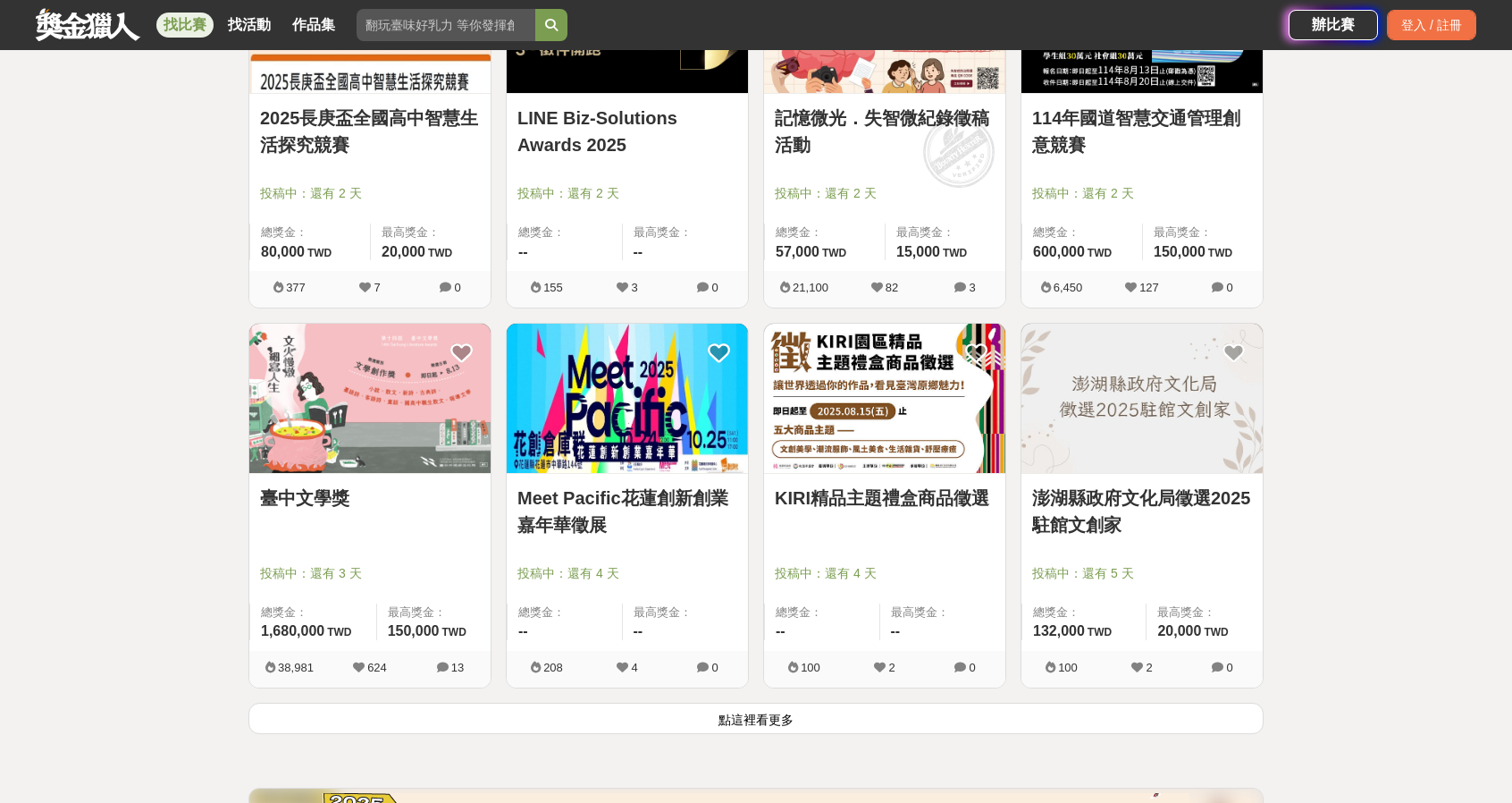
scroll to position [1967, 0]
click at [703, 727] on button "點這裡看更多" at bounding box center [756, 717] width 1015 height 31
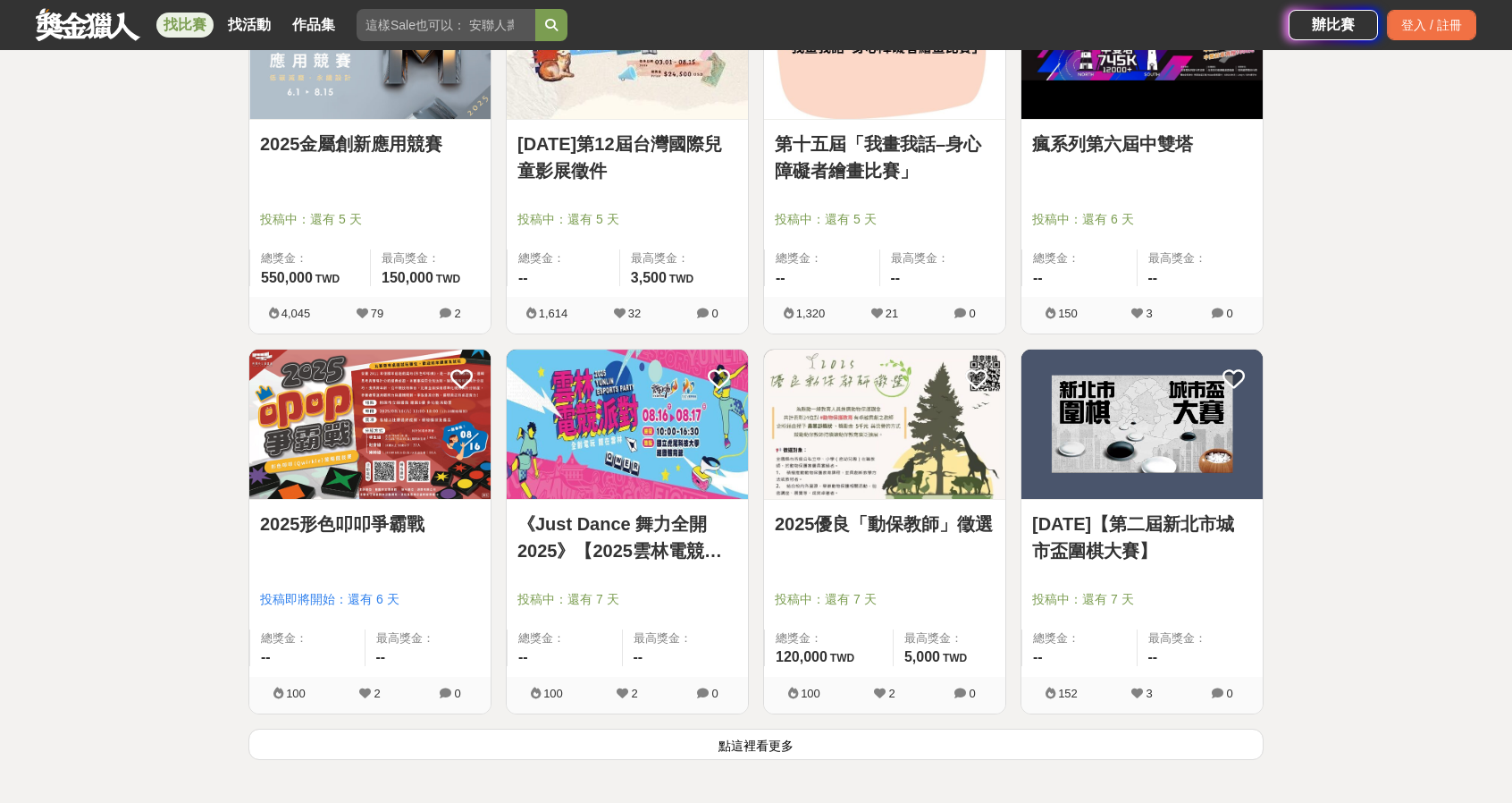
scroll to position [4202, 0]
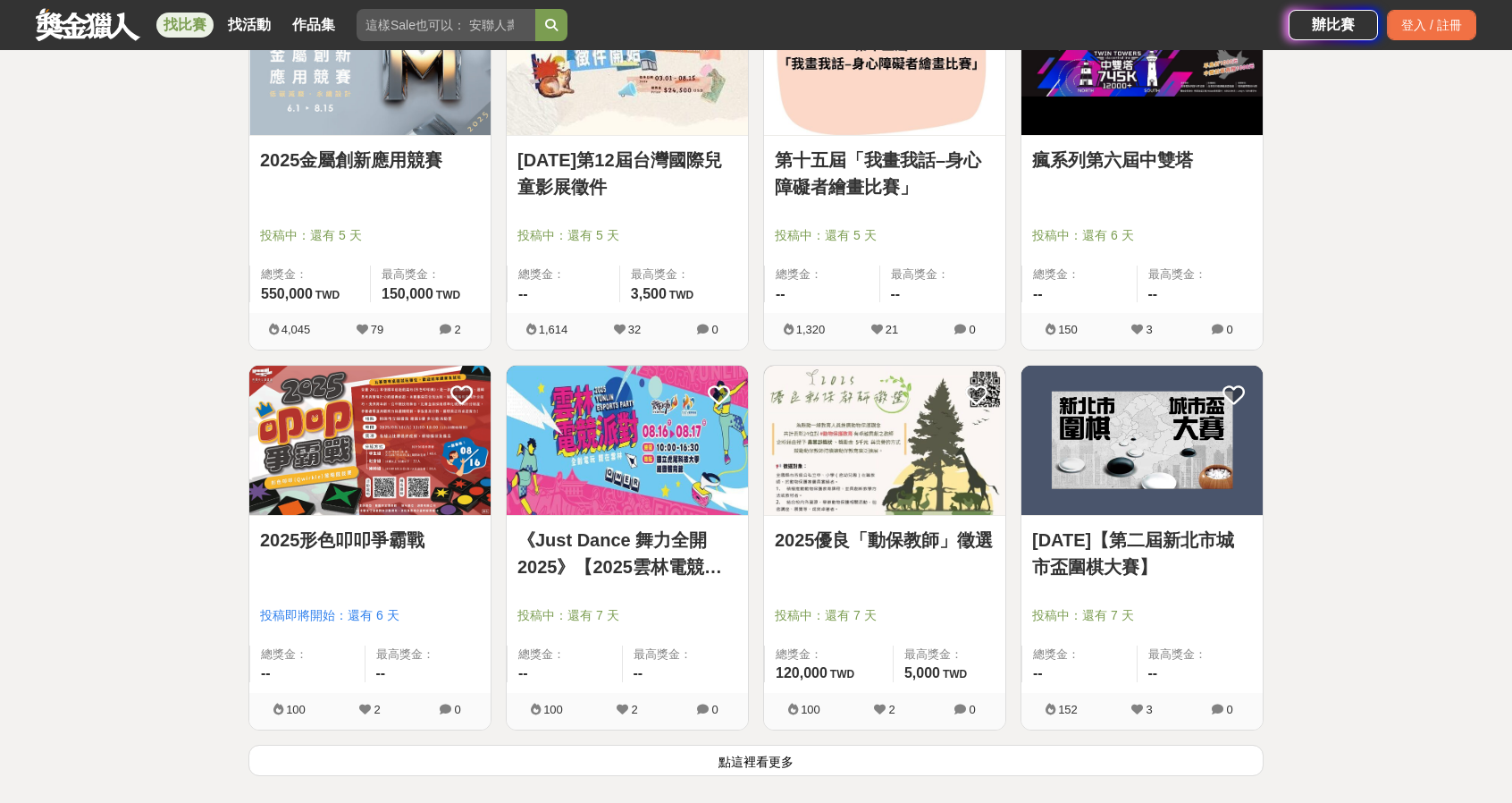
click at [678, 763] on button "點這裡看更多" at bounding box center [756, 761] width 1015 height 31
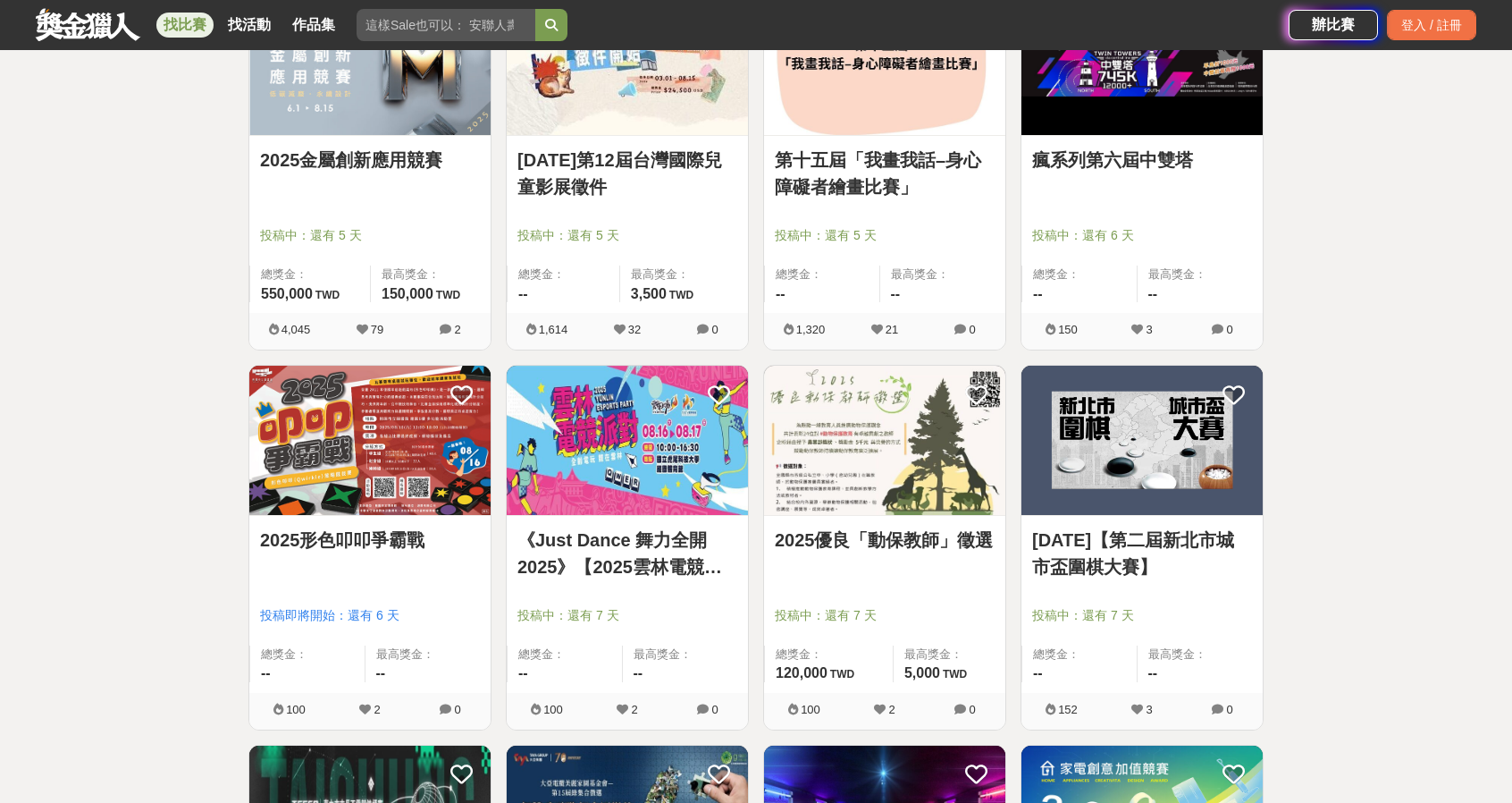
scroll to position [4291, 0]
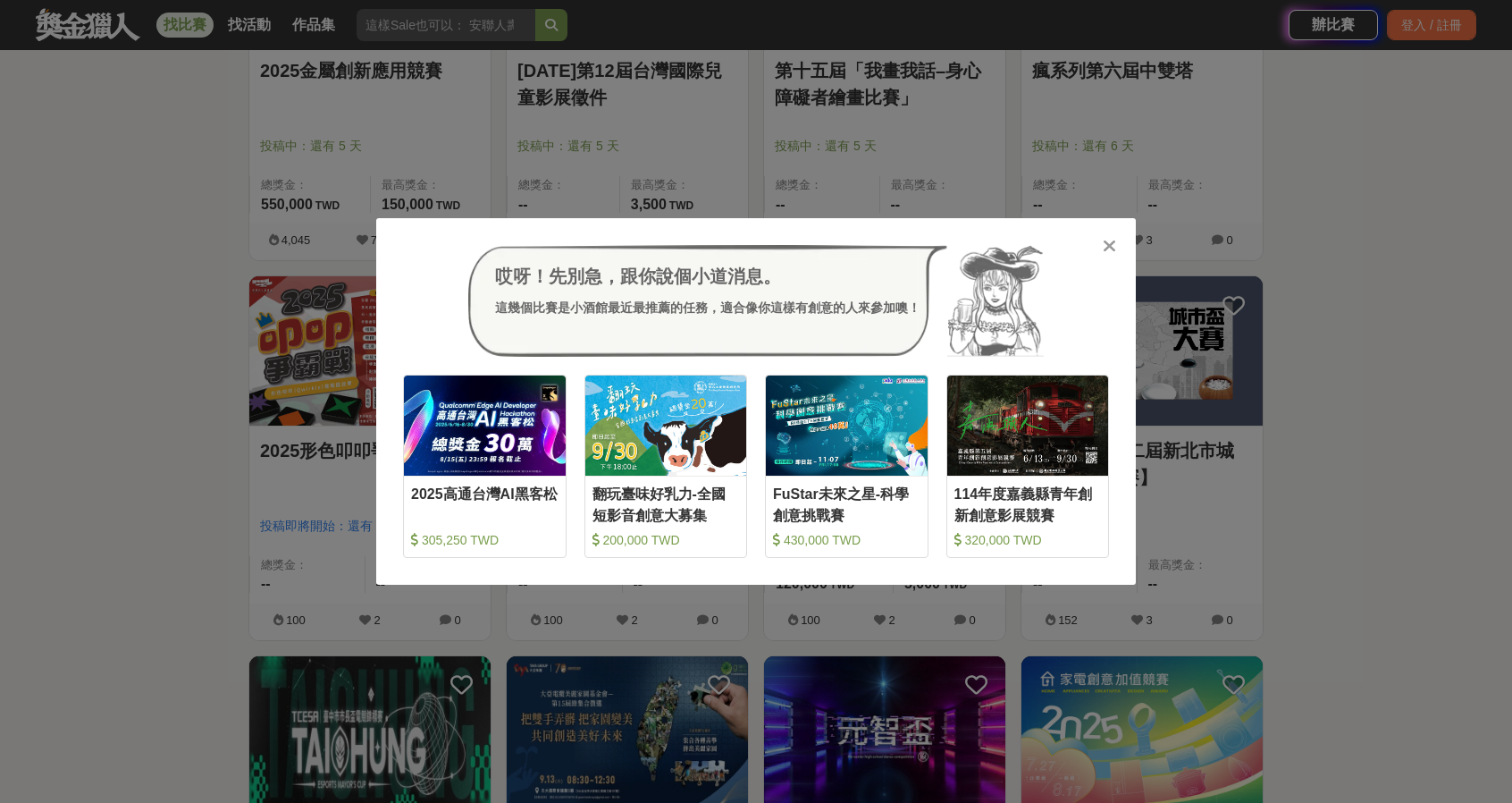
click at [52, 539] on div "哎呀！先別急，跟你說個小道消息。 這幾個比賽是小酒館最近最推薦的任務，適合像你這樣有創意的人來參加噢！ 收藏 2025高通台灣AI黑客松 305,250 TW…" at bounding box center [756, 401] width 1512 height 803
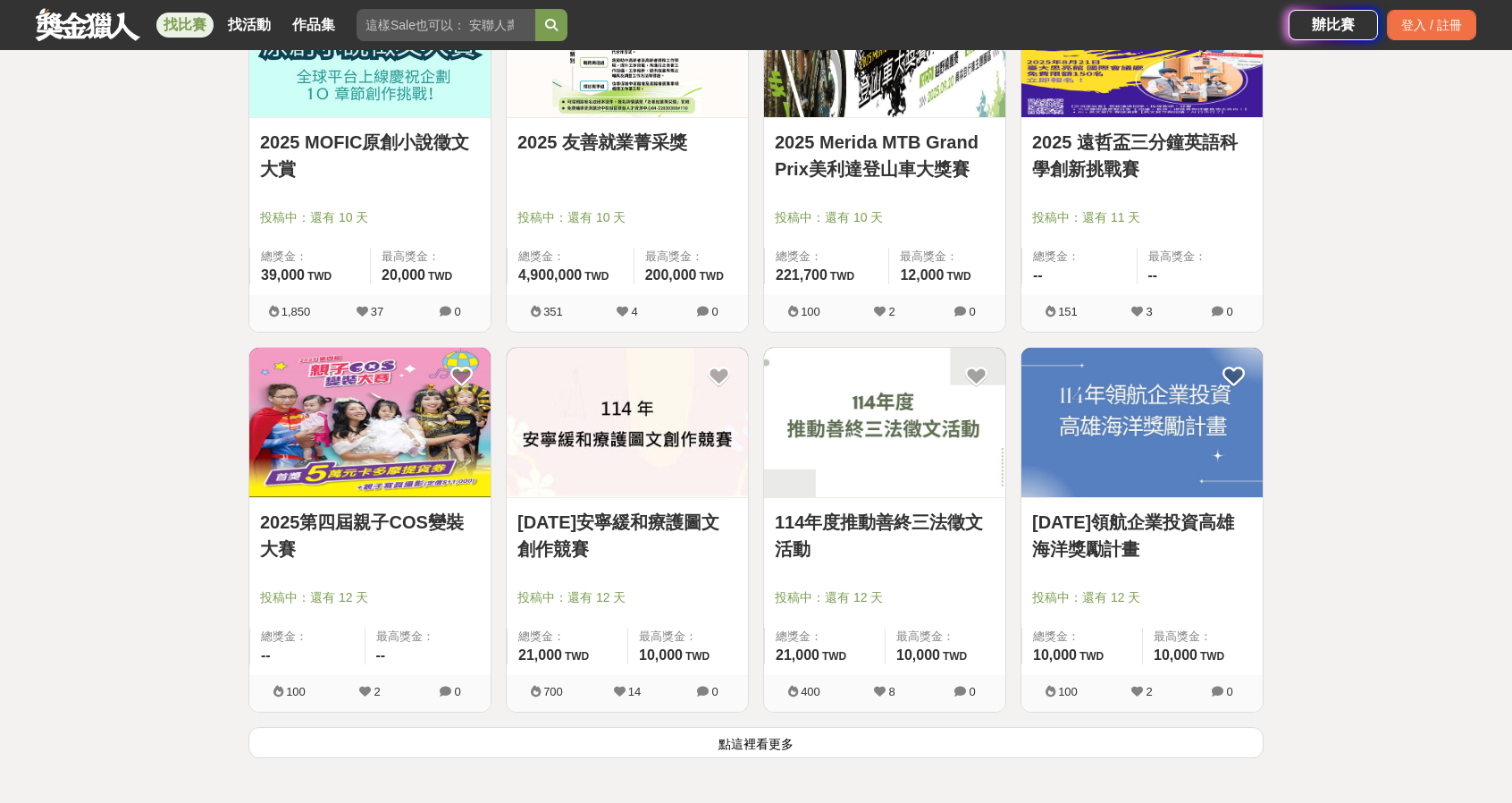
scroll to position [6526, 0]
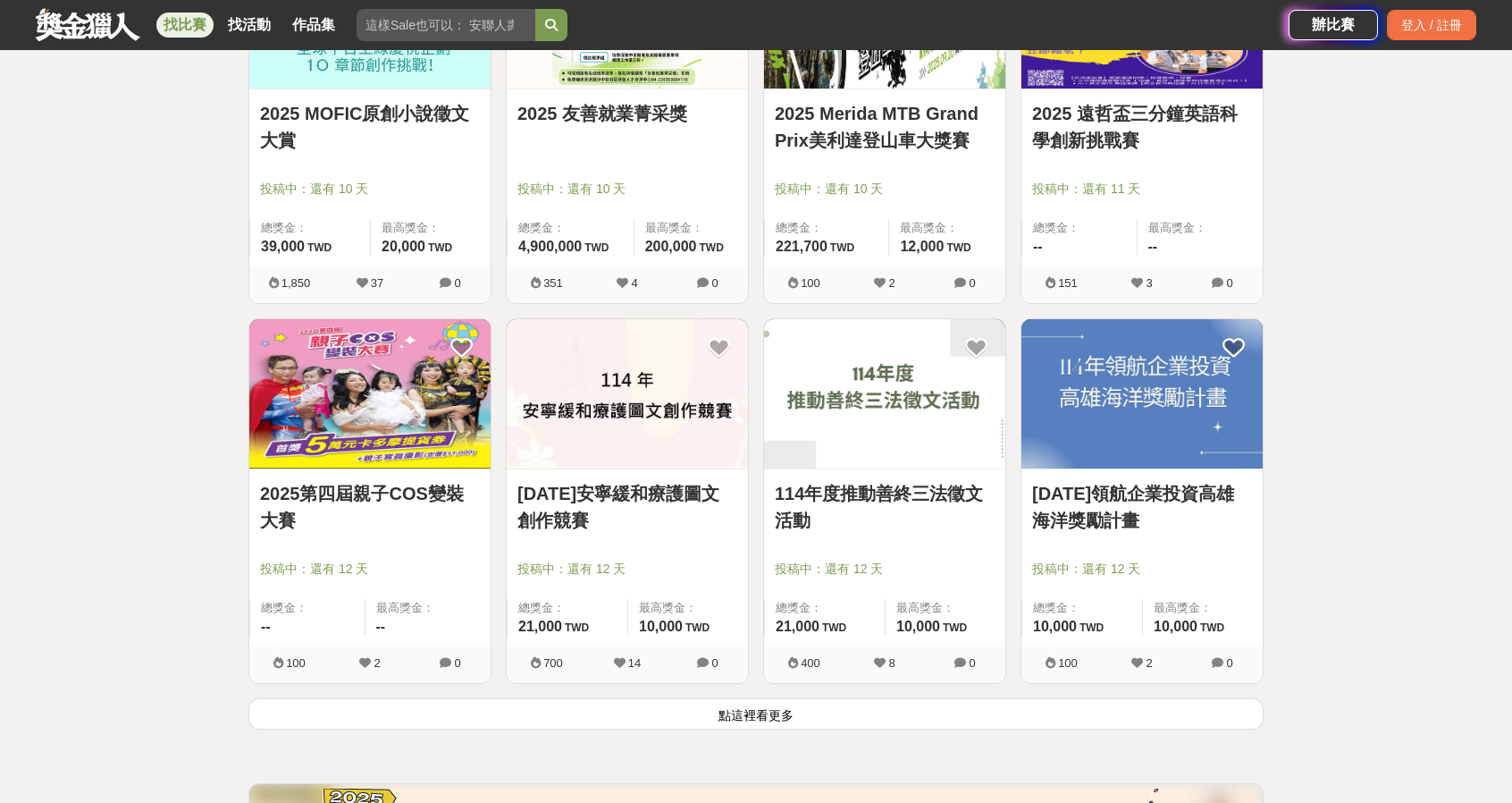
click at [799, 711] on button "點這裡看更多" at bounding box center [756, 714] width 1015 height 31
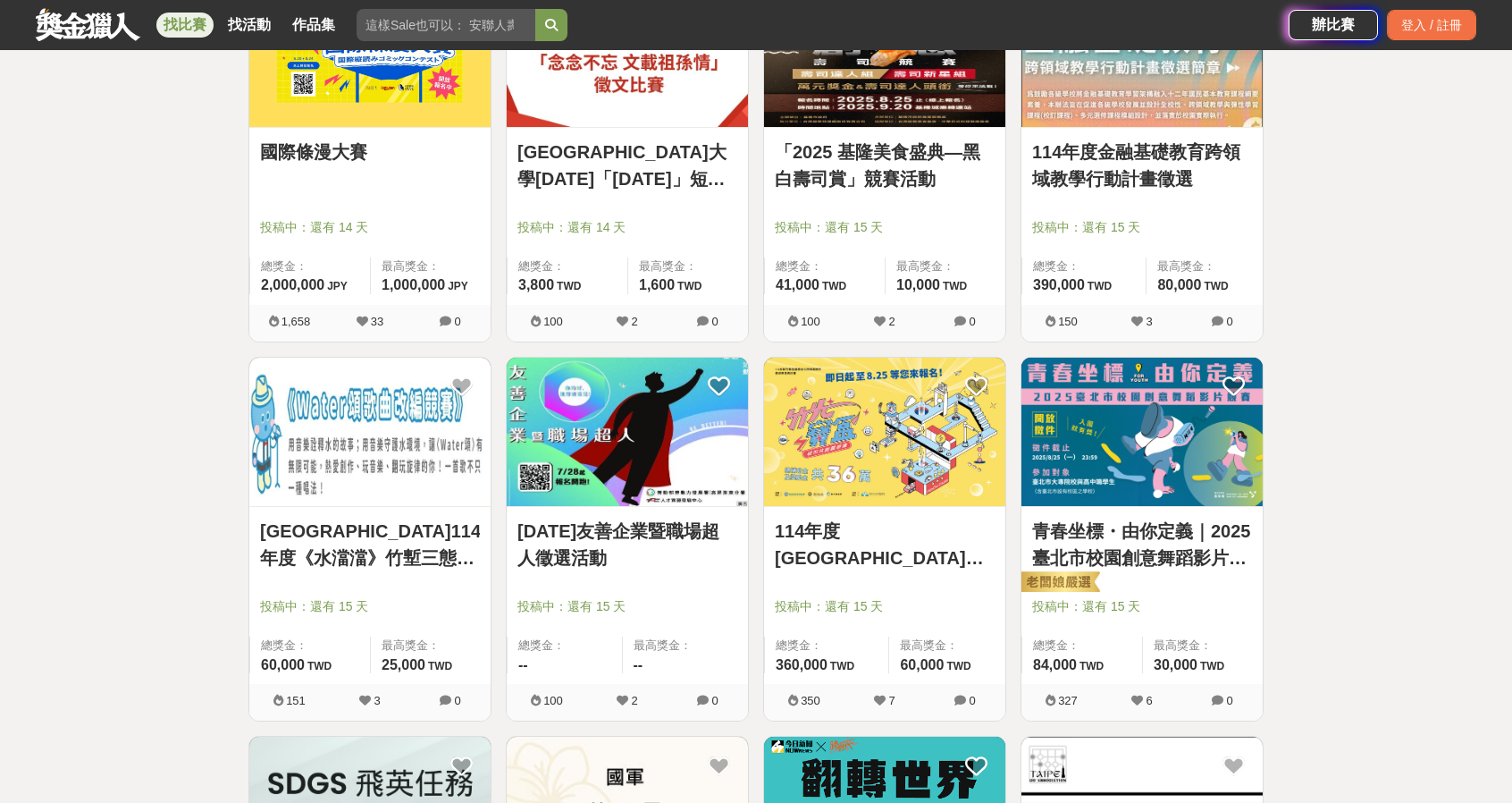
scroll to position [7599, 0]
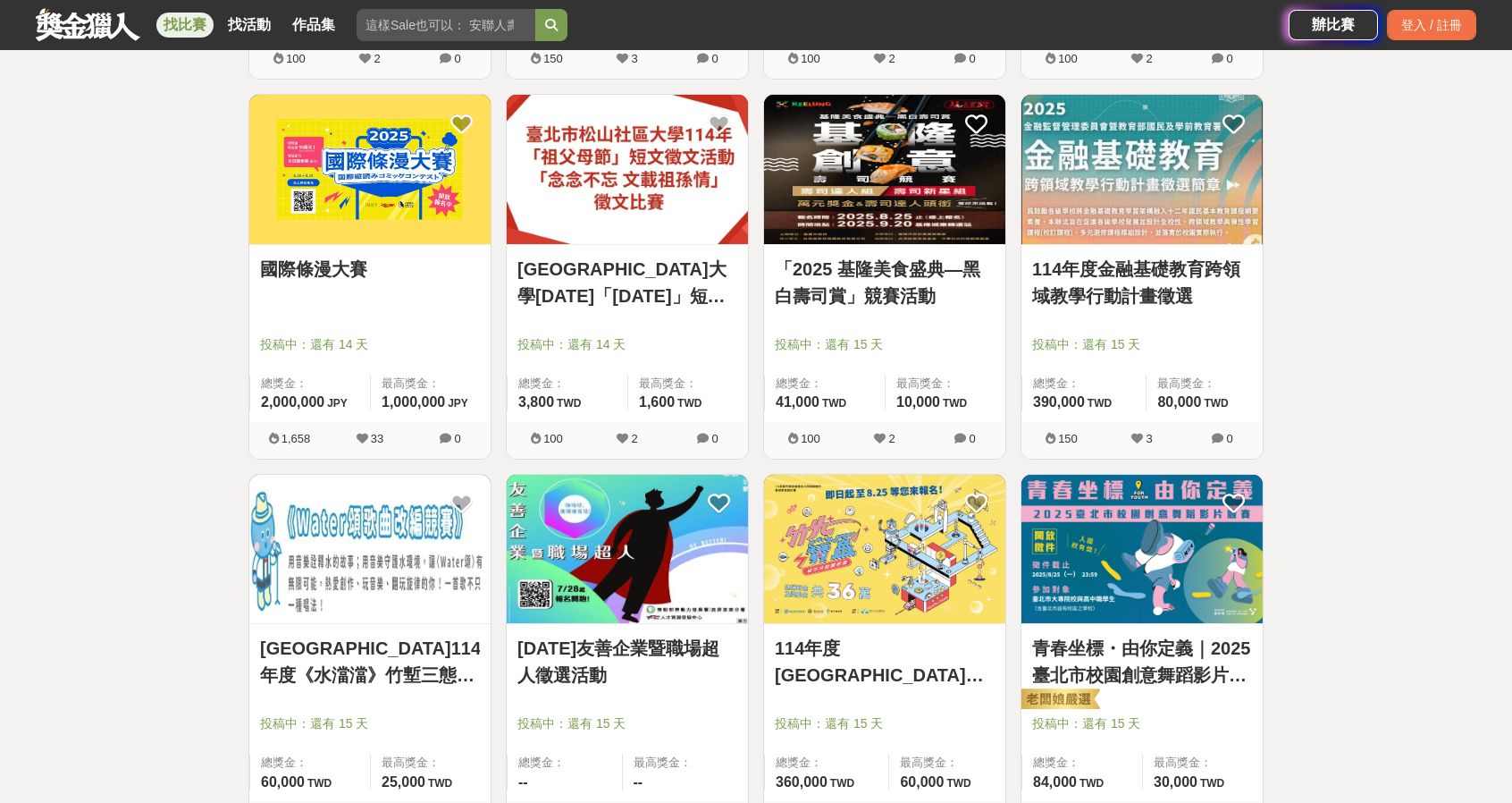
drag, startPoint x: 403, startPoint y: 529, endPoint x: 292, endPoint y: 578, distance: 121.3
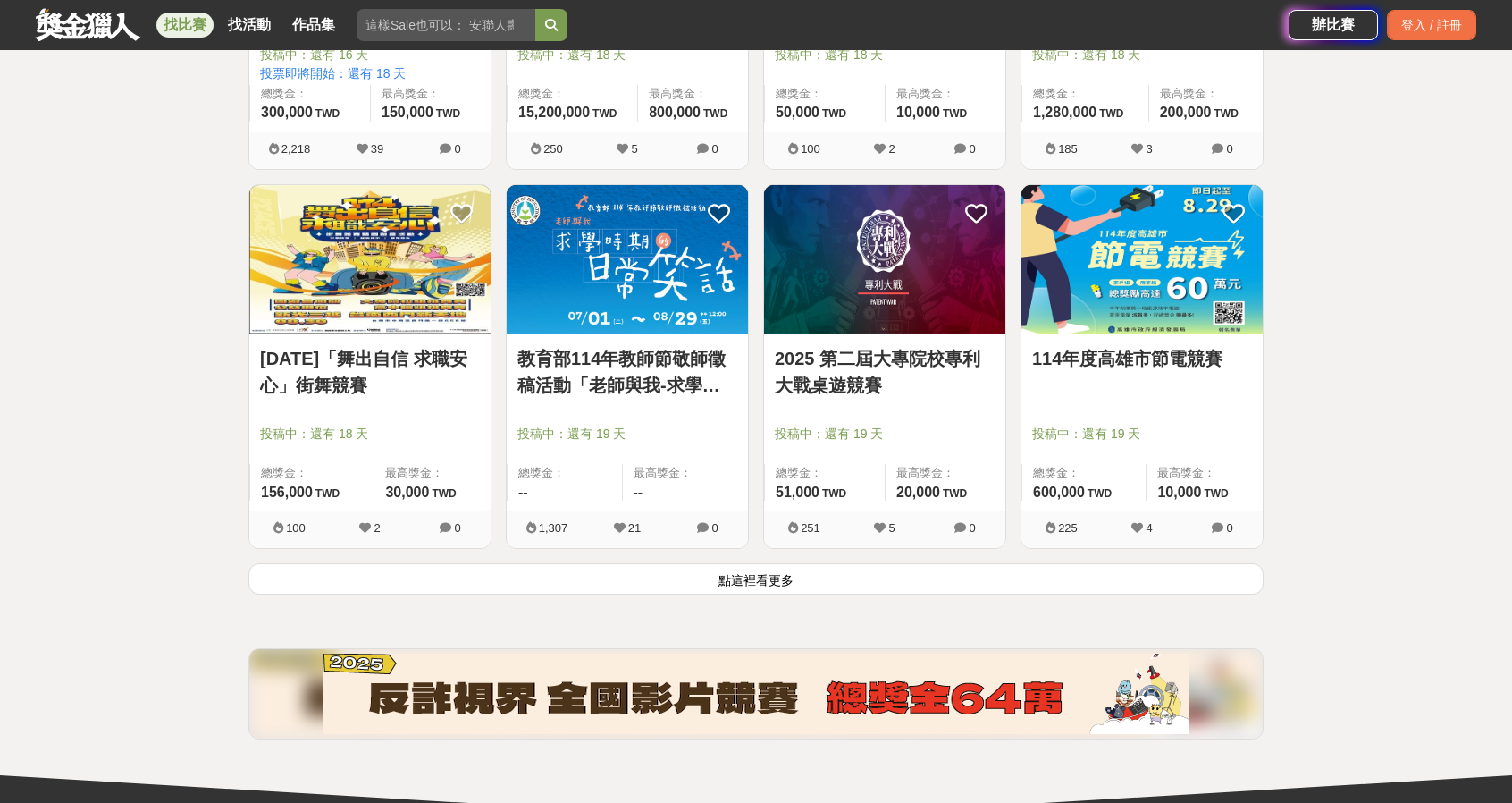
scroll to position [8939, 0]
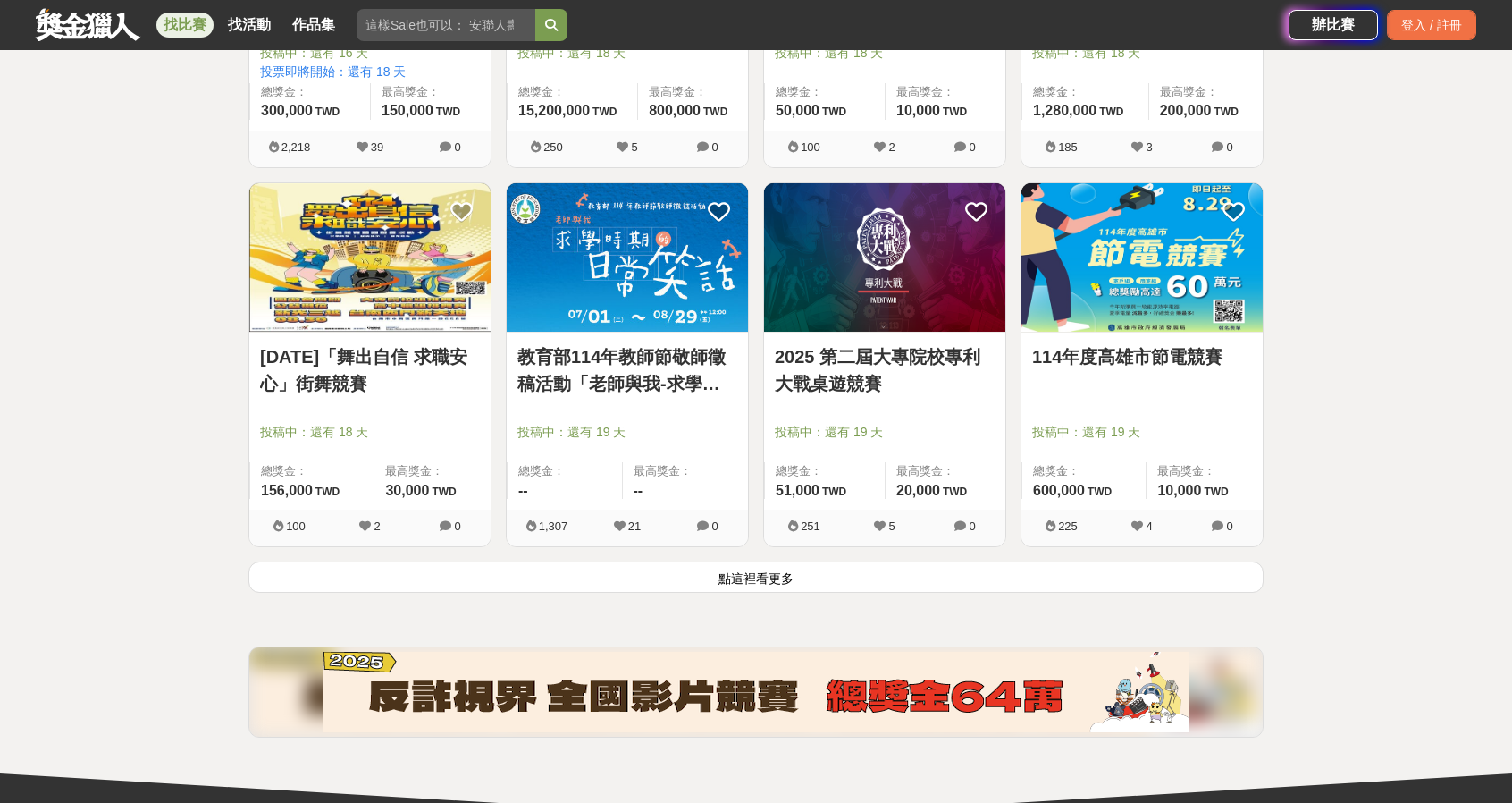
click at [541, 568] on button "點這裡看更多" at bounding box center [756, 577] width 1015 height 31
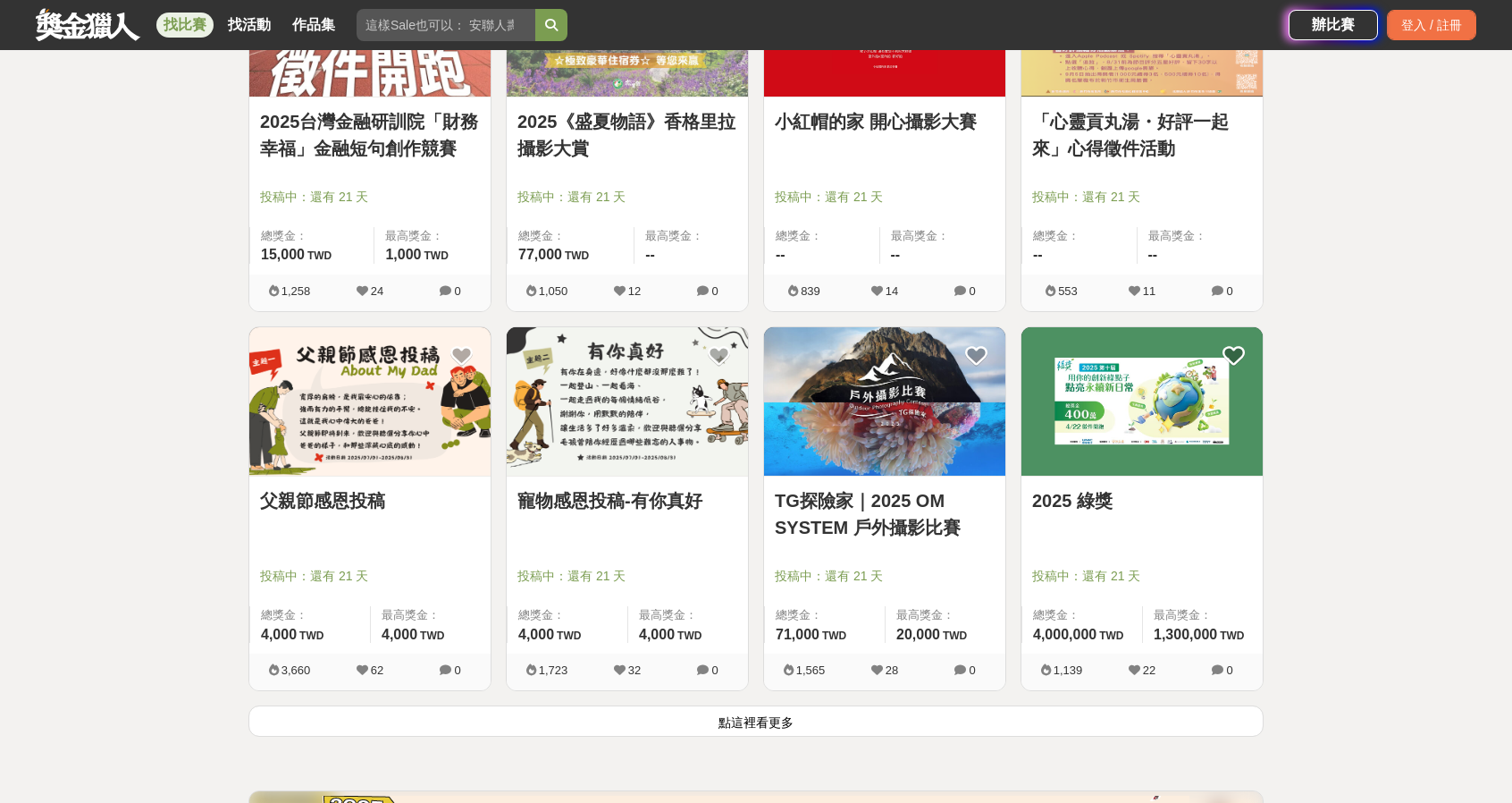
scroll to position [11085, 0]
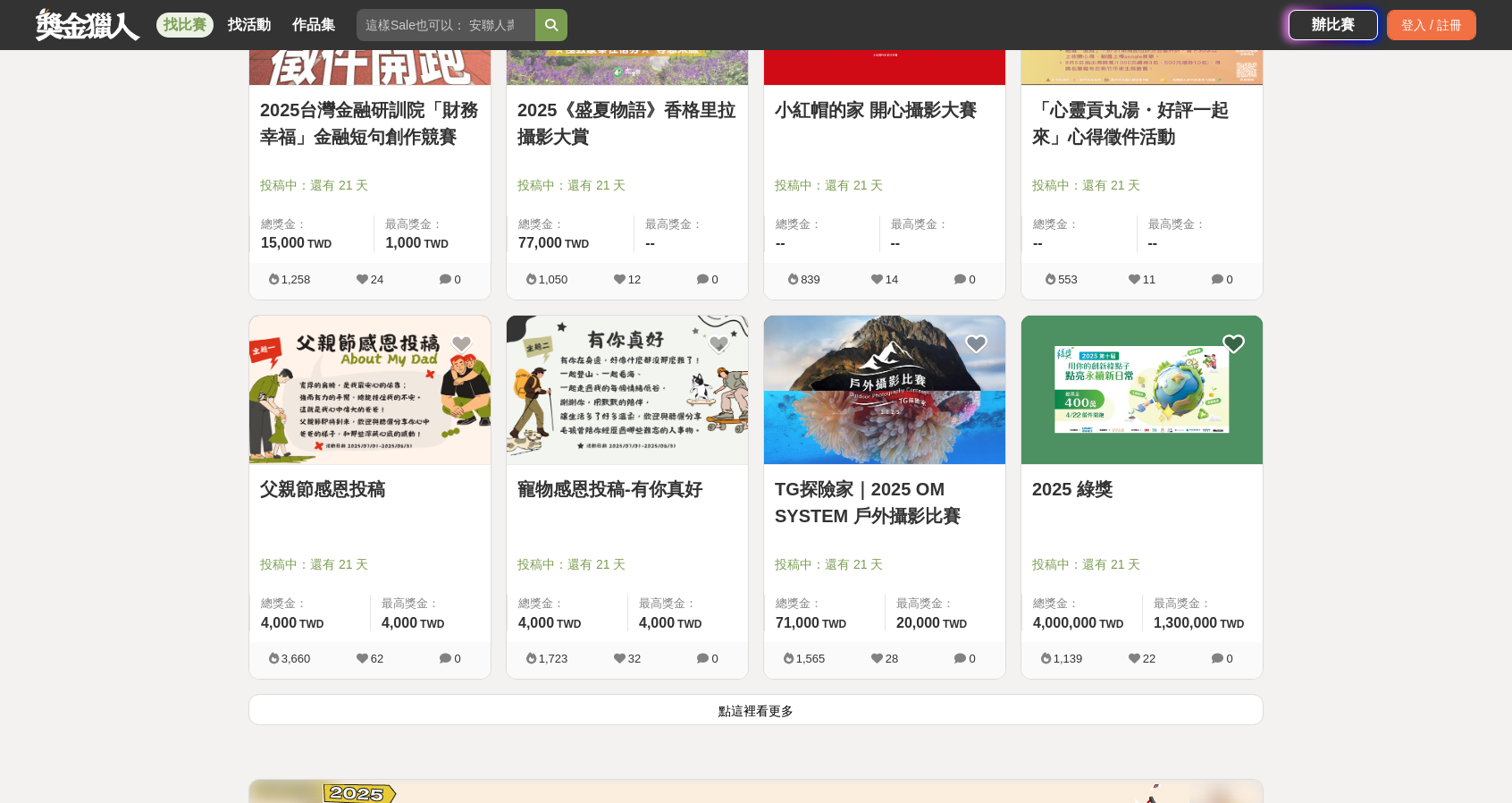
click at [867, 694] on button "點這裡看更多" at bounding box center [756, 710] width 1015 height 31
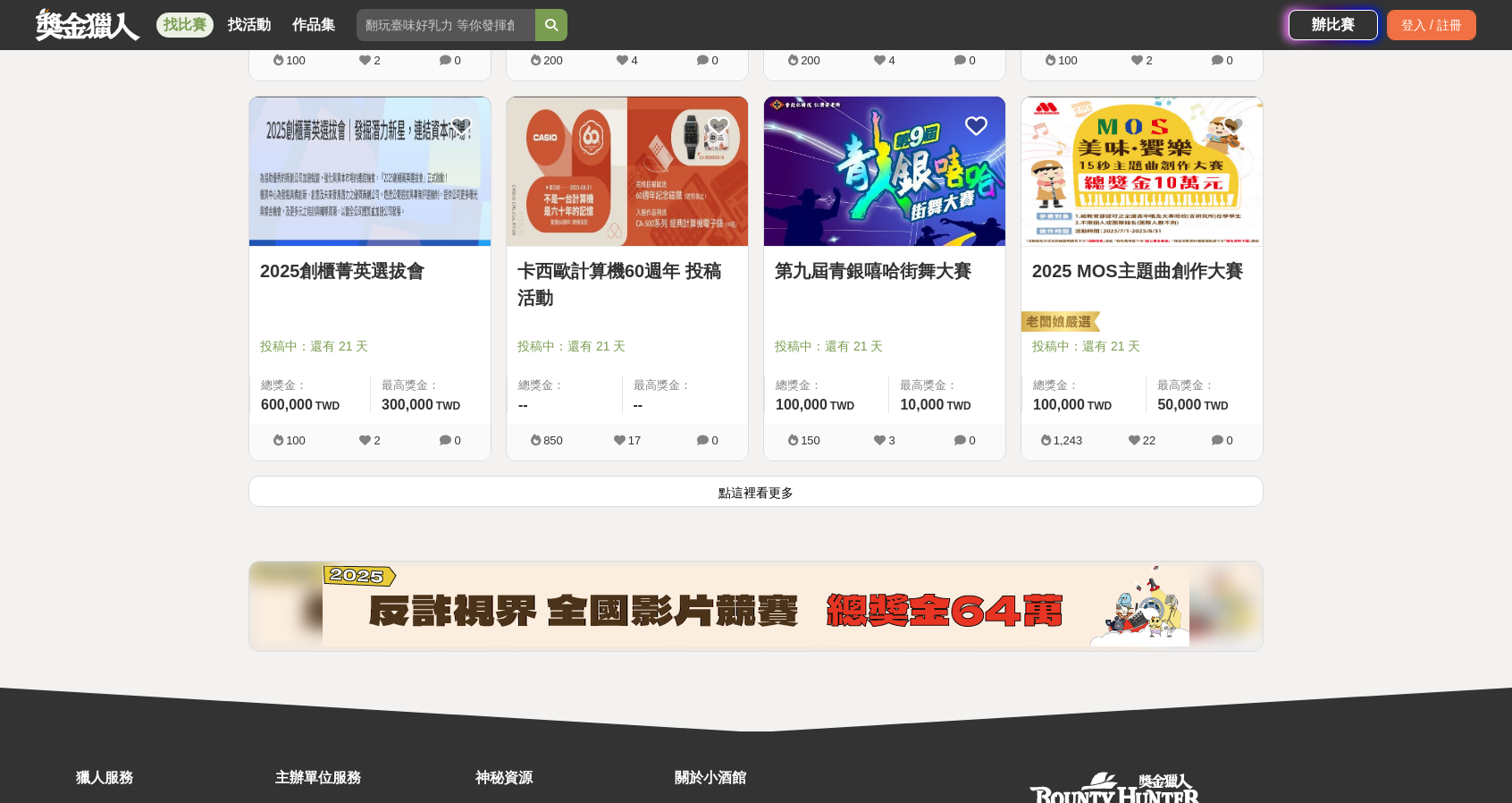
scroll to position [13588, 0]
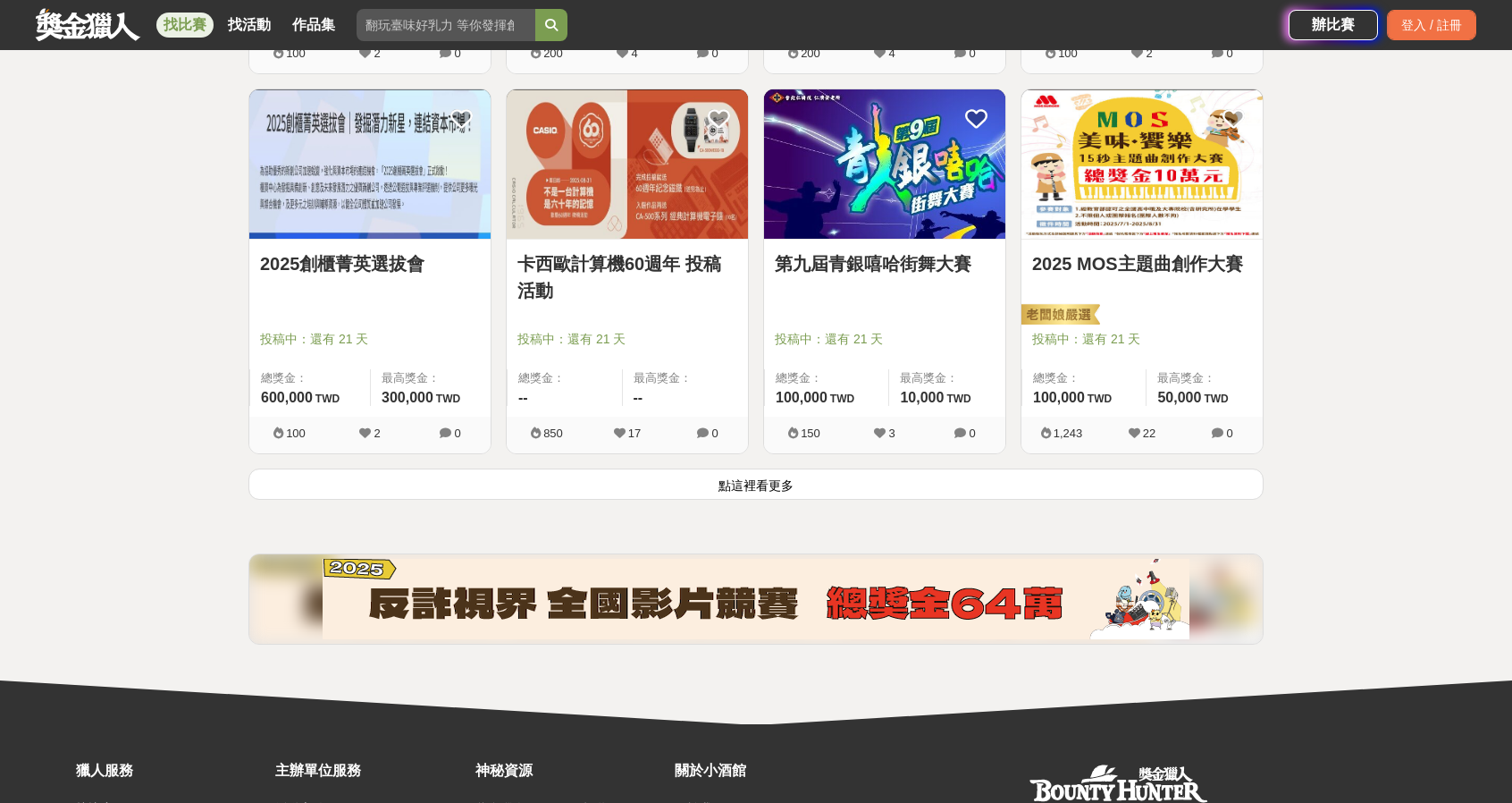
click at [604, 480] on button "點這裡看更多" at bounding box center [756, 485] width 1015 height 31
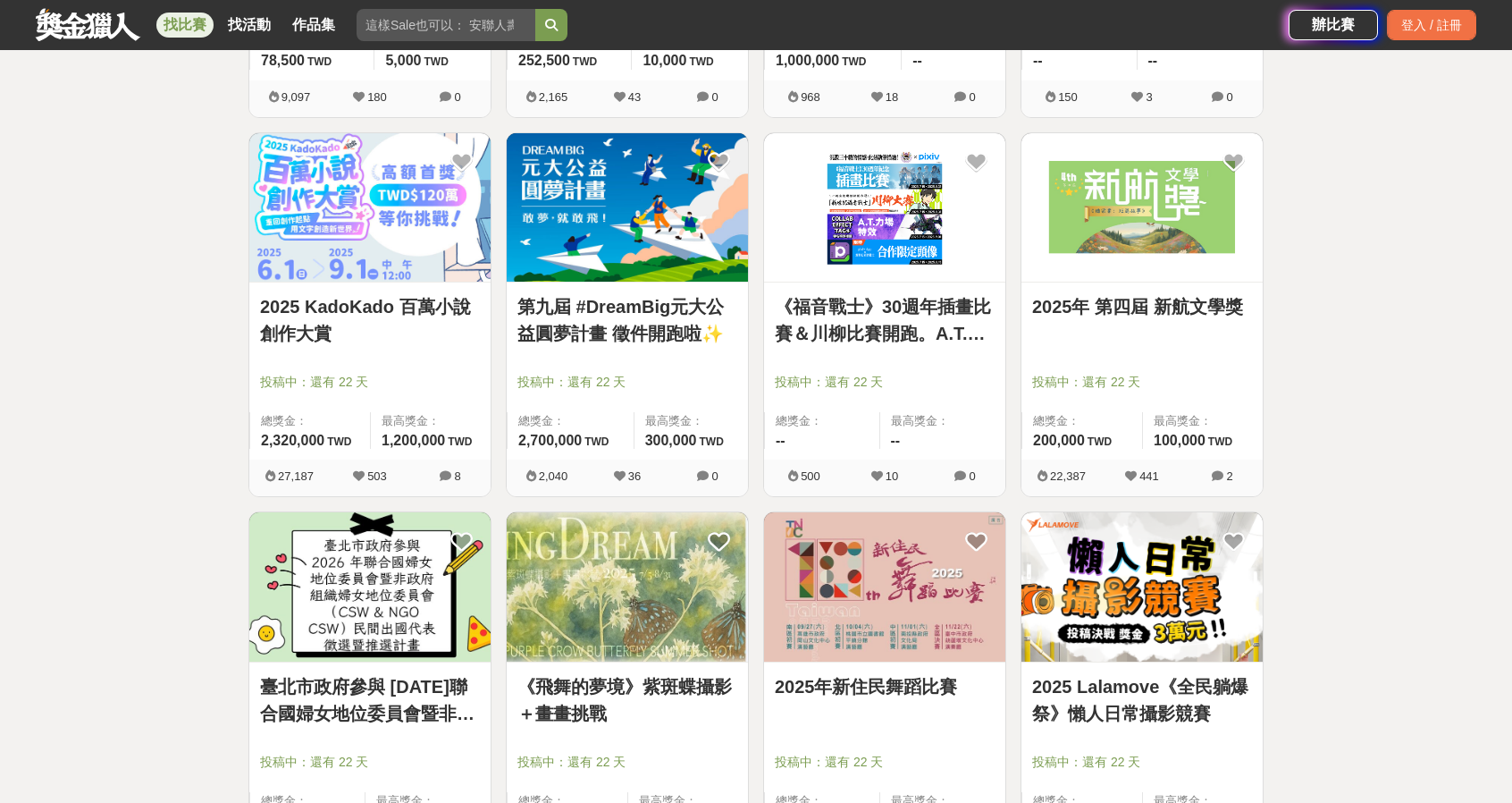
scroll to position [15636, 0]
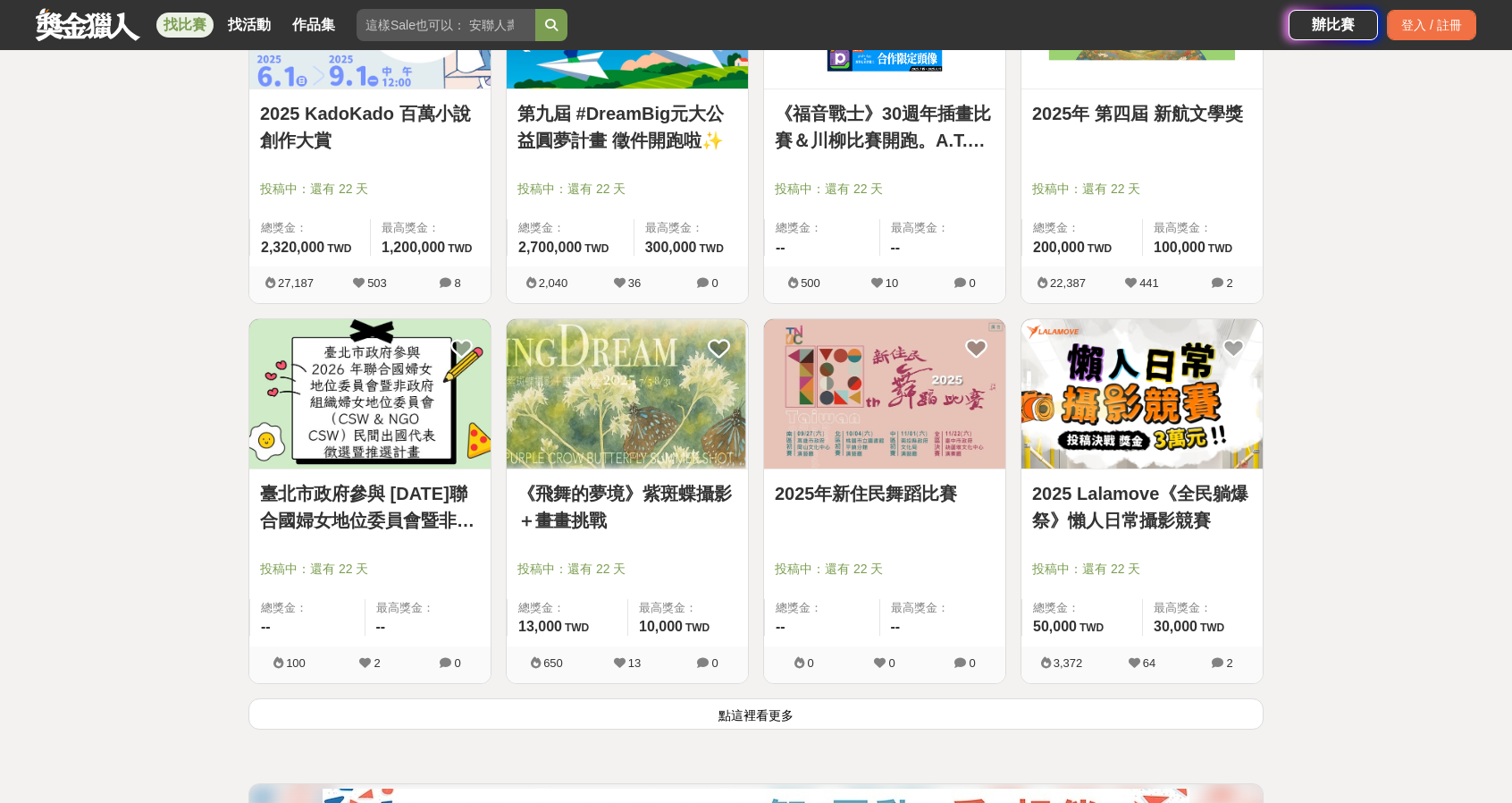
click at [514, 698] on button "點這裡看更多" at bounding box center [756, 714] width 1015 height 31
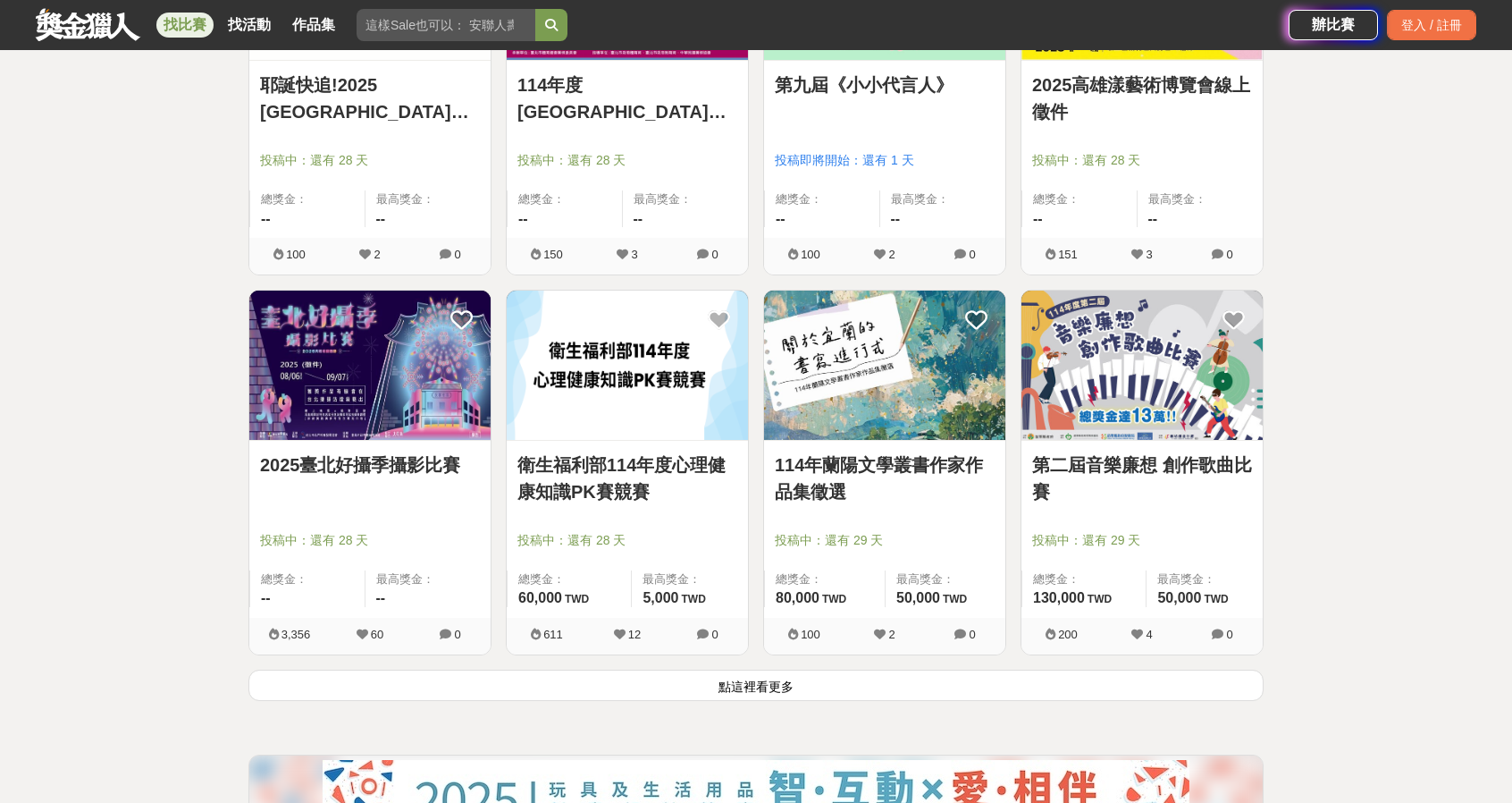
scroll to position [18140, 0]
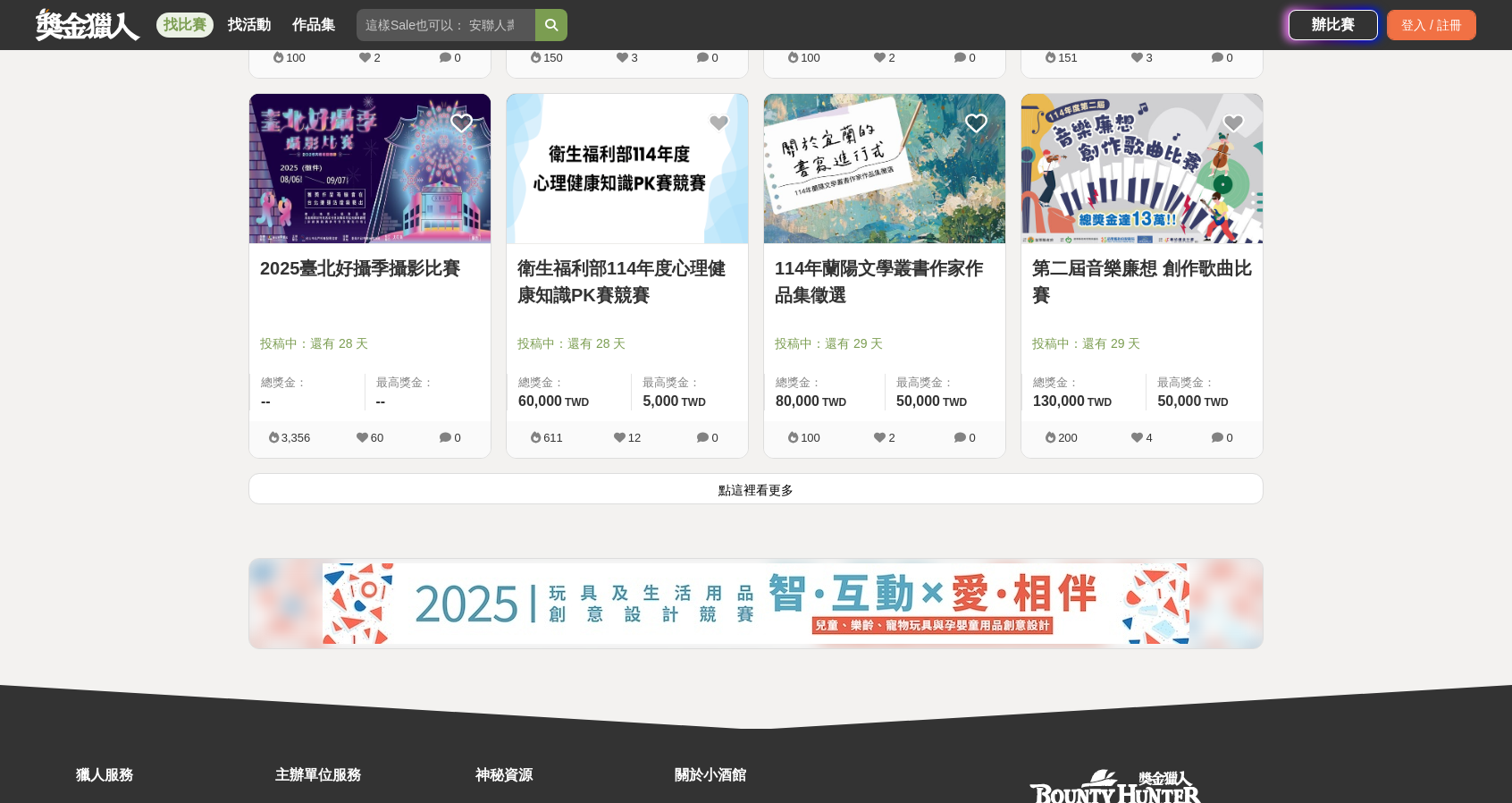
click at [908, 473] on button "點這裡看更多" at bounding box center [756, 488] width 1015 height 31
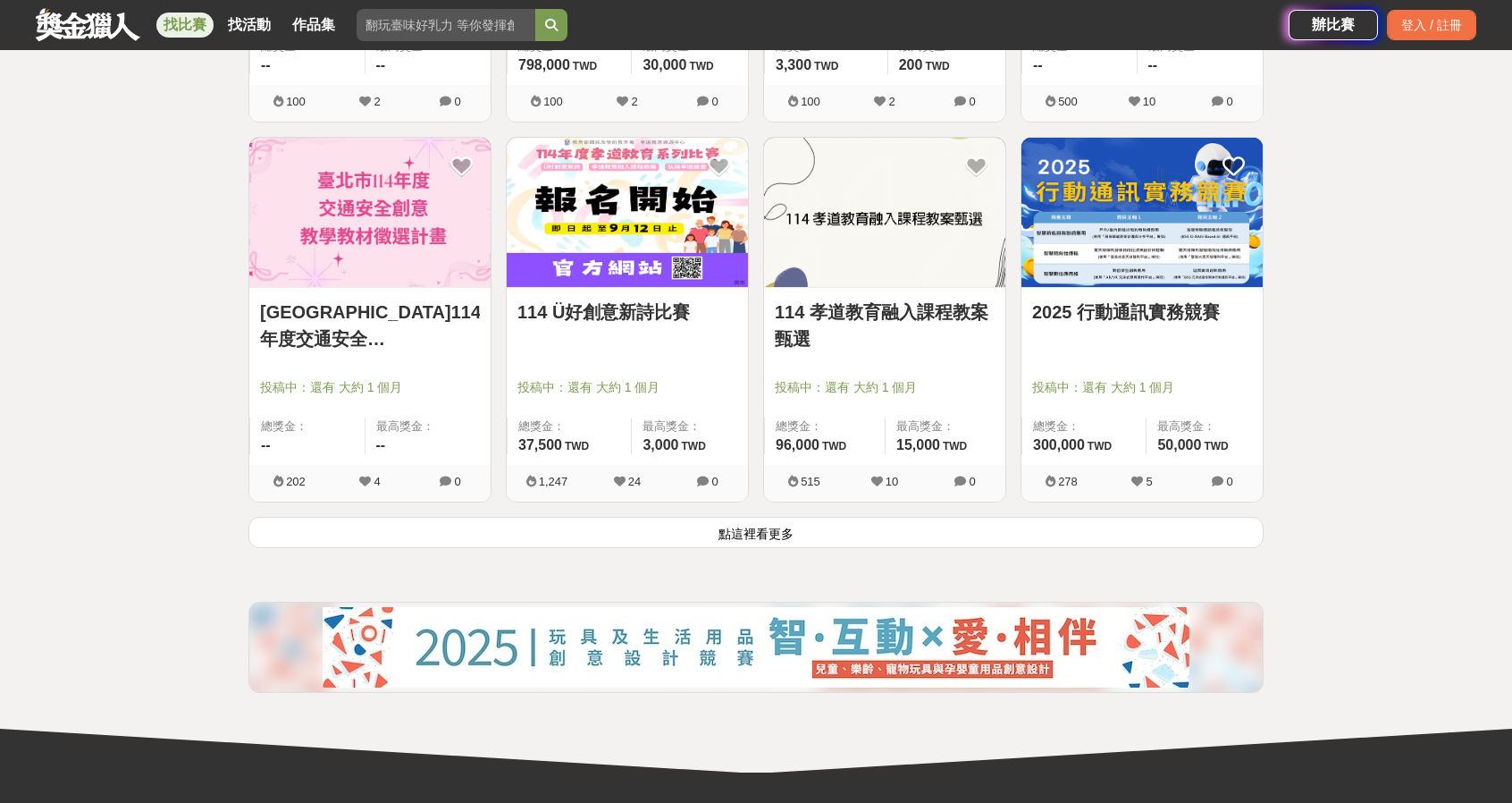
scroll to position [20375, 0]
click at [1045, 484] on div "2025 行動通訊實務競賽 投稿中：還有 大約 1 個月 總獎金： 300,000 300,000 TWD 最高獎金： 50,000 TWD 278 5 0" at bounding box center [1142, 325] width 257 height 380
click at [1038, 516] on button "點這裡看更多" at bounding box center [756, 532] width 1015 height 31
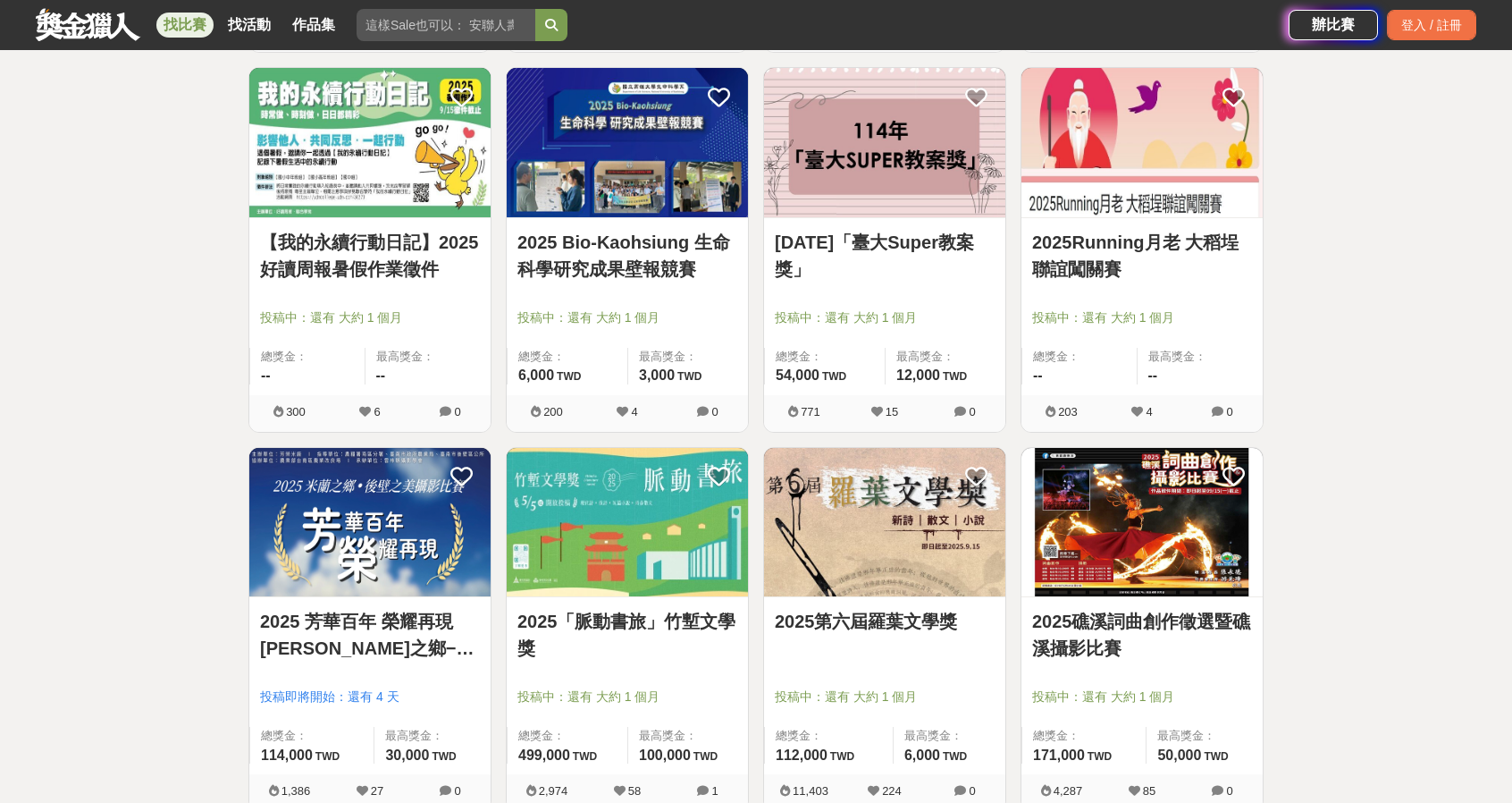
scroll to position [22519, 0]
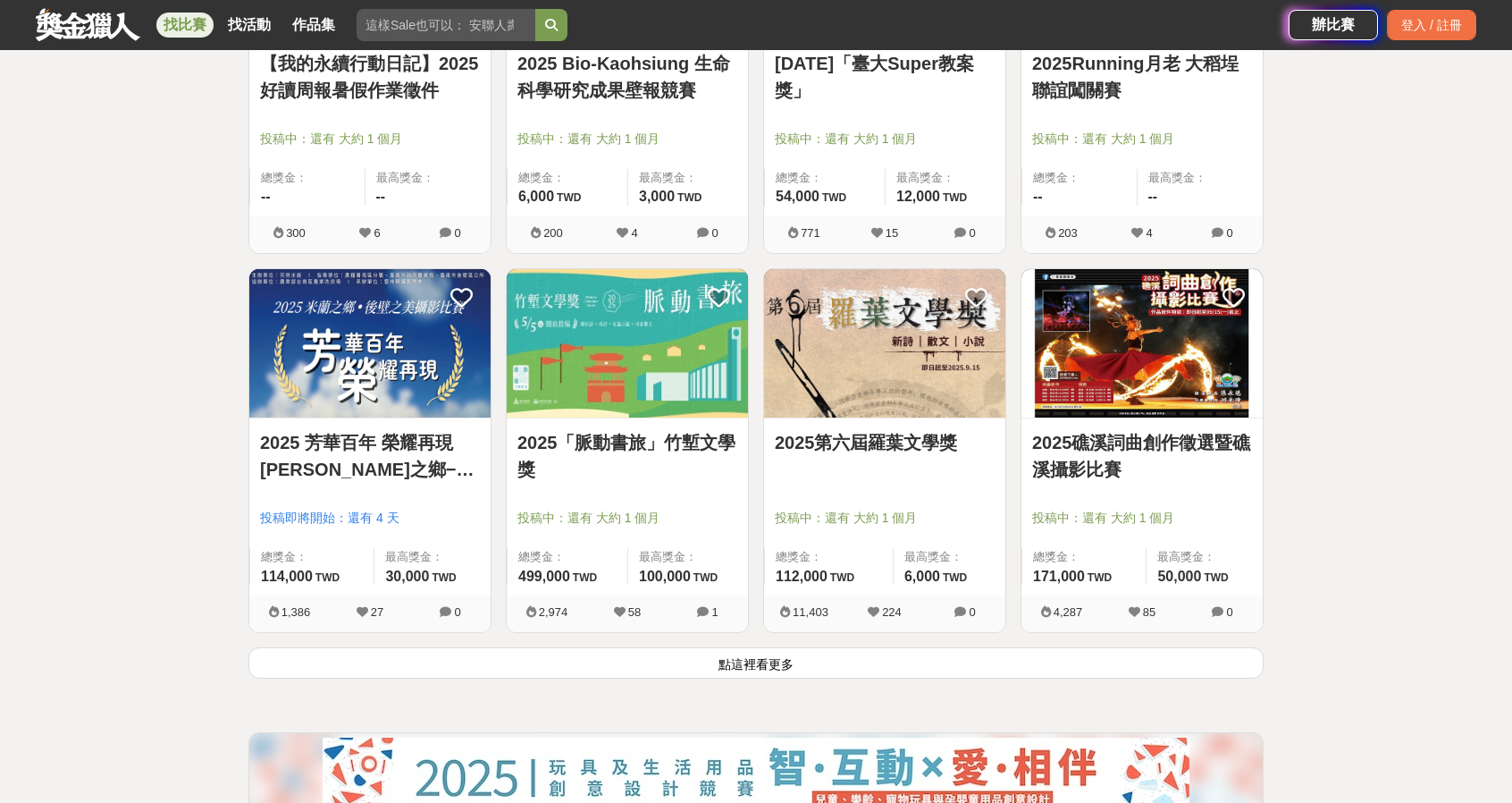
click at [563, 648] on button "點這裡看更多" at bounding box center [756, 663] width 1015 height 31
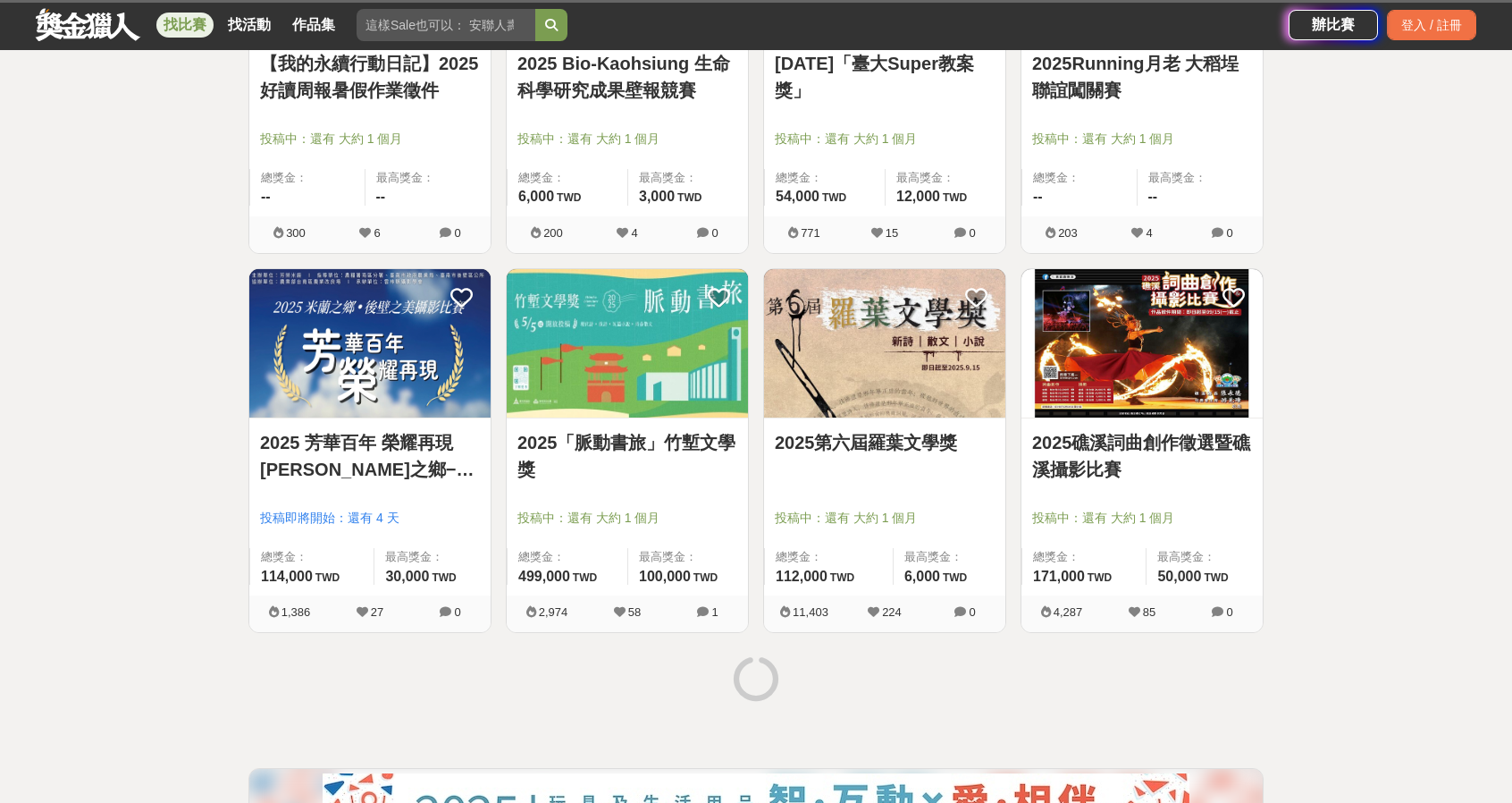
click at [570, 648] on div at bounding box center [756, 681] width 1030 height 67
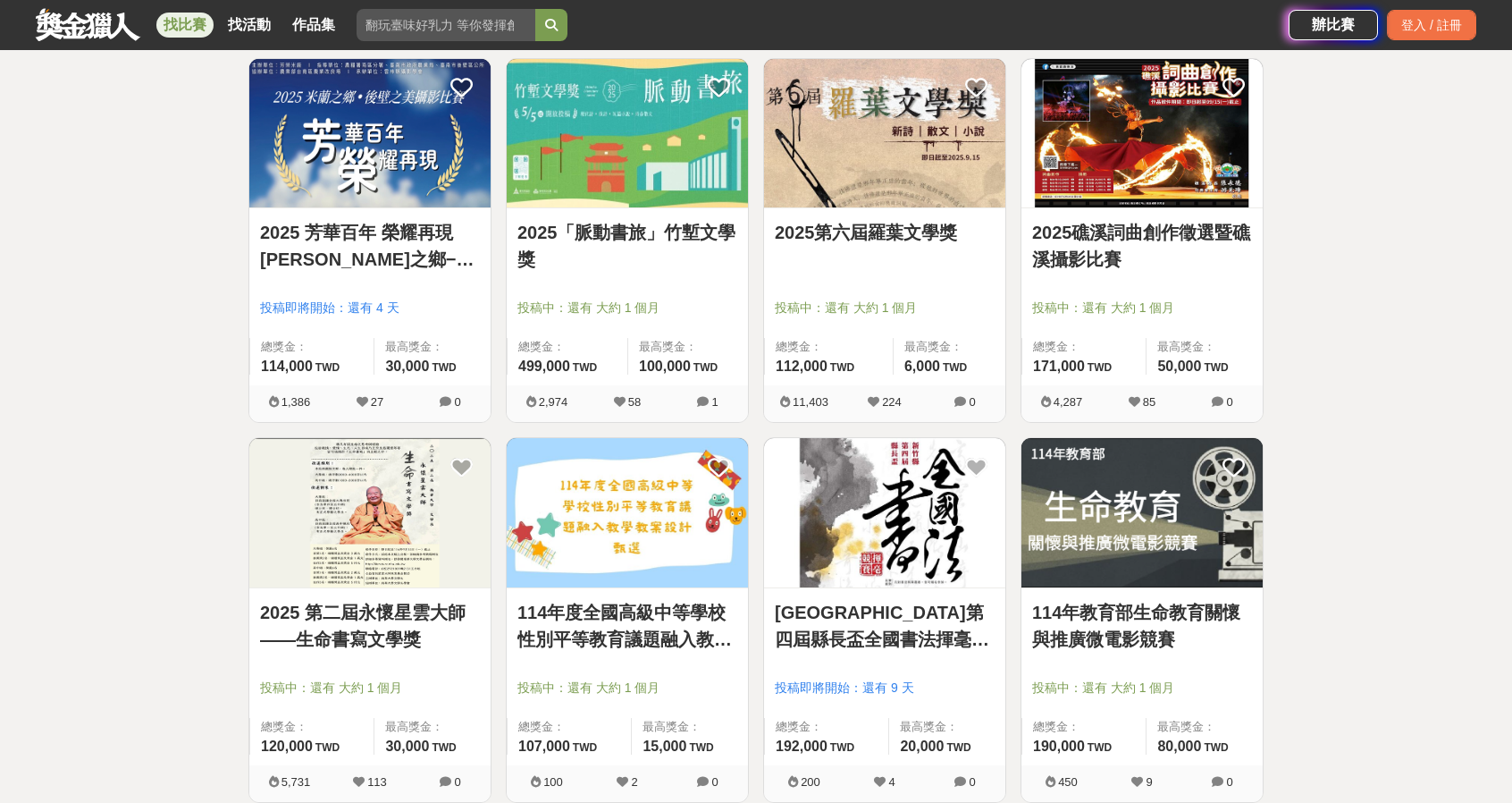
scroll to position [22788, 0]
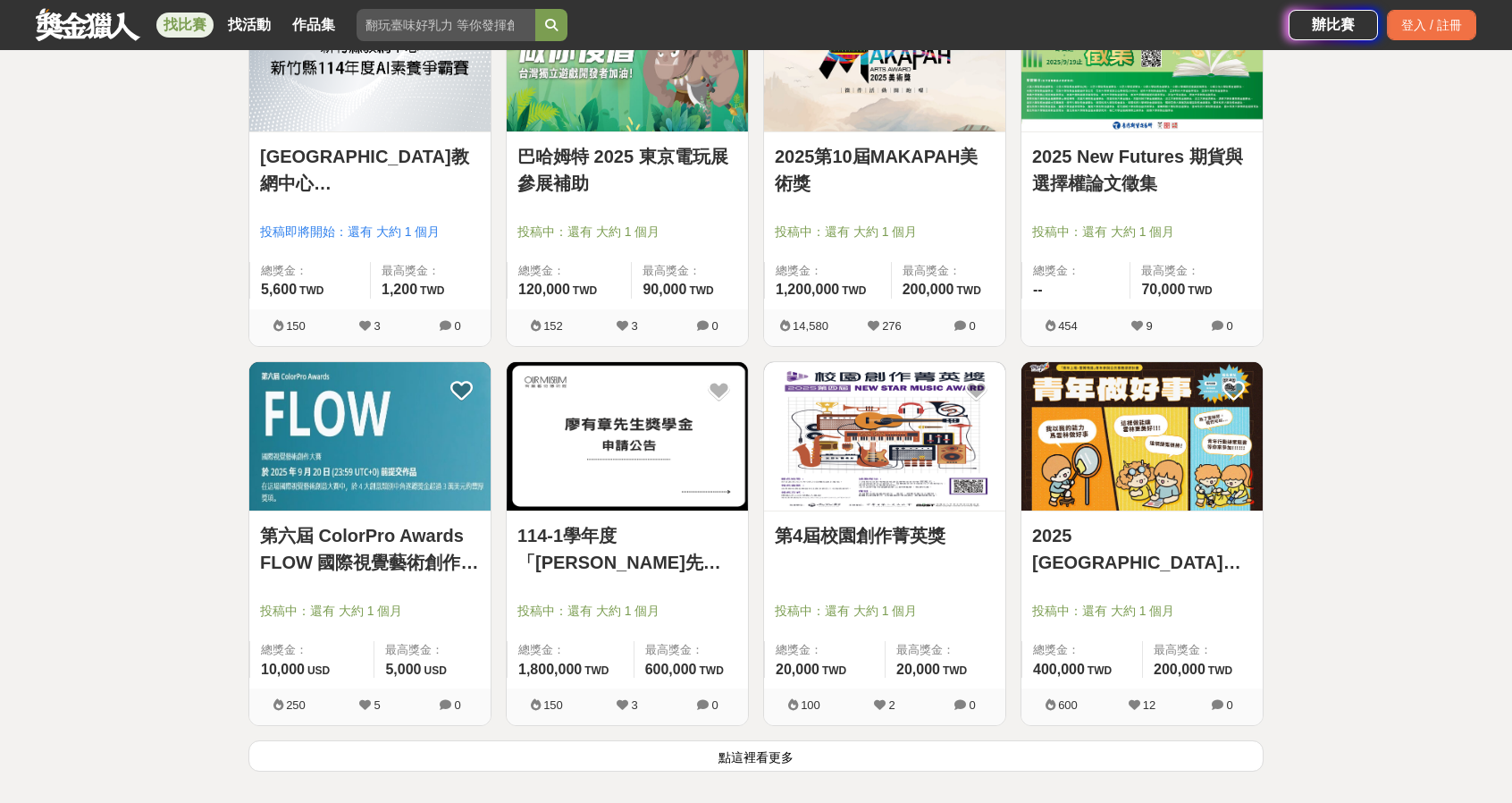
scroll to position [24836, 0]
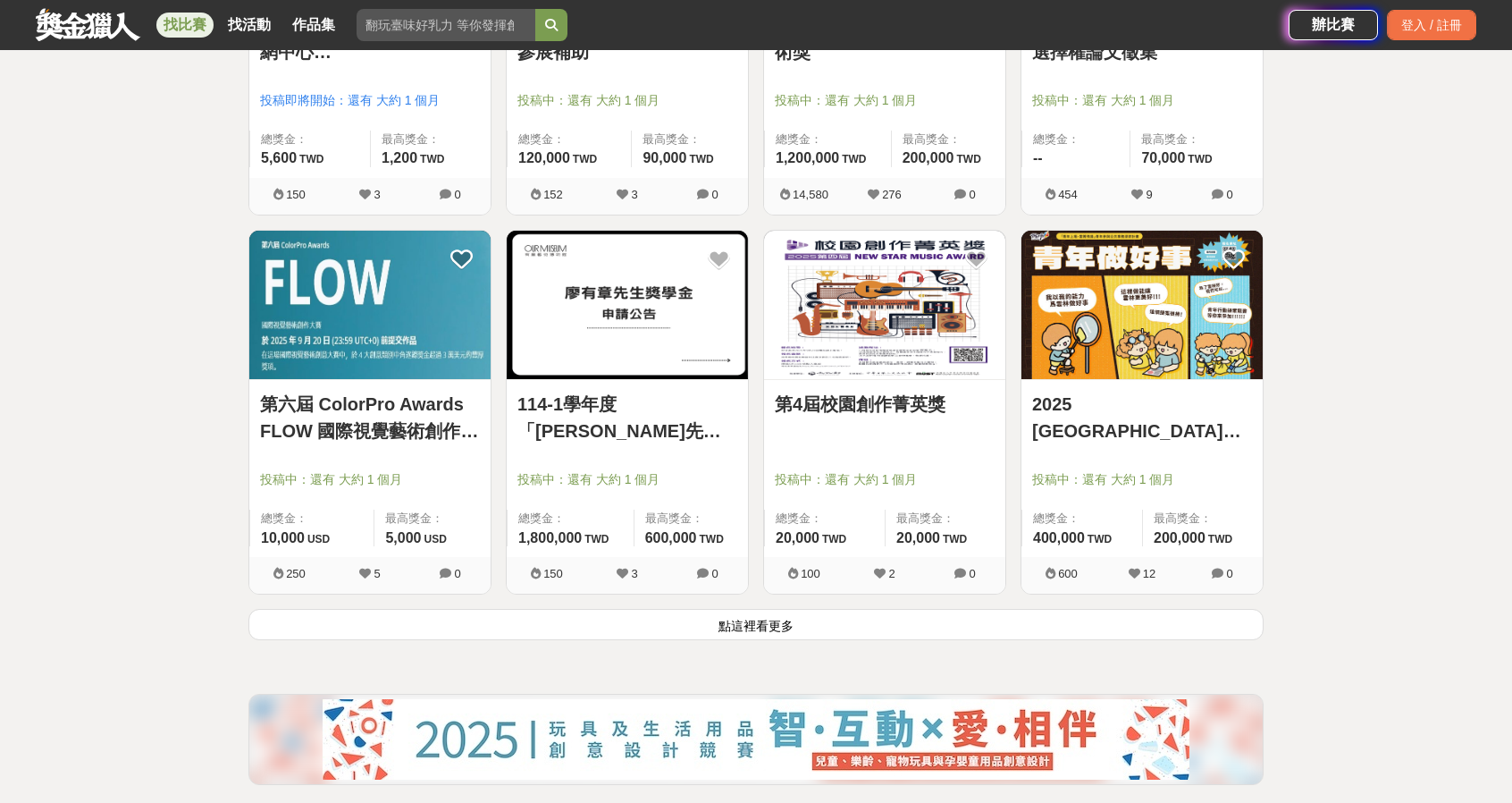
click at [917, 608] on button "點這裡看更多" at bounding box center [756, 624] width 1015 height 31
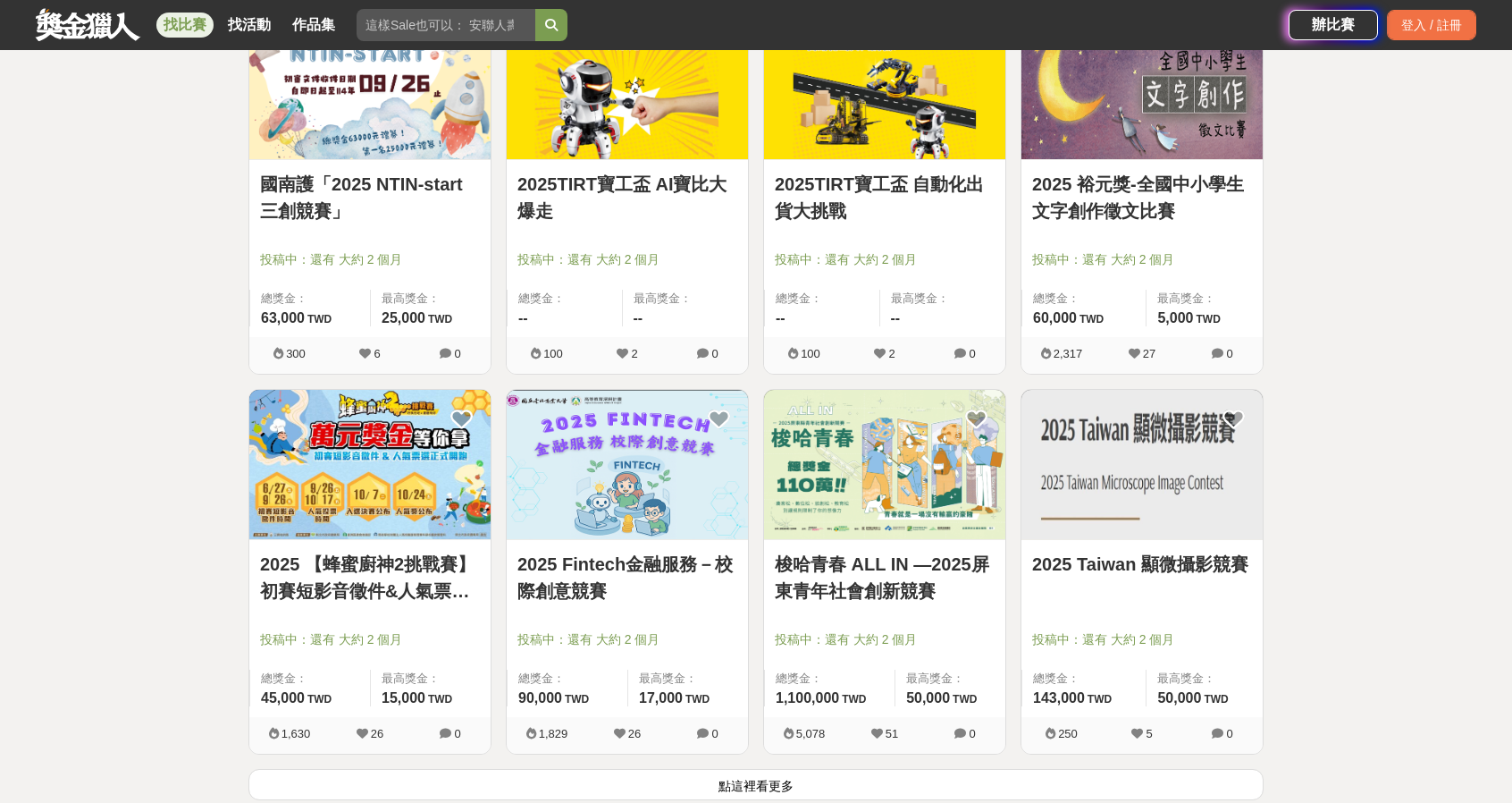
scroll to position [26982, 0]
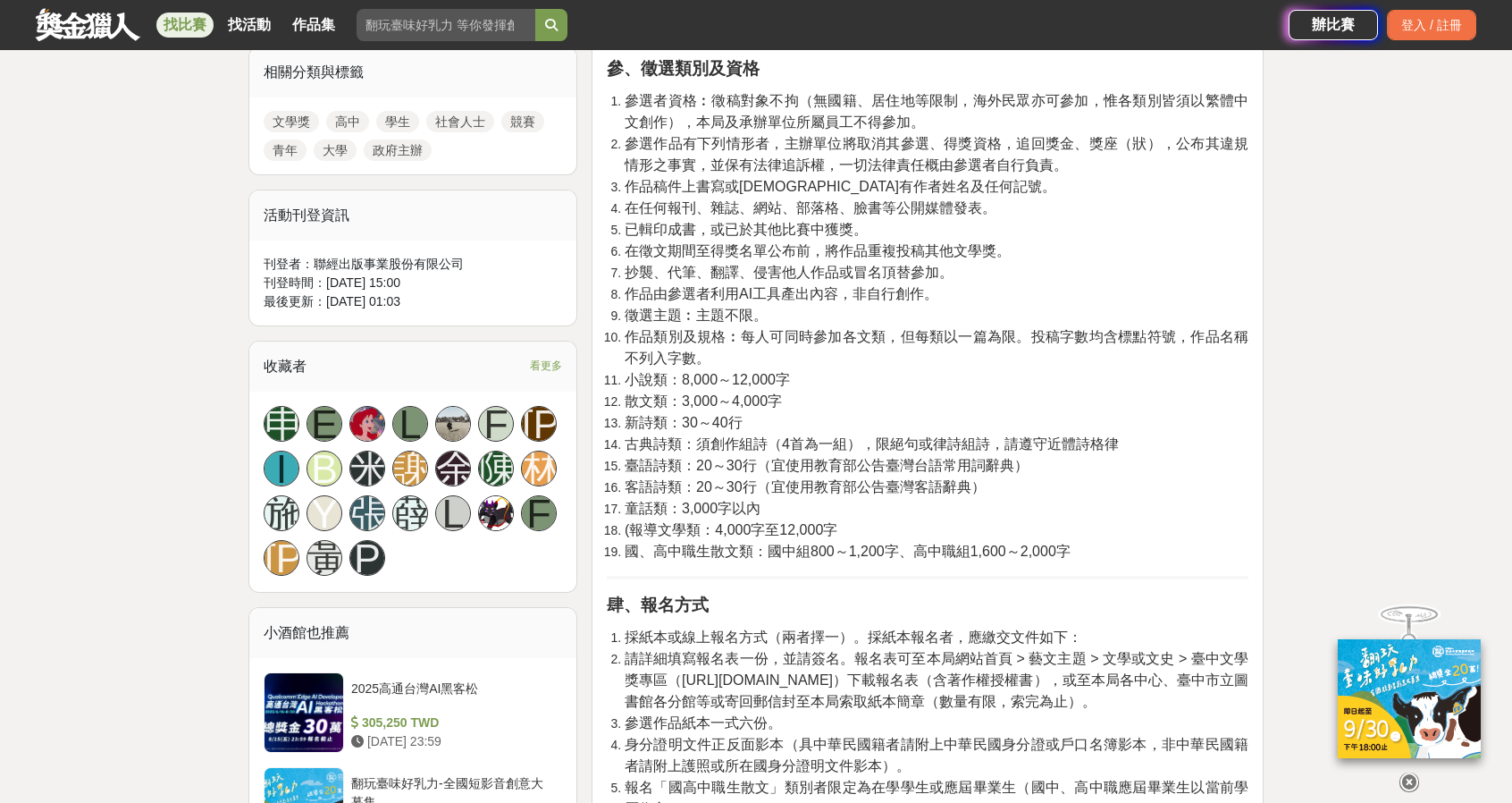
scroll to position [984, 0]
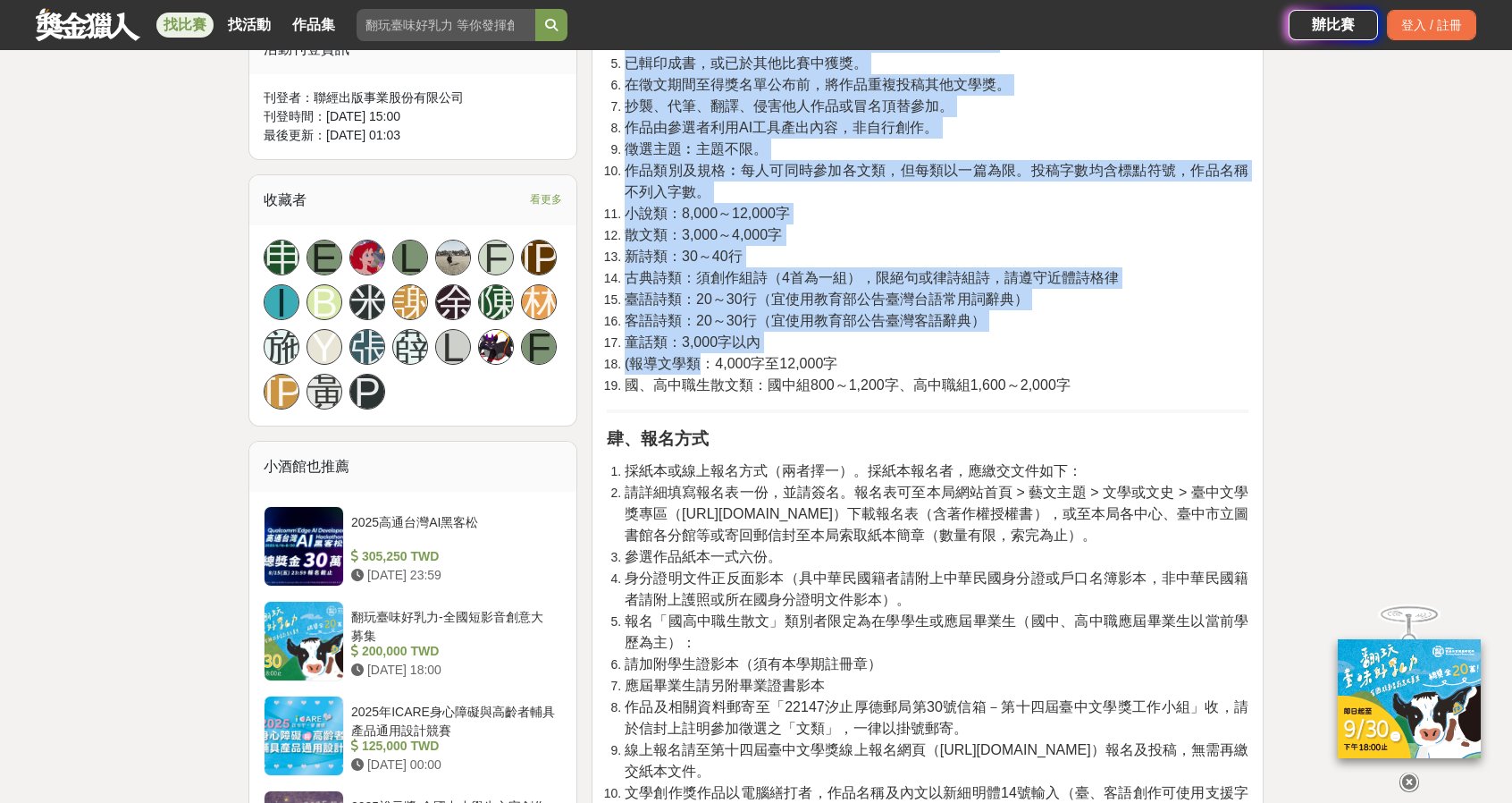
drag, startPoint x: 694, startPoint y: 367, endPoint x: 933, endPoint y: 408, distance: 242.5
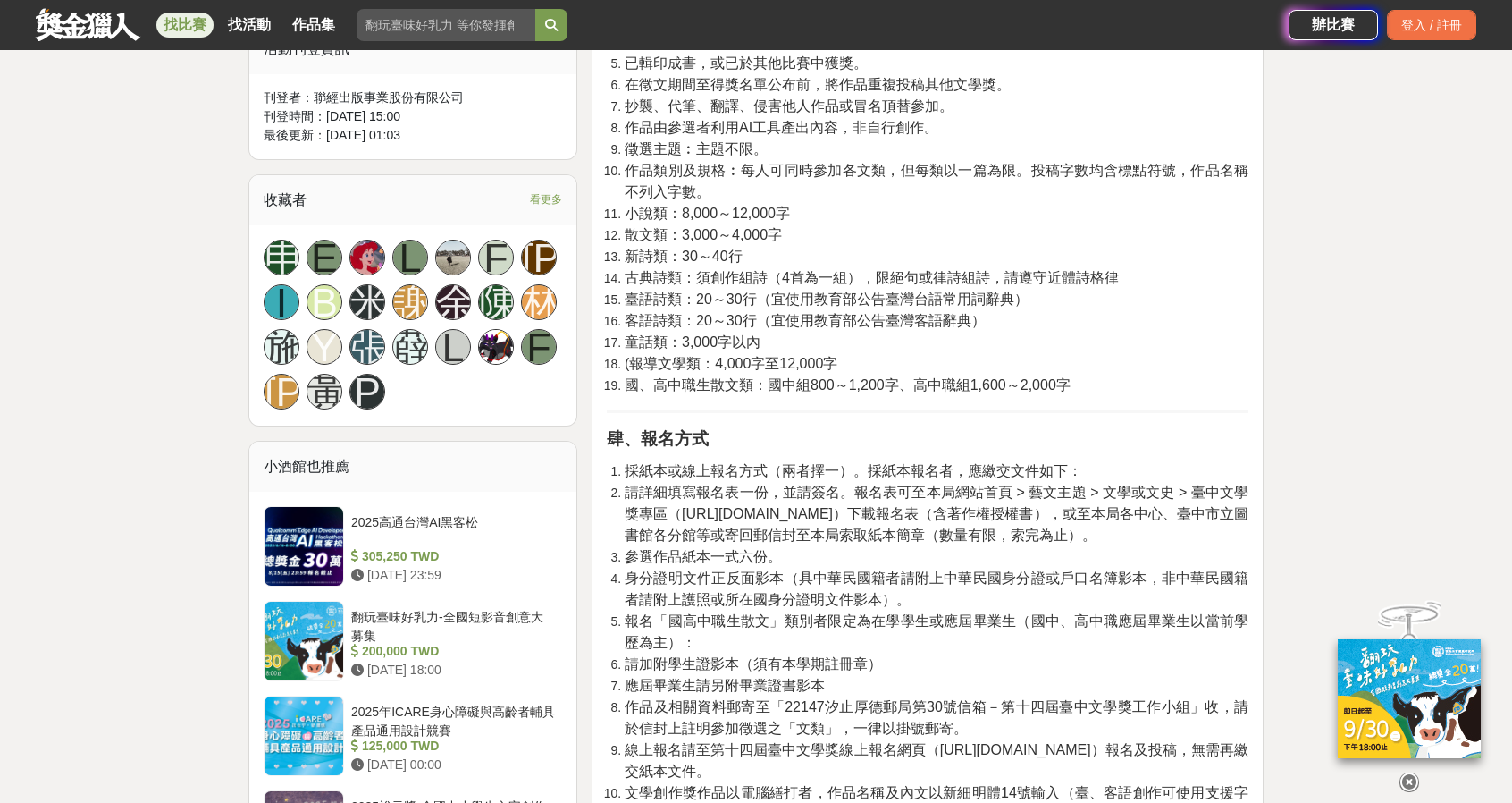
click at [933, 410] on hr at bounding box center [927, 412] width 642 height 4
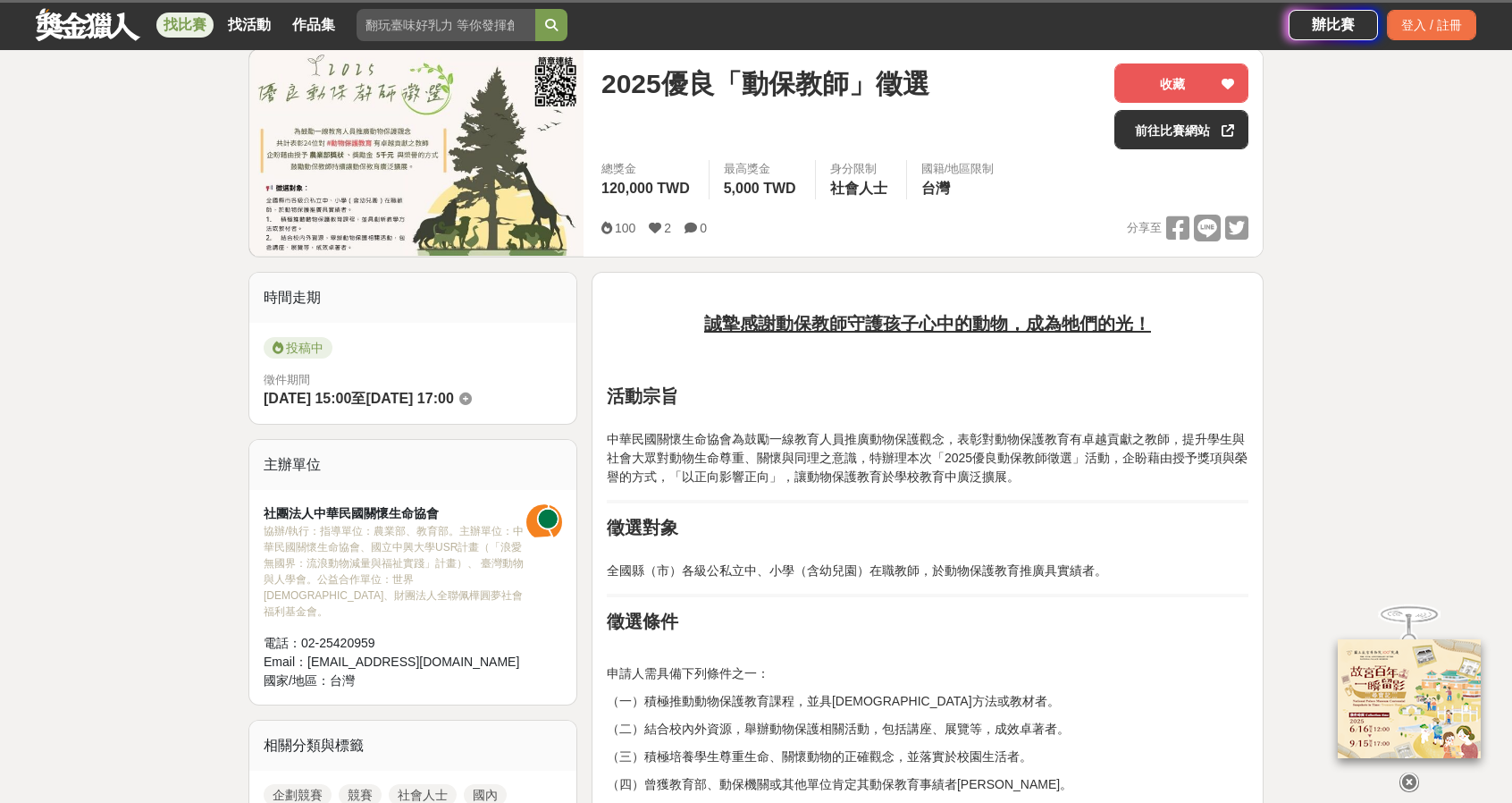
scroll to position [89, 0]
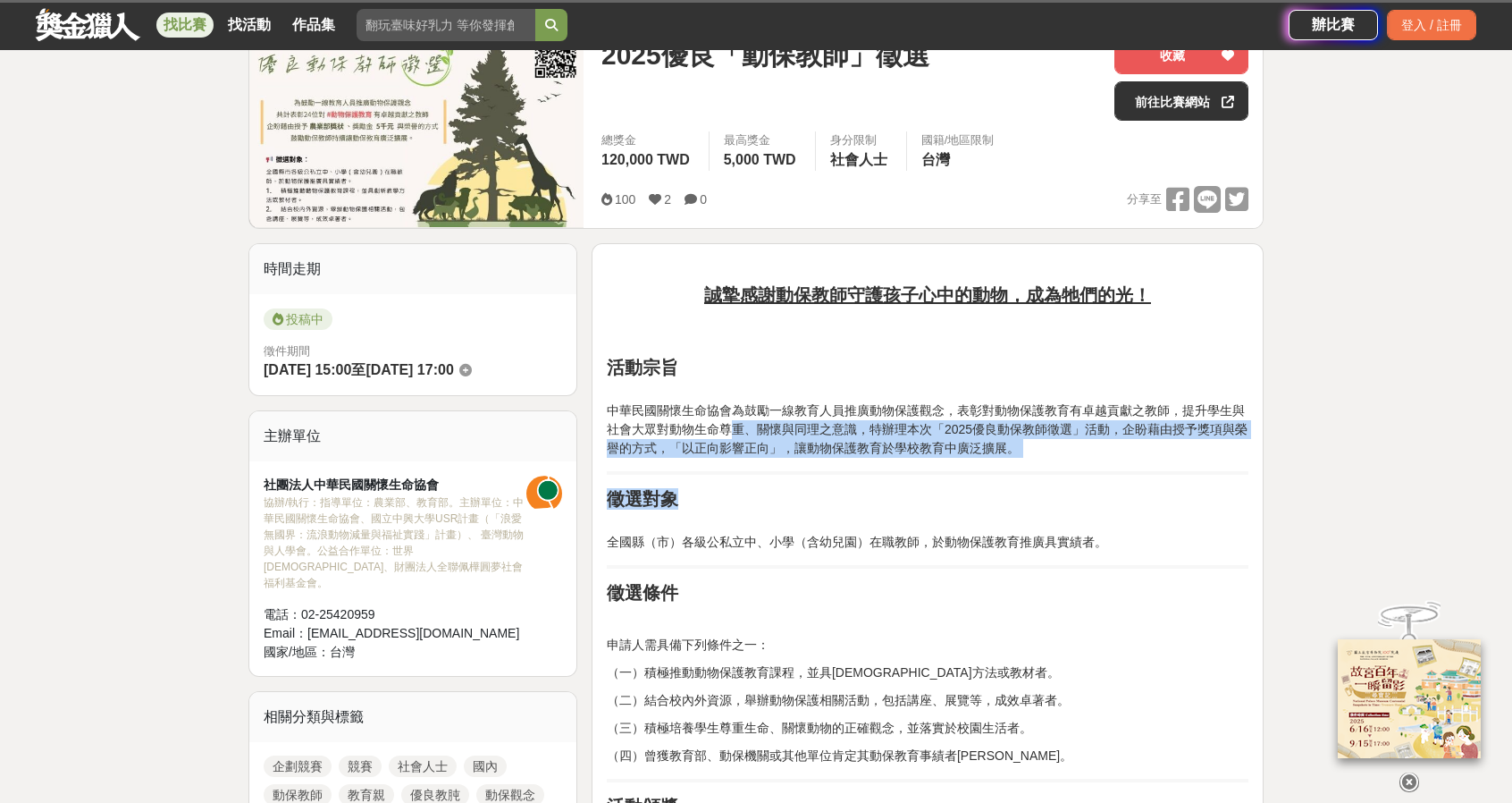
drag, startPoint x: 722, startPoint y: 427, endPoint x: 1015, endPoint y: 565, distance: 323.9
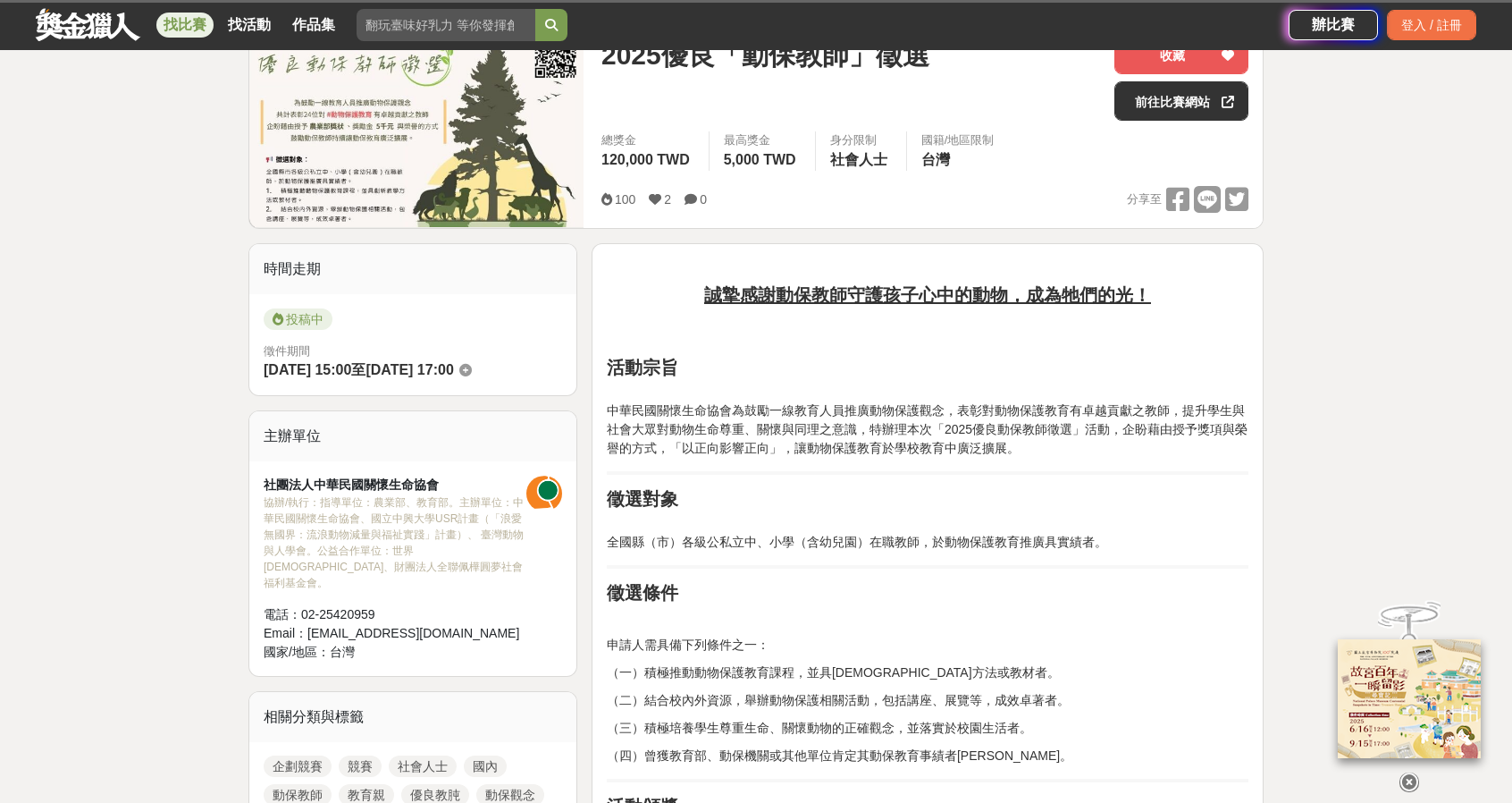
click at [1015, 565] on hr at bounding box center [927, 567] width 642 height 4
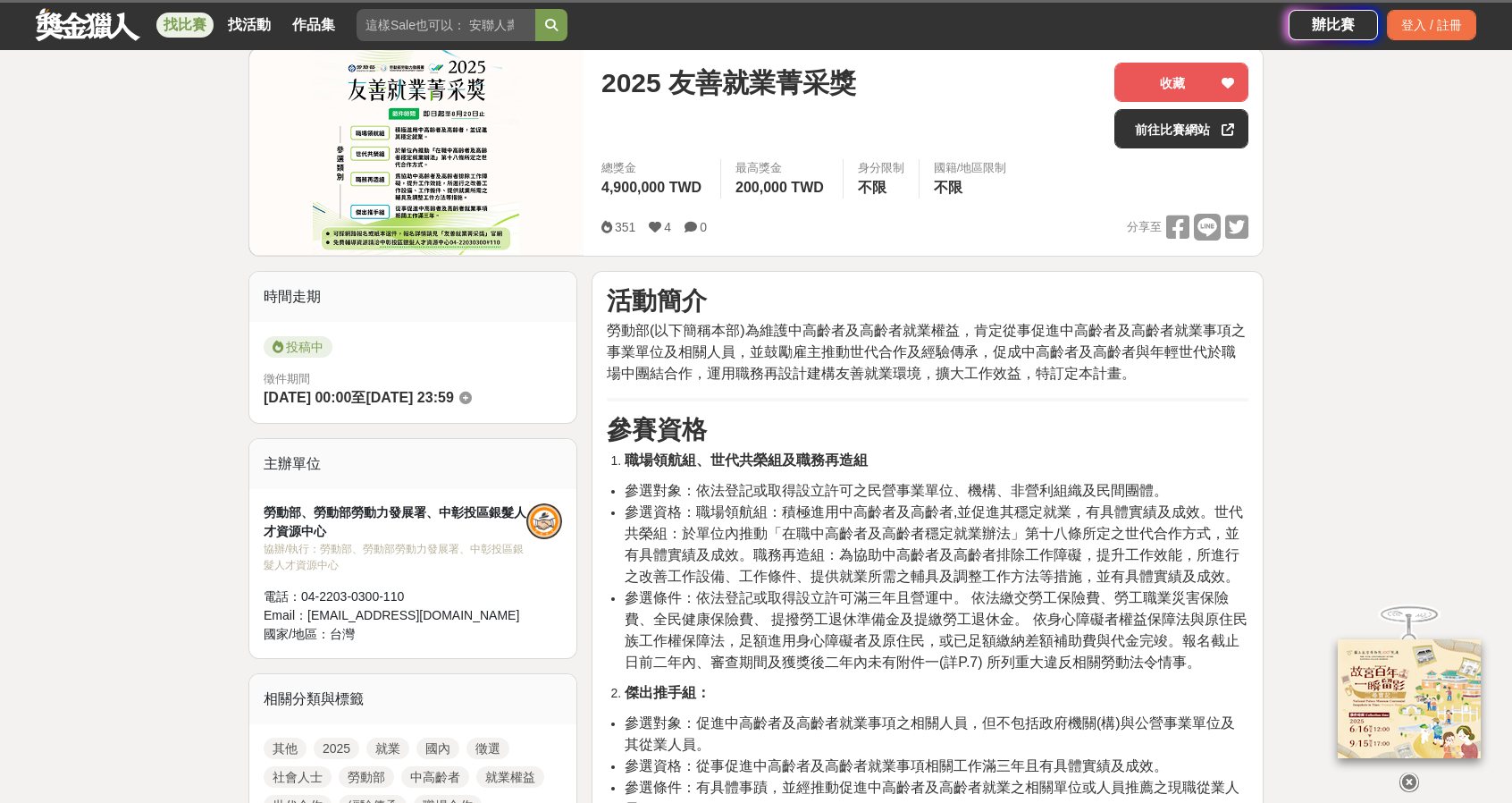
scroll to position [89, 0]
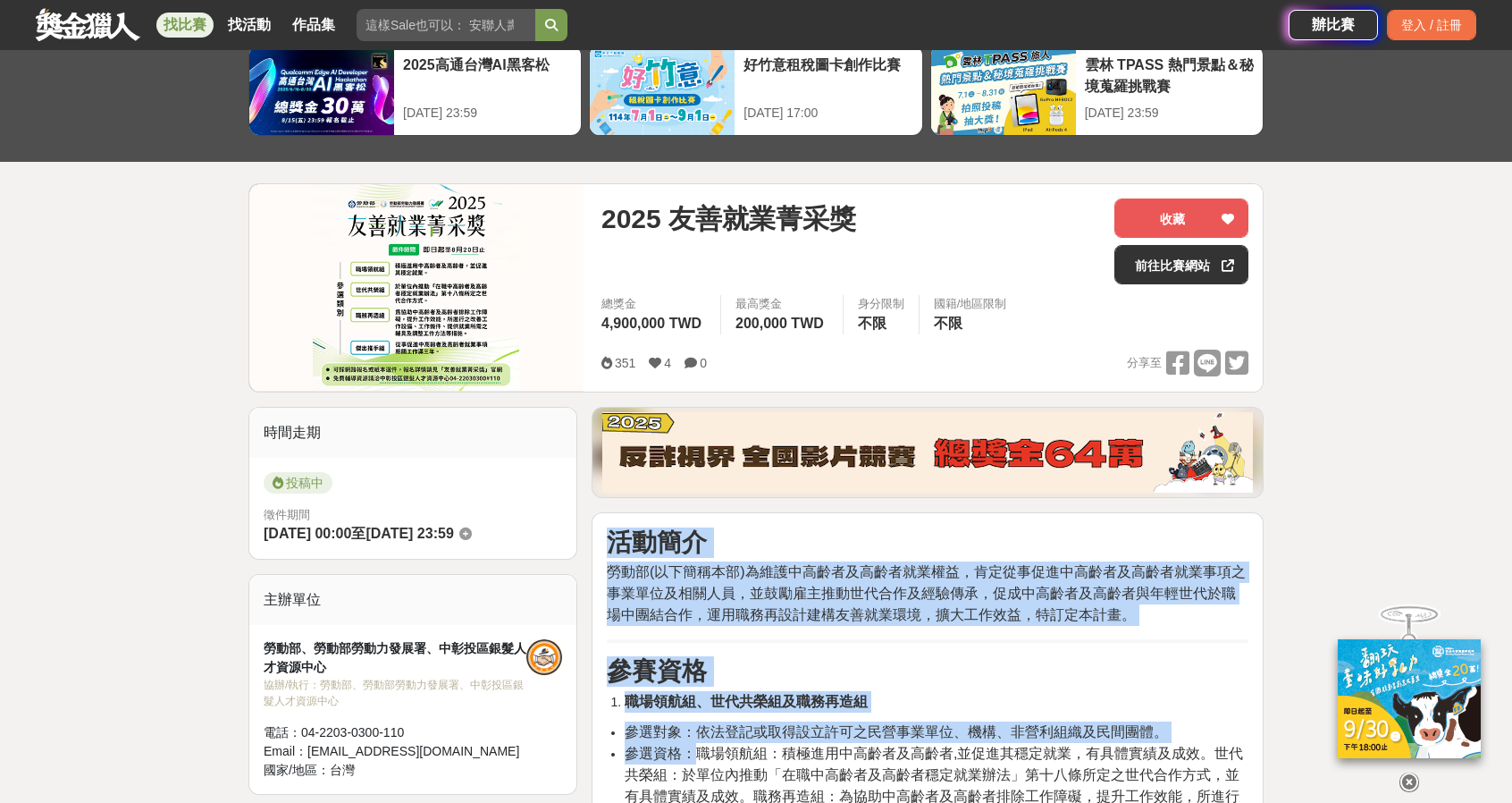
drag, startPoint x: 689, startPoint y: 480, endPoint x: 842, endPoint y: 494, distance: 153.6
click at [877, 706] on li "職場領航組、世代共榮組及職務再造組" at bounding box center [936, 702] width 624 height 22
click at [920, 676] on h3 "參賽資格" at bounding box center [927, 671] width 642 height 30
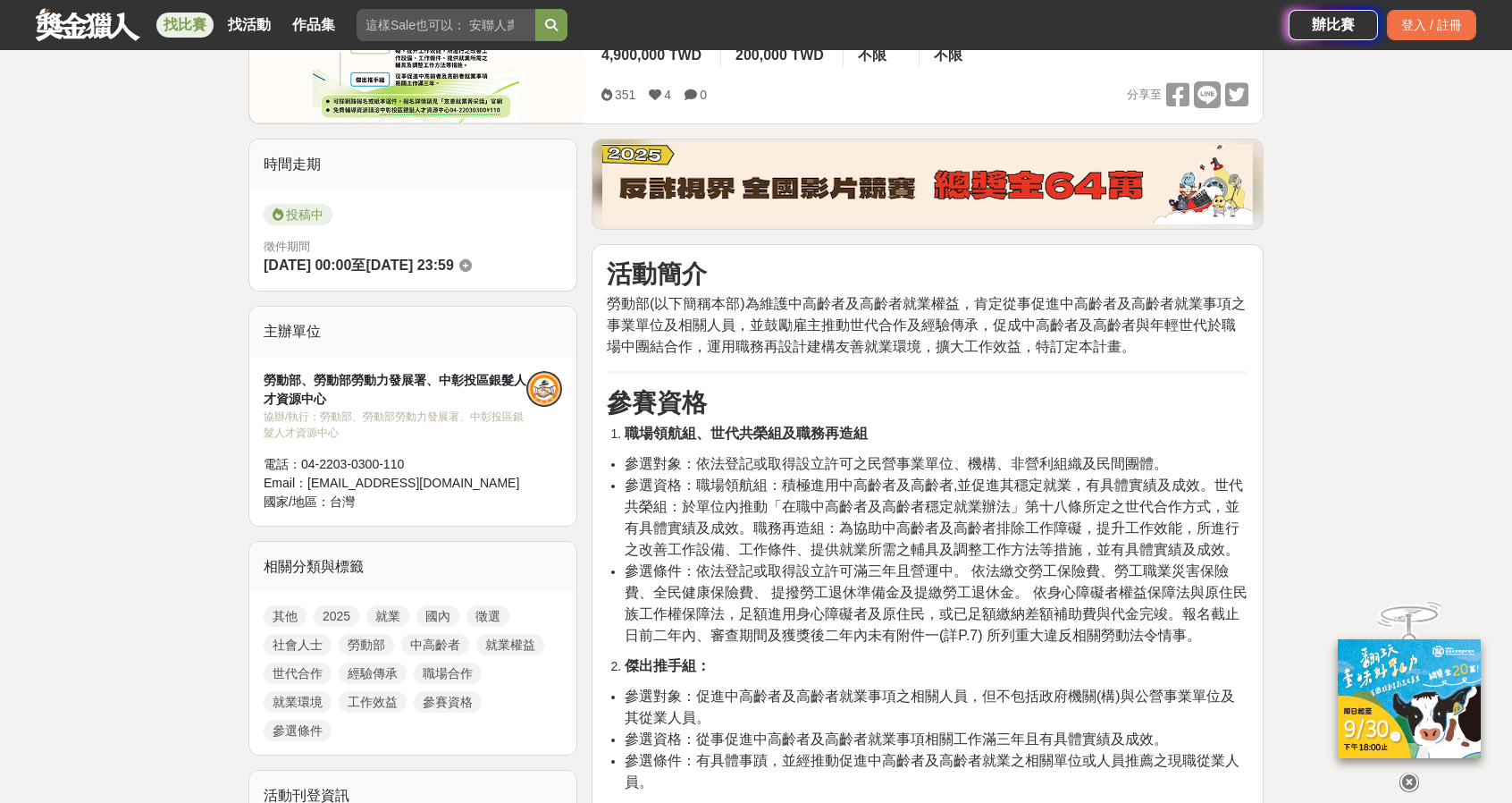
click at [906, 623] on span "參選條件：依法登記或取得設立許可滿三年且營運中。 依法繳交勞工保險費、勞工職業災害保險費、全民健康保險費、 提撥勞工退休準備金及提繳勞工退休金。 依身心障礙者…" at bounding box center [936, 602] width 623 height 80
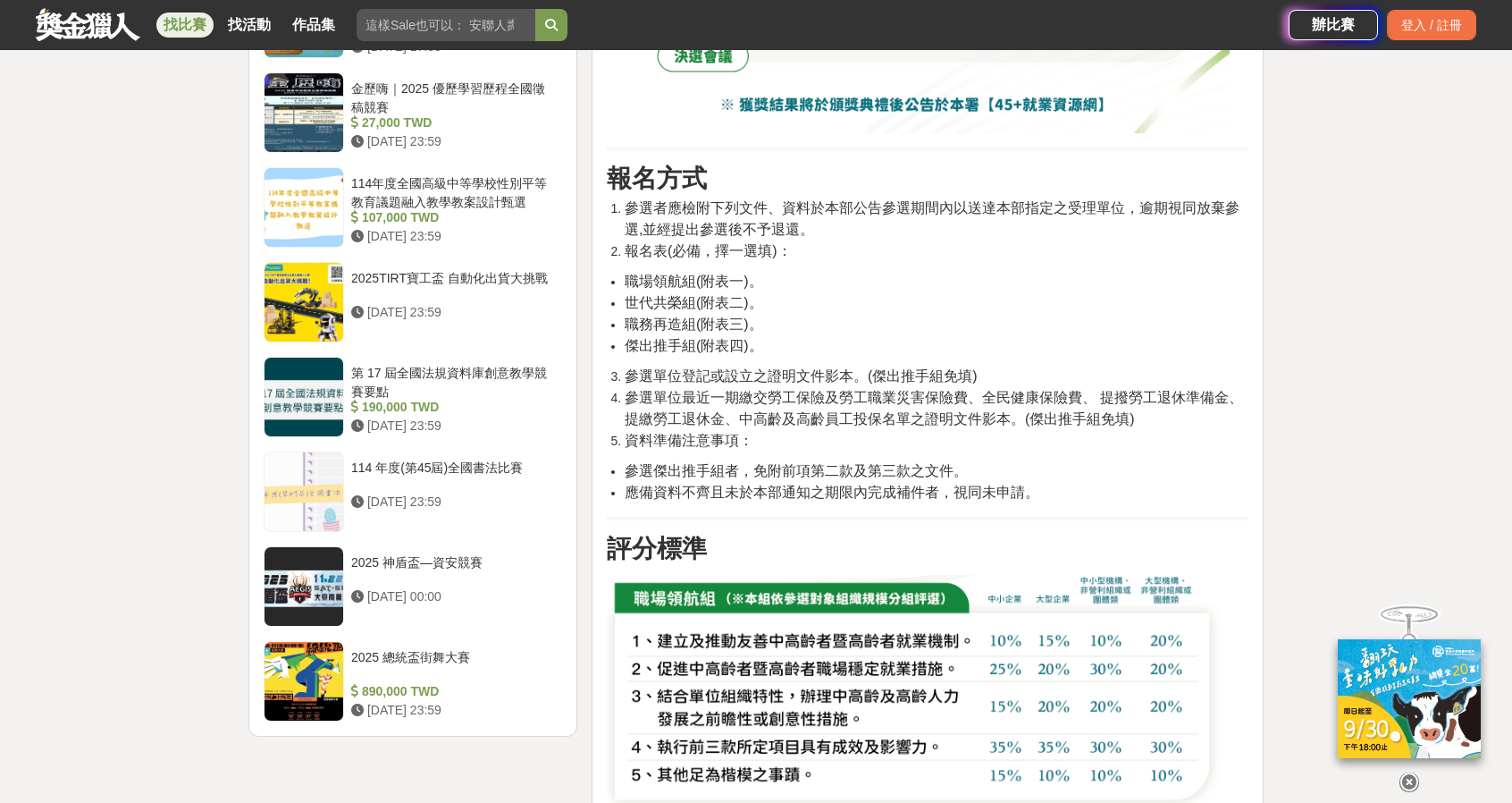
scroll to position [2235, 0]
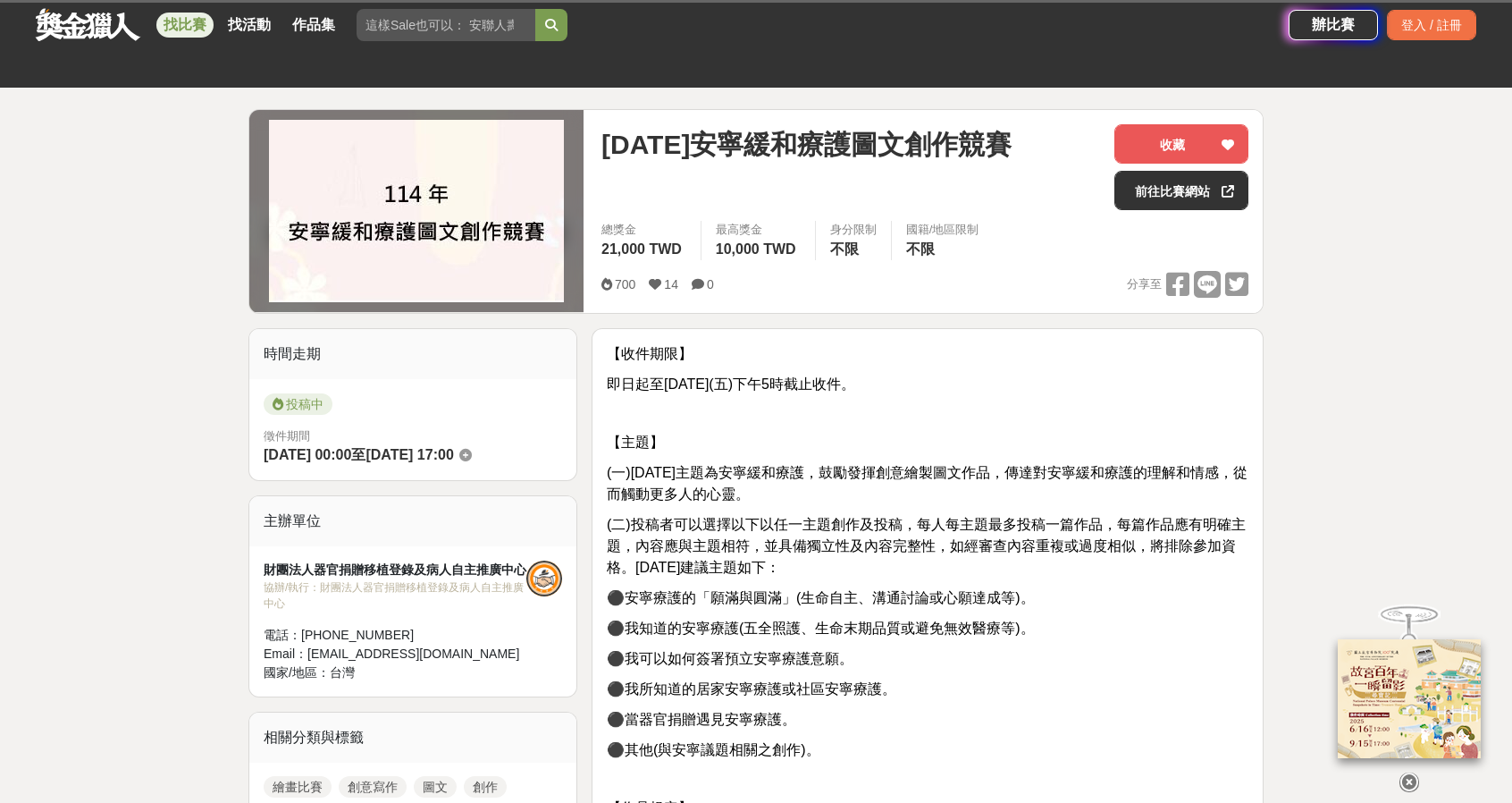
scroll to position [89, 0]
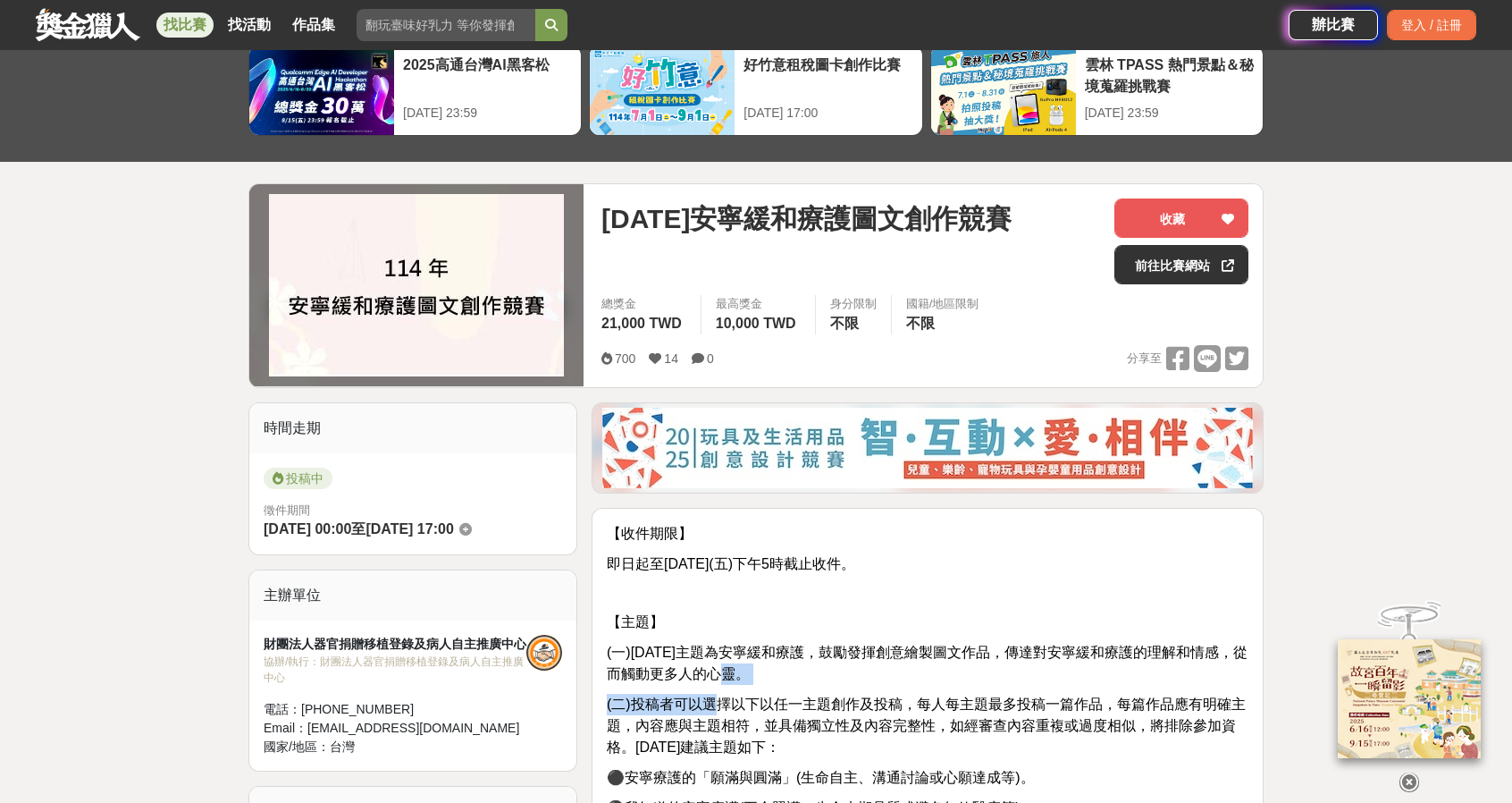
drag, startPoint x: 718, startPoint y: 426, endPoint x: 1145, endPoint y: 683, distance: 498.4
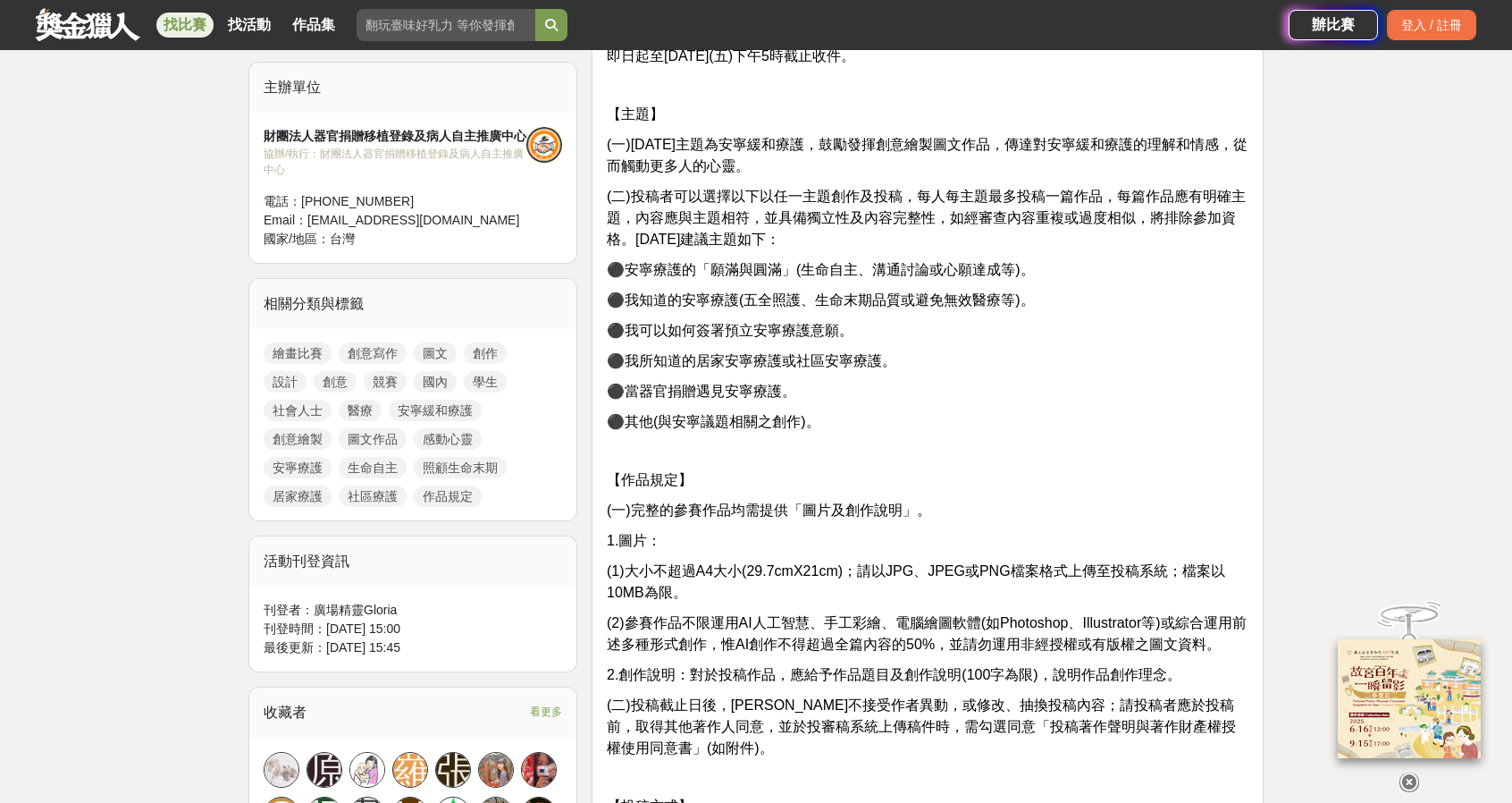
scroll to position [626, 0]
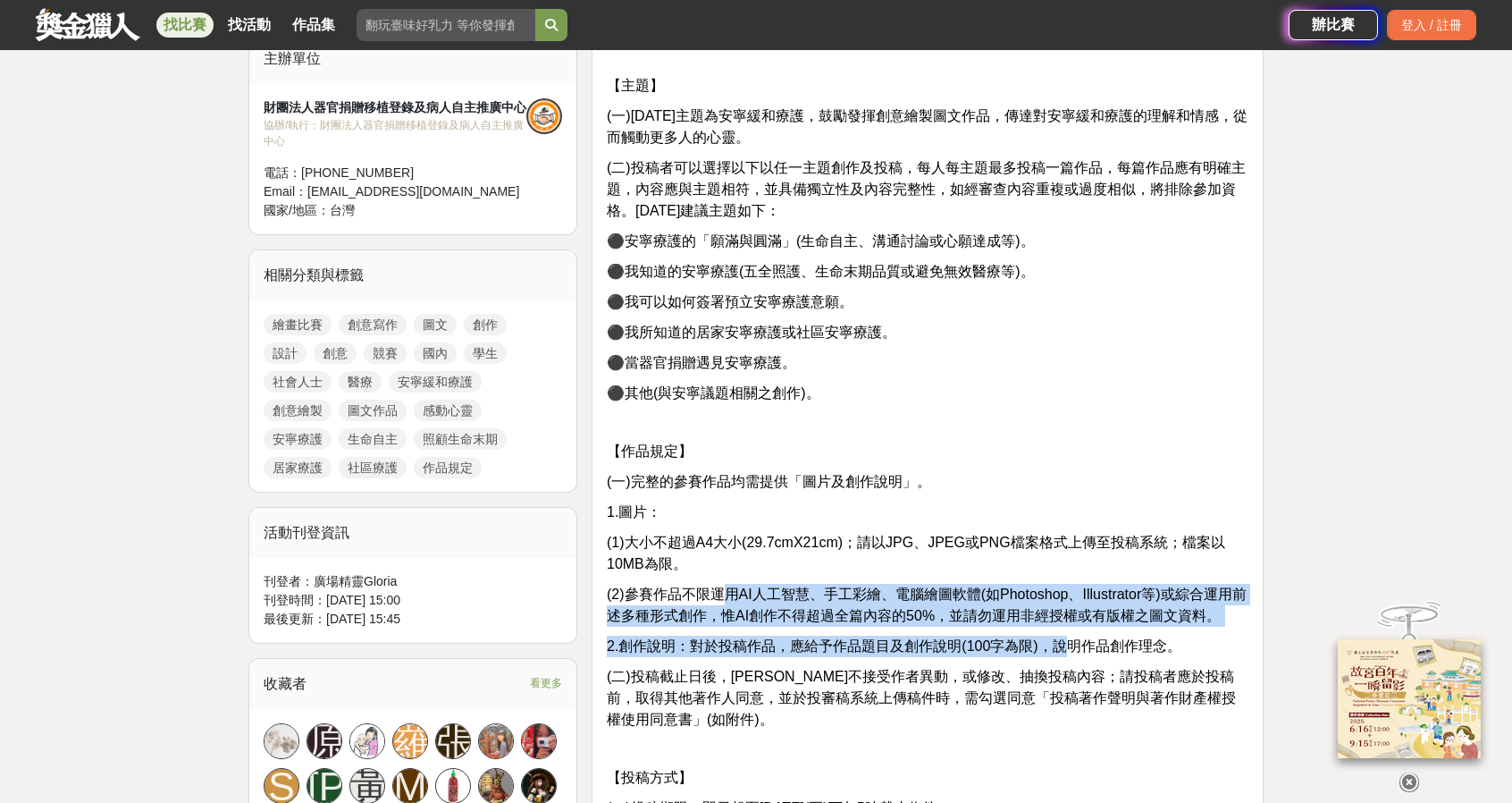
drag, startPoint x: 724, startPoint y: 577, endPoint x: 1072, endPoint y: 650, distance: 355.6
click at [1072, 650] on div "【收件期限】 即日起至114年8月22日(五)下午5時截止收件。 【主題】 (一)114年主題為安寧緩和療護，鼓勵發揮創意繪製圖文作品，傳達對安寧緩和療護的理…" at bounding box center [927, 698] width 642 height 1423
click at [1072, 650] on span "2.創作說明：對於投稿作品，應給予作品題目及創作說明(100字為限)，說明作品創作理念。" at bounding box center [894, 645] width 575 height 15
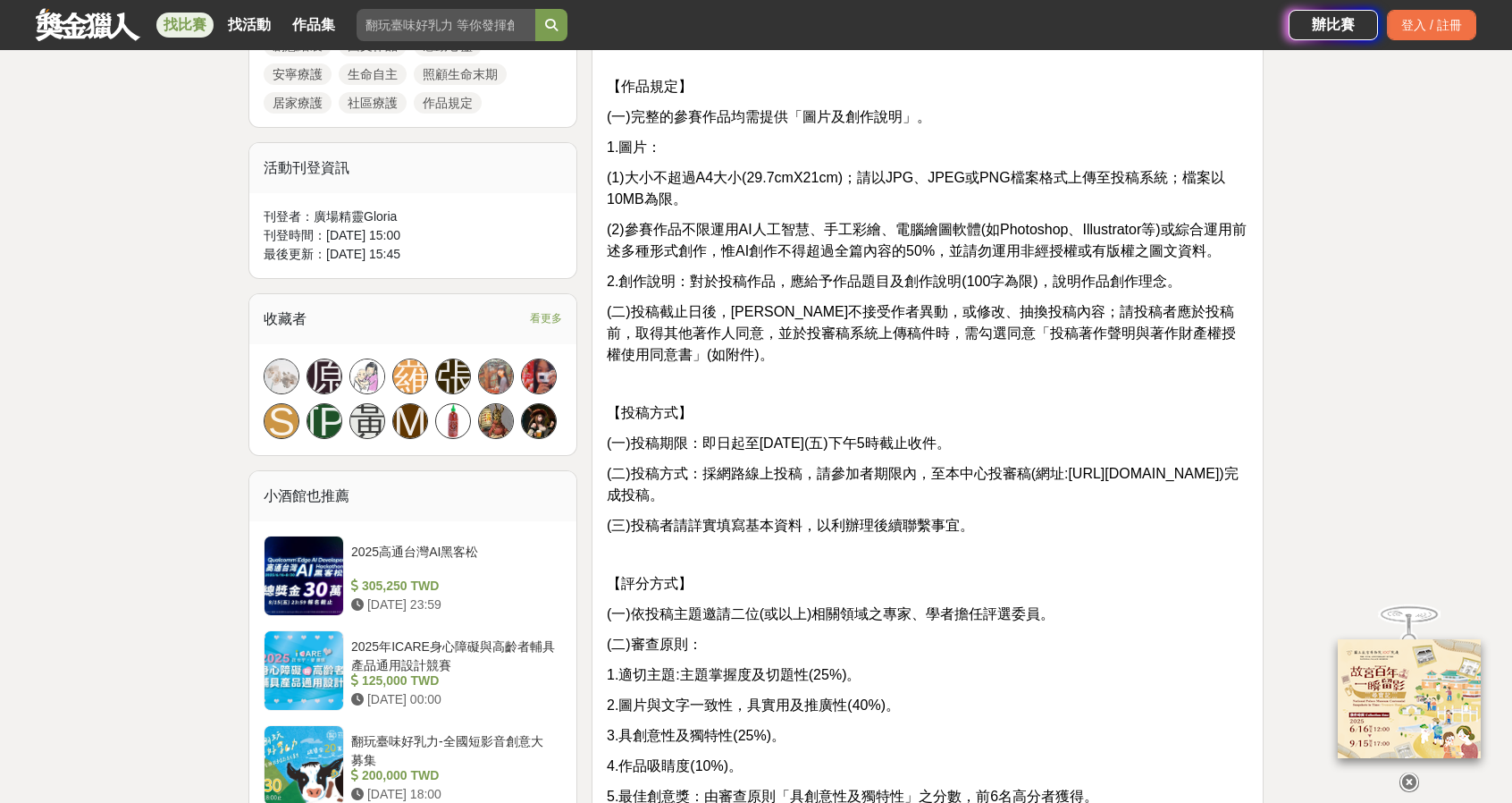
scroll to position [1162, 0]
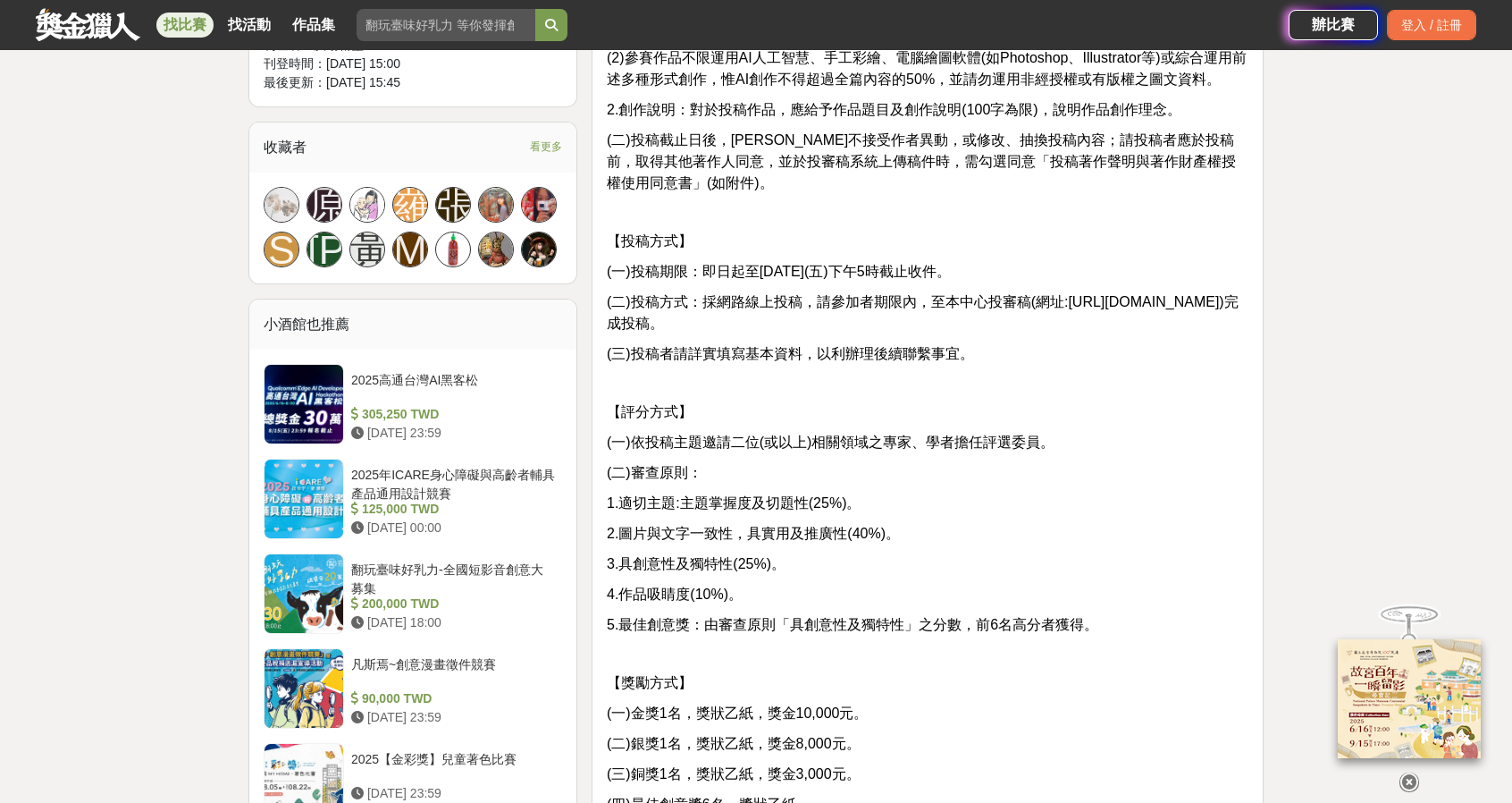
drag, startPoint x: 855, startPoint y: 251, endPoint x: 1055, endPoint y: 366, distance: 230.7
click at [1064, 374] on div "【收件期限】 即日起至114年8月22日(五)下午5時截止收件。 【主題】 (一)114年主題為安寧緩和療護，鼓勵發揮創意繪製圖文作品，傳達對安寧緩和療護的理…" at bounding box center [927, 162] width 642 height 1423
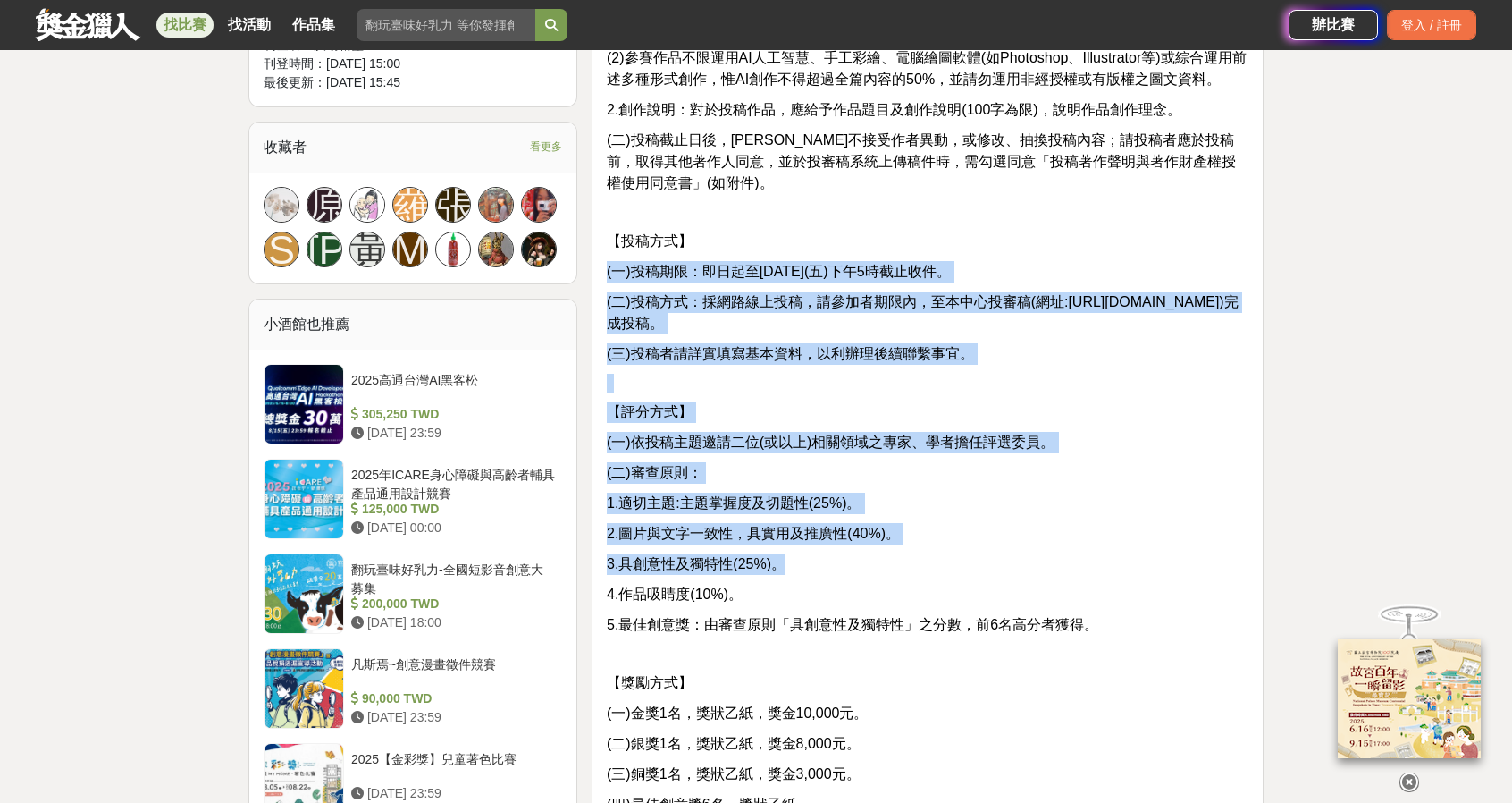
drag, startPoint x: 727, startPoint y: 232, endPoint x: 1097, endPoint y: 550, distance: 487.9
click at [1097, 550] on div "【收件期限】 即日起至114年8月22日(五)下午5時截止收件。 【主題】 (一)114年主題為安寧緩和療護，鼓勵發揮創意繪製圖文作品，傳達對安寧緩和療護的理…" at bounding box center [927, 162] width 642 height 1423
click at [1097, 551] on div "【收件期限】 即日起至114年8月22日(五)下午5時截止收件。 【主題】 (一)114年主題為安寧緩和療護，鼓勵發揮創意繪製圖文作品，傳達對安寧緩和療護的理…" at bounding box center [927, 162] width 642 height 1423
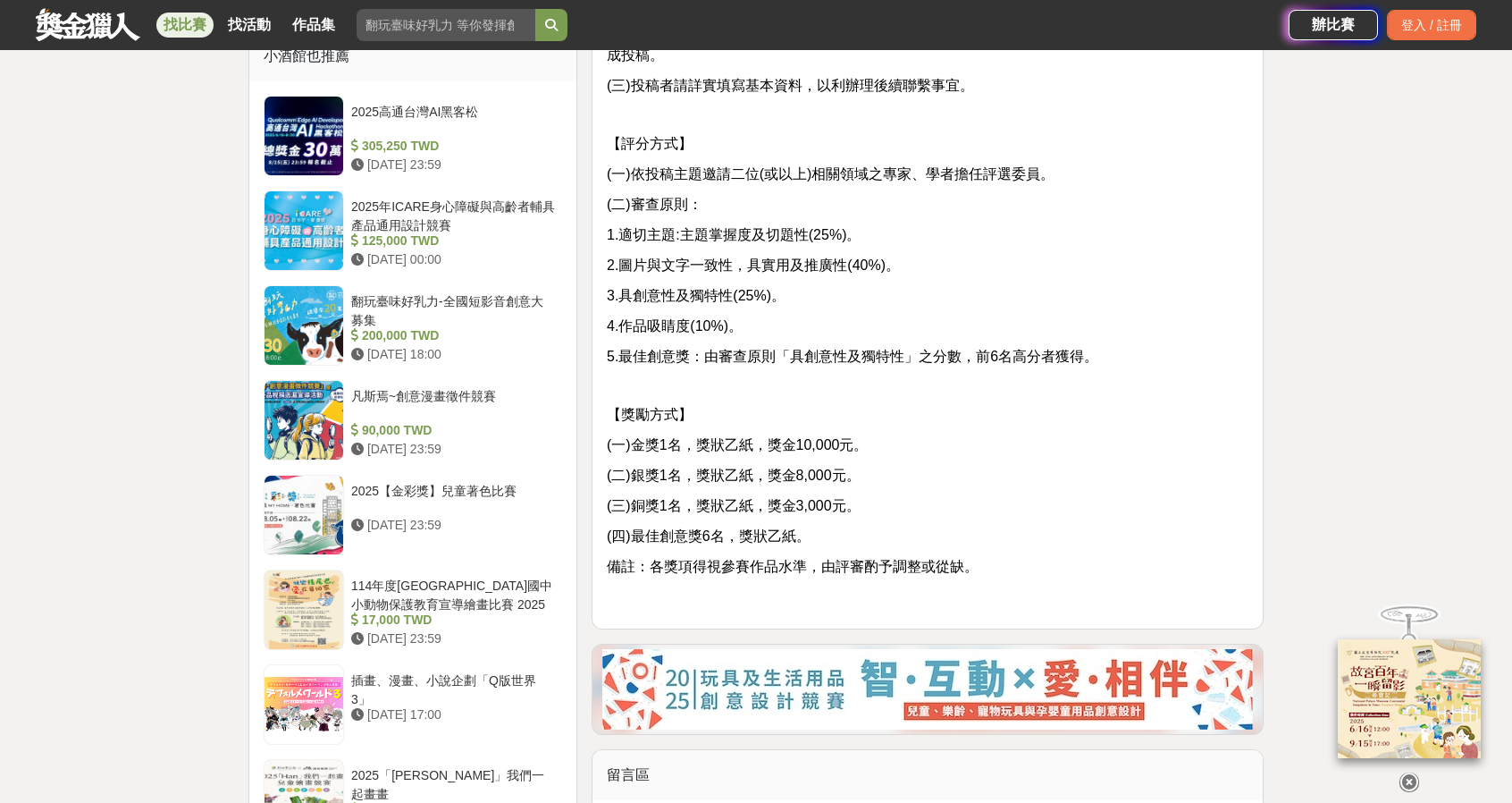
click at [1097, 556] on p "備註：各獎項得視參賽作品水準，由評審酌予調整或從缺。" at bounding box center [927, 567] width 642 height 22
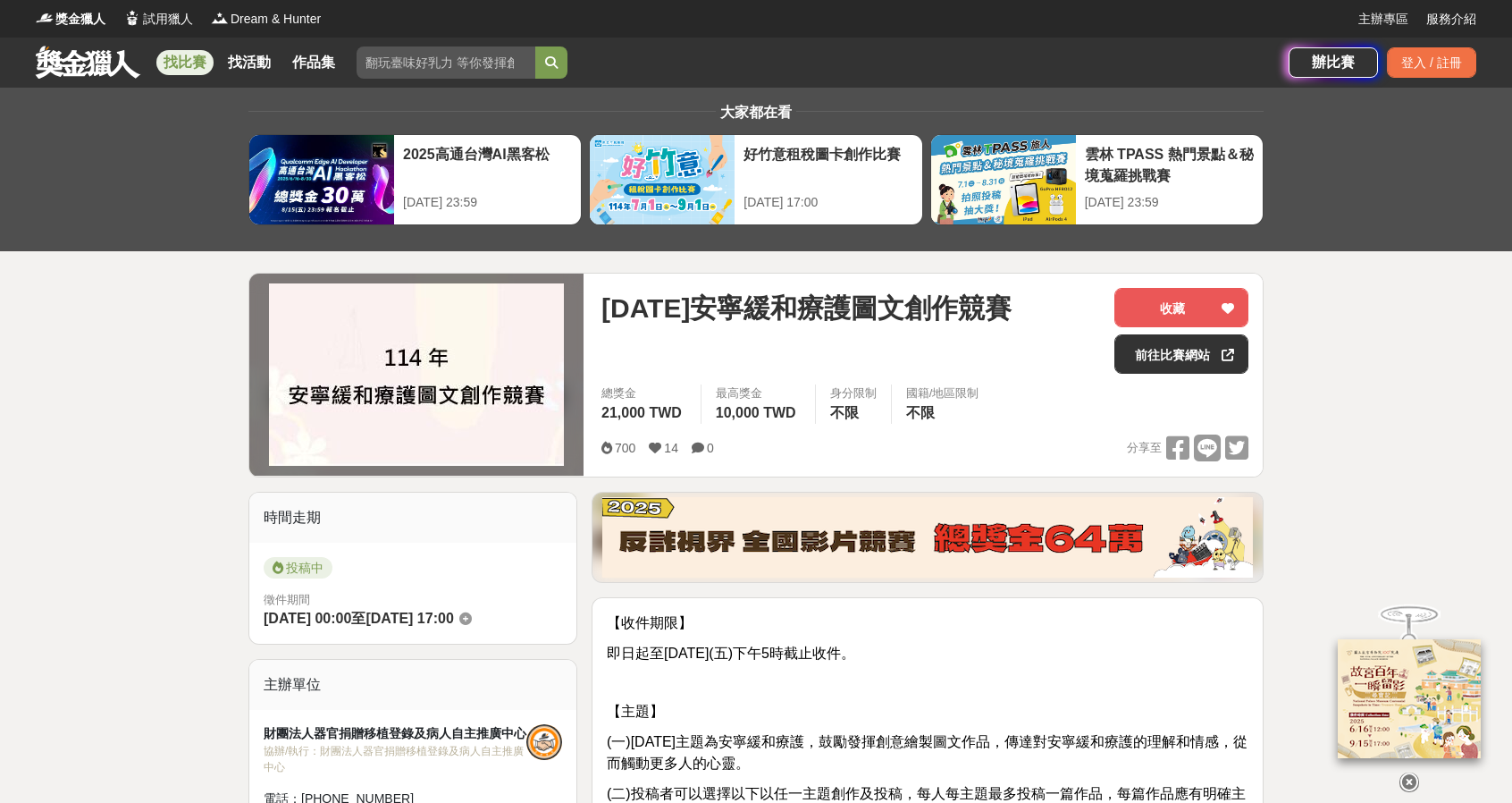
scroll to position [0, 0]
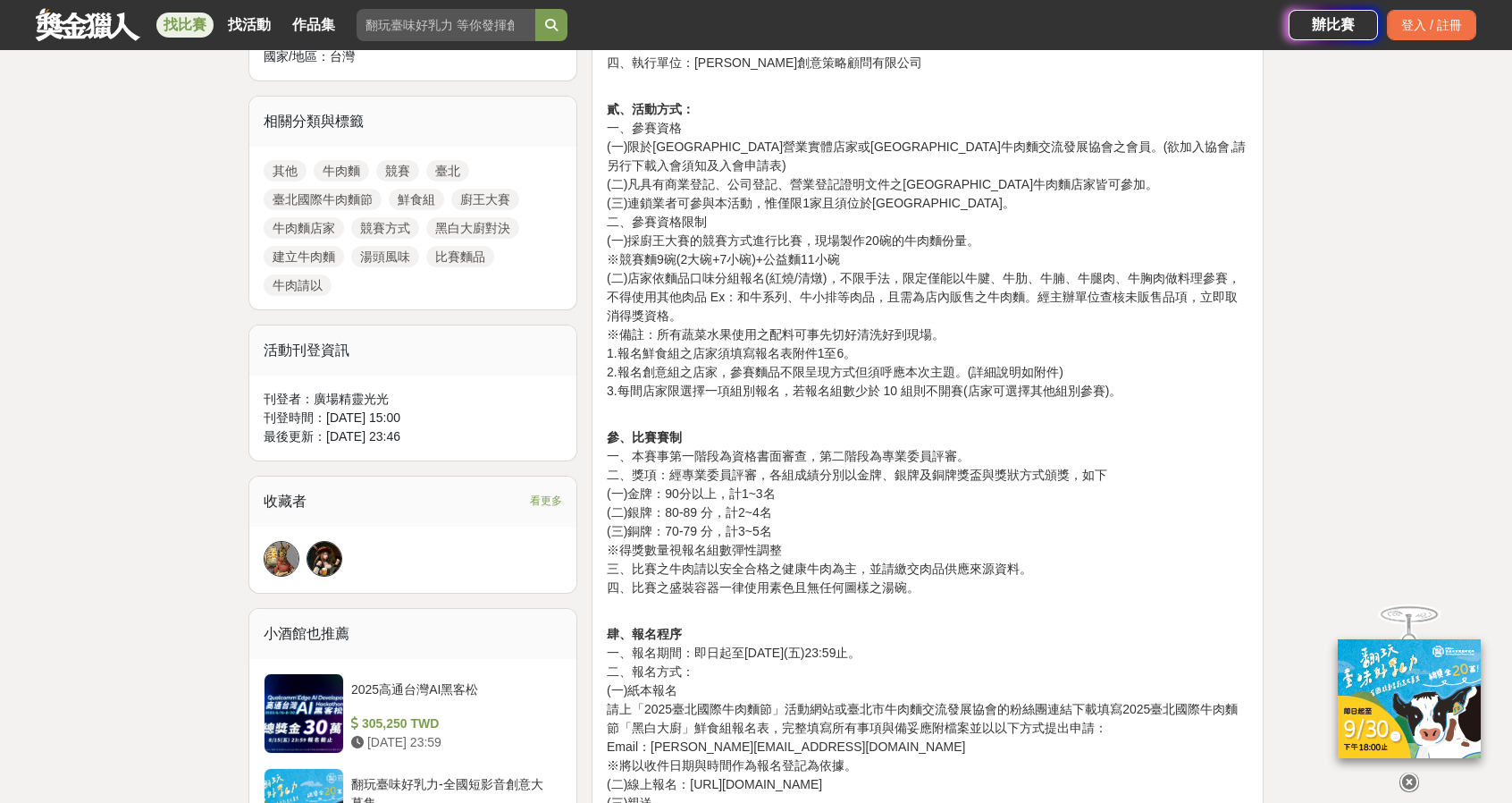
scroll to position [984, 0]
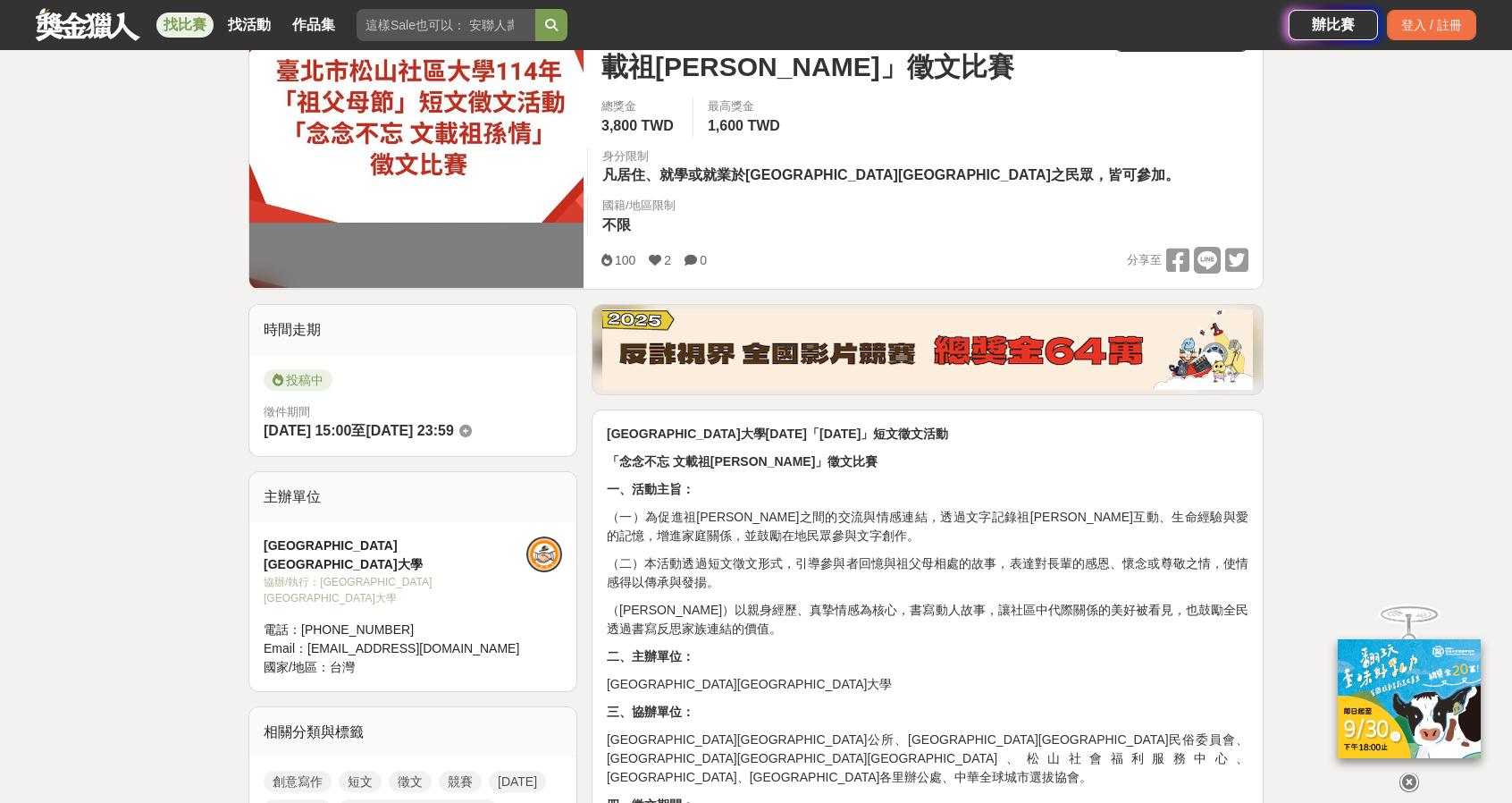
scroll to position [537, 0]
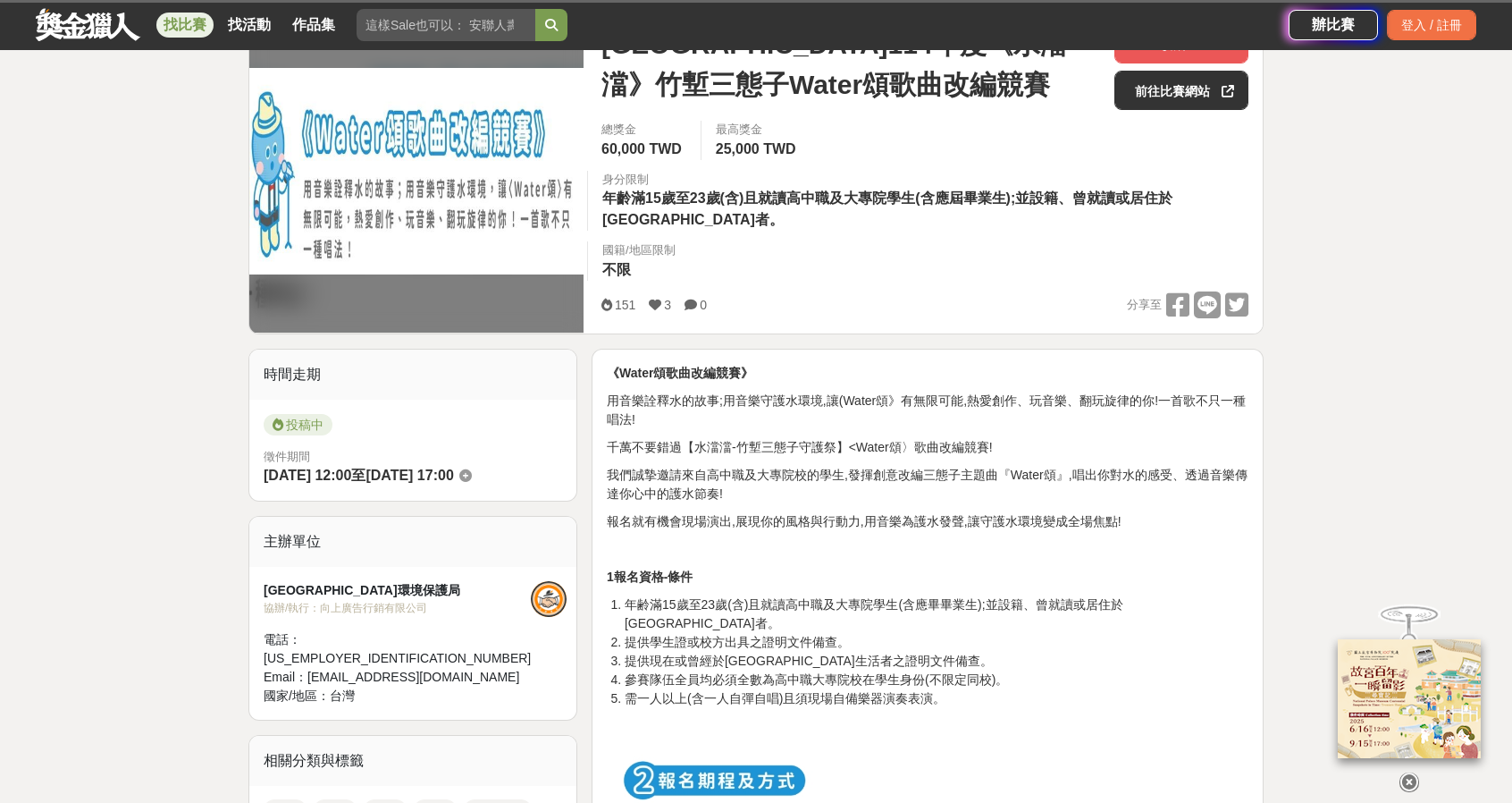
scroll to position [179, 0]
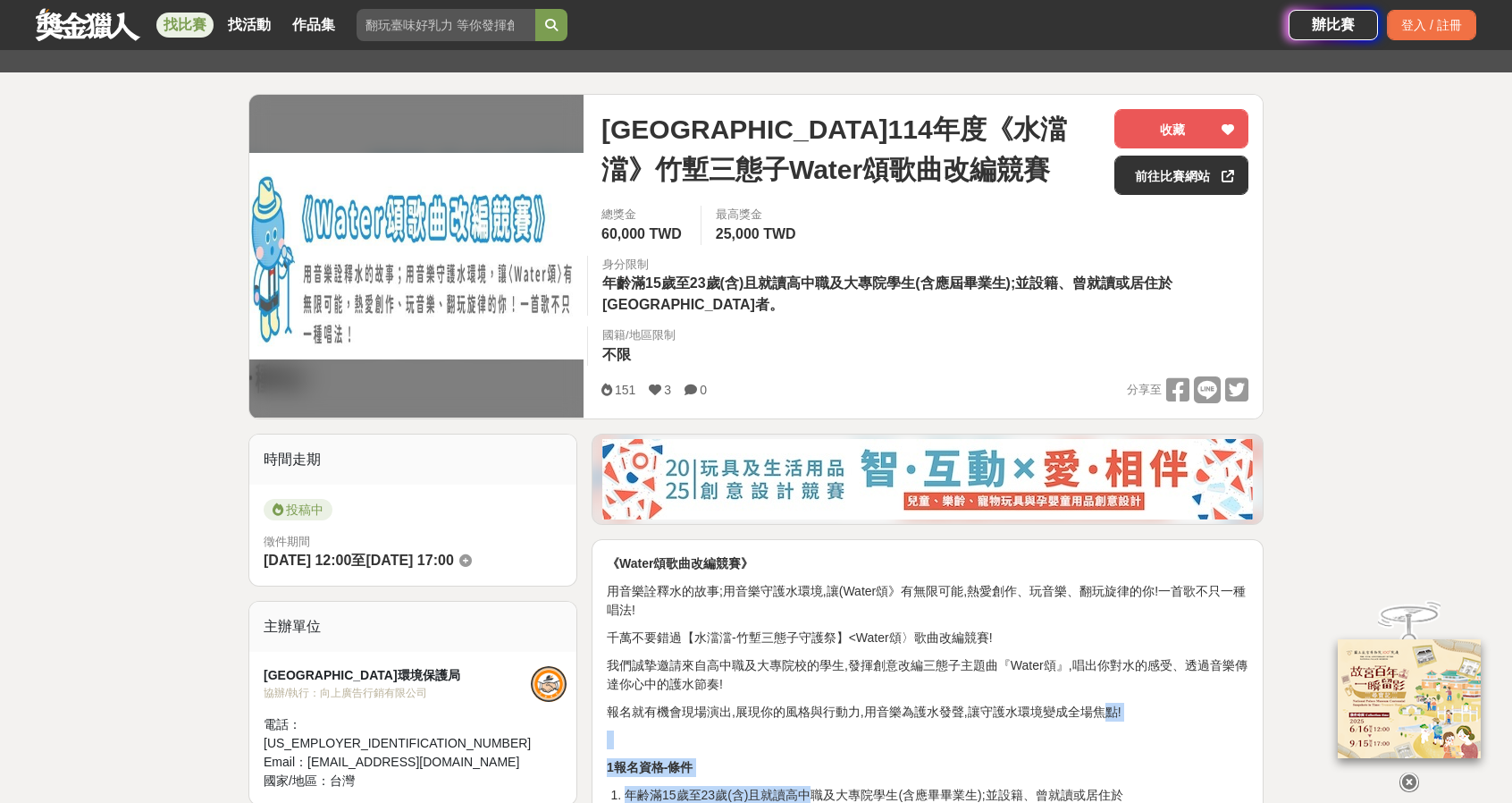
drag, startPoint x: 808, startPoint y: 520, endPoint x: 1107, endPoint y: 699, distance: 348.5
click at [1115, 665] on p "我們誠摯邀請來自高中職及大專院校的學生,發揮創意改編三態子主題曲『Water頌』,唱出你對水的感受、透過音樂傳達你心中的護水節奏!" at bounding box center [927, 675] width 642 height 37
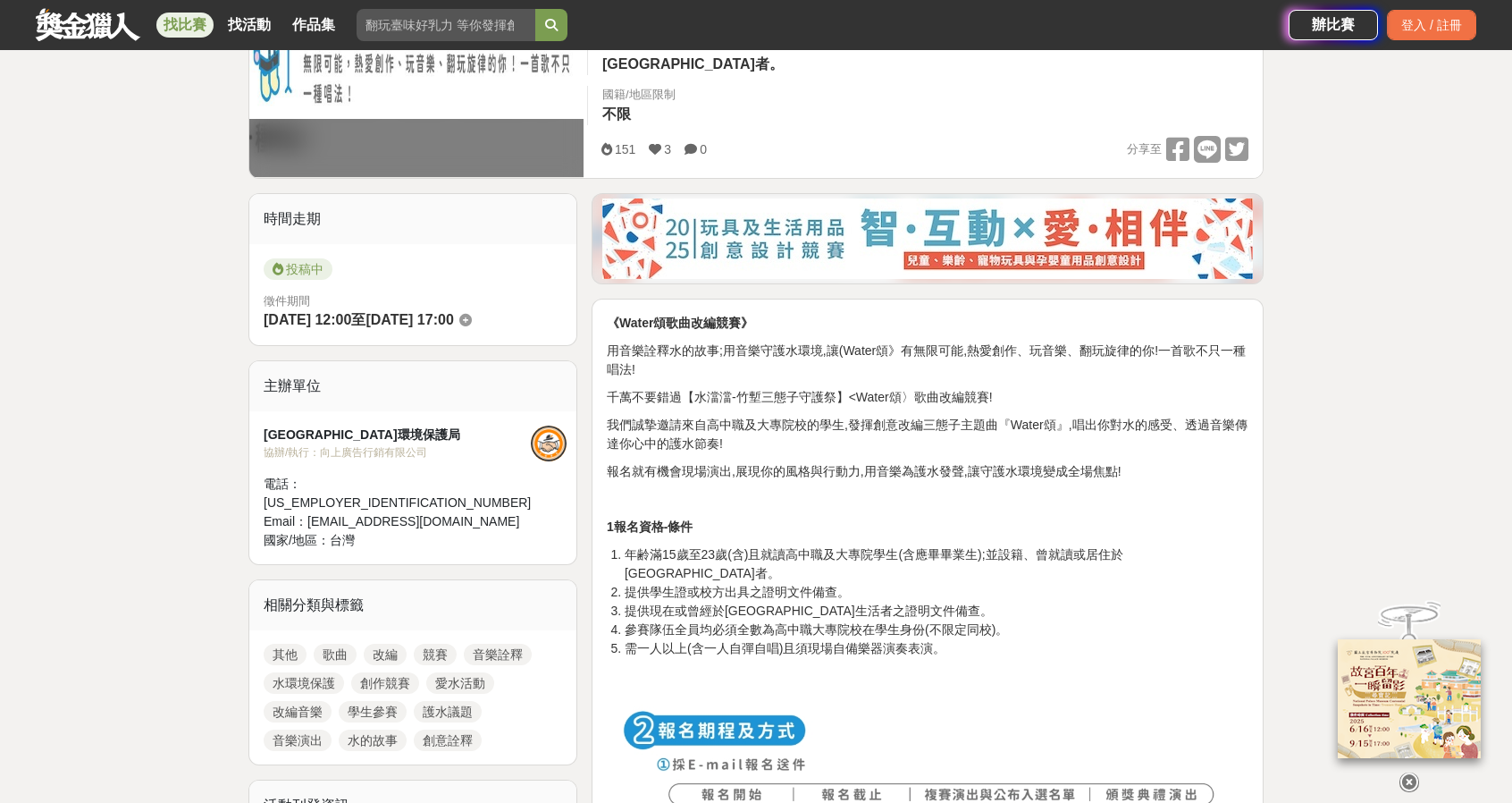
scroll to position [447, 0]
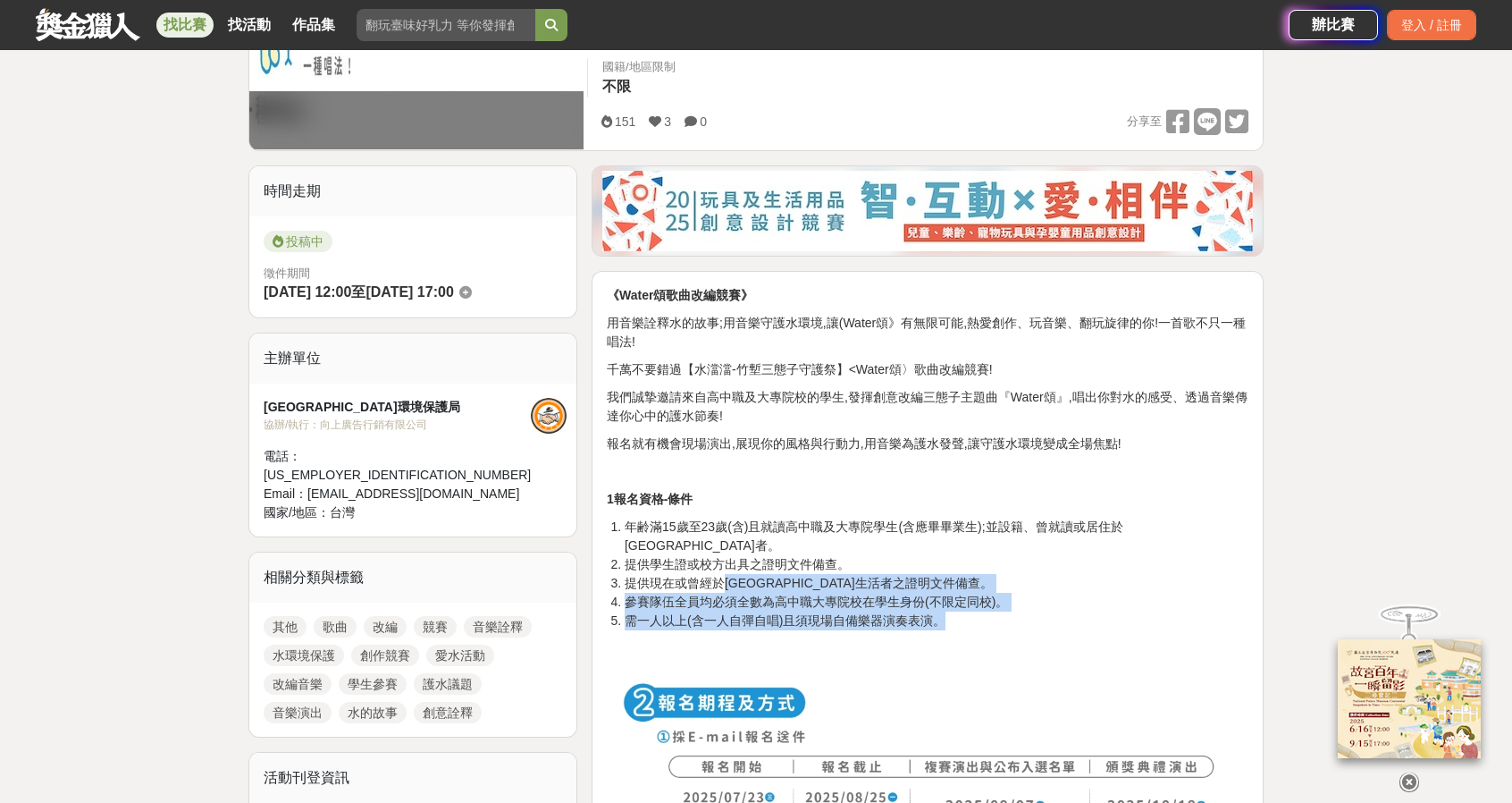
drag, startPoint x: 720, startPoint y: 567, endPoint x: 1082, endPoint y: 599, distance: 363.4
click at [1082, 599] on ol "年齢滿15歲至23歲(含)且就讀高中職及大專院學生(含應畢畢業生);並設籍、曾就讀或居住於新竹市者。 提供學生證或校方出具之證明文件備查。 提供現在或曾經於新…" at bounding box center [927, 574] width 642 height 113
click at [1082, 611] on li "需一人以上(含一人自彈自唱)且須現場自備樂器演奏表演。" at bounding box center [936, 620] width 624 height 19
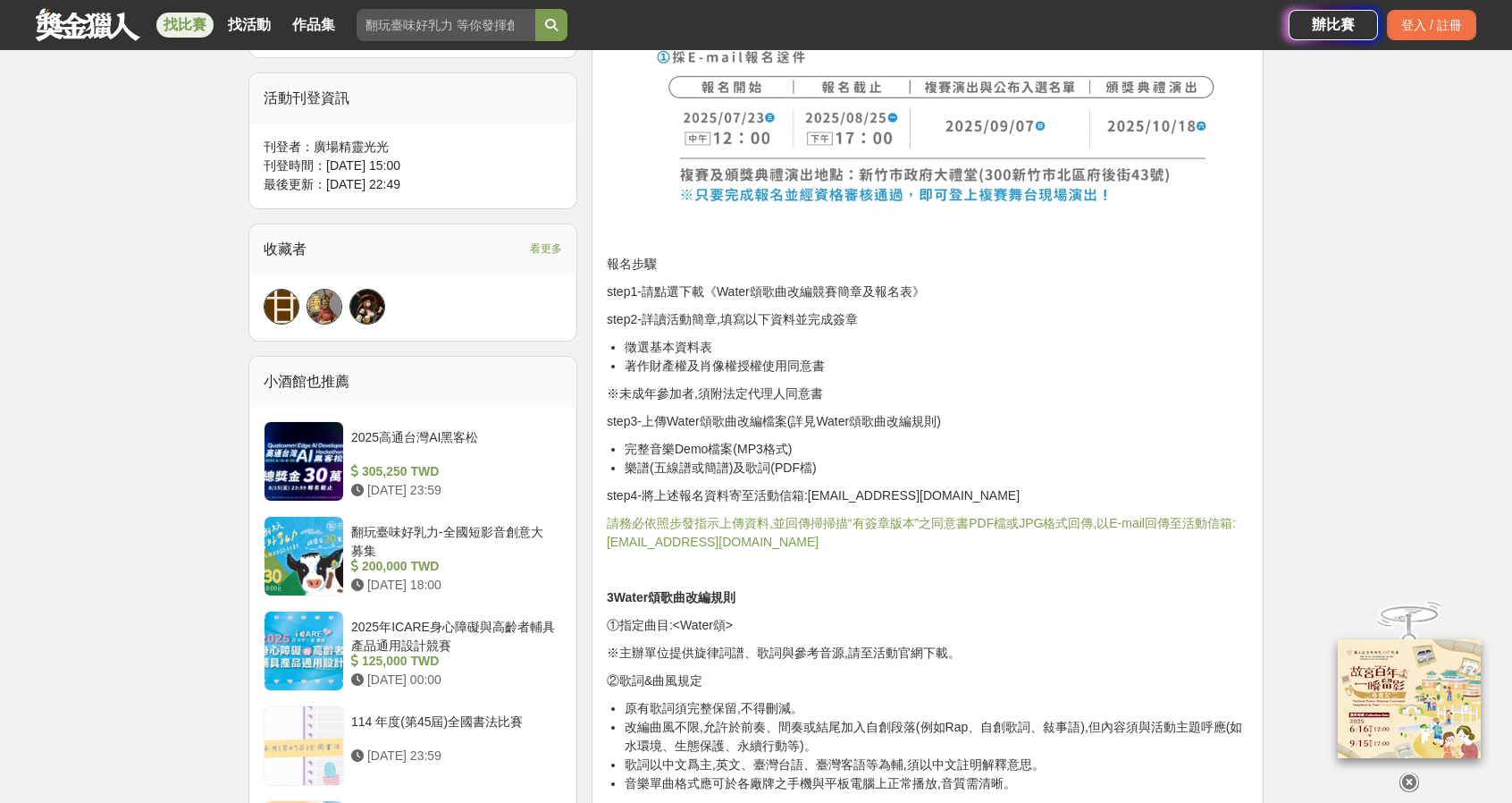
scroll to position [1430, 0]
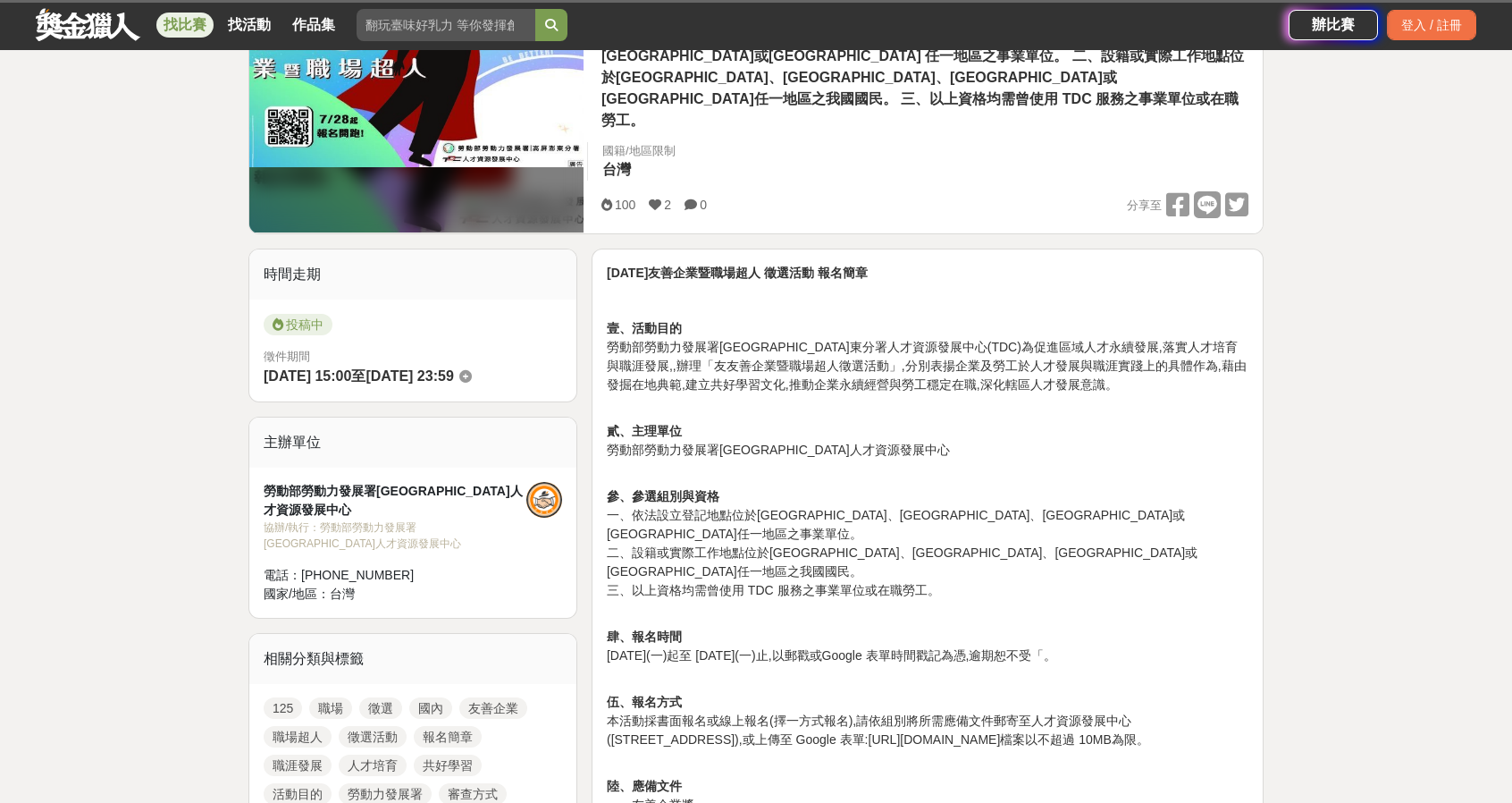
scroll to position [537, 0]
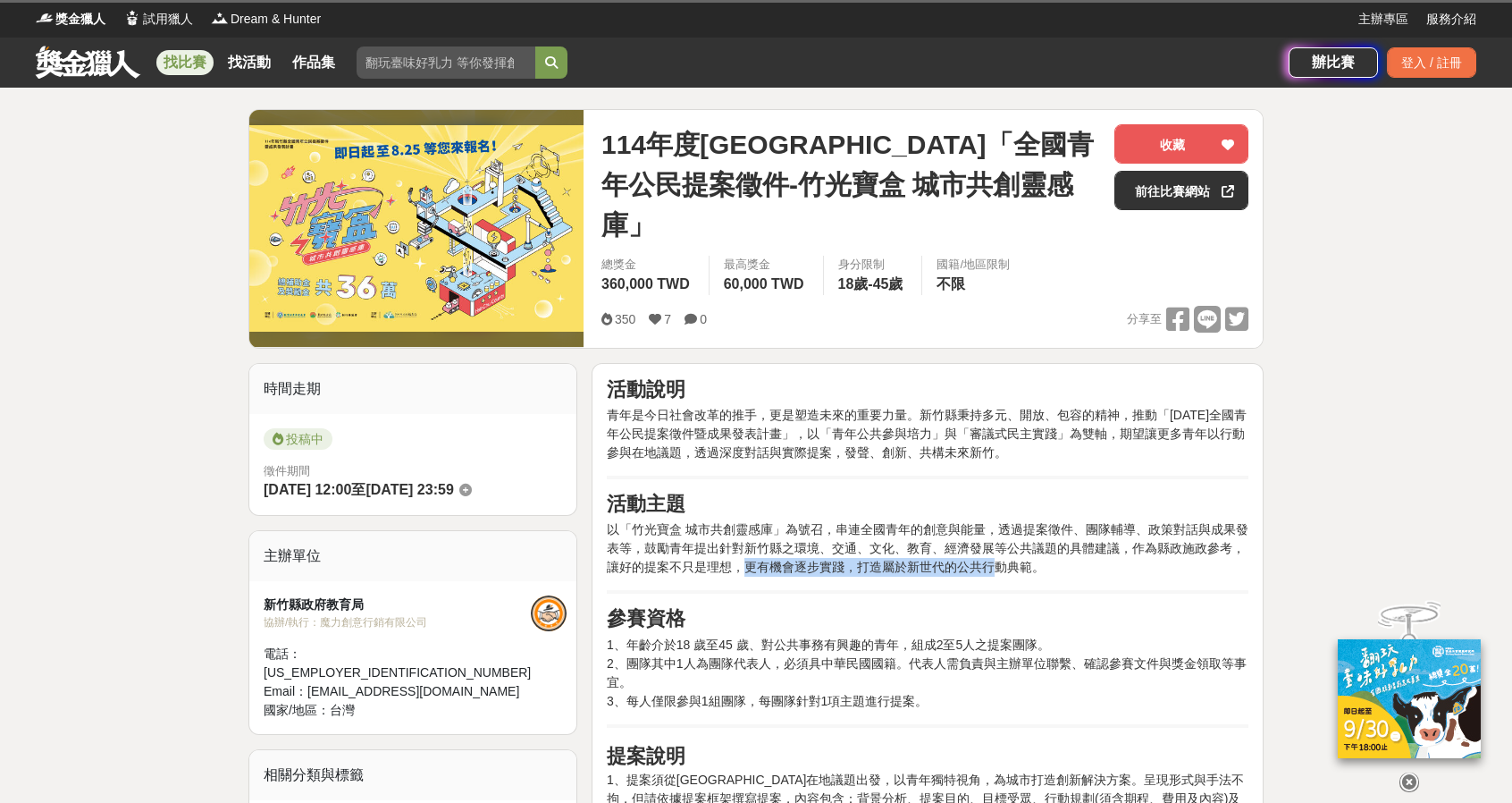
drag, startPoint x: 740, startPoint y: 538, endPoint x: 992, endPoint y: 536, distance: 252.0
click at [992, 536] on p "以「竹光寶盒 城市共創靈感庫」為號召，串連全國青年的創意與能量，透過提案徵件、團隊輔導、政策對話與成果發表等，鼓勵青年提出針對新竹縣之環境、交通、文化、教育、…" at bounding box center [927, 547] width 642 height 56
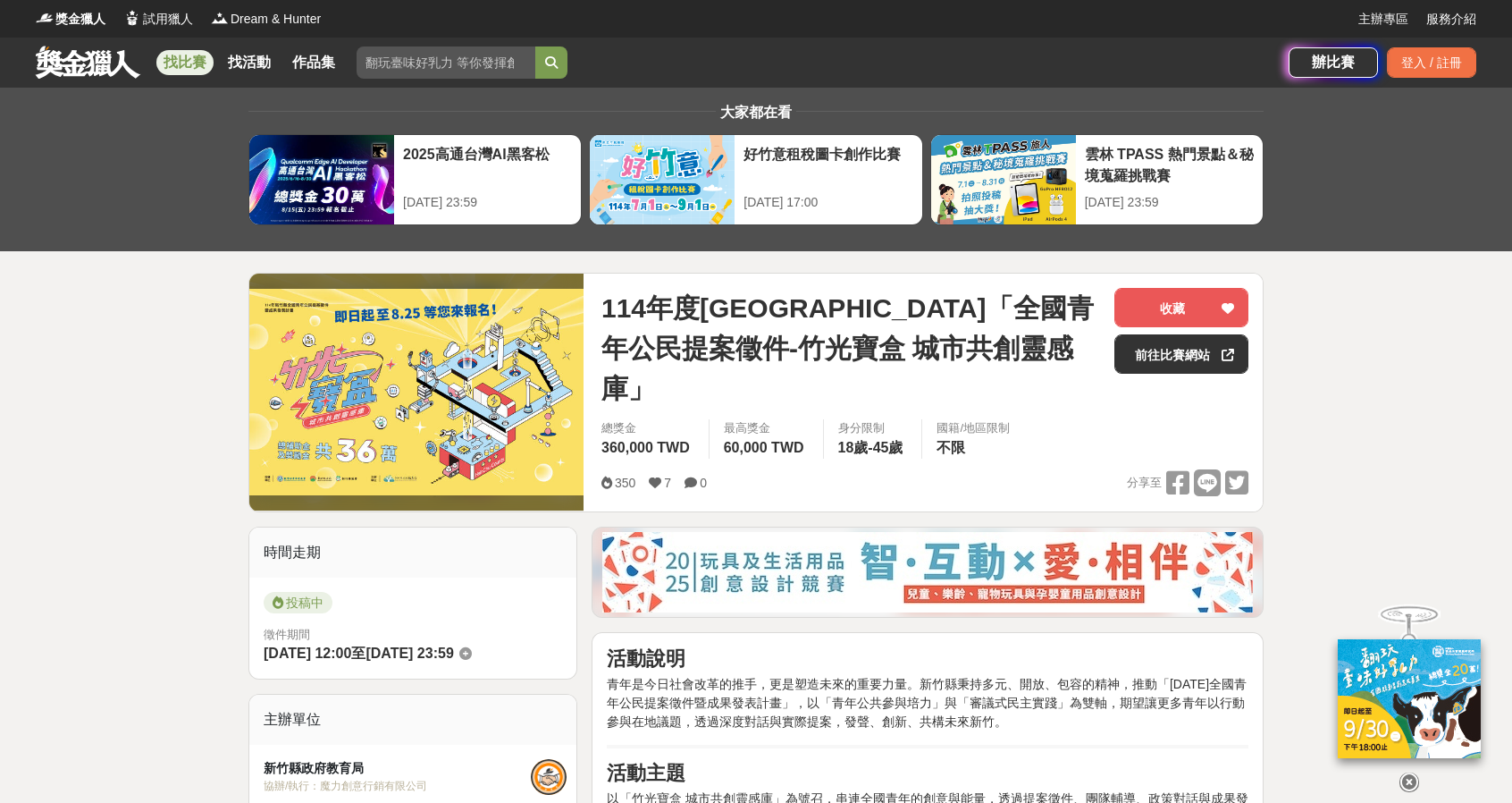
drag, startPoint x: 1000, startPoint y: 503, endPoint x: 1056, endPoint y: 537, distance: 65.5
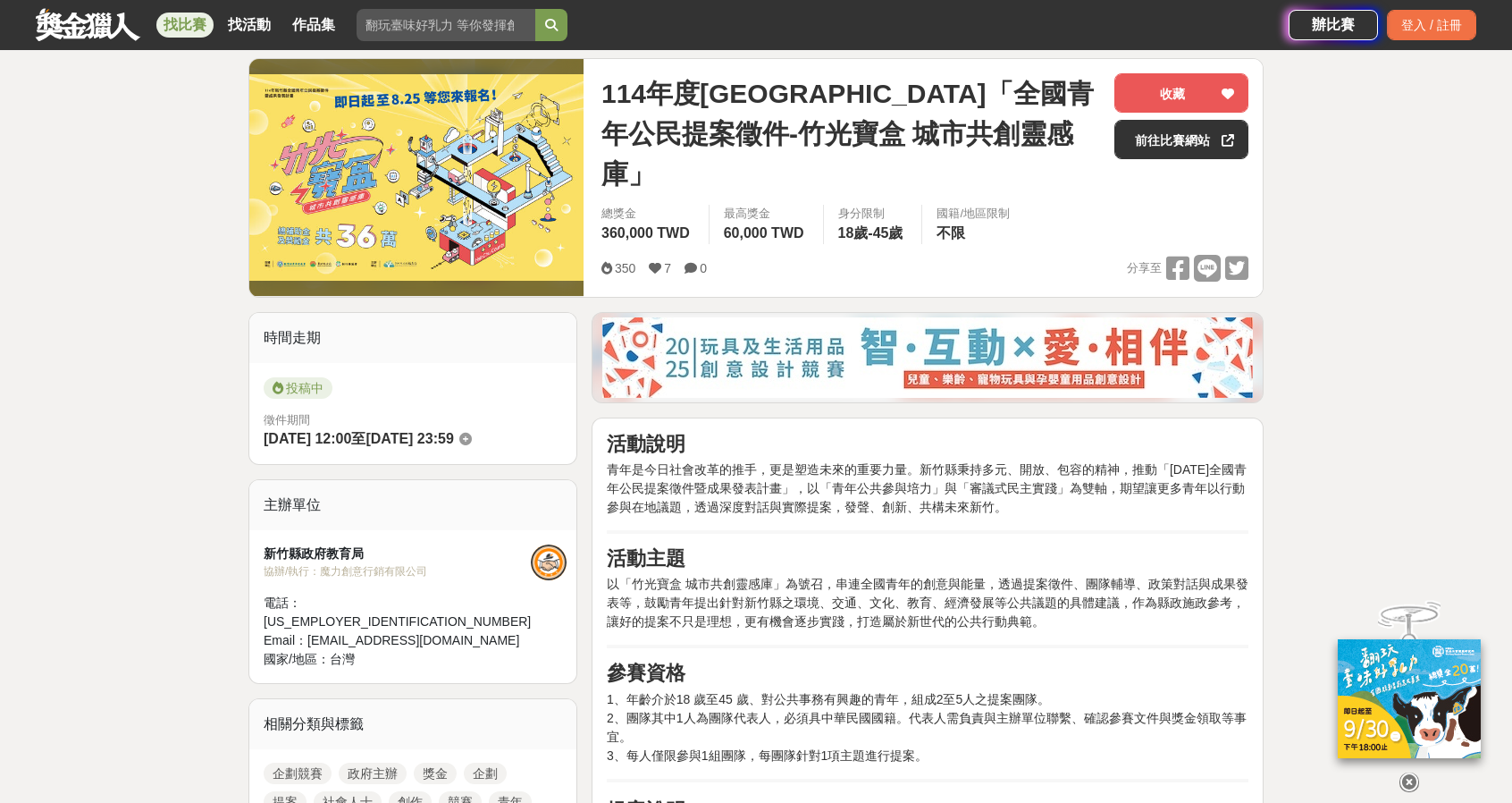
scroll to position [447, 0]
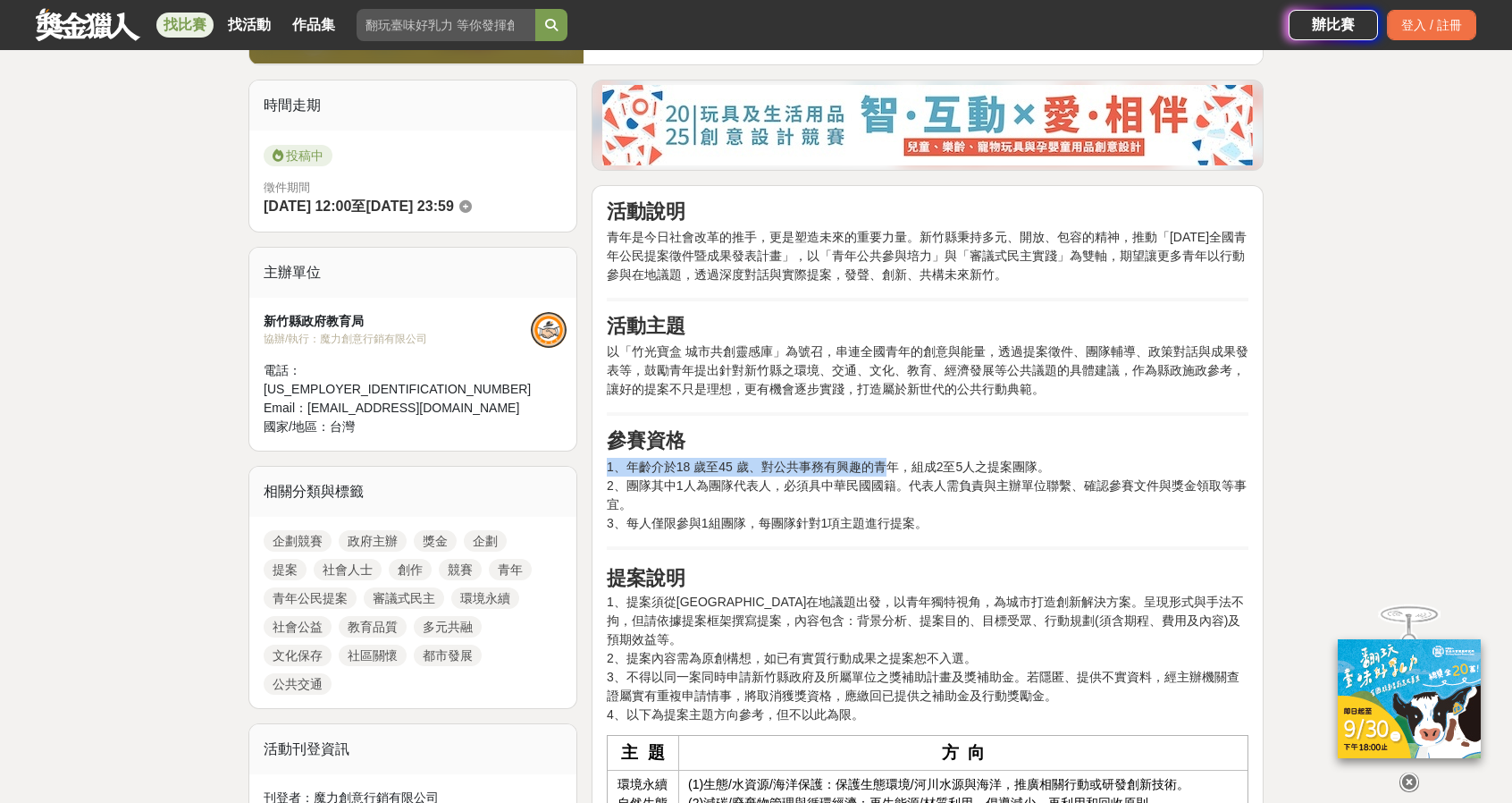
drag, startPoint x: 884, startPoint y: 421, endPoint x: 1047, endPoint y: 505, distance: 183.4
drag, startPoint x: 1047, startPoint y: 505, endPoint x: 851, endPoint y: 418, distance: 214.4
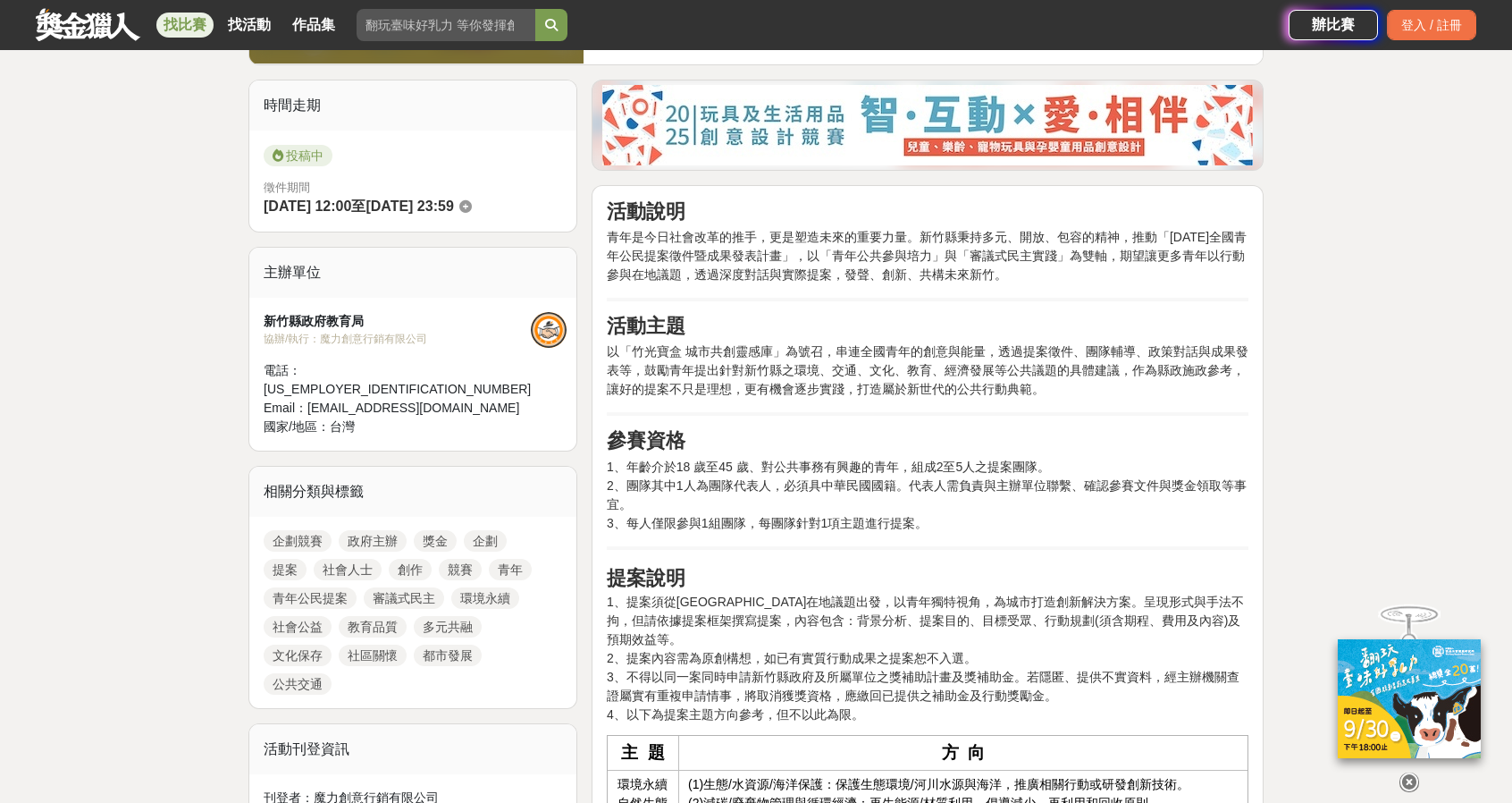
click at [851, 430] on h2 "參賽資格" at bounding box center [927, 441] width 642 height 24
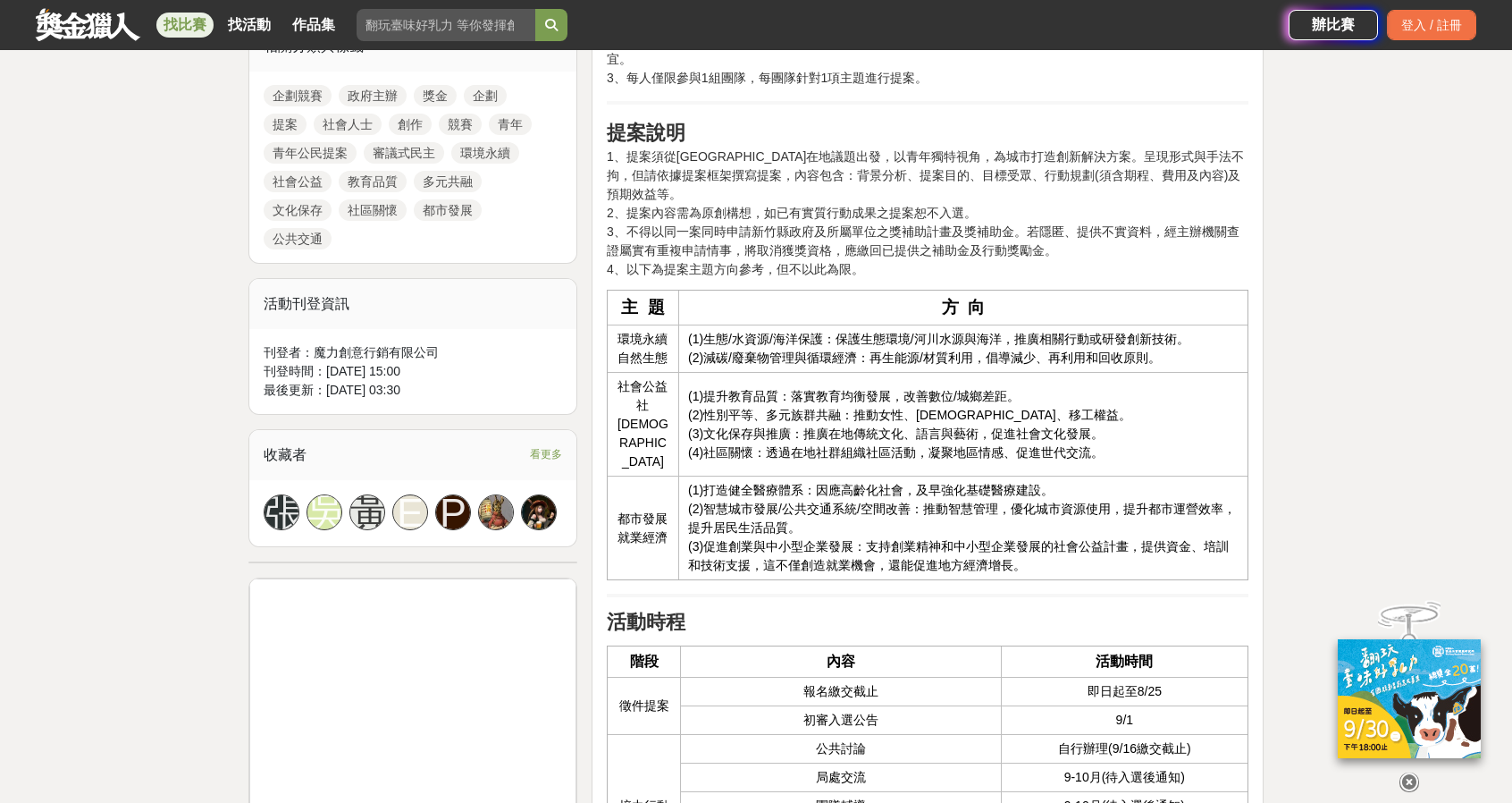
scroll to position [894, 0]
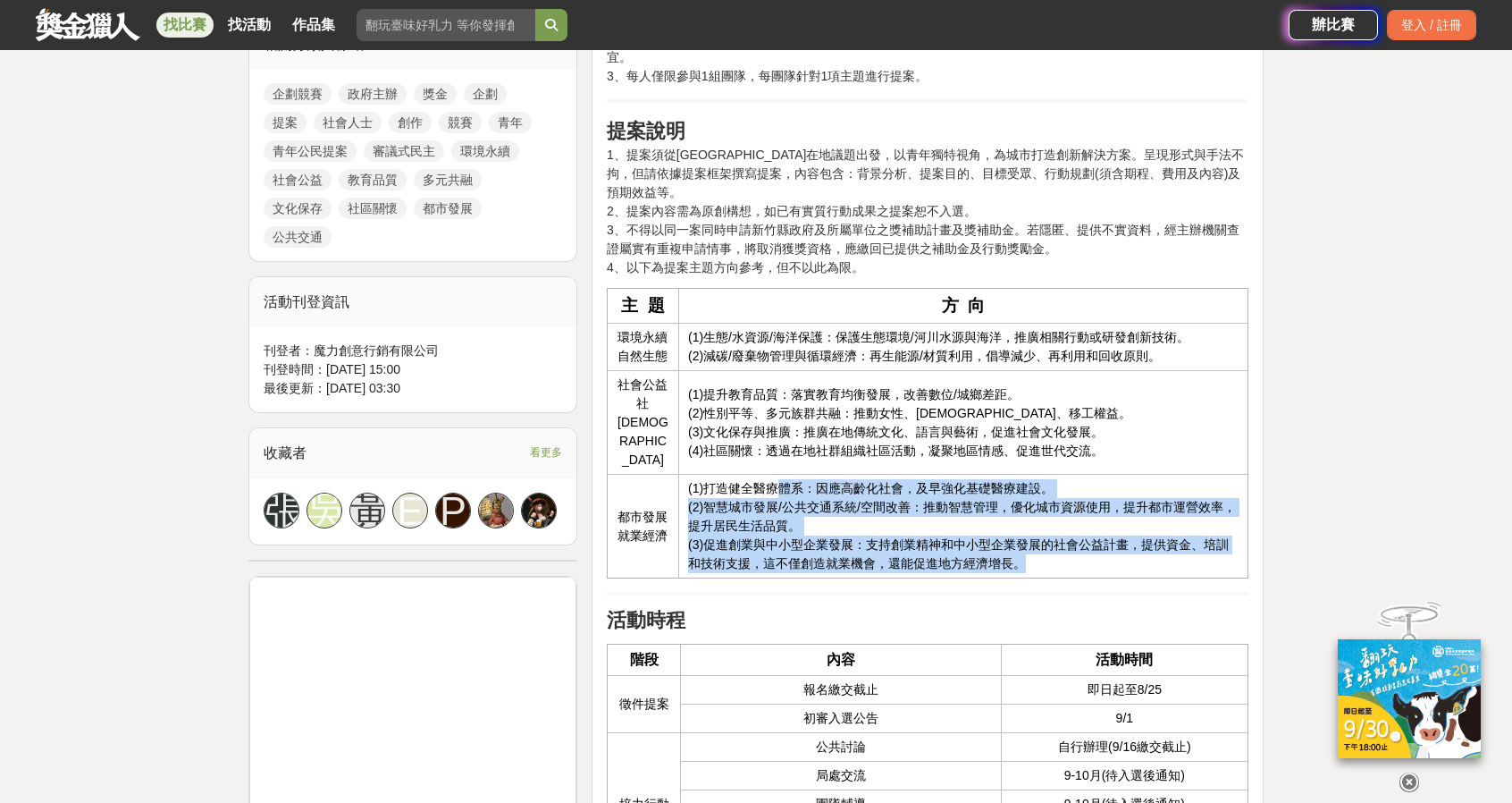
drag, startPoint x: 773, startPoint y: 424, endPoint x: 1147, endPoint y: 501, distance: 381.8
click at [1147, 501] on td "(1)打造健全醫療體系：因應高齡化社會，及早強化基礎醫療建設。 (2)智慧城市發展/公共交通系統/空間改善：推動智慧管理，優化城市資源使用，提升都市運營效率，…" at bounding box center [962, 527] width 569 height 104
click at [1147, 499] on td "(1)打造健全醫療體系：因應高齡化社會，及早強化基礎醫療建設。 (2)智慧城市發展/公共交通系統/空間改善：推動智慧管理，優化城市資源使用，提升都市運營效率，…" at bounding box center [962, 527] width 569 height 104
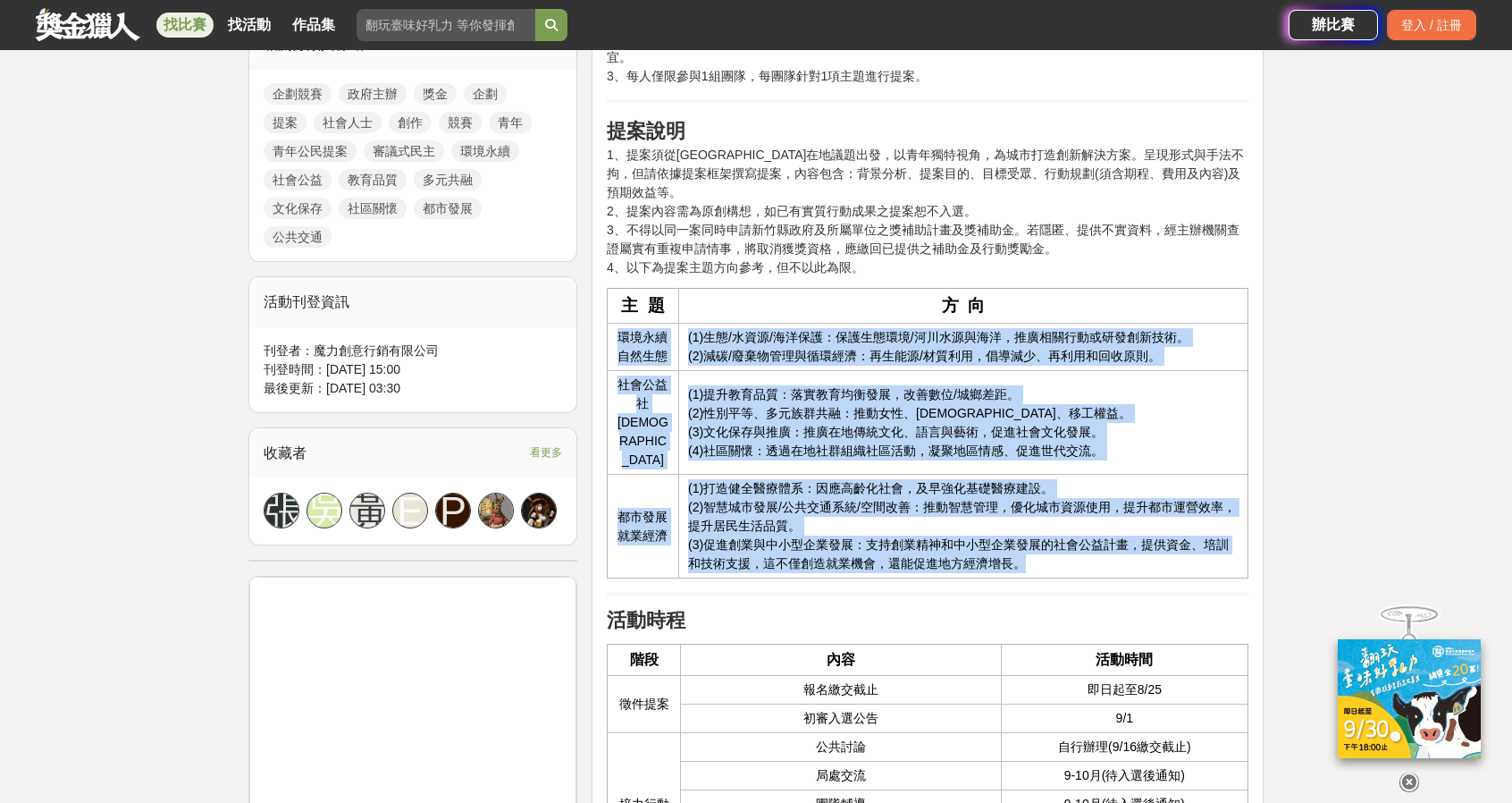
drag, startPoint x: 1147, startPoint y: 499, endPoint x: 611, endPoint y: 285, distance: 577.1
click at [611, 289] on tbody "主 題 方 向 環境永續 自然生態 (1)生態/水資源/海洋保護：保護生態環境/河川水源與海洋，推廣相關行動或研發創新技術。 (2)減碳/廢棄物管理與循環經濟…" at bounding box center [927, 433] width 641 height 290
click at [611, 323] on td "環境永續 自然生態" at bounding box center [643, 347] width 72 height 47
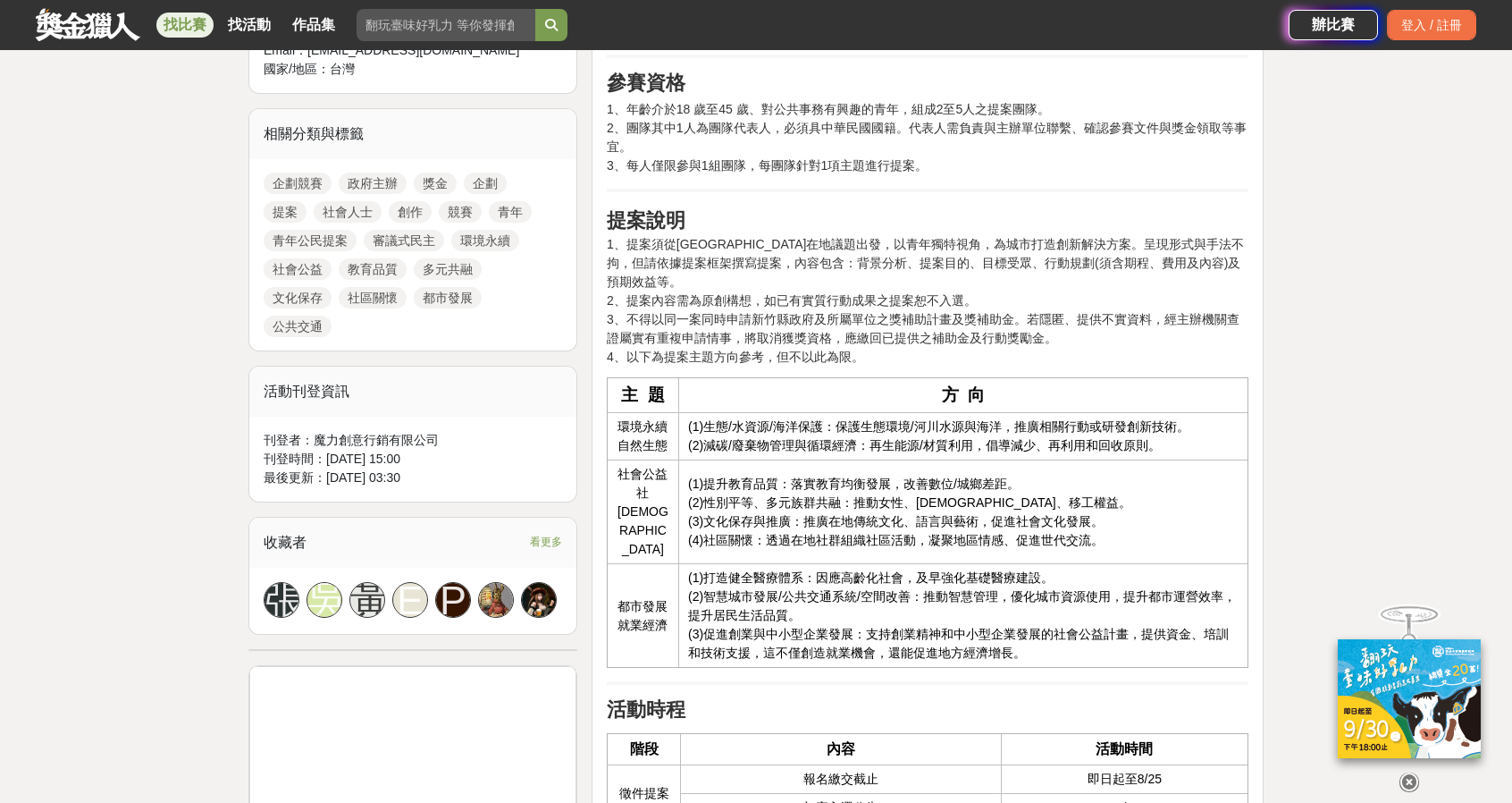
scroll to position [716, 0]
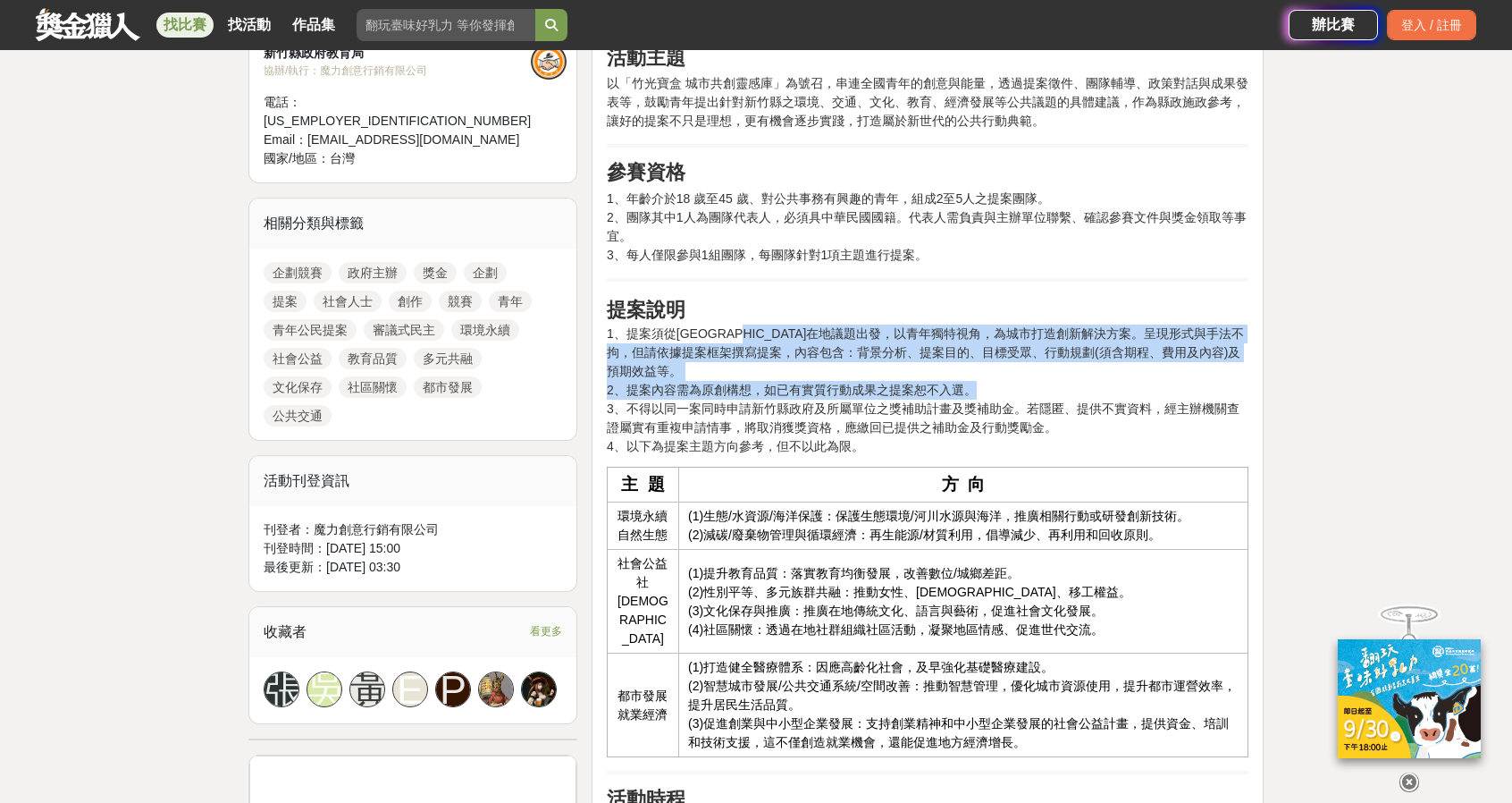
drag, startPoint x: 776, startPoint y: 302, endPoint x: 1091, endPoint y: 331, distance: 316.3
click at [1091, 331] on p "提案說明 1、提案須從新竹縣在地議題出發，以青年獨特視角，為城市打造創新解決方案。呈現形式與手法不拘，但請依據提案框架撰寫提案，內容包含：背景分析、提案目的、…" at bounding box center [927, 375] width 642 height 161
drag, startPoint x: 1091, startPoint y: 331, endPoint x: 633, endPoint y: 302, distance: 458.9
click at [633, 302] on p "提案說明 1、提案須從新竹縣在地議題出發，以青年獨特視角，為城市打造創新解決方案。呈現形式與手法不拘，但請依據提案框架撰寫提案，內容包含：背景分析、提案目的、…" at bounding box center [927, 375] width 642 height 161
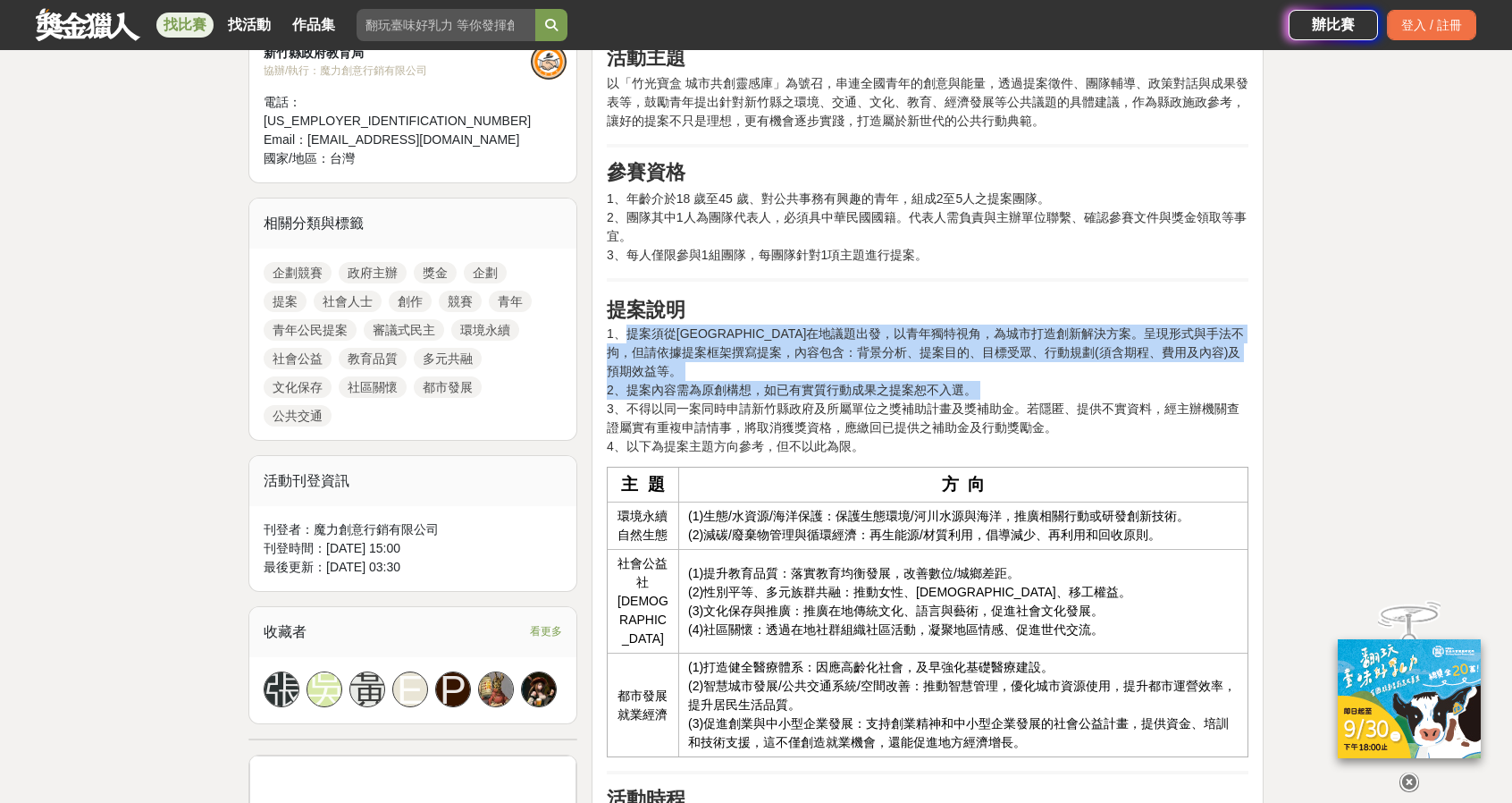
click at [633, 302] on p "提案說明 1、提案須從新竹縣在地議題出發，以青年獨特視角，為城市打造創新解決方案。呈現形式與手法不拘，但請依據提案框架撰寫提案，內容包含：背景分析、提案目的、…" at bounding box center [927, 375] width 642 height 161
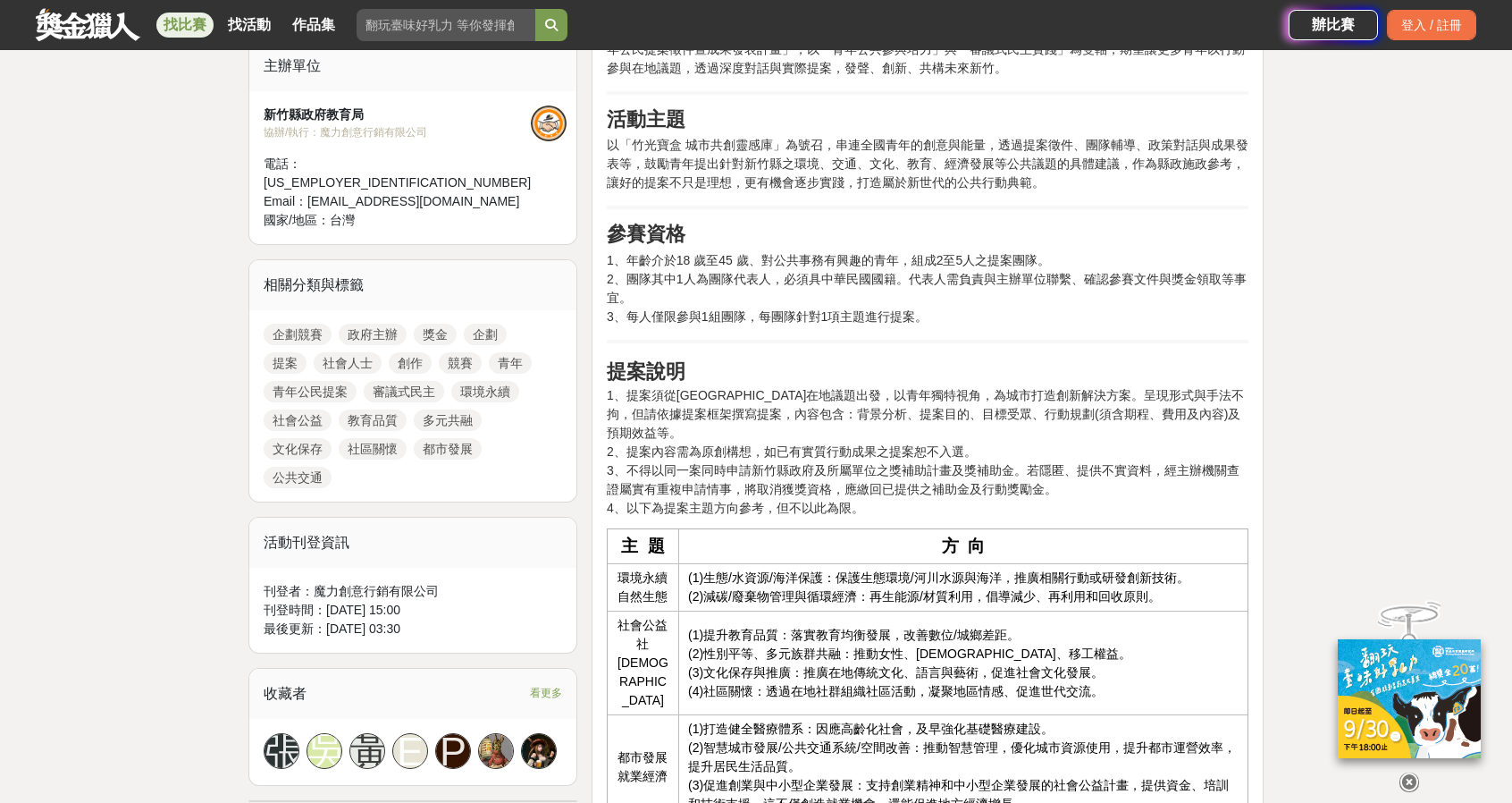
scroll to position [626, 0]
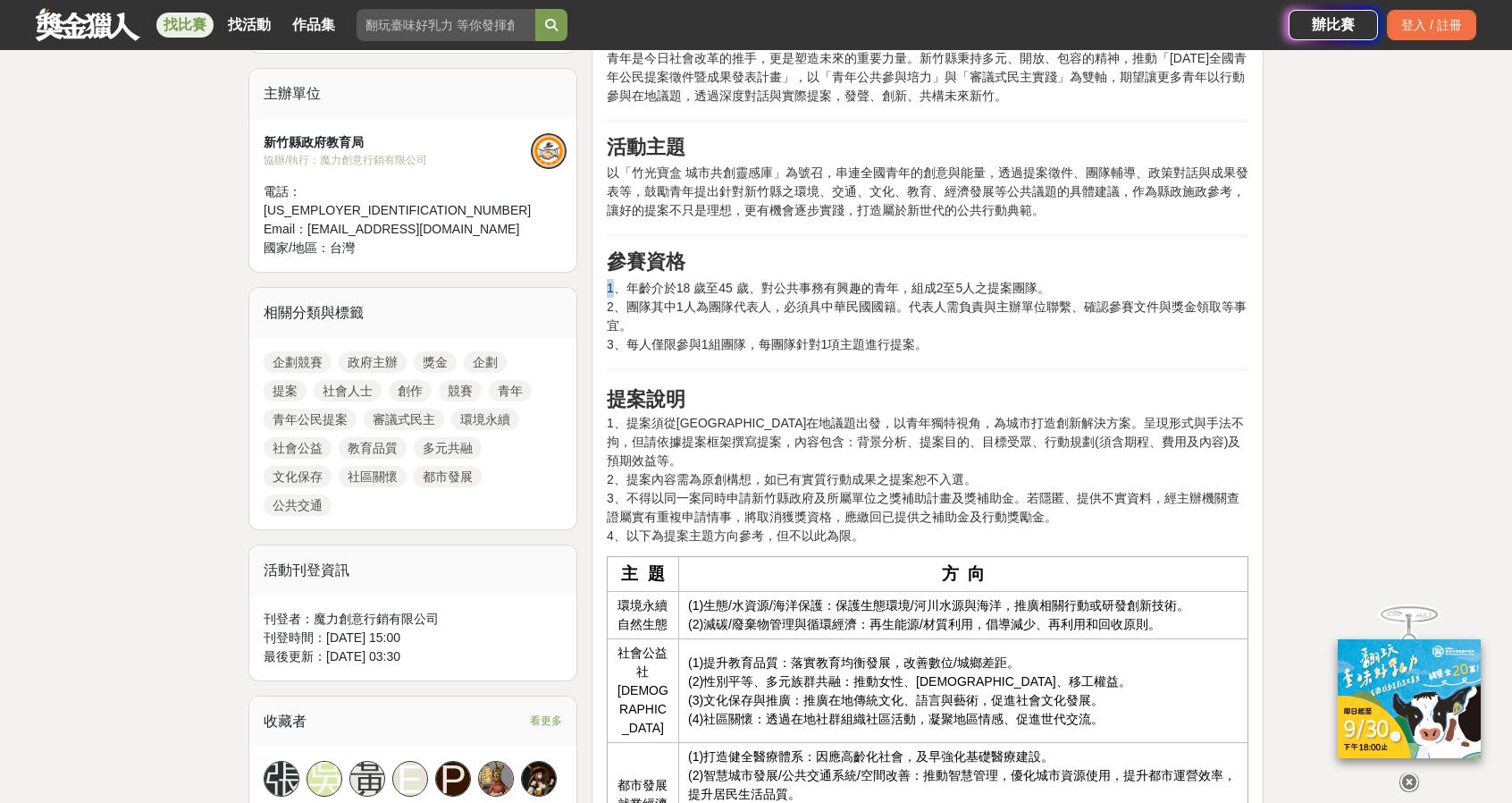
drag, startPoint x: 610, startPoint y: 263, endPoint x: 1017, endPoint y: 326, distance: 411.8
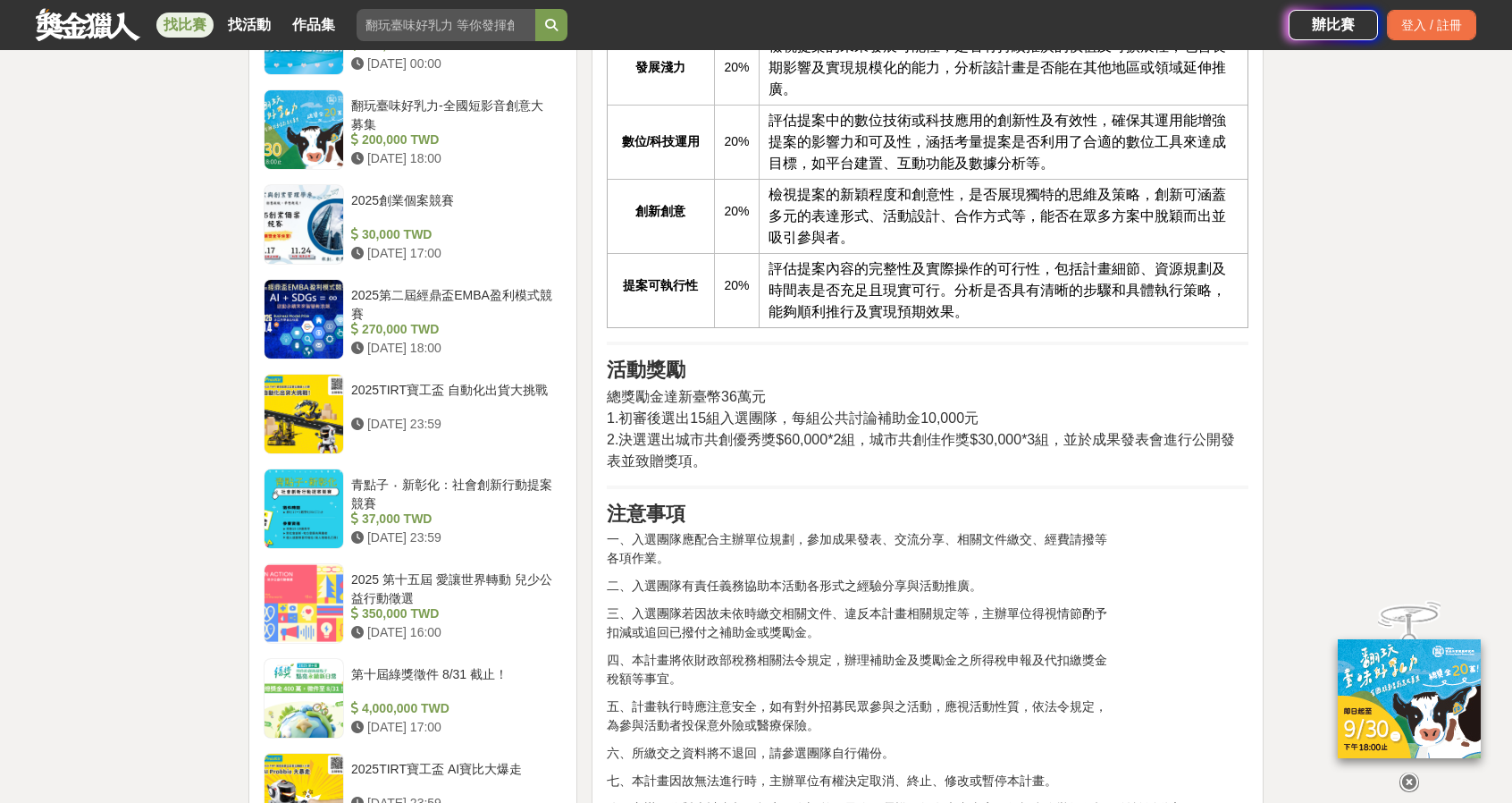
scroll to position [1967, 0]
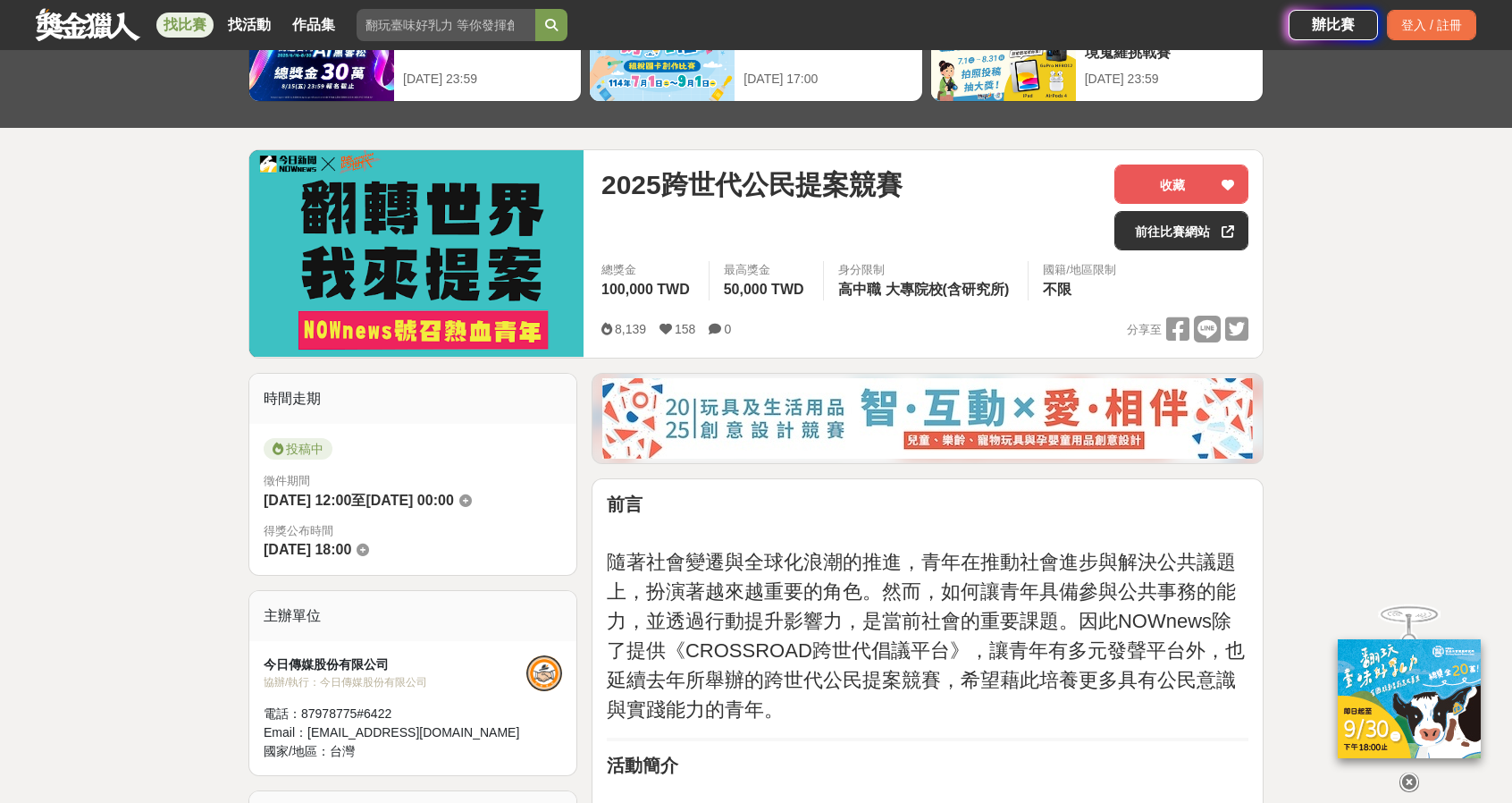
scroll to position [179, 0]
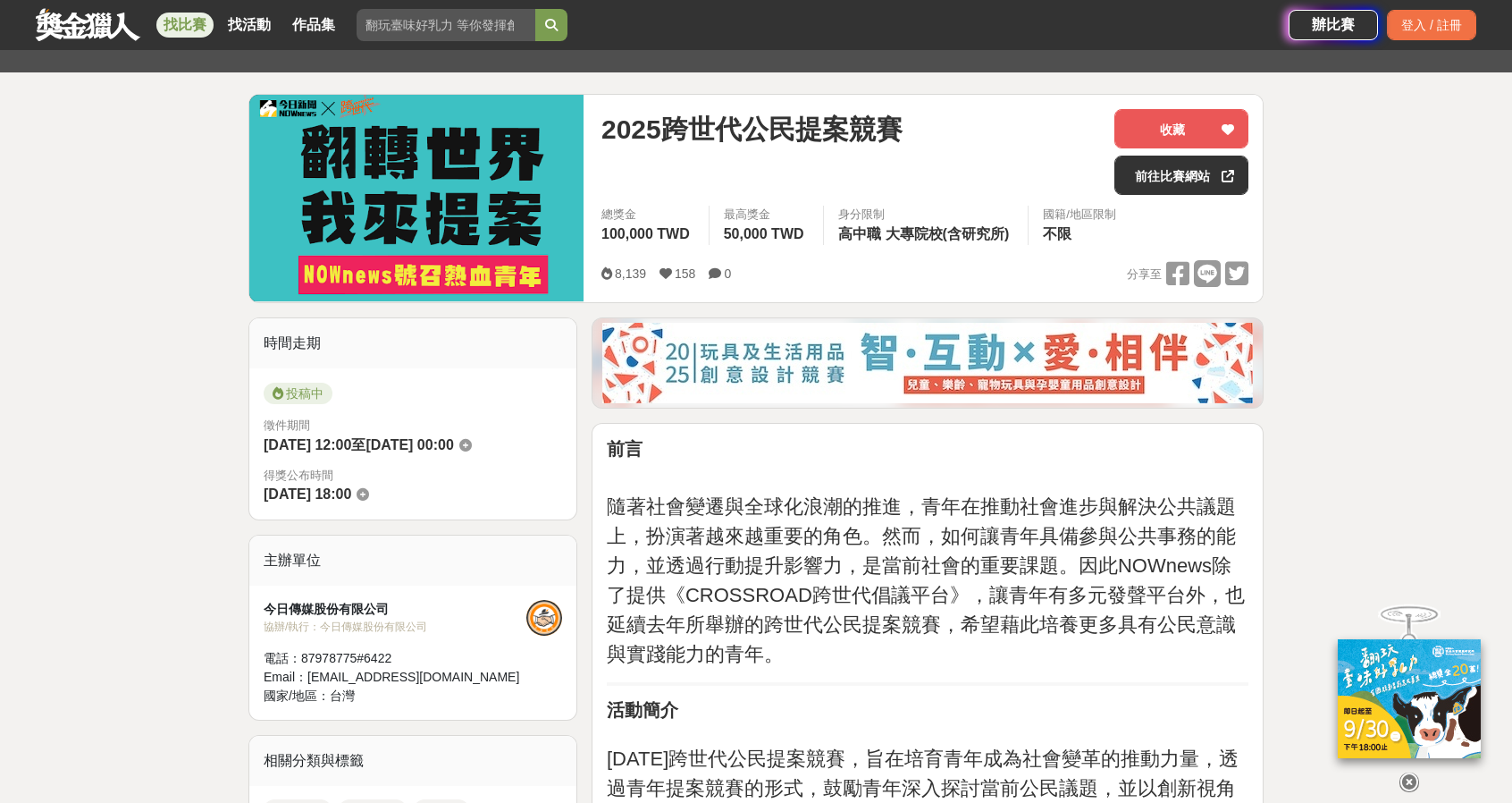
drag, startPoint x: 767, startPoint y: 518, endPoint x: 1072, endPoint y: 661, distance: 336.9
click at [1072, 661] on p "隨著社會變遷與全球化浪潮的推進，青年在推動社會進步與解決公共議題上，扮演著越來越重要的角色。然而，如何讓青年具備參與公共事務的能力，並透過行動提升影響力，是當…" at bounding box center [927, 580] width 642 height 177
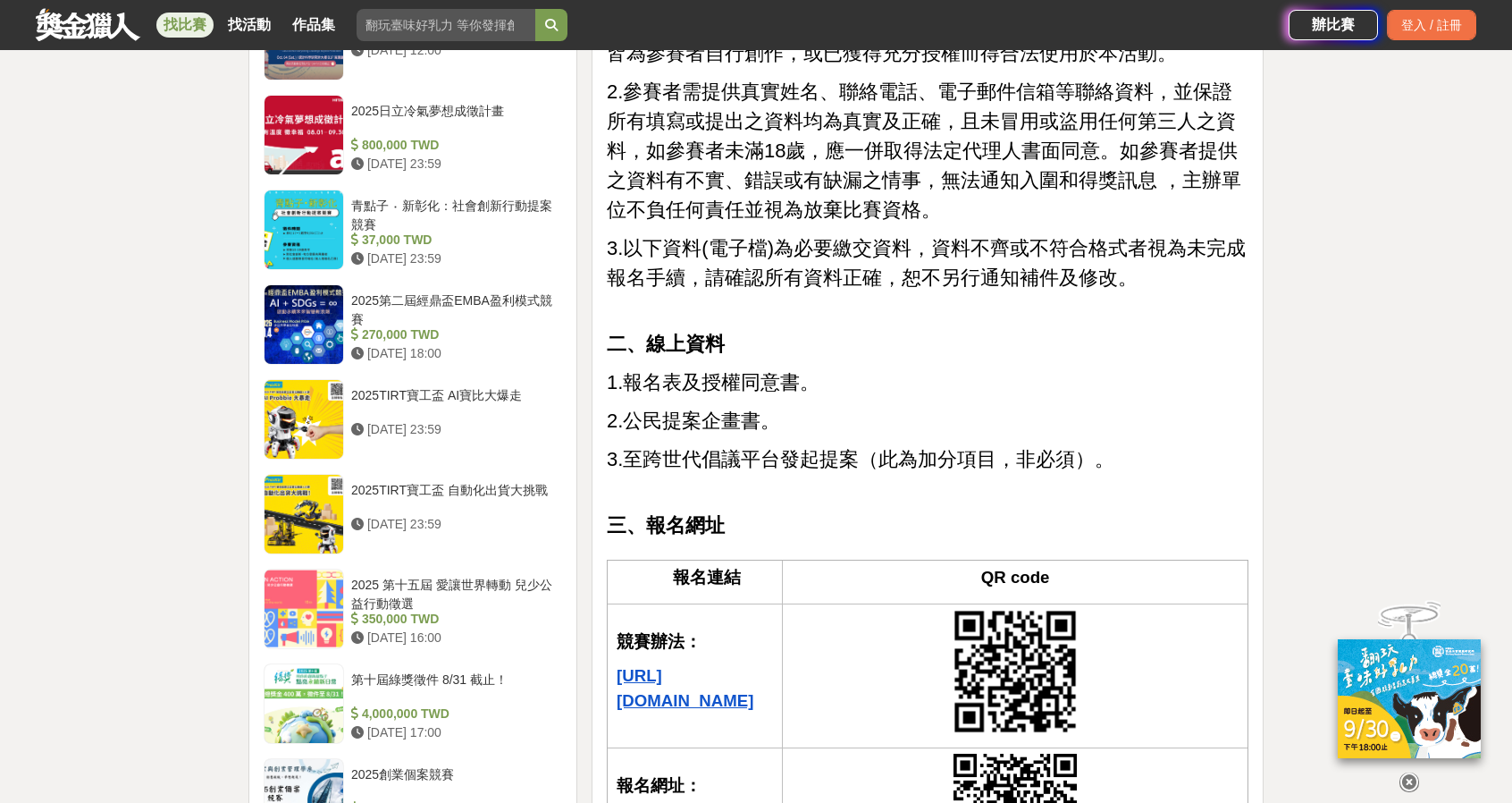
scroll to position [2414, 0]
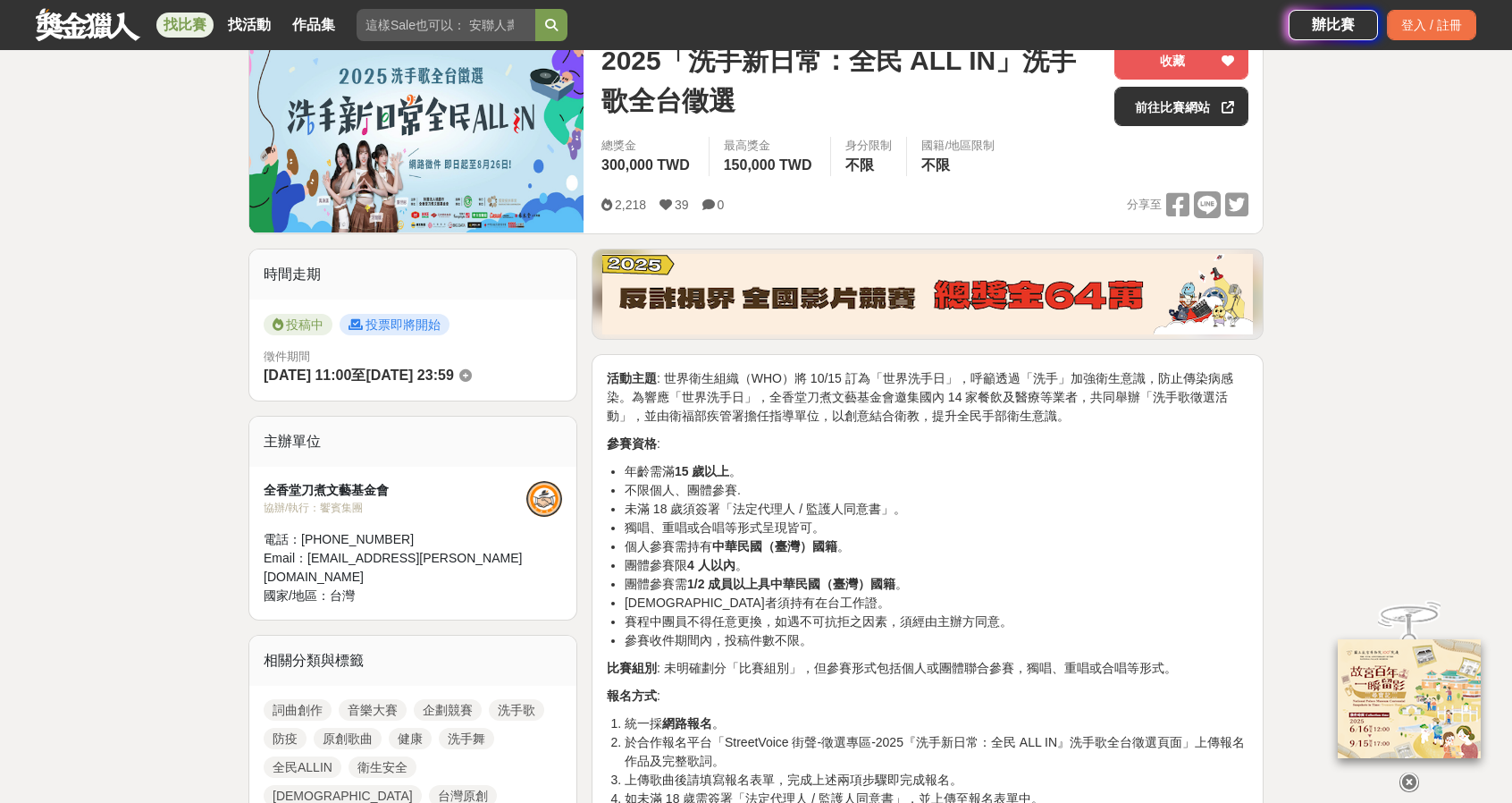
scroll to position [447, 0]
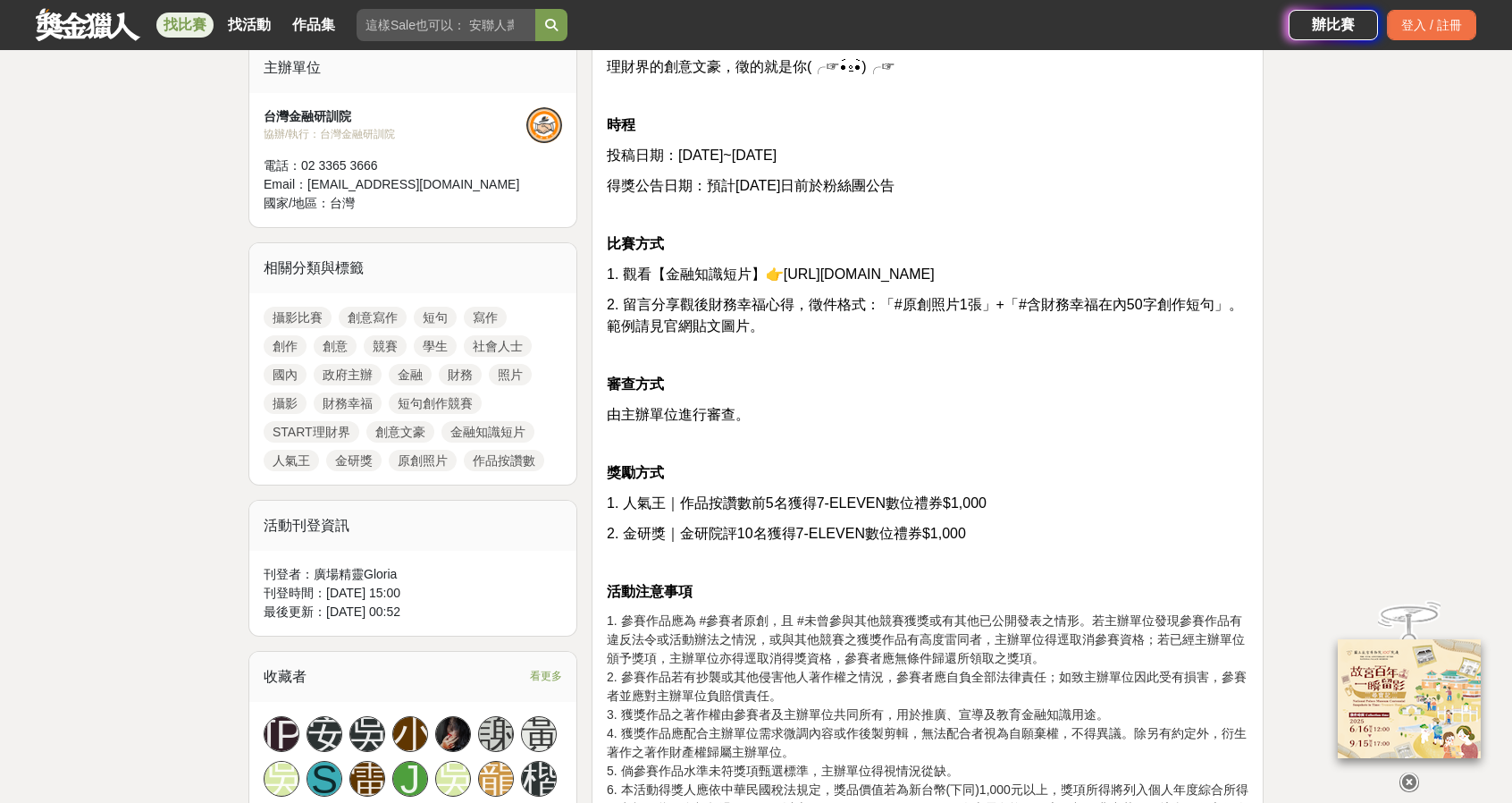
scroll to position [716, 0]
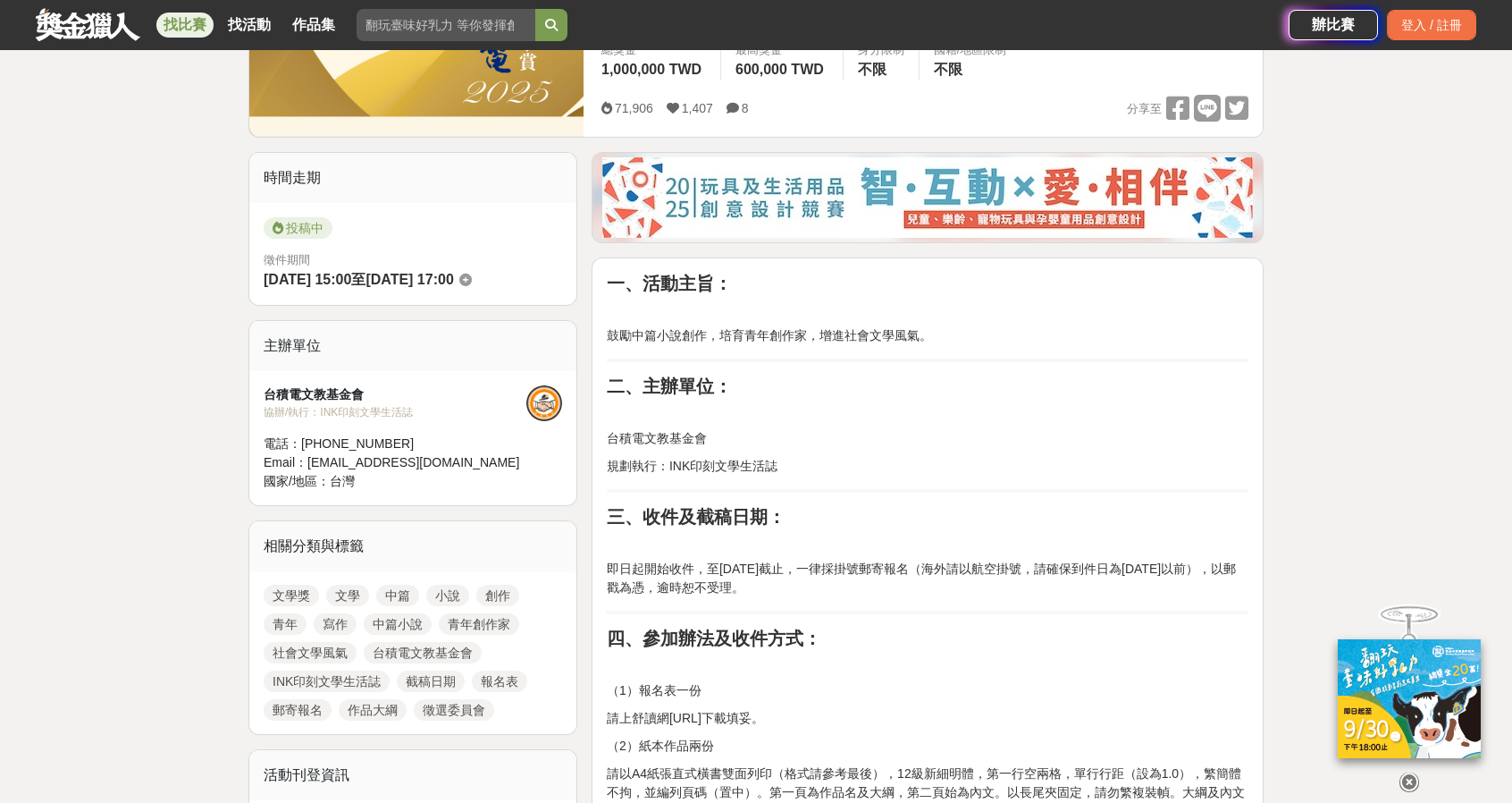
scroll to position [179, 0]
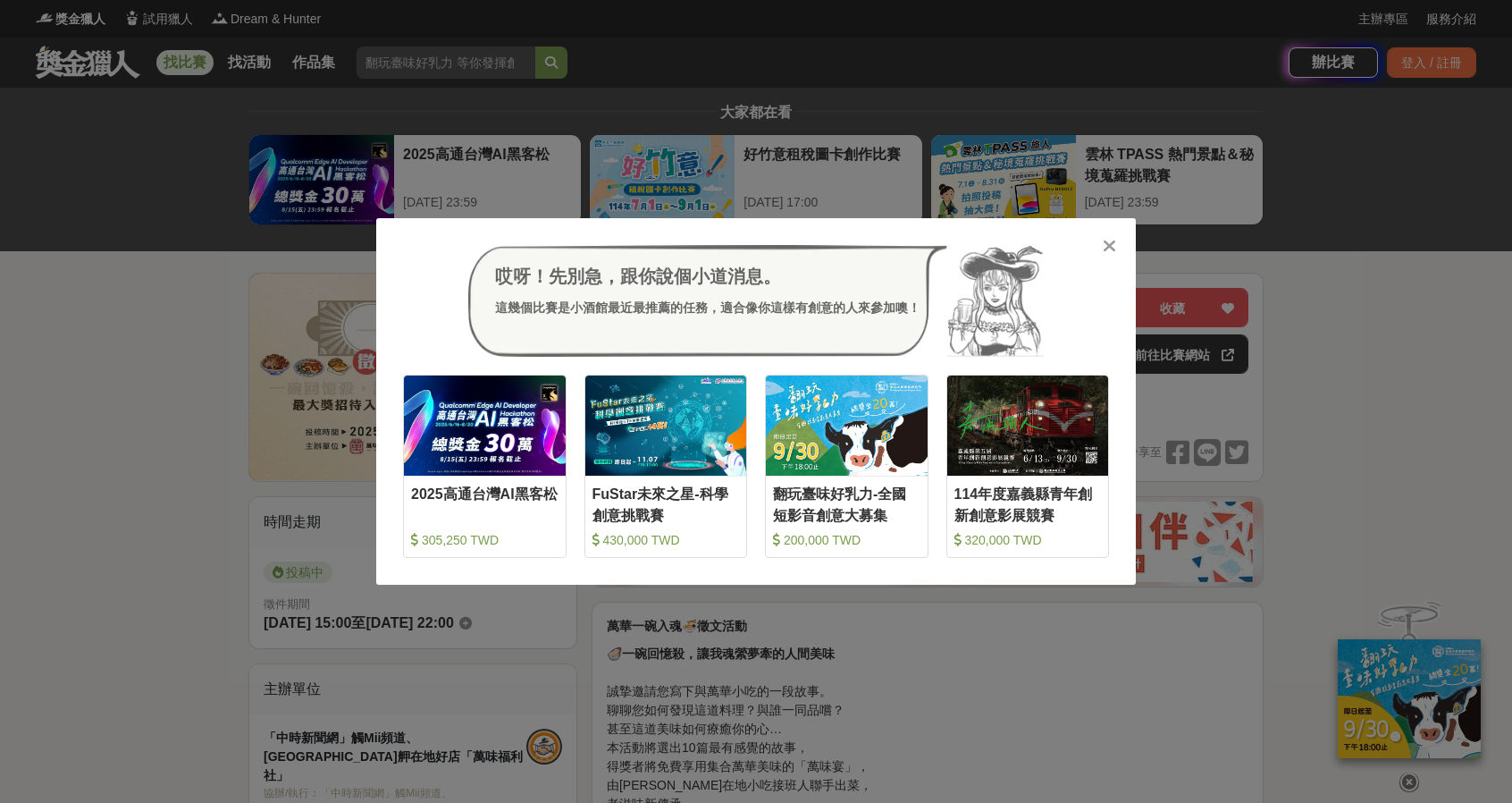
click at [100, 486] on div "哎呀！先別急，跟你說個小道消息。 這幾個比賽是小酒館最近最推薦的任務，適合像你這樣有創意的人來參加噢！ 收藏 2025高通台灣AI黑客松 305,250 TW…" at bounding box center [756, 401] width 1512 height 803
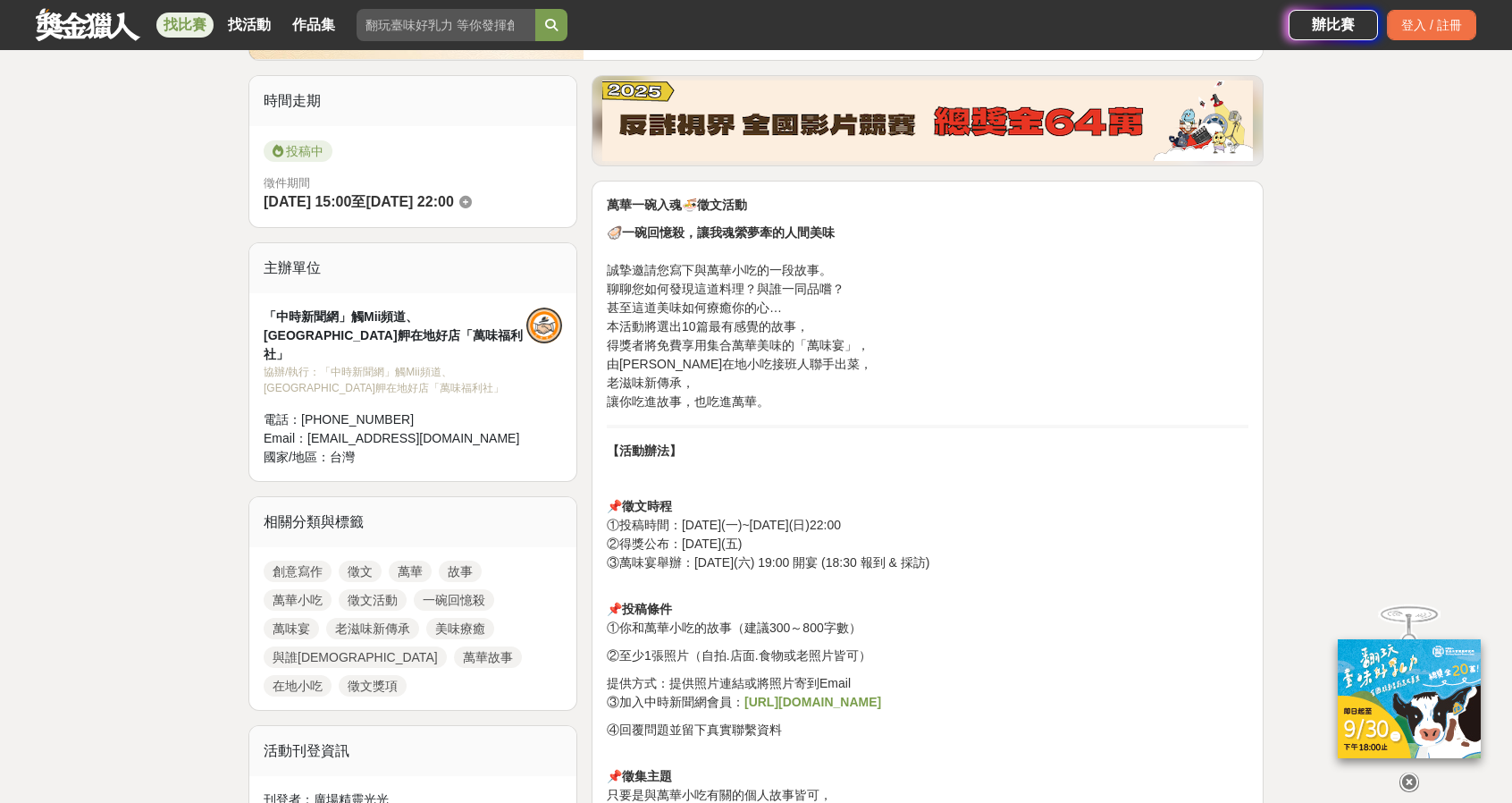
scroll to position [537, 0]
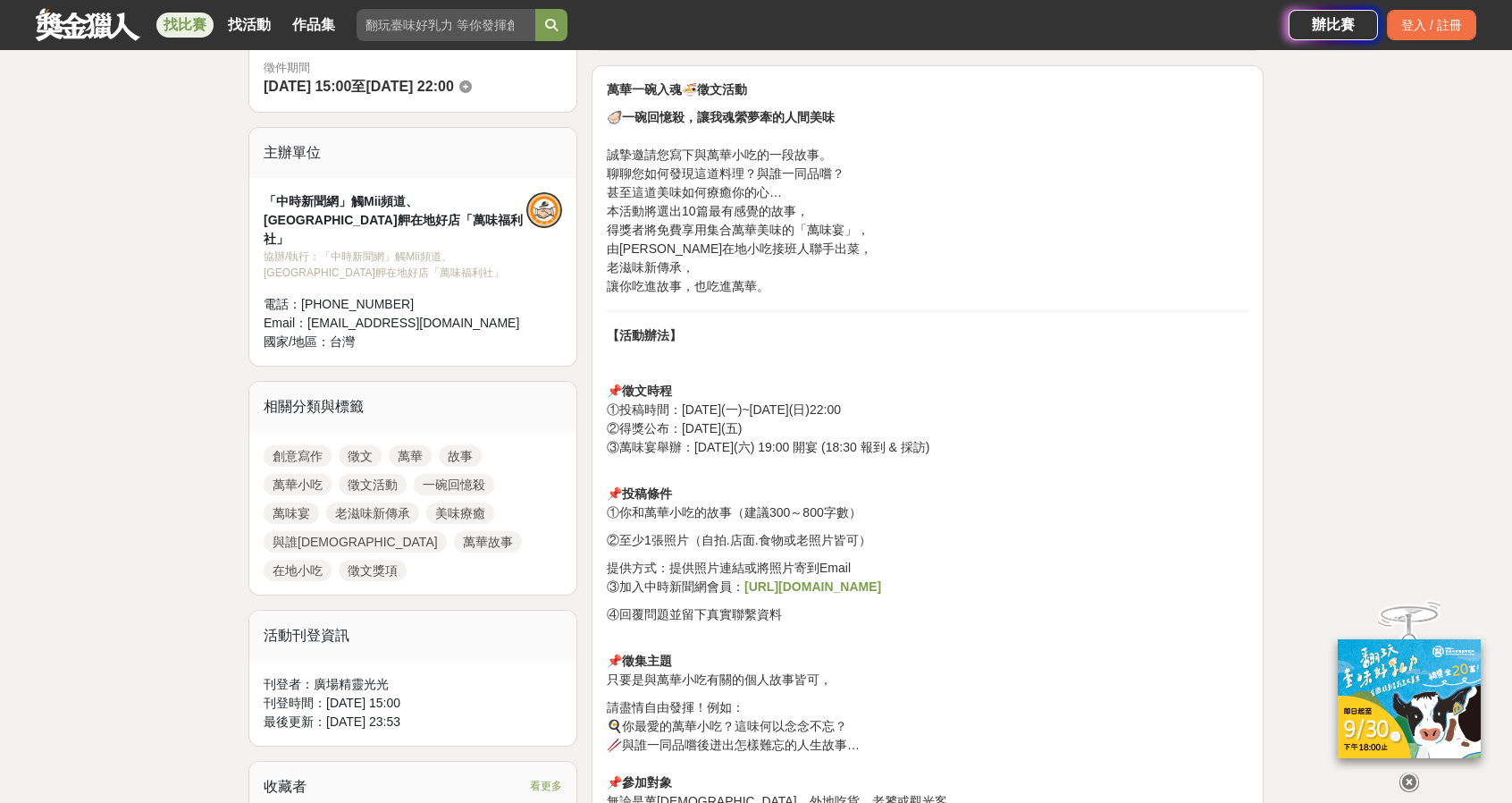
drag, startPoint x: 739, startPoint y: 516, endPoint x: 900, endPoint y: 557, distance: 166.1
click at [900, 557] on div "萬華一碗入魂 🍜 徵文活動 🦪 一碗回憶殺，讓我魂縈夢牽的人間美味 誠摯邀請您寫下與萬華小吃的一段故事。 聊聊您如何發現這道料理？與誰一同品嚐？ 甚至這道美味…" at bounding box center [927, 764] width 642 height 1366
click at [900, 558] on p "提供方式：提供照片連結或將照片寄到Email ③加入中時新聞網會員： [URL][DOMAIN_NAME]" at bounding box center [927, 577] width 642 height 37
drag, startPoint x: 890, startPoint y: 553, endPoint x: 976, endPoint y: 560, distance: 86.3
click at [976, 560] on p "提供方式：提供照片連結或將照片寄到Email ③加入中時新聞網會員： [URL][DOMAIN_NAME]" at bounding box center [927, 577] width 642 height 37
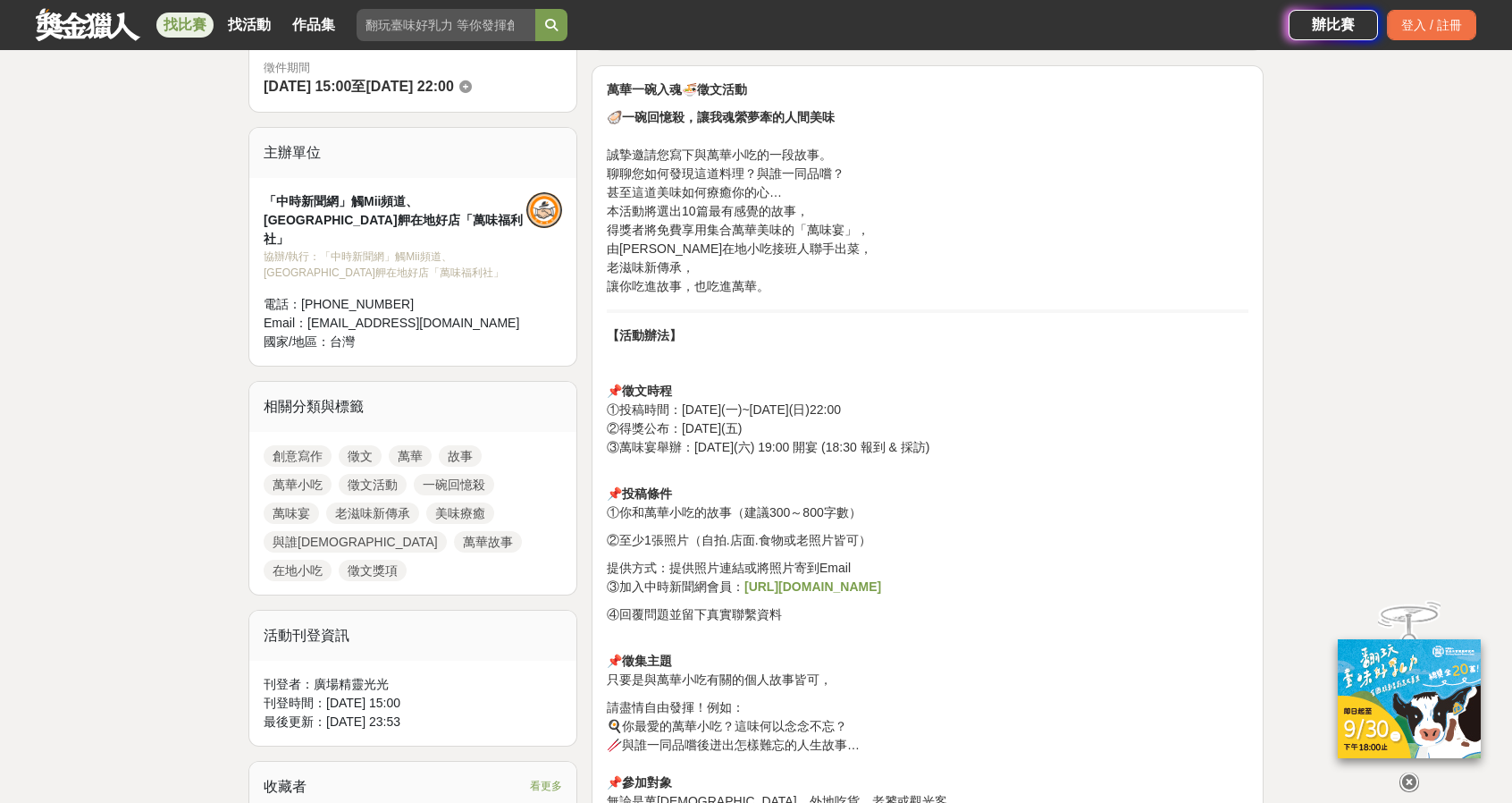
click at [976, 560] on p "提供方式：提供照片連結或將照片寄到Email ③加入中時新聞網會員： [URL][DOMAIN_NAME]" at bounding box center [927, 577] width 642 height 37
drag, startPoint x: 896, startPoint y: 525, endPoint x: 954, endPoint y: 501, distance: 62.8
click at [954, 501] on div "萬華一碗入魂 🍜 徵文活動 🦪 一碗回憶殺，讓我魂縈夢牽的人間美味 誠摯邀請您寫下與萬華小吃的一段故事。 聊聊您如何發現這道料理？與誰一同品嚐？ 甚至這道美味…" at bounding box center [927, 764] width 642 height 1366
click at [954, 501] on p "📌 投稿條件 ①你和萬華小吃的故事（建議300～800字數）" at bounding box center [927, 493] width 642 height 56
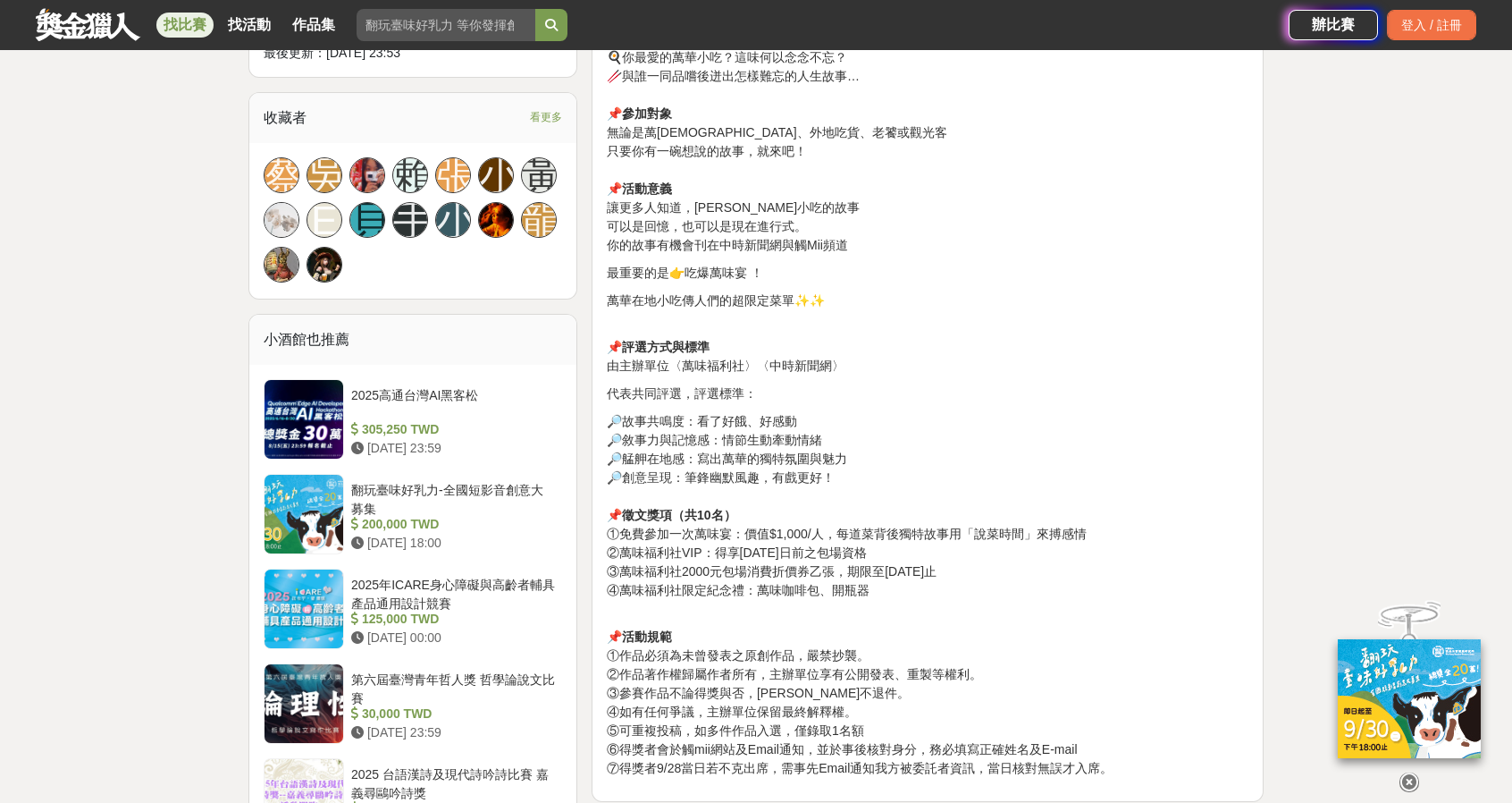
scroll to position [1341, 0]
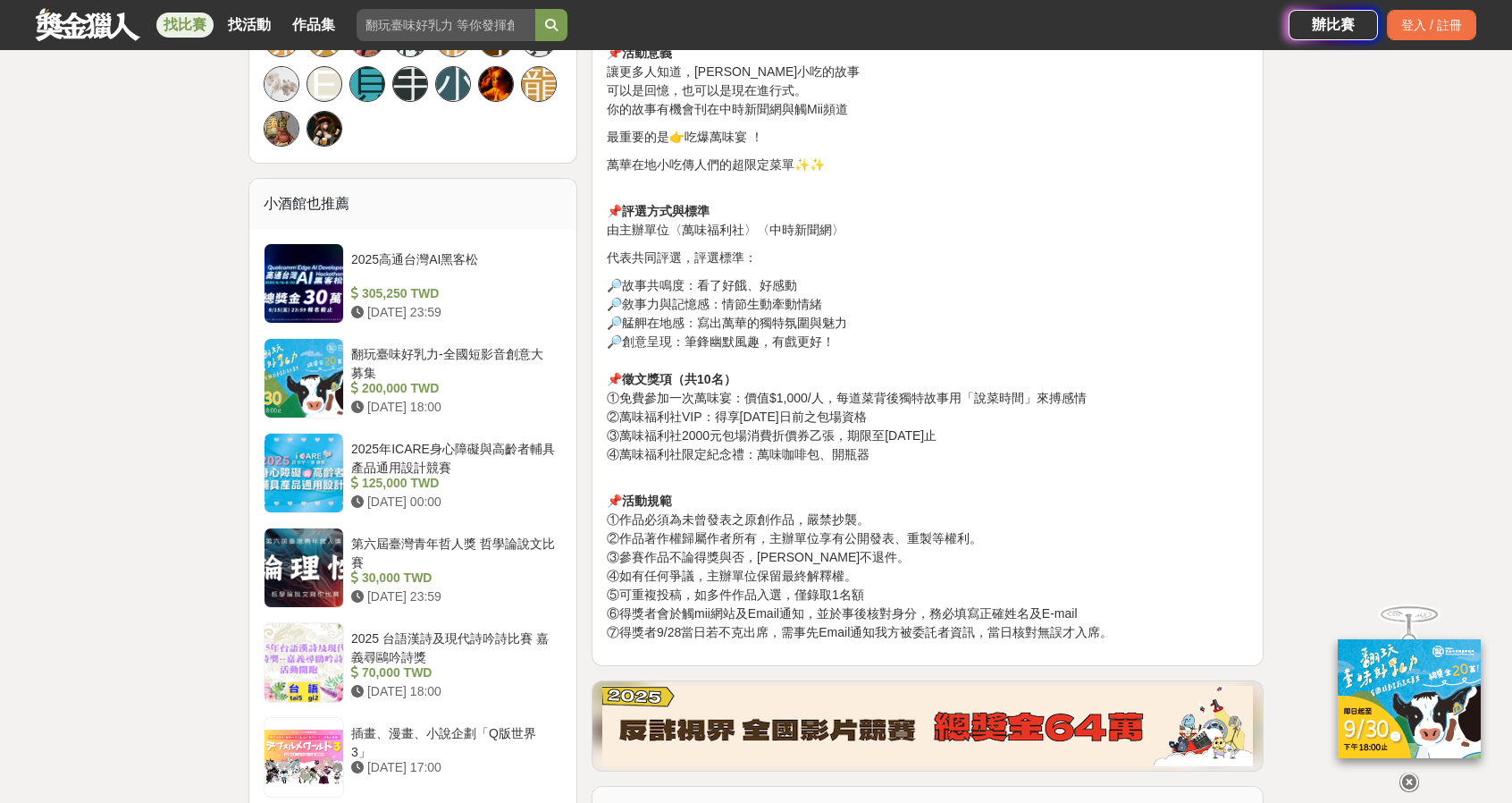
drag, startPoint x: 840, startPoint y: 389, endPoint x: 1013, endPoint y: 420, distance: 175.8
click at [1013, 420] on p "🔎故事共鳴度：看了好餓、好感動 🔎敘事力與記憶感：情節生動牽動情緒 🔎艋舺在地感：寫出萬華的獨特氛圍與魅力 🔎創意呈現：筆鋒幽默風趣，有戲更好！ 📌 徵文獎項…" at bounding box center [927, 370] width 642 height 188
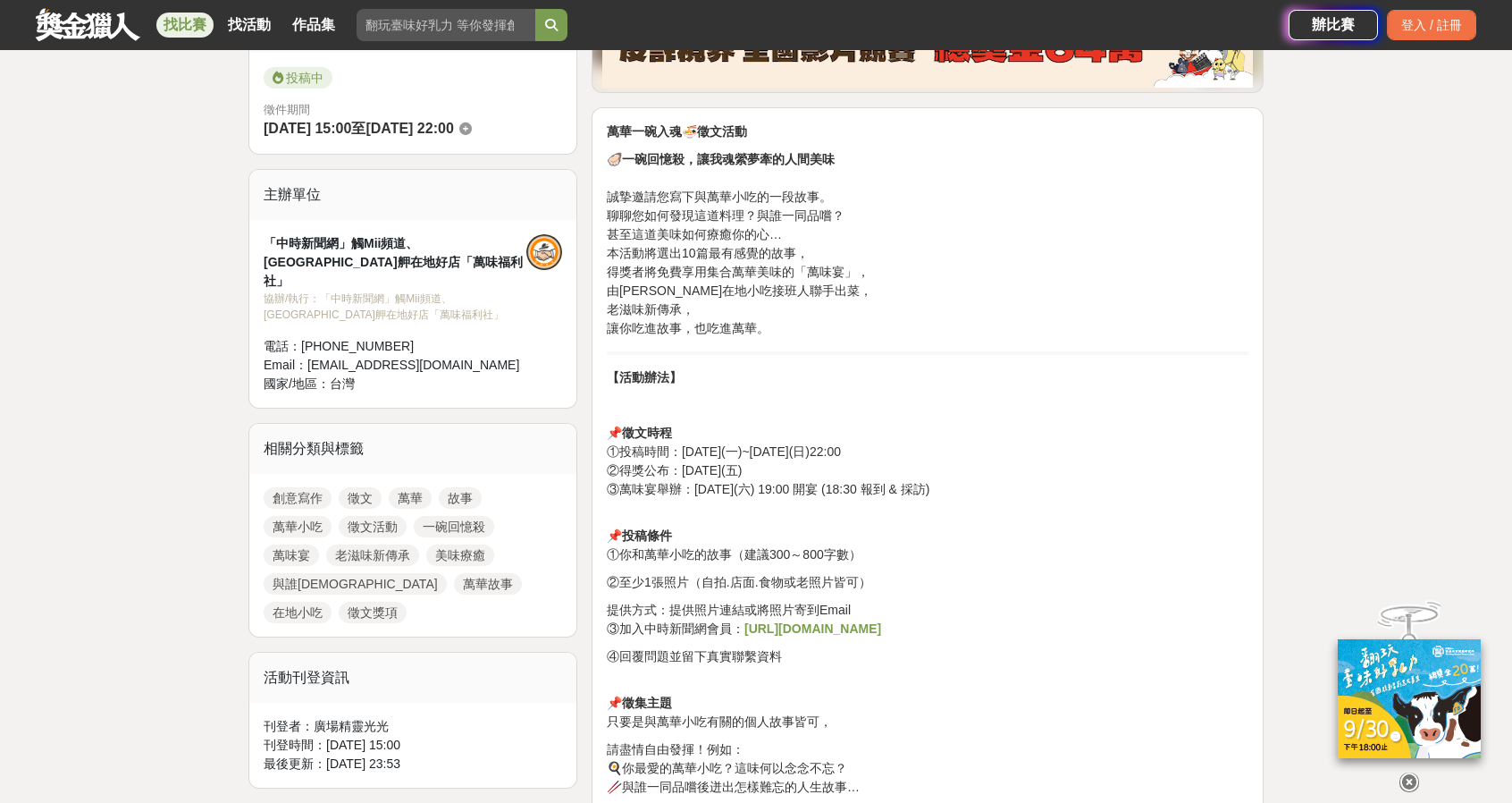
scroll to position [447, 0]
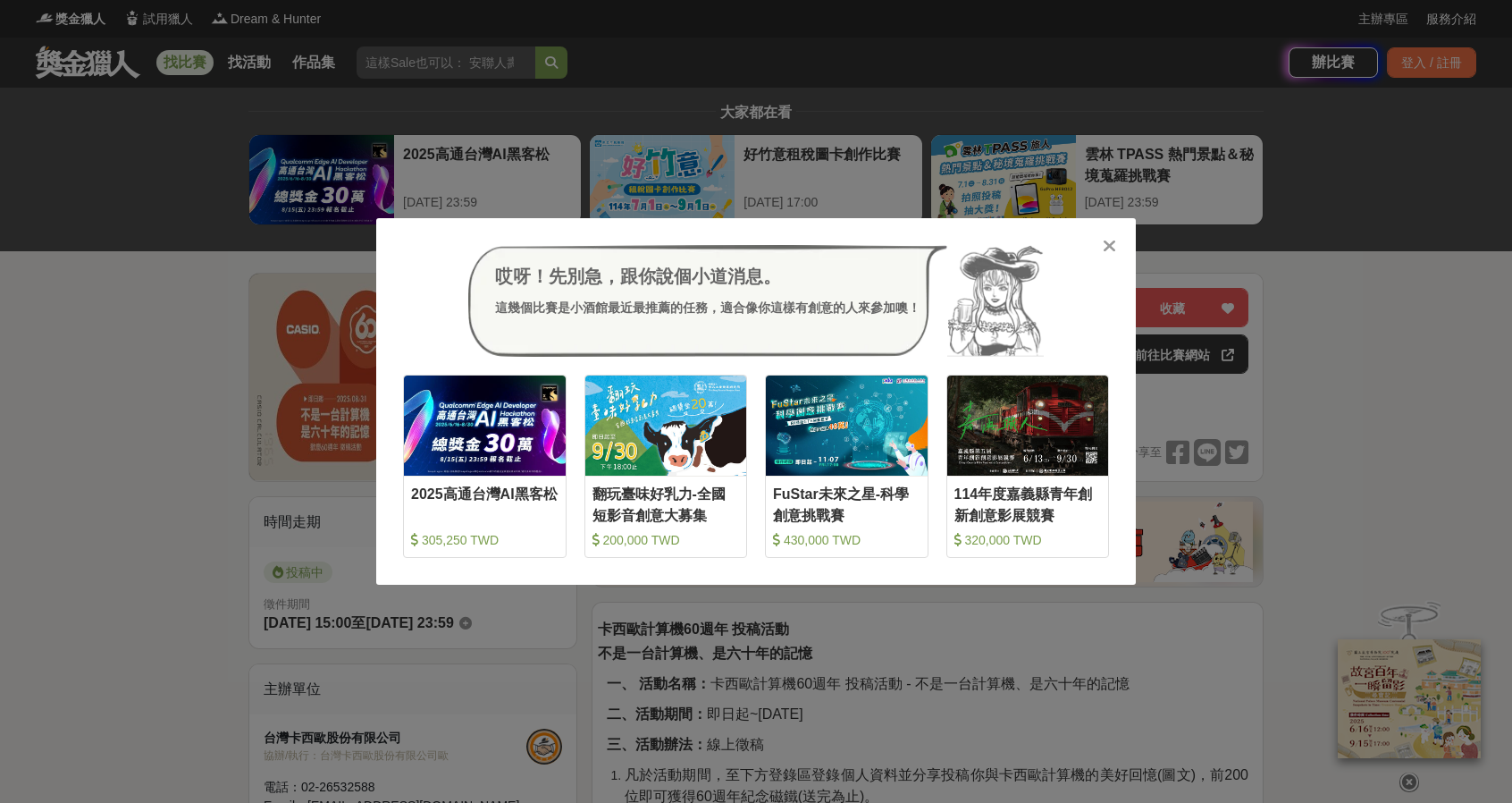
click at [268, 508] on div "哎呀！先別急，跟你說個小道消息。 這幾個比賽是小酒館最近最推薦的任務，適合像你這樣有創意的人來參加噢！ 收藏 2025高通台灣AI黑客松 305,250 TW…" at bounding box center [756, 401] width 1512 height 803
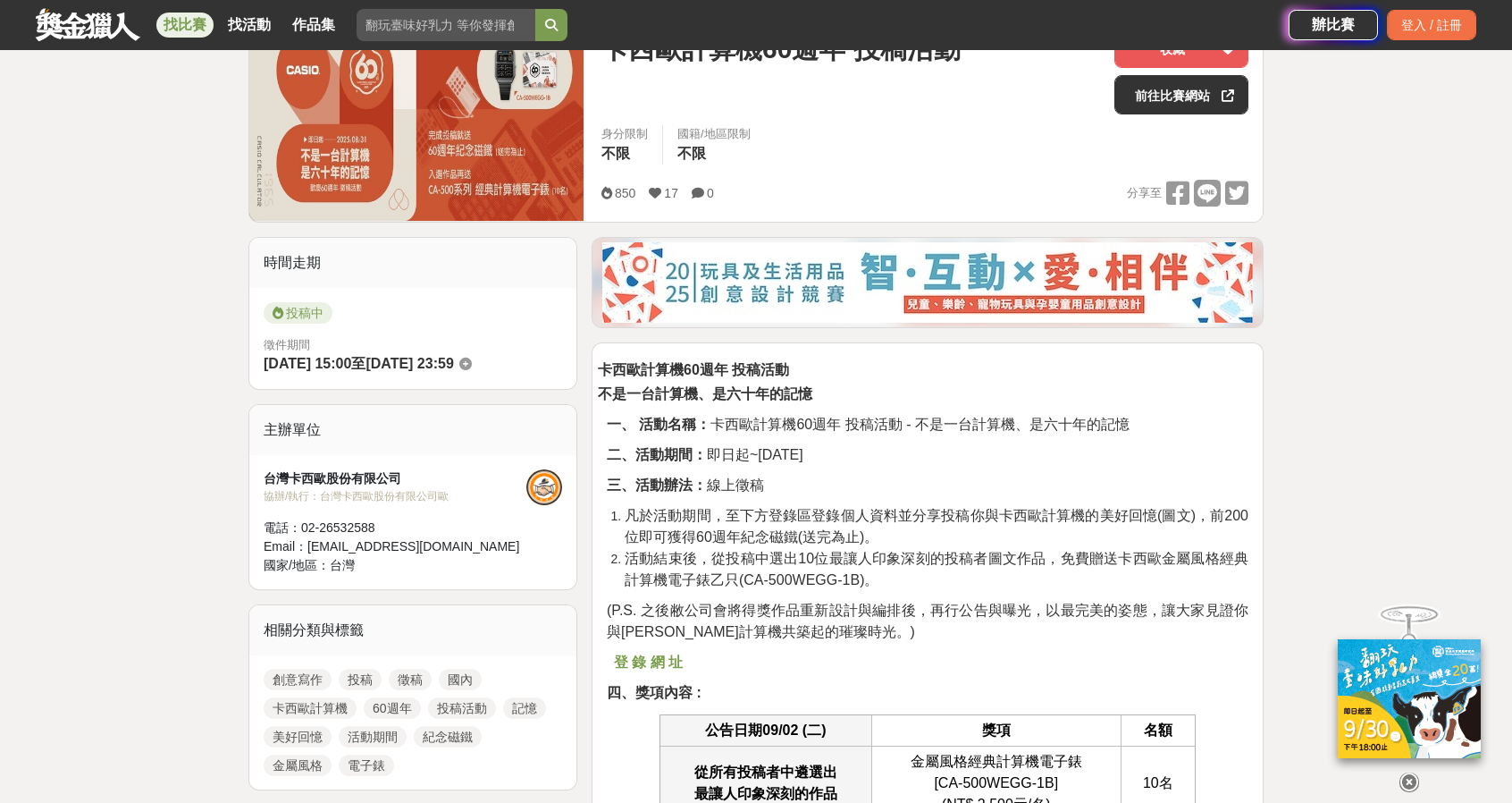
scroll to position [268, 0]
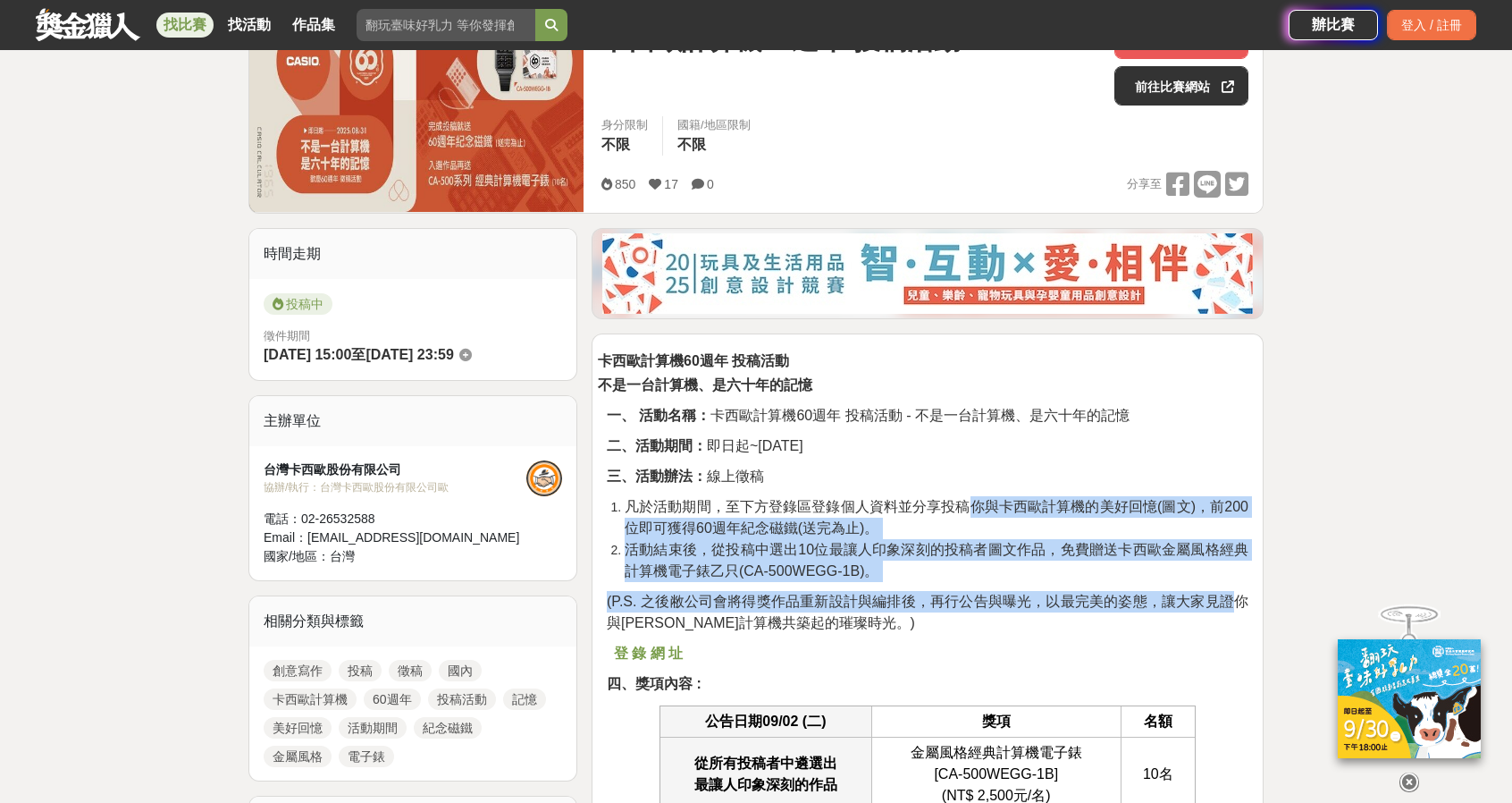
drag, startPoint x: 978, startPoint y: 489, endPoint x: 1240, endPoint y: 586, distance: 279.4
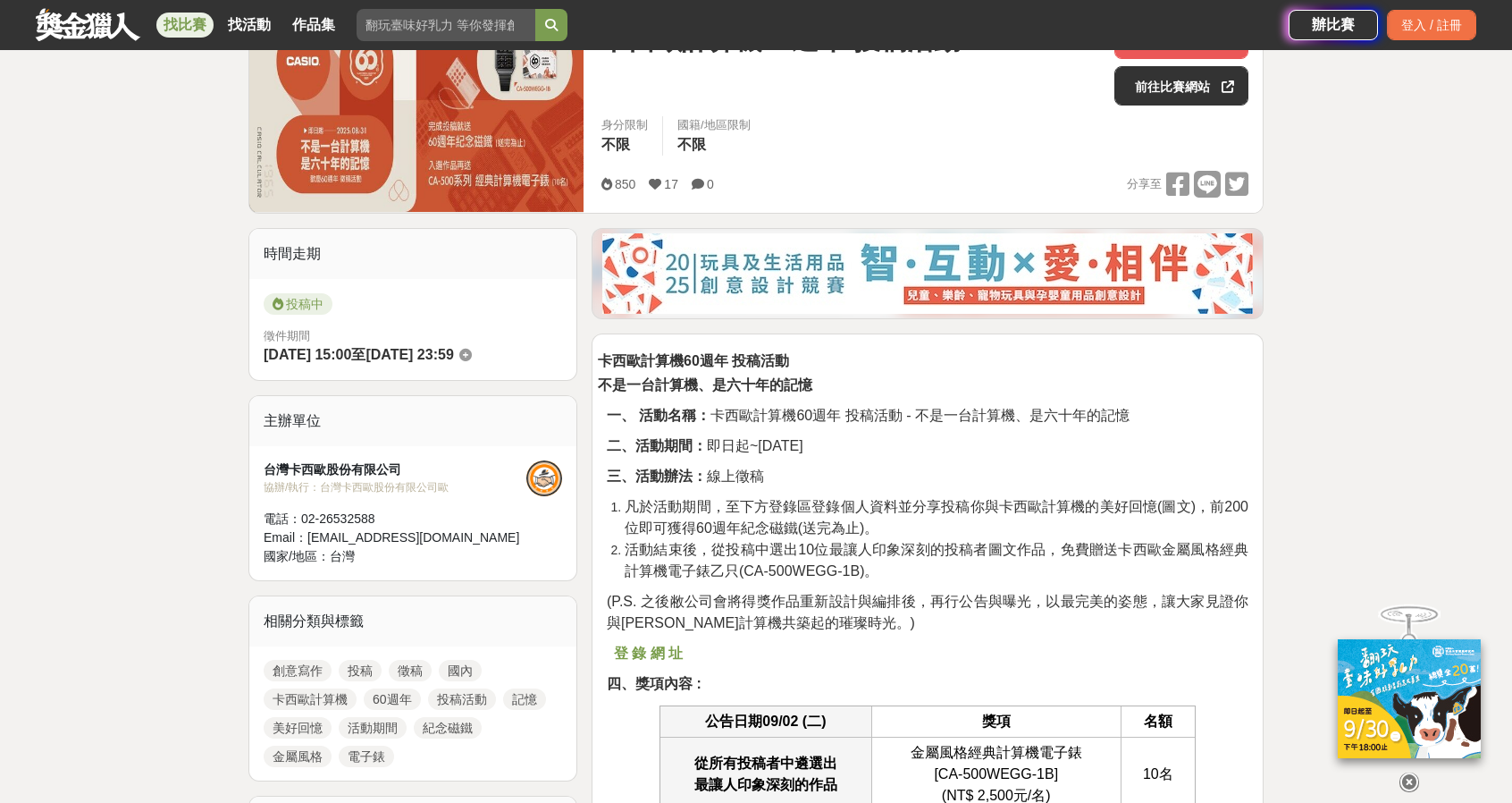
drag, startPoint x: 638, startPoint y: 525, endPoint x: 615, endPoint y: 550, distance: 34.0
click at [625, 550] on li "活動結束後，從投稿中選出10位最讓人印象深刻的投稿者圖文作品，免費贈送卡西歐金屬風格經典計算機電子錶乙只(CA-500WEGG-1B)。" at bounding box center [936, 560] width 624 height 43
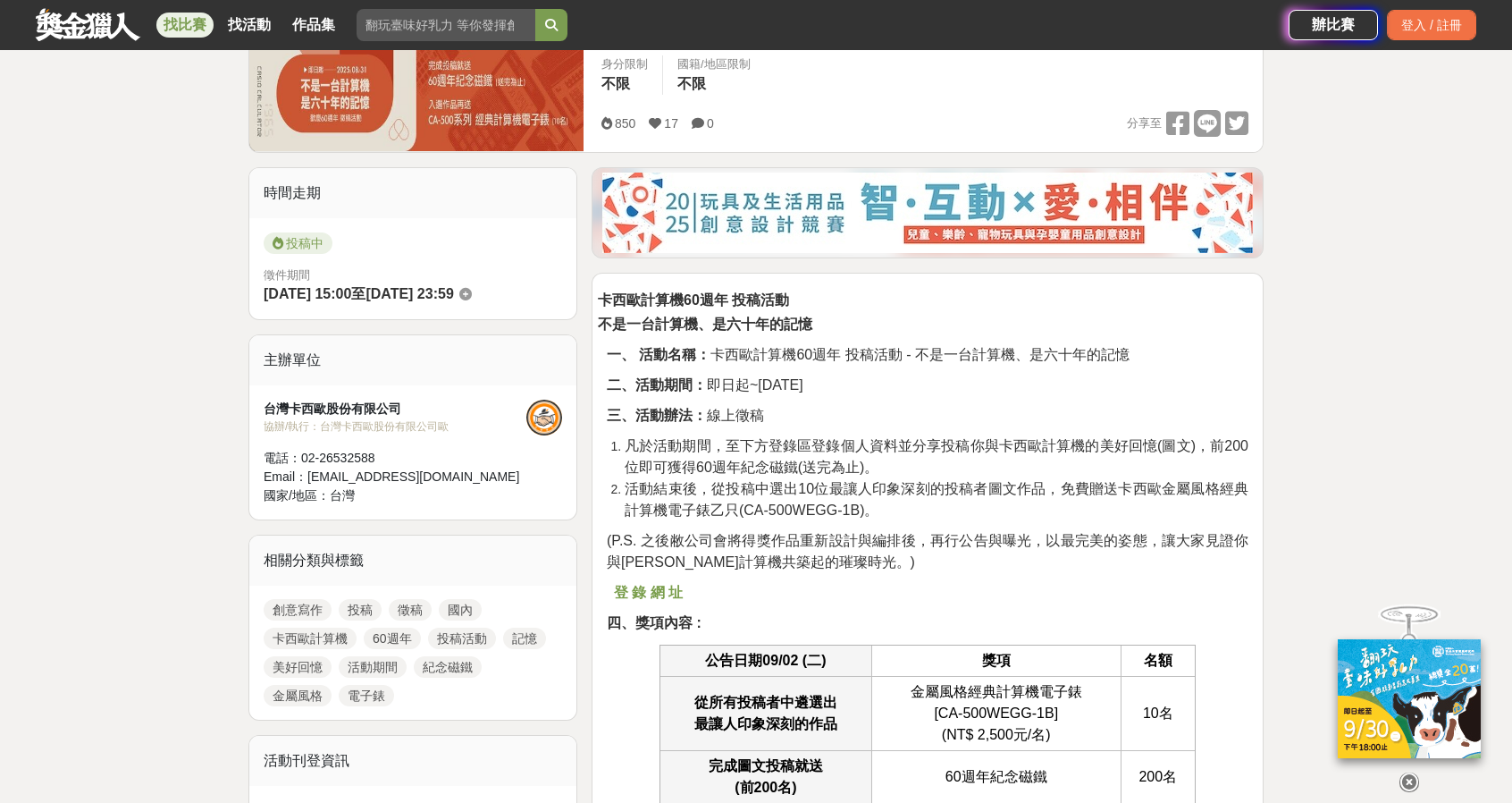
scroll to position [358, 0]
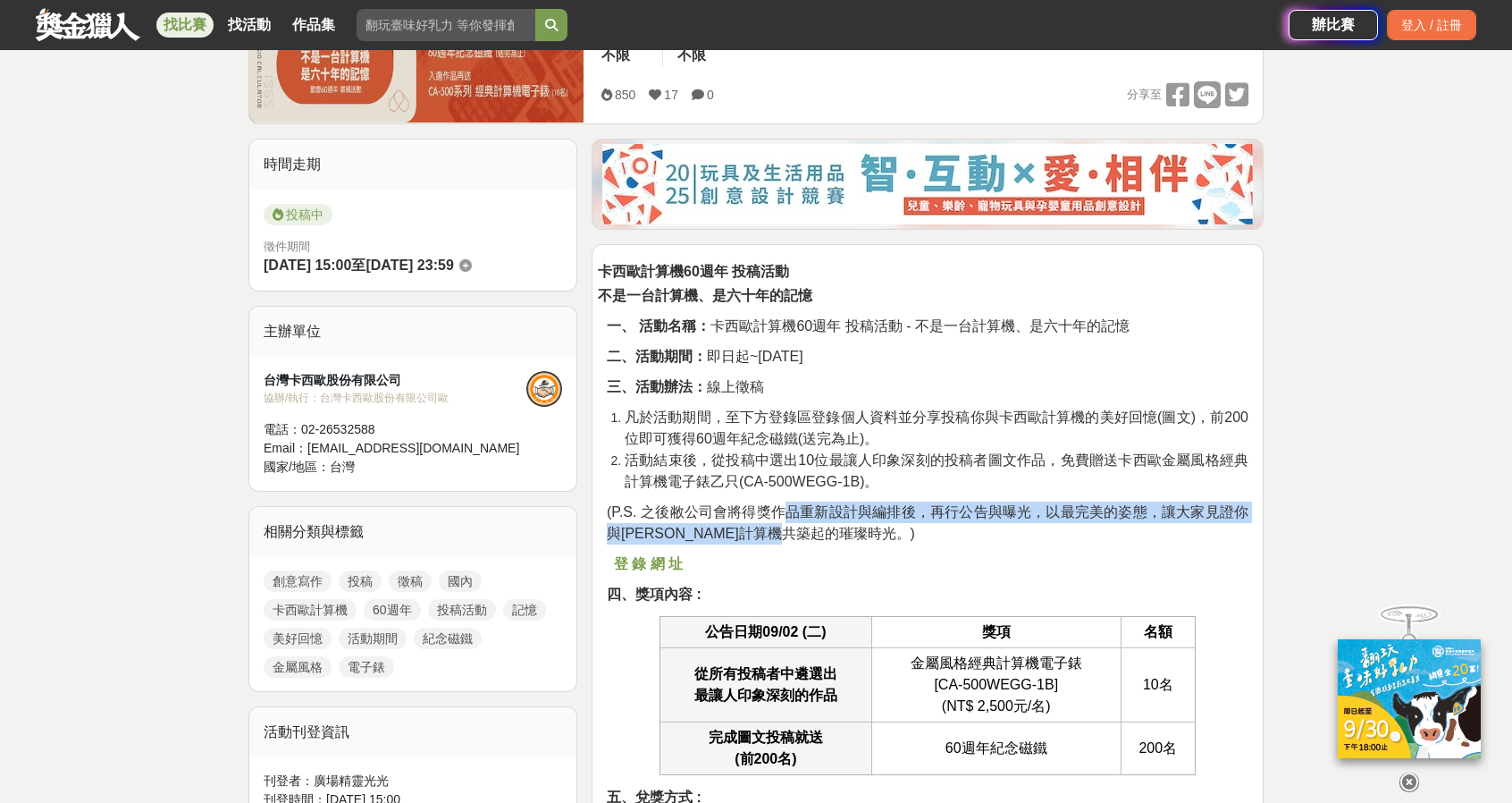
drag, startPoint x: 787, startPoint y: 519, endPoint x: 1060, endPoint y: 539, distance: 273.7
click at [1060, 539] on p "(P.S. 之後敝公司會將得獎作品重新設計與編排後，再行公告與曝光，以最完美的姿態，讓大家見證你與[PERSON_NAME]計算機共築起的璀璨時光。)" at bounding box center [927, 523] width 642 height 43
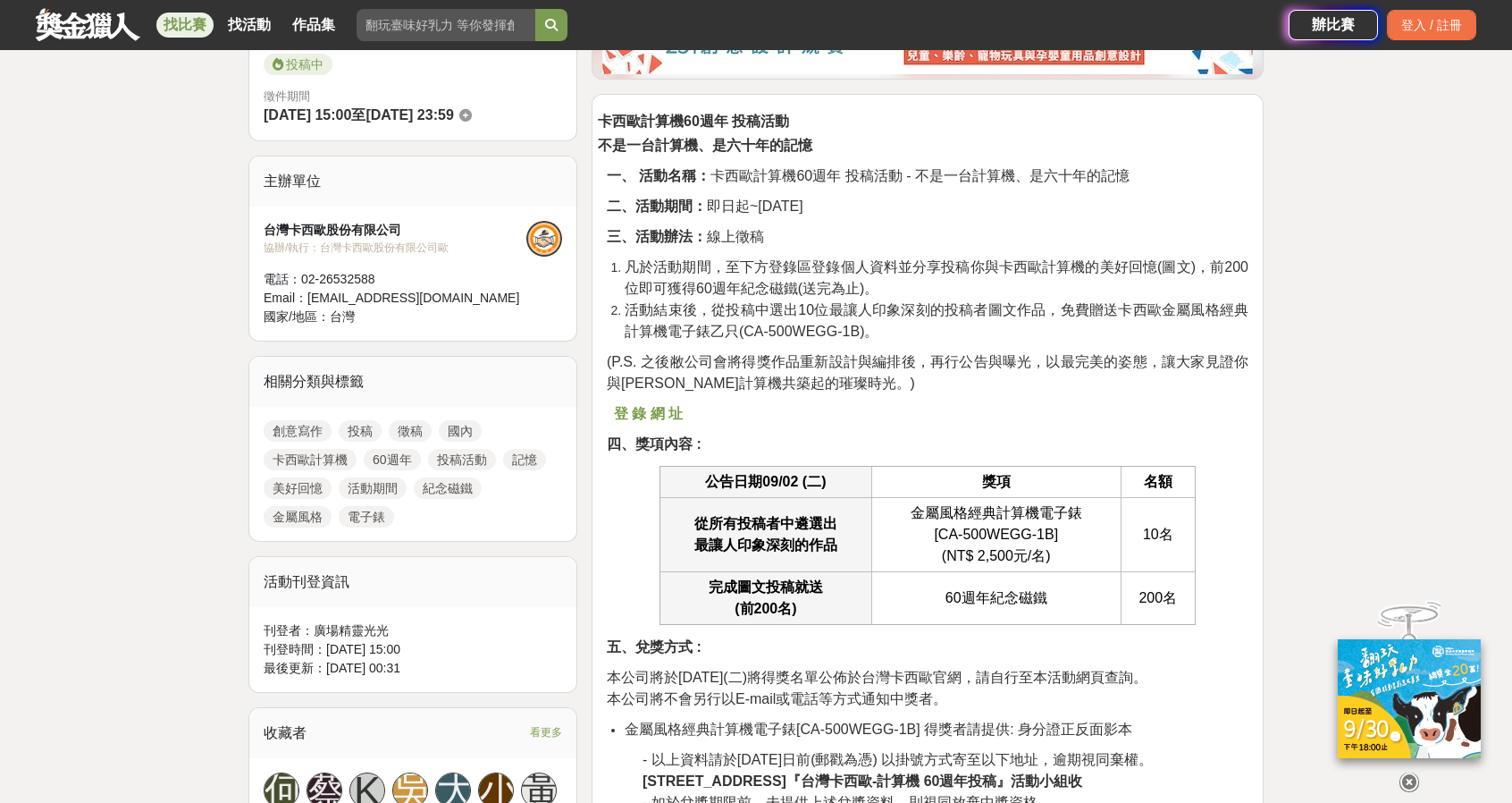
scroll to position [537, 0]
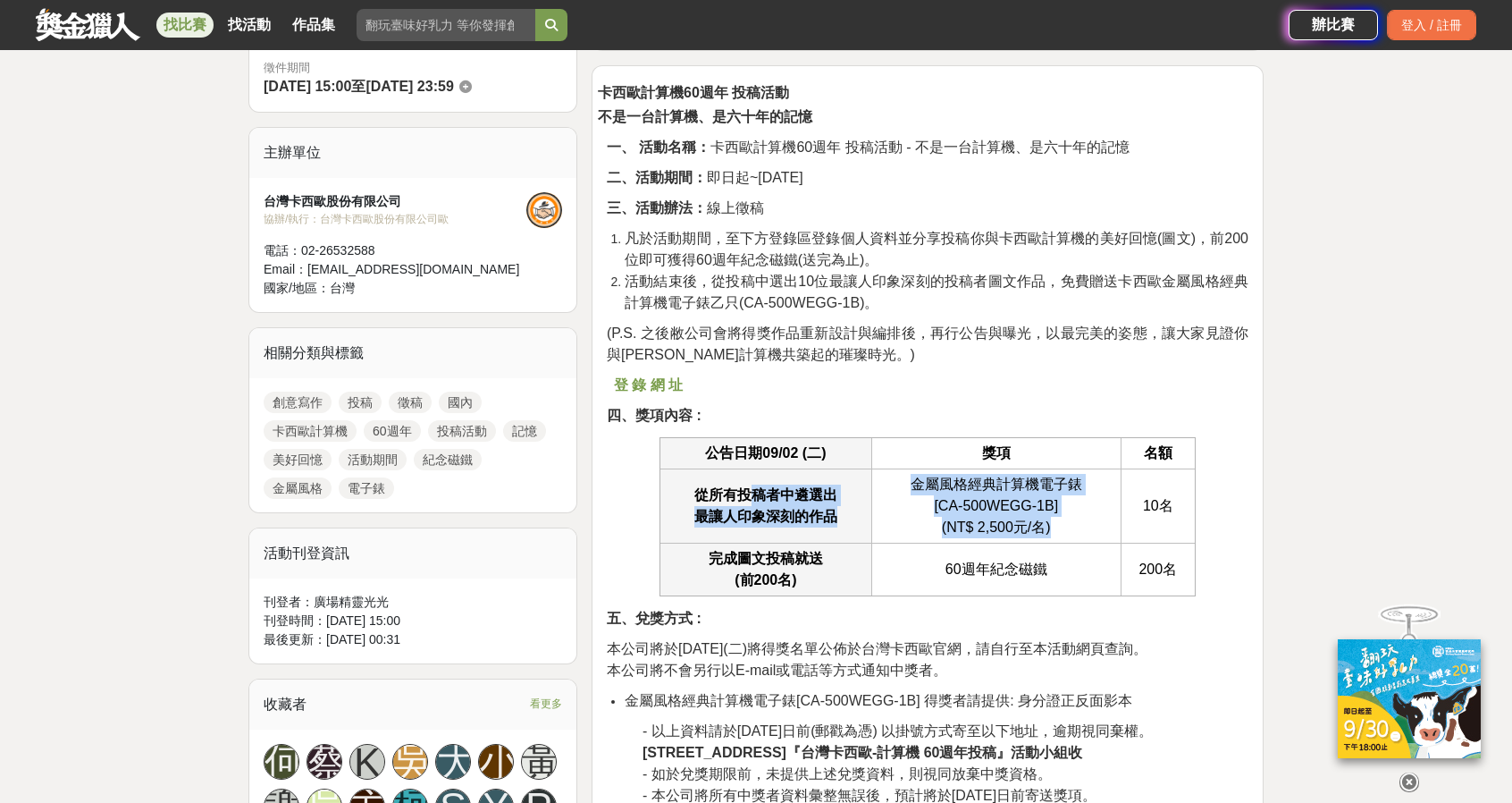
drag, startPoint x: 790, startPoint y: 489, endPoint x: 1108, endPoint y: 523, distance: 319.8
click at [1108, 523] on tr "從所有投稿者中遴選出 最讓人印象深刻的作品 金屬風格經典計算機電子錶 [CA-500WEGG-1B] (NT$ 2,500元/名) 10名" at bounding box center [926, 506] width 535 height 74
click at [1108, 523] on td "金屬風格經典計算機電子錶 [CA-500WEGG-1B] (NT$ 2,500元/名)" at bounding box center [996, 506] width 250 height 74
drag, startPoint x: 1108, startPoint y: 523, endPoint x: 899, endPoint y: 480, distance: 213.4
click at [899, 480] on td "金屬風格經典計算機電子錶 [CA-500WEGG-1B] (NT$ 2,500元/名)" at bounding box center [996, 506] width 250 height 74
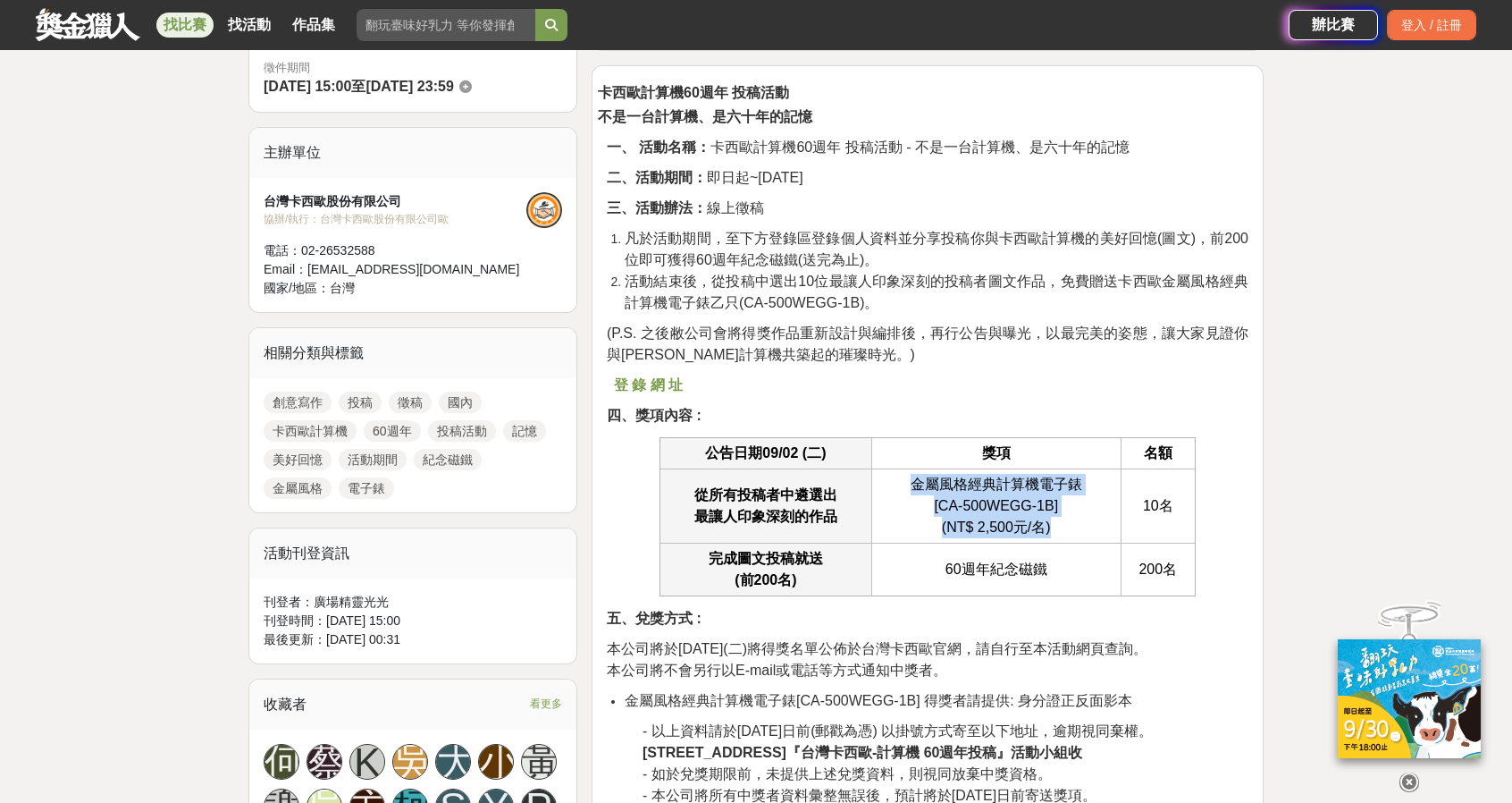
click at [899, 480] on td "金屬風格經典計算機電子錶 [CA-500WEGG-1B] (NT$ 2,500元/名)" at bounding box center [996, 506] width 250 height 74
drag, startPoint x: 899, startPoint y: 480, endPoint x: 1174, endPoint y: 515, distance: 277.2
click at [1174, 515] on tr "從所有投稿者中遴選出 最讓人印象深刻的作品 金屬風格經典計算機電子錶 [CA-500WEGG-1B] (NT$ 2,500元/名) 10名" at bounding box center [926, 506] width 535 height 74
click at [1174, 515] on td "10名" at bounding box center [1157, 506] width 74 height 74
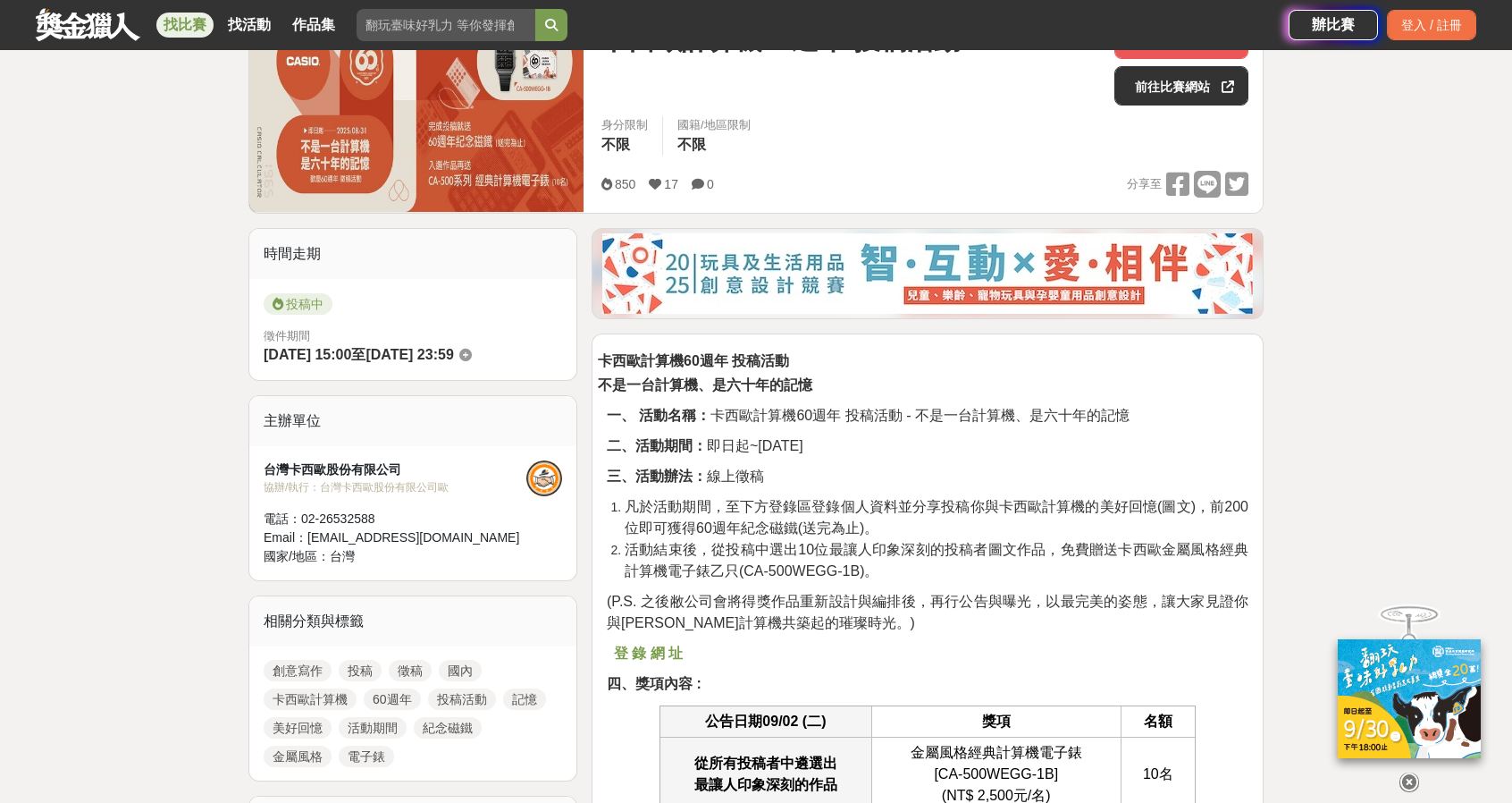
scroll to position [179, 0]
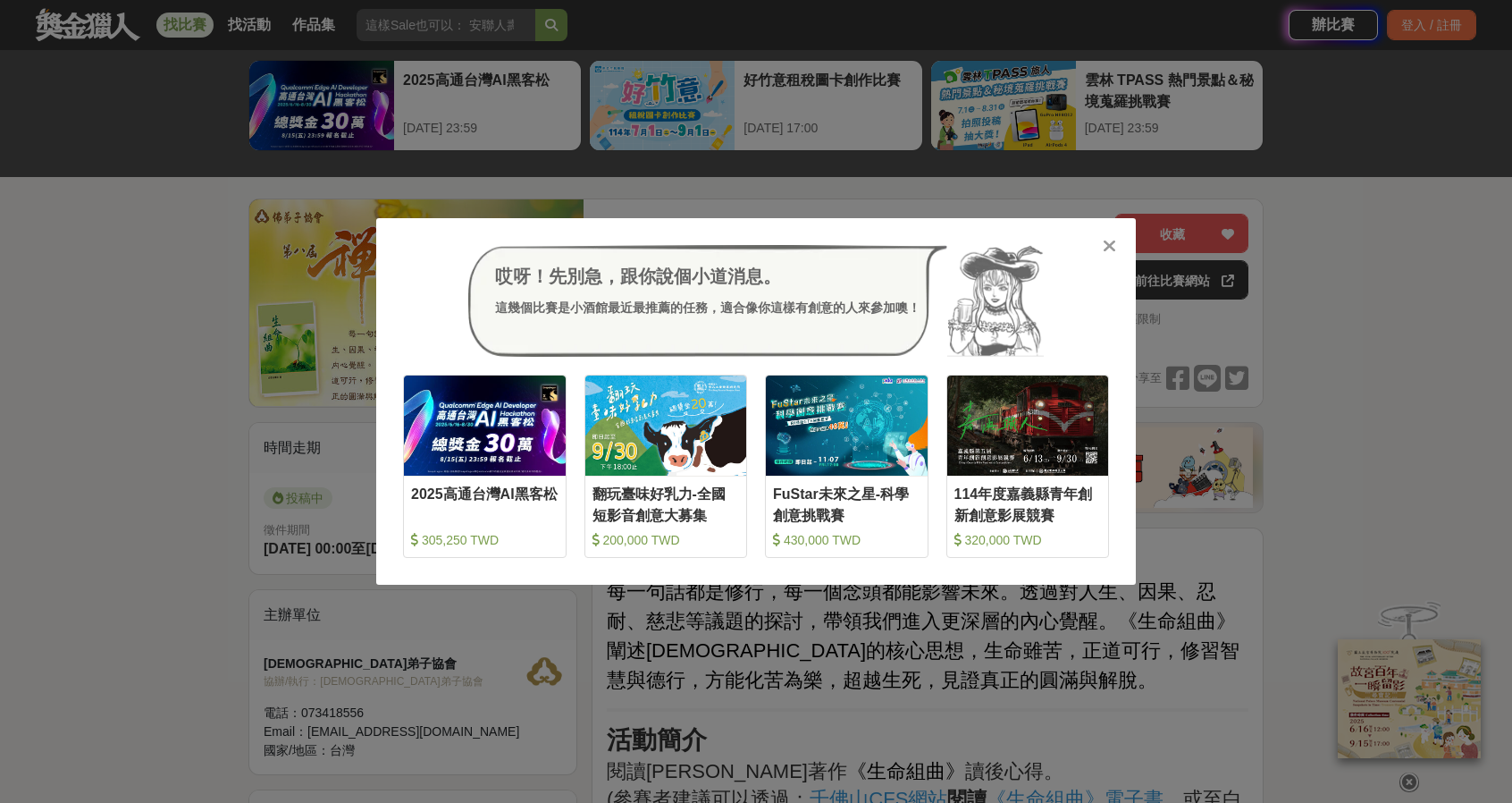
scroll to position [179, 0]
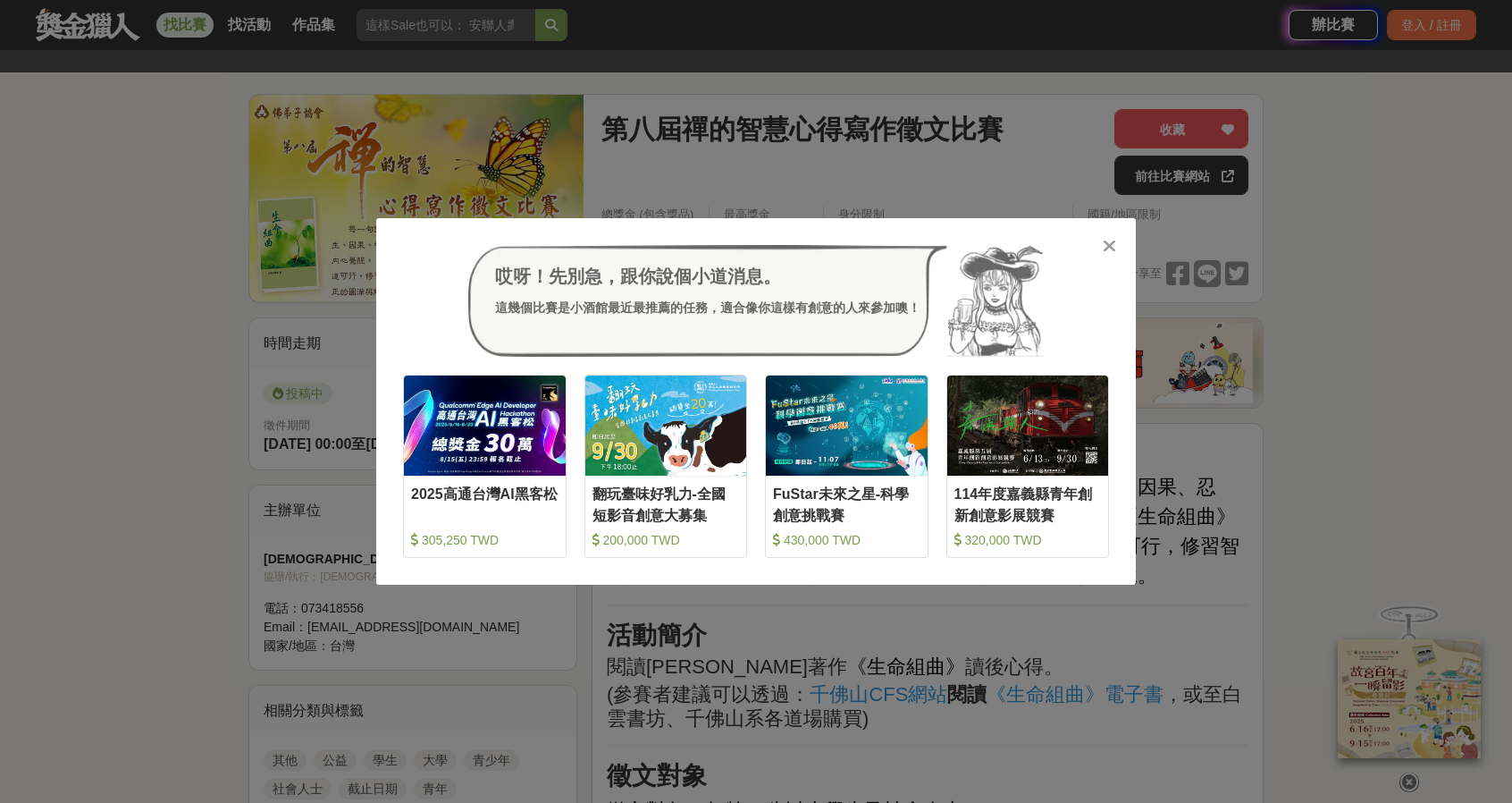
click at [748, 726] on div "哎呀！先別急，跟你說個小道消息。 這幾個比賽是小酒館最近最推薦的任務，適合像你這樣有創意的人來參加噢！ 收藏 2025高通台灣AI黑客松 305,250 TW…" at bounding box center [756, 401] width 1512 height 803
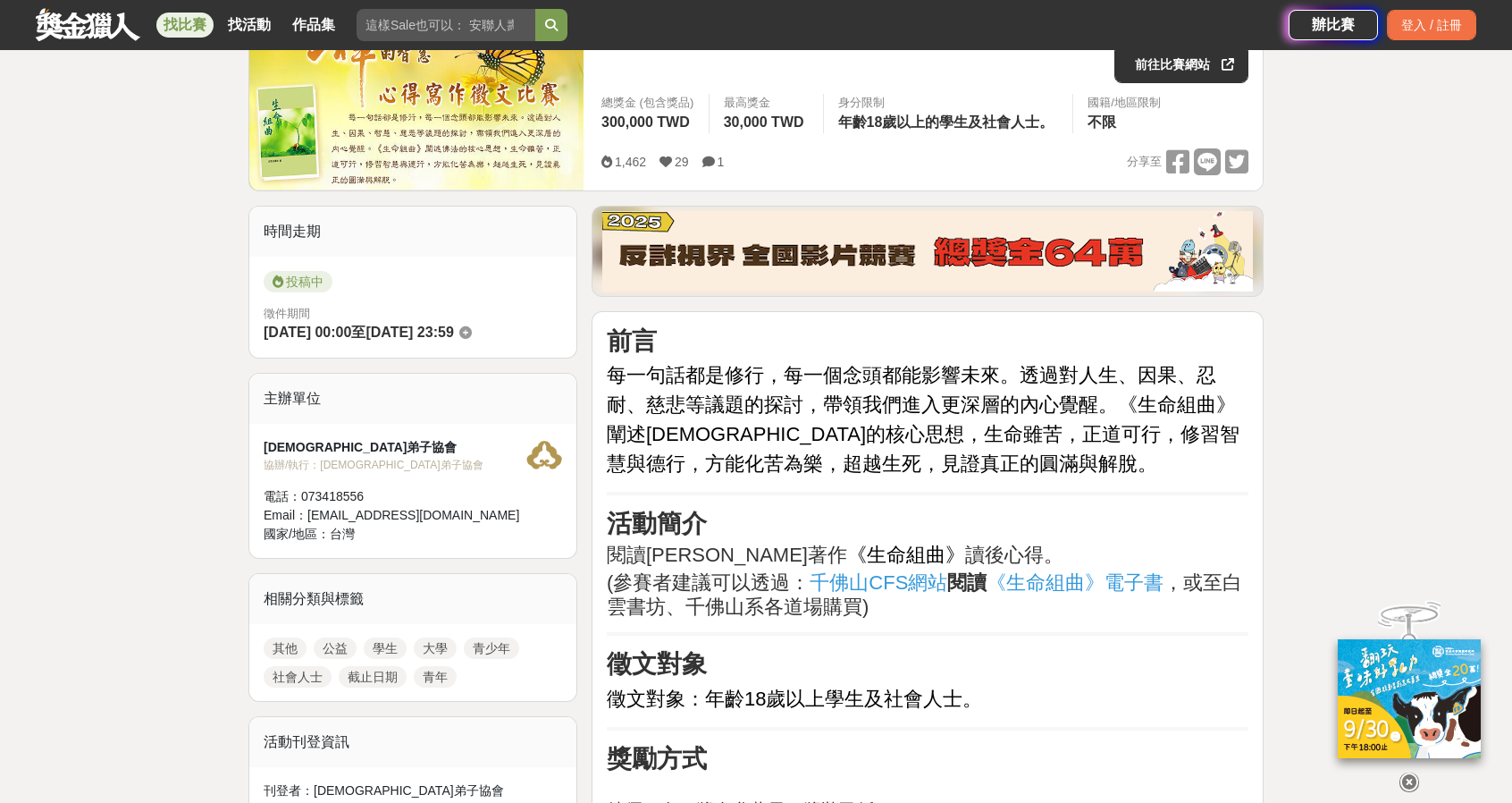
scroll to position [447, 0]
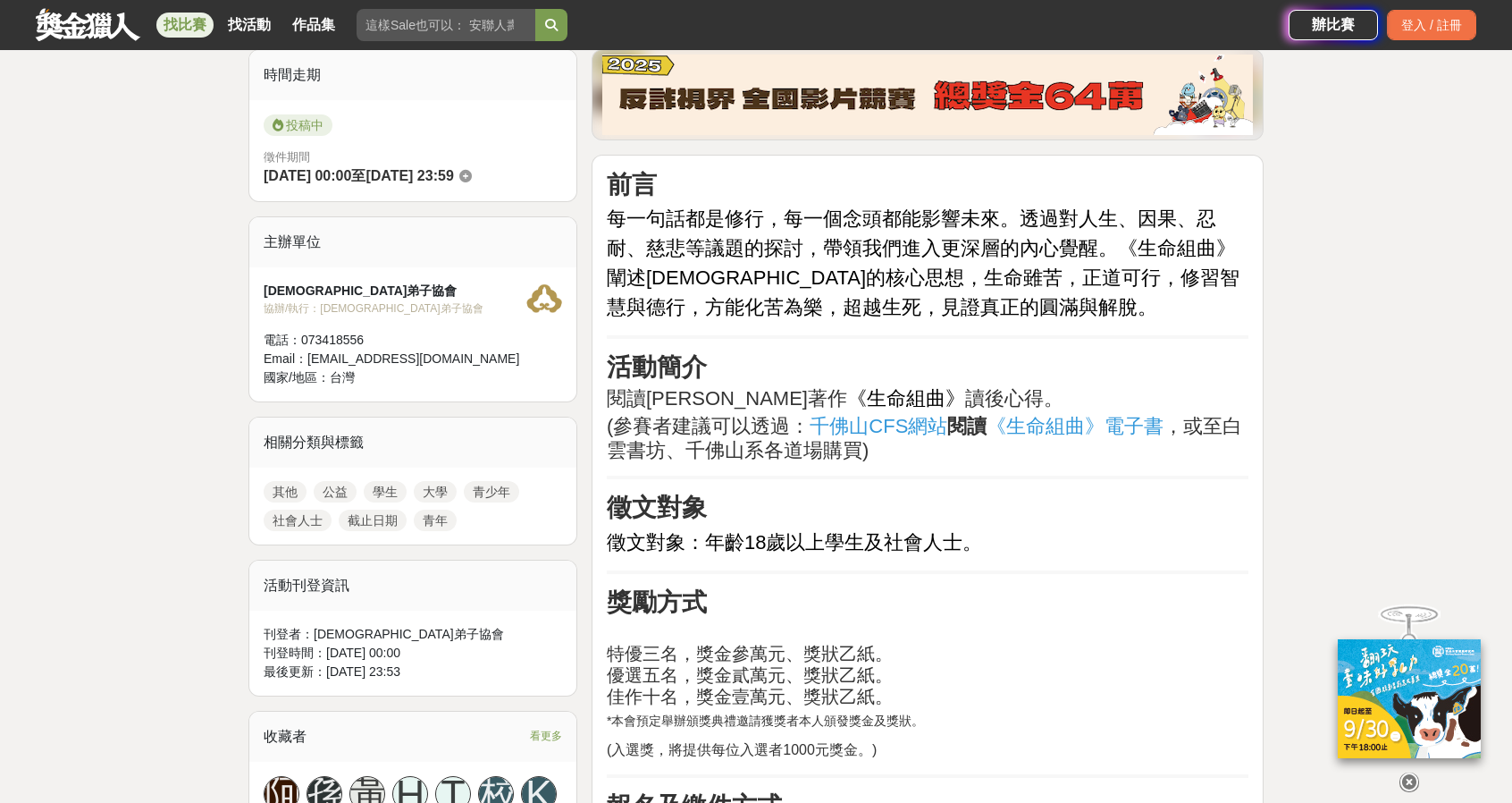
drag, startPoint x: 819, startPoint y: 556, endPoint x: 1031, endPoint y: 557, distance: 212.0
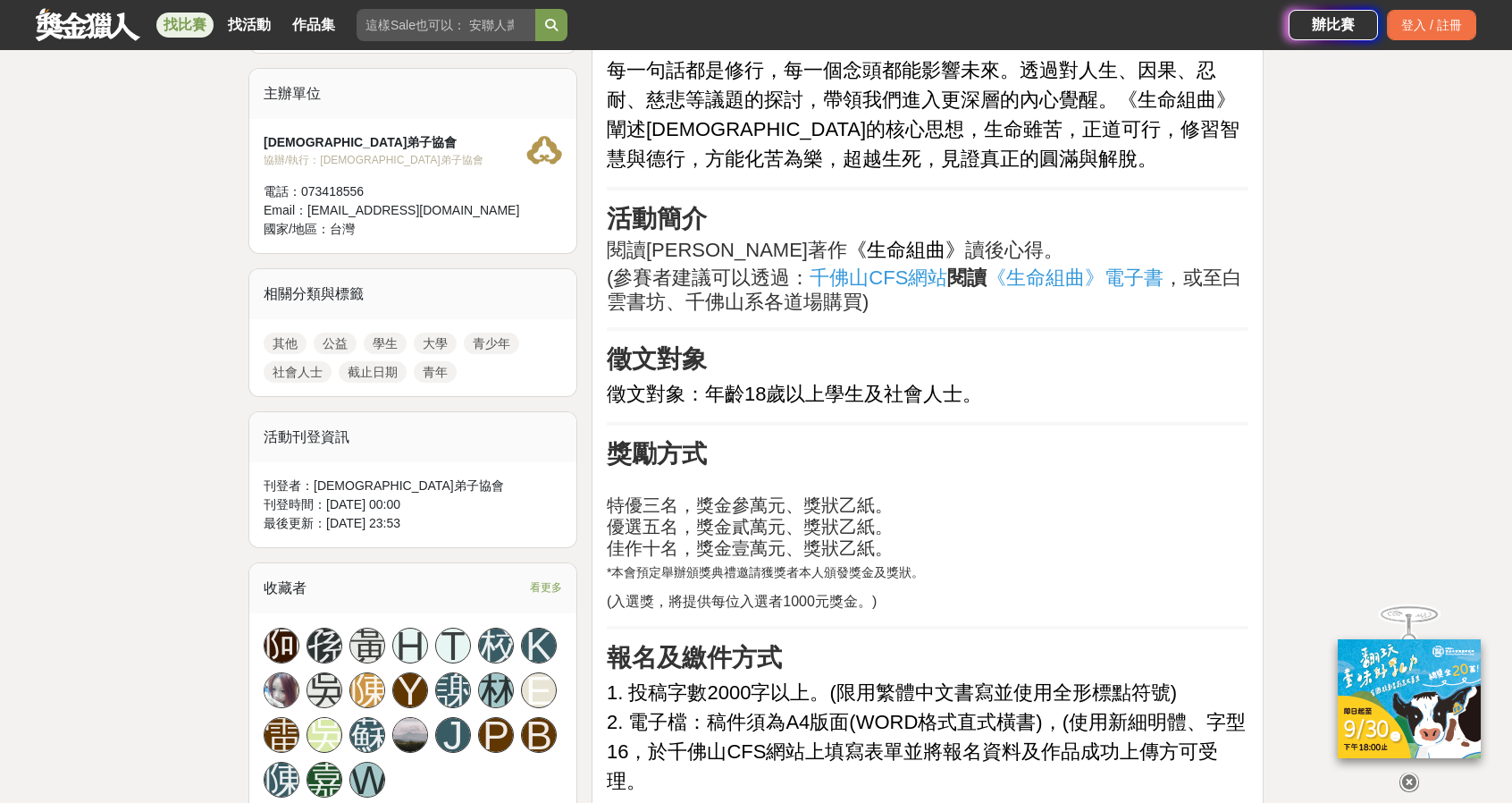
scroll to position [626, 0]
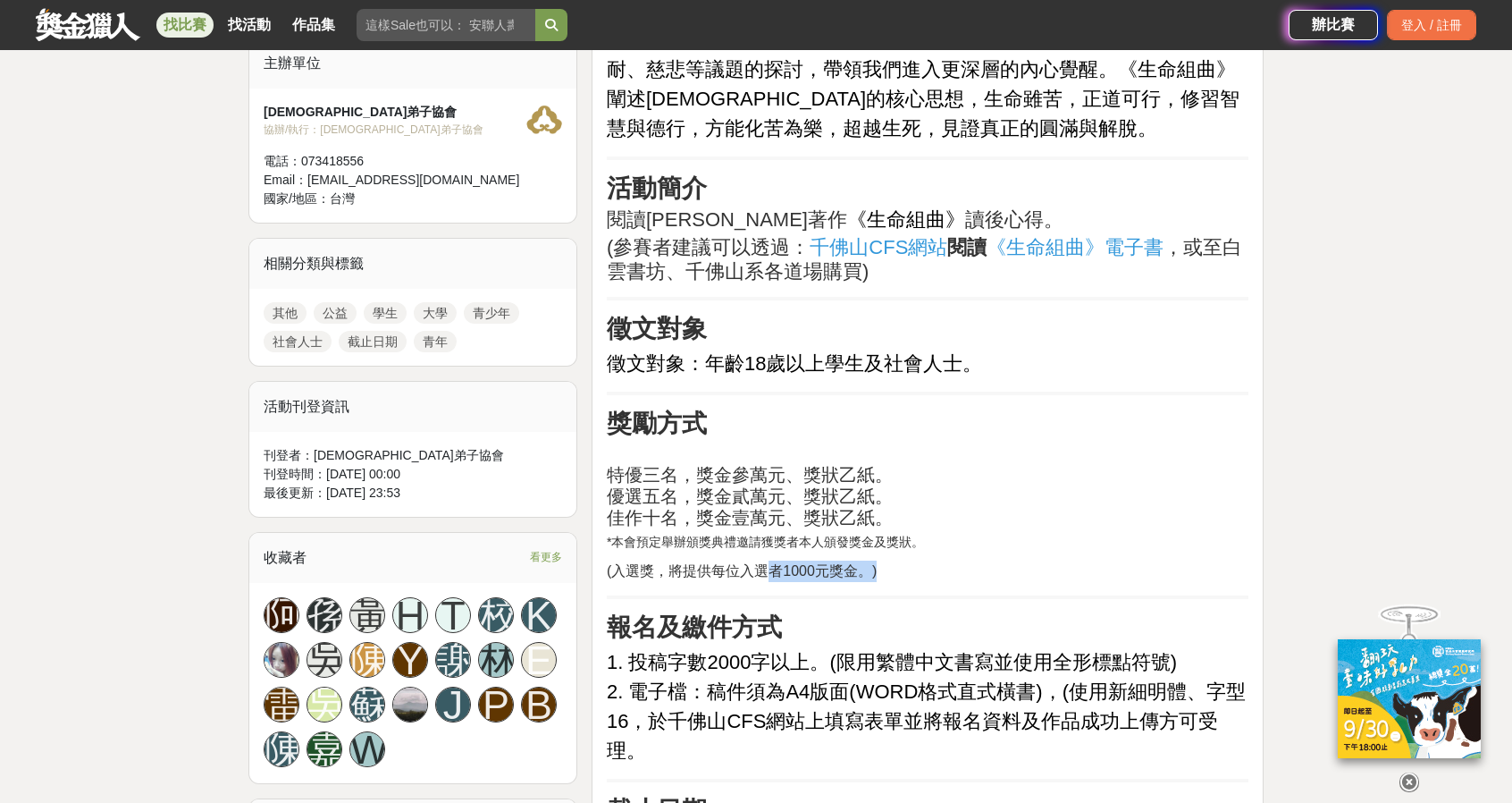
drag, startPoint x: 773, startPoint y: 563, endPoint x: 1118, endPoint y: 572, distance: 345.1
click at [1118, 572] on p "(入選獎，將提供每位入選者1000元獎金。)" at bounding box center [927, 571] width 642 height 22
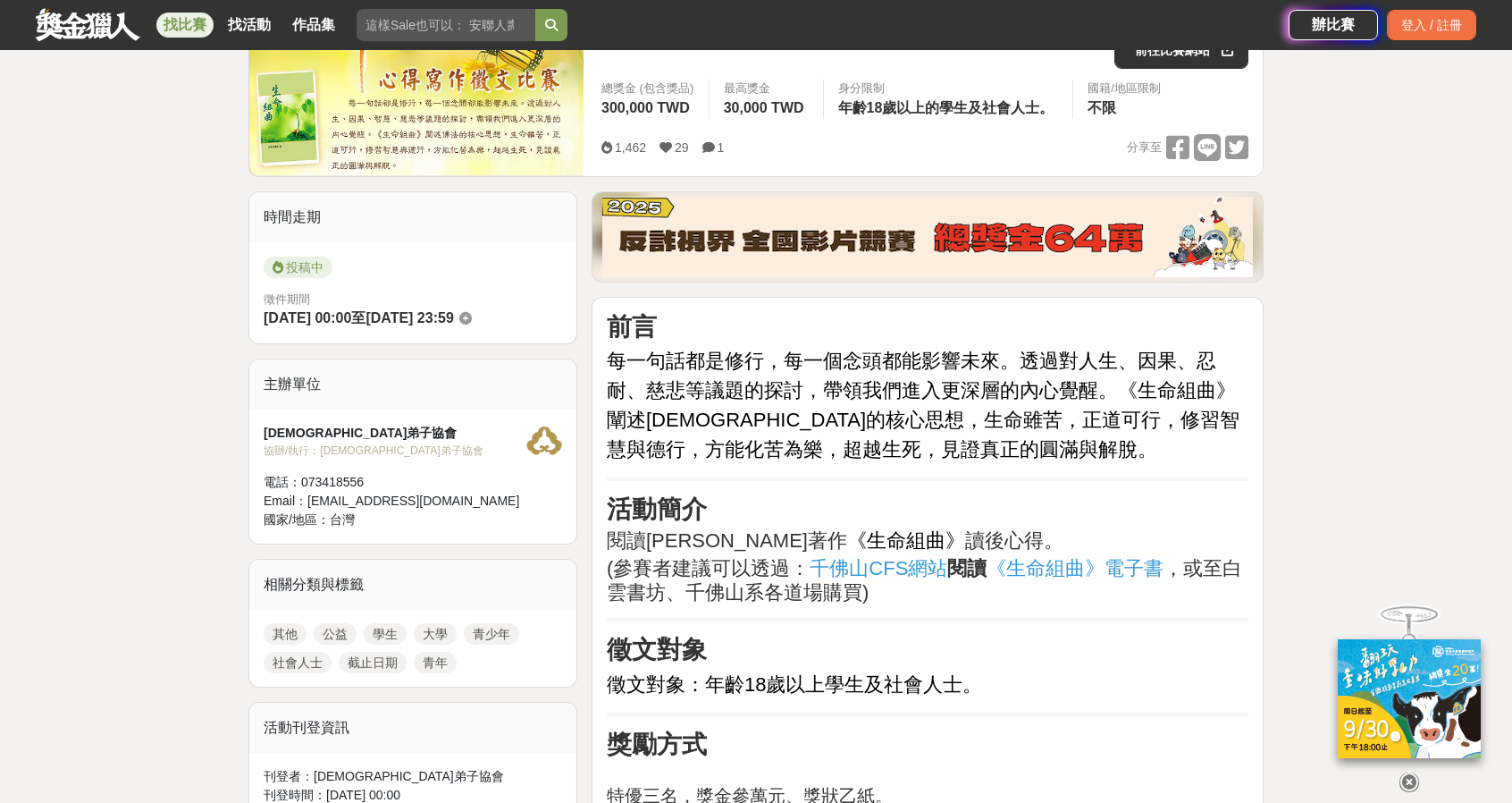
scroll to position [268, 0]
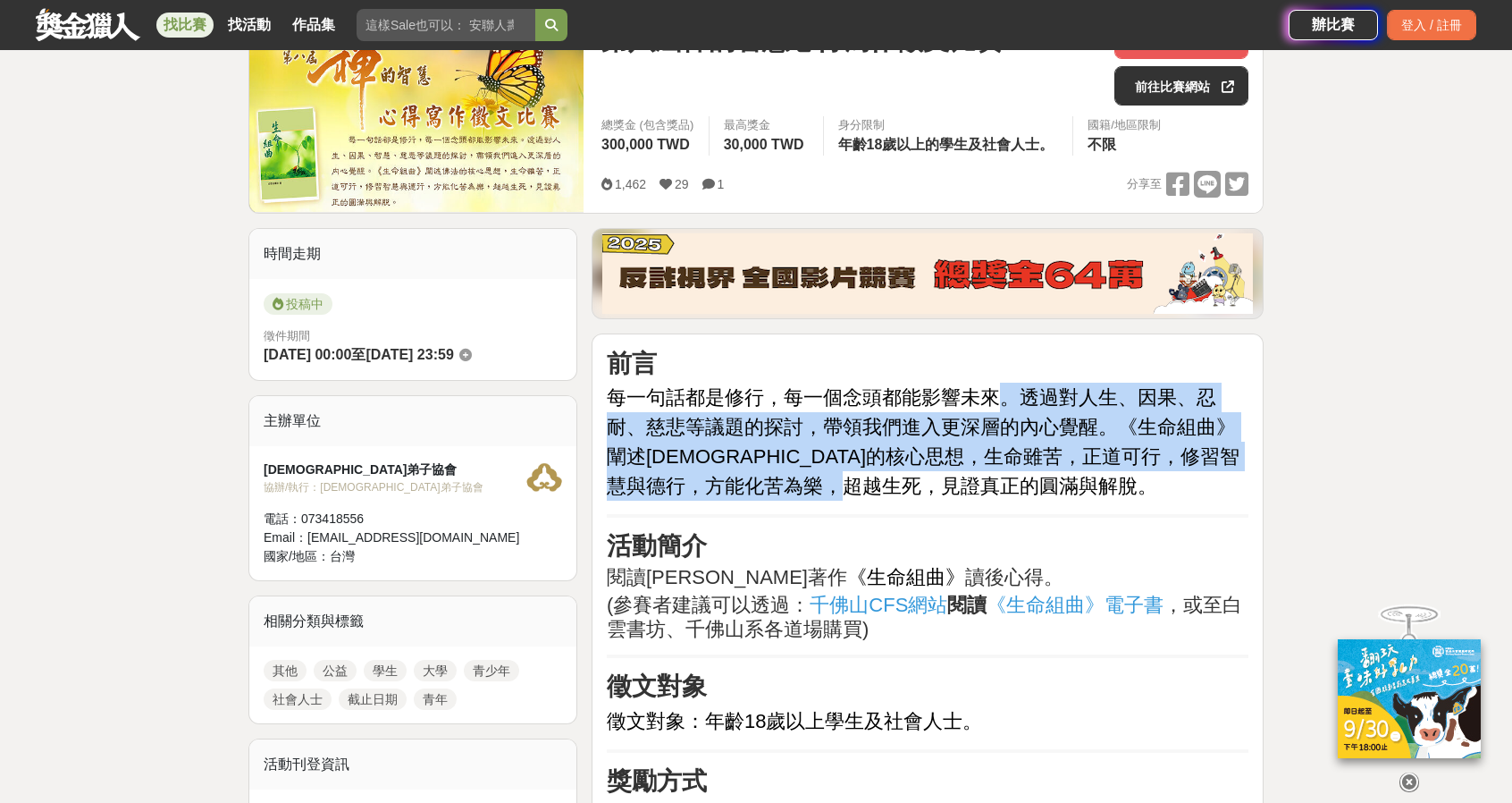
drag, startPoint x: 990, startPoint y: 403, endPoint x: 1184, endPoint y: 481, distance: 209.1
click at [1184, 481] on p "每一句話都是修行，每一個念頭都能影響未來。透過對人生、因果、忍耐、慈悲等議題的探討，帶領我們進入更深層的內心覺醒。 《生命組曲》 闡述佛法的核心思想，生命雖苦…" at bounding box center [927, 441] width 642 height 118
drag, startPoint x: 1184, startPoint y: 481, endPoint x: 617, endPoint y: 405, distance: 572.1
click at [617, 405] on p "每一句話都是修行，每一個念頭都能影響未來。透過對人生、因果、忍耐、慈悲等議題的探討，帶領我們進入更深層的內心覺醒。 《生命組曲》 闡述佛法的核心思想，生命雖苦…" at bounding box center [927, 441] width 642 height 118
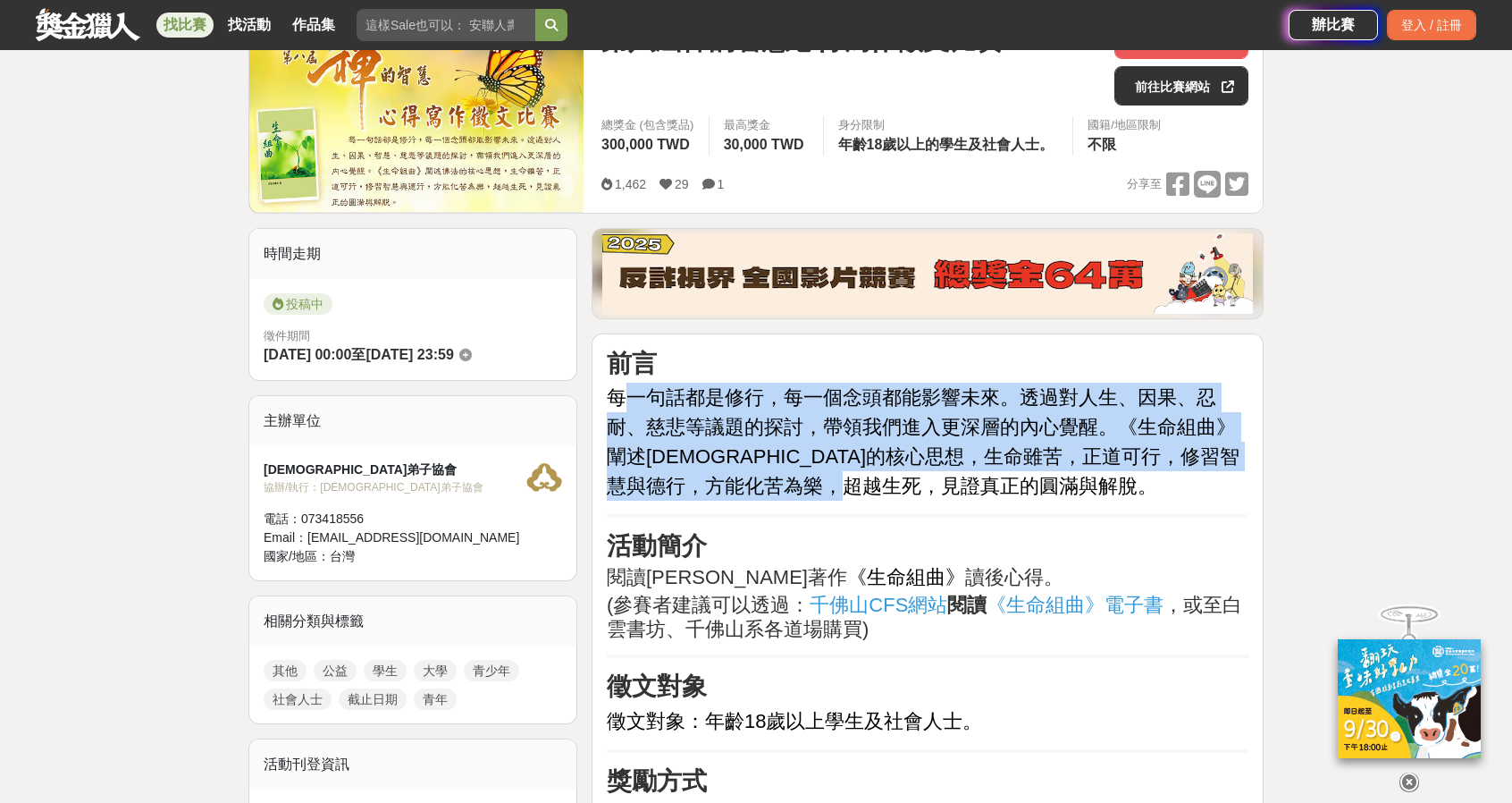
click at [617, 405] on span "每一句話都是修行，每一個念頭都能影響未來。透過對人生、因果、忍耐、慈悲等議題的探討，帶領我們進入更深層的內心覺醒。" at bounding box center [912, 412] width 609 height 52
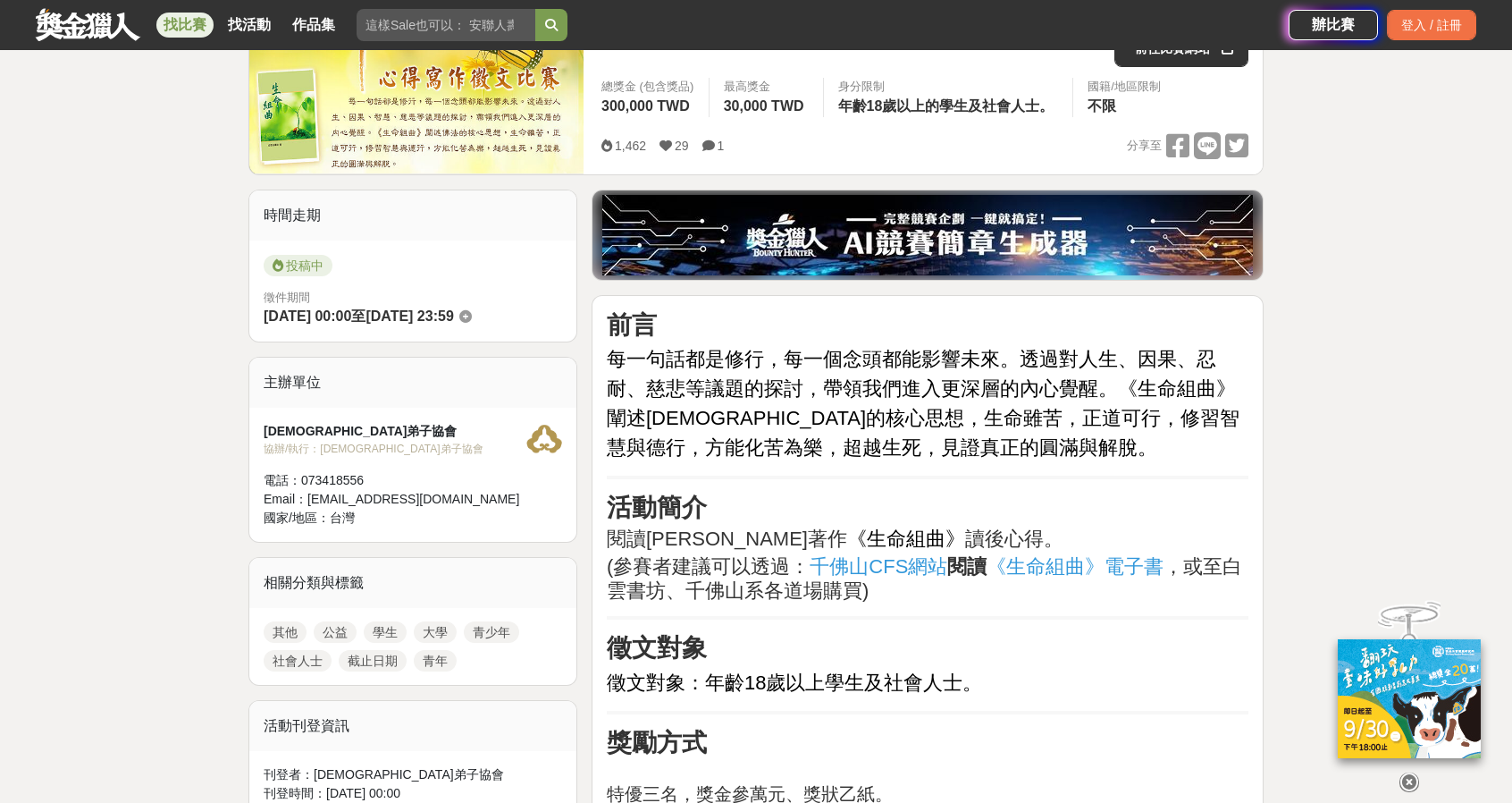
scroll to position [89, 0]
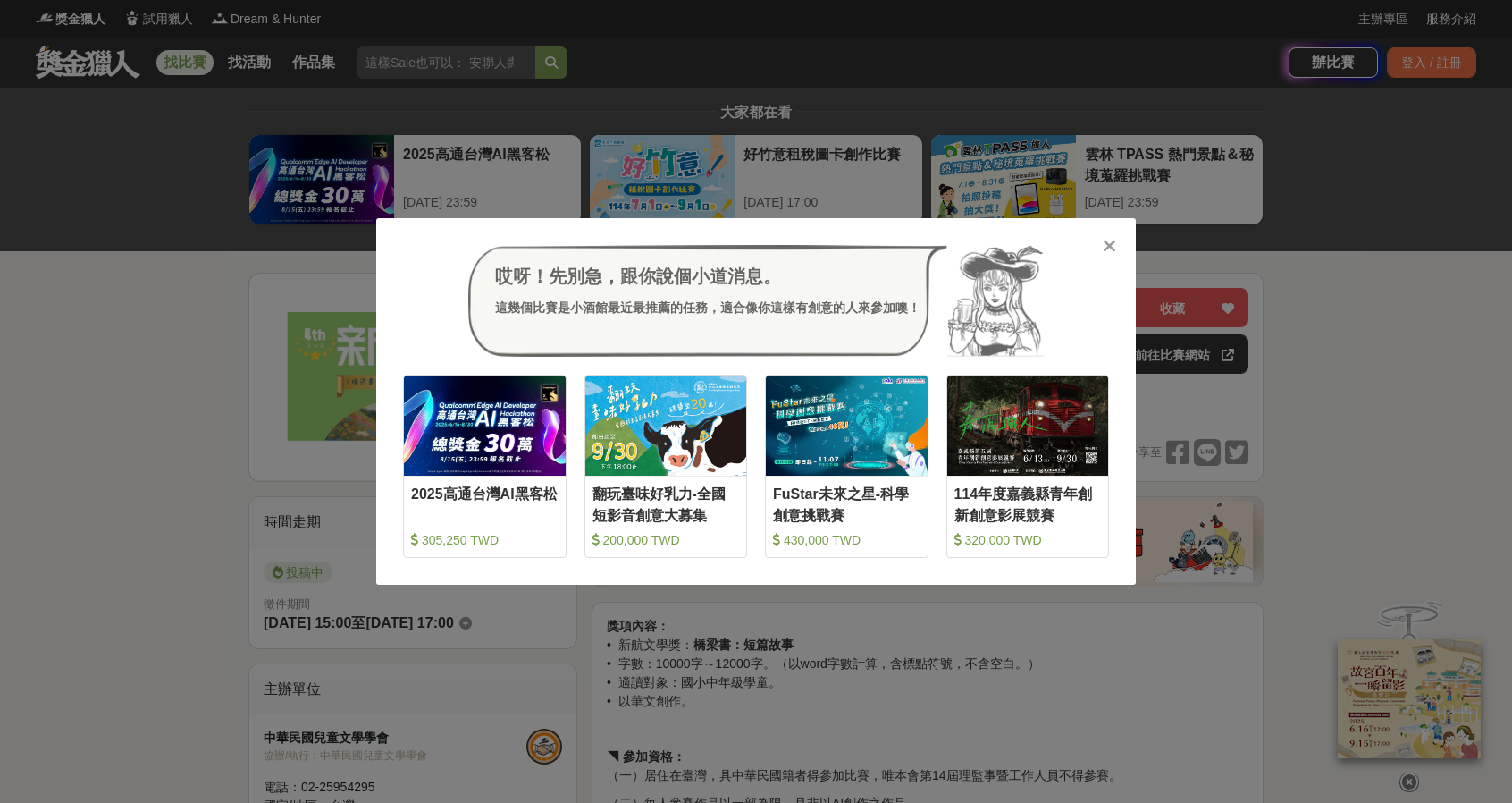
click at [198, 460] on div "哎呀！先別急，跟你說個小道消息。 這幾個比賽是小酒館最近最推薦的任務，適合像你這樣有創意的人來參加噢！ 收藏 2025高通台灣AI黑客松 305,250 TW…" at bounding box center [756, 401] width 1512 height 803
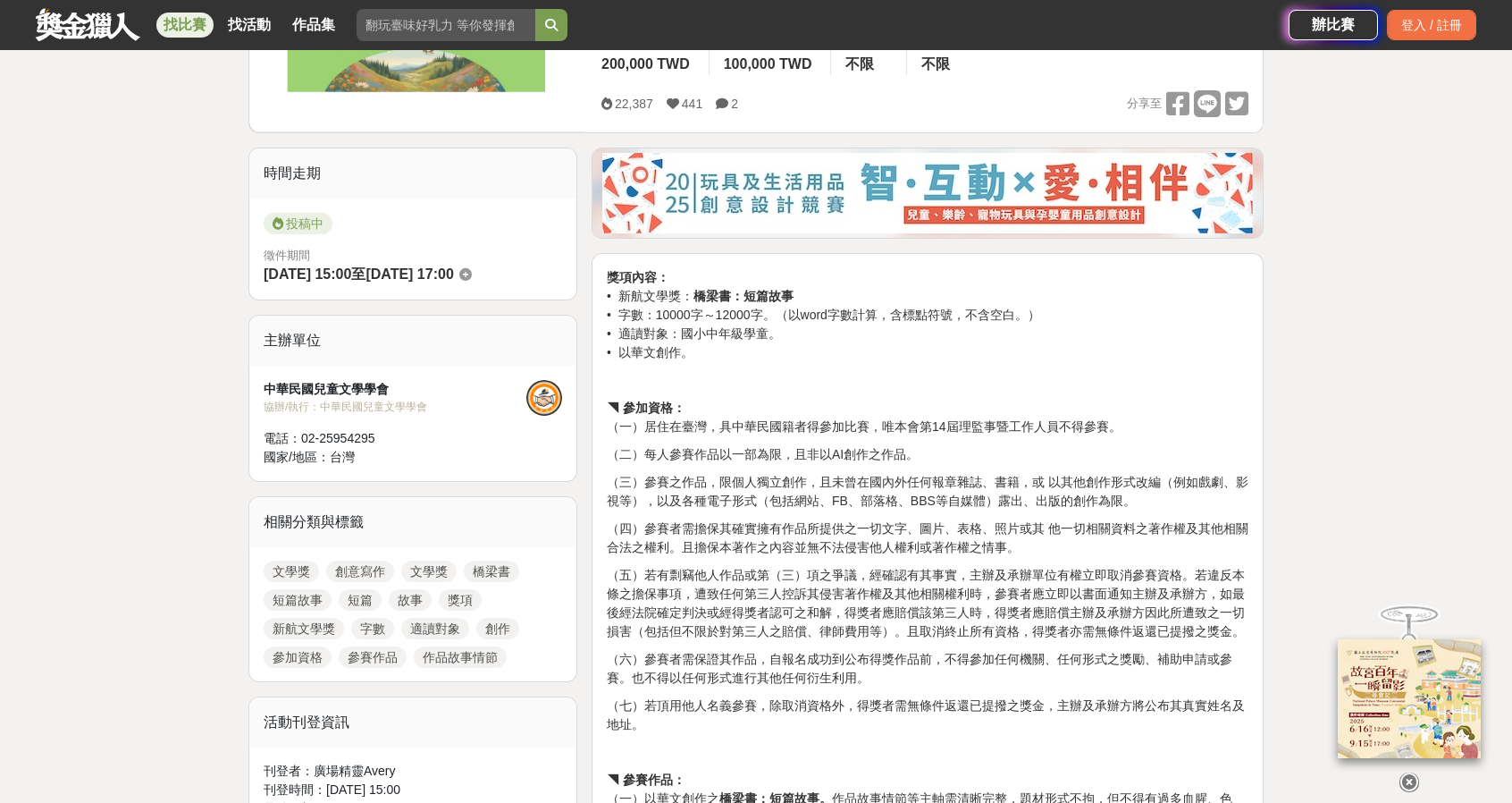
scroll to position [358, 0]
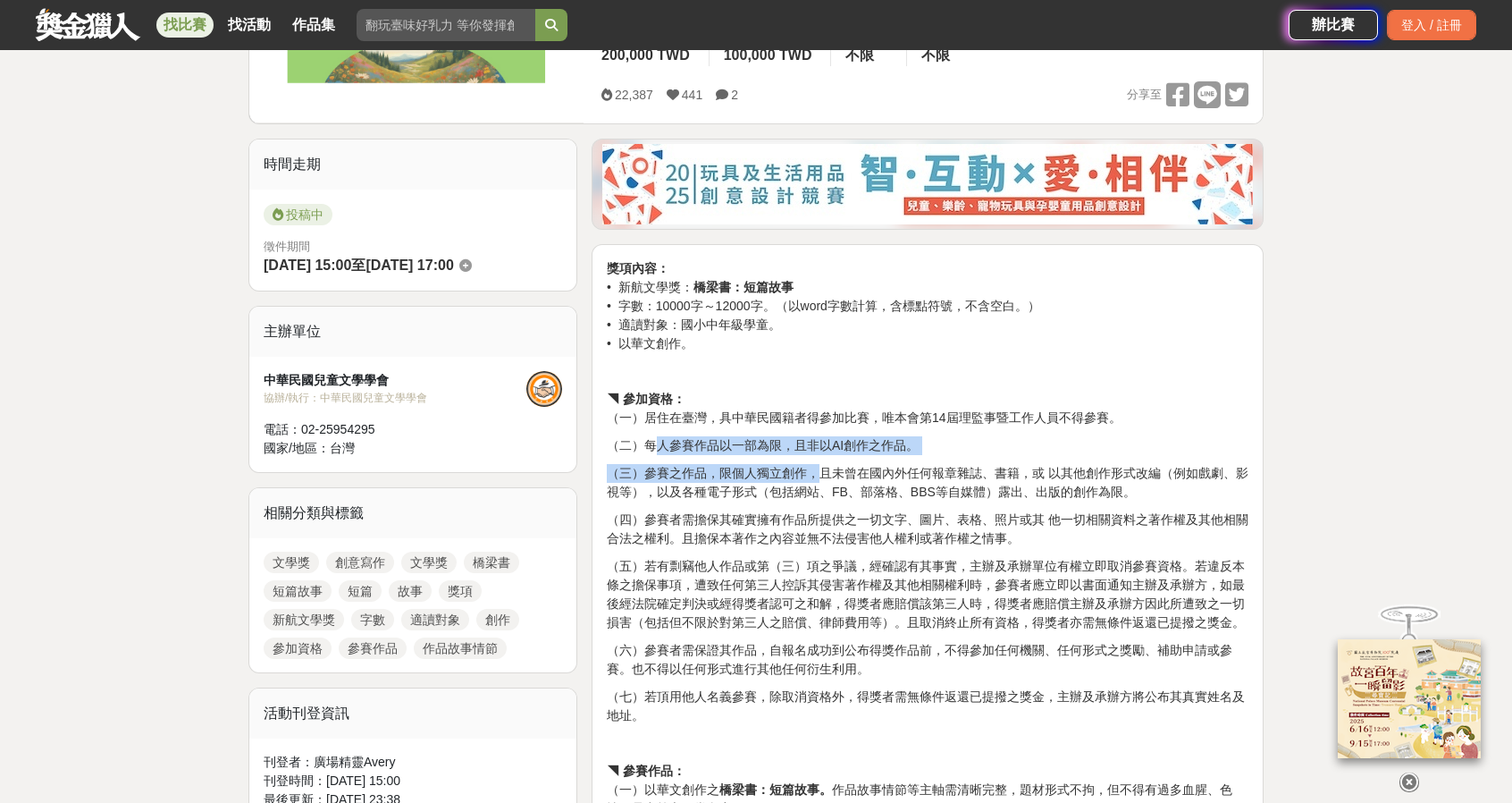
drag, startPoint x: 657, startPoint y: 445, endPoint x: 824, endPoint y: 461, distance: 167.8
click at [824, 464] on p "（三）參賽之作品，限個人獨立創作，且未曾在國內外任何報章雜誌、書籍，或 以其他創作形式改編（例如戲劇、影視等），以及各種電子形式（包括網站、FB、部落格、BB…" at bounding box center [927, 483] width 642 height 37
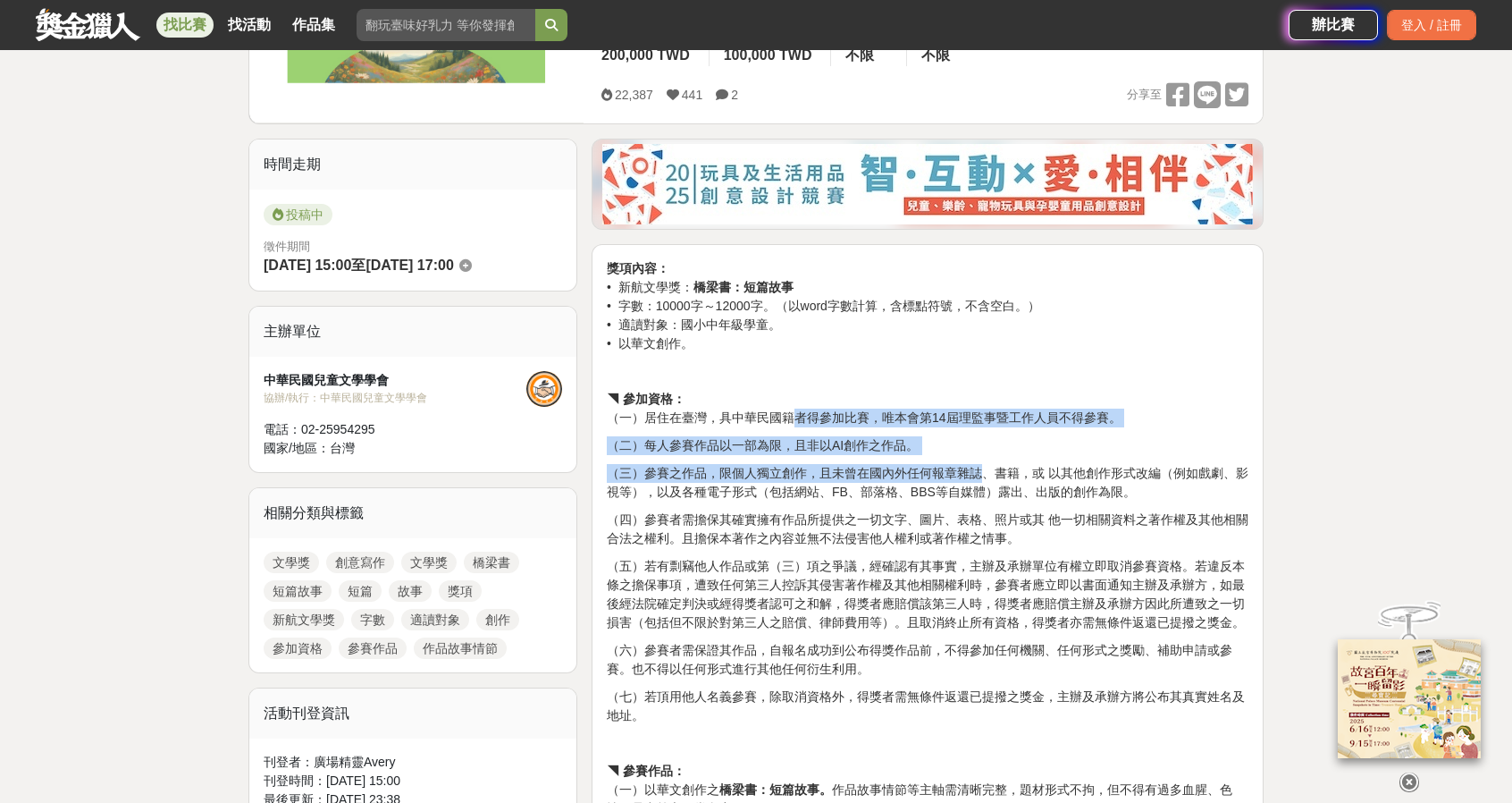
drag, startPoint x: 790, startPoint y: 417, endPoint x: 981, endPoint y: 453, distance: 194.4
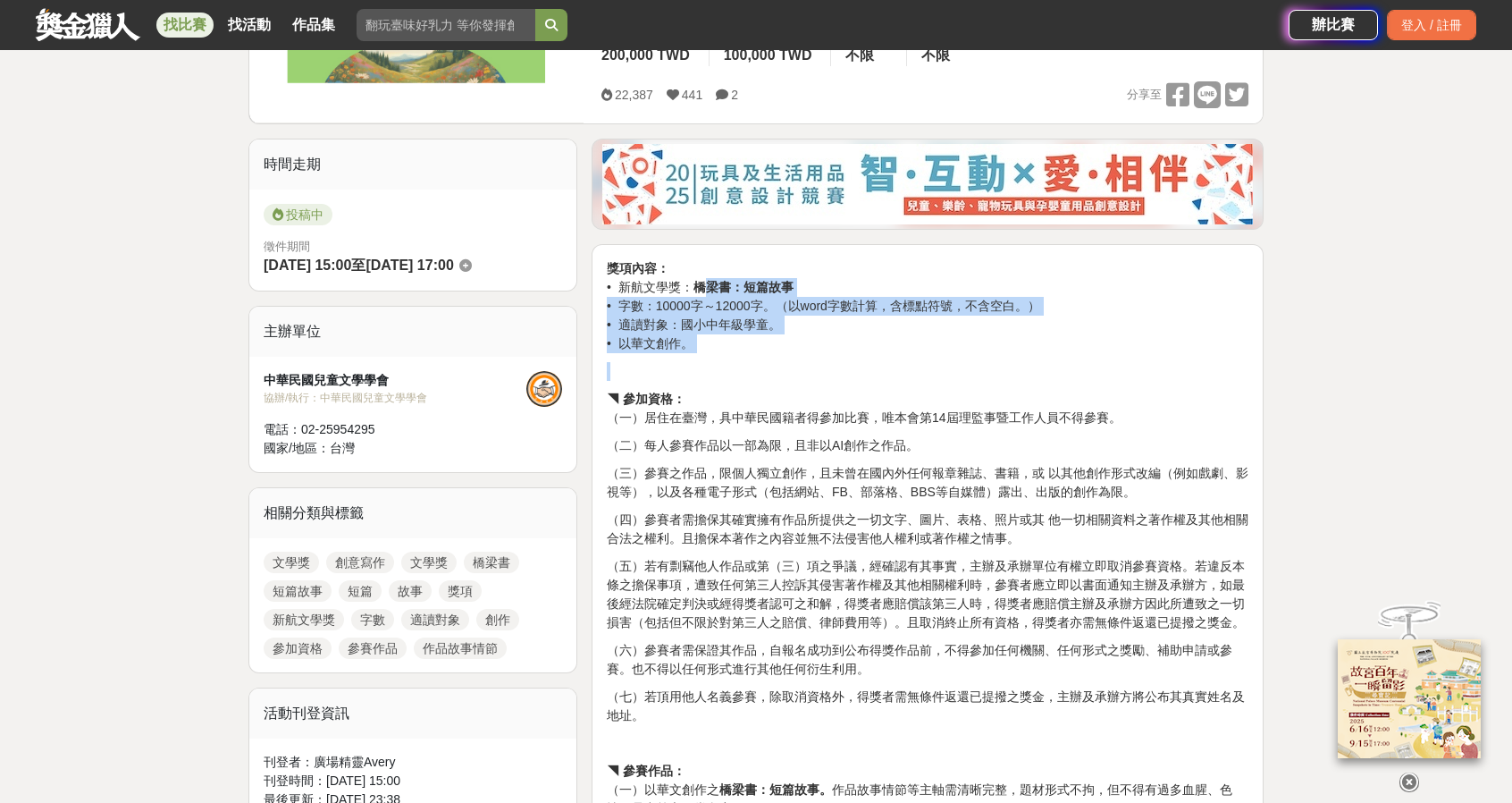
drag, startPoint x: 716, startPoint y: 288, endPoint x: 1017, endPoint y: 364, distance: 310.4
click at [1017, 364] on p at bounding box center [927, 371] width 642 height 19
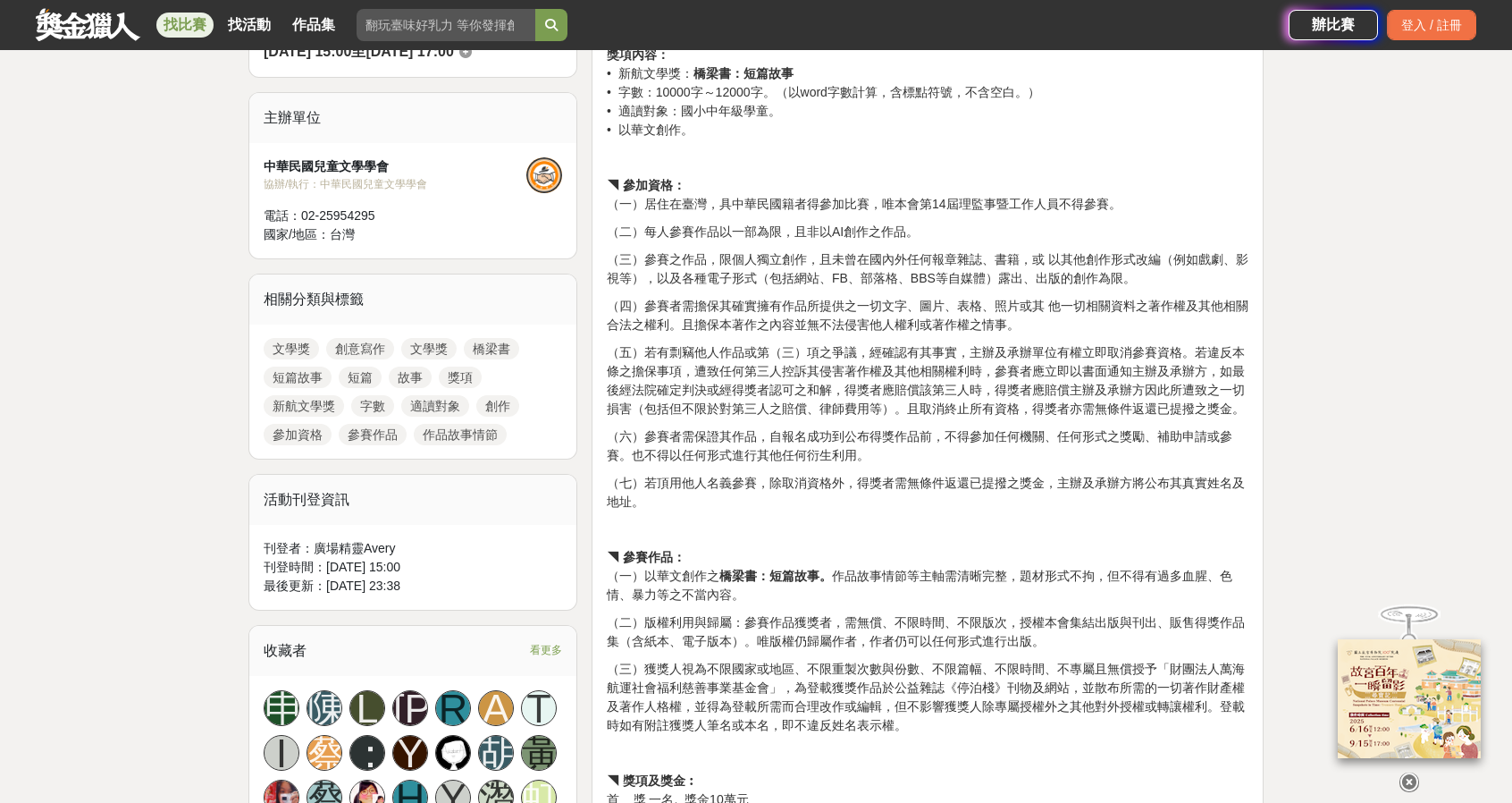
scroll to position [626, 0]
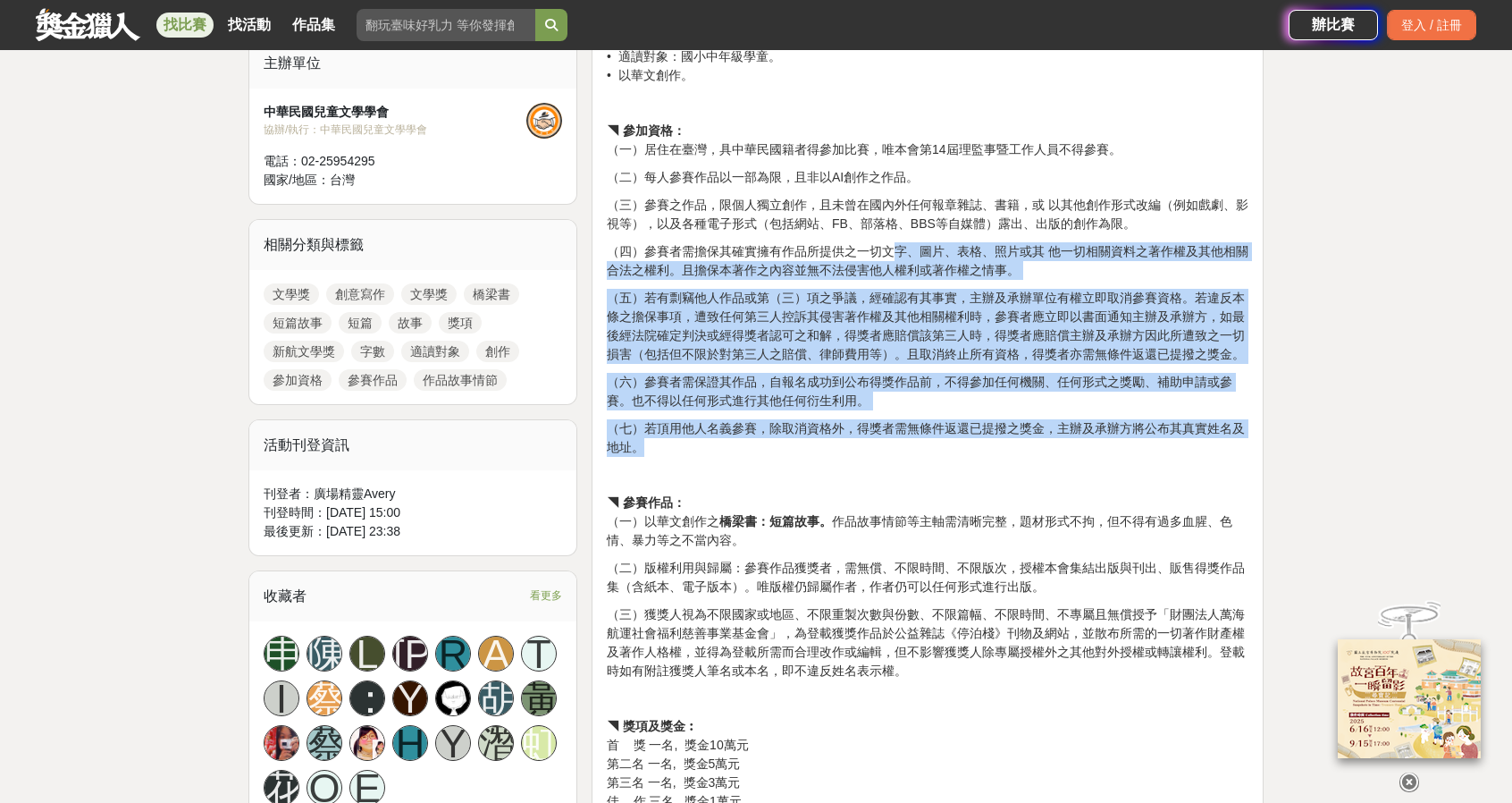
drag, startPoint x: 892, startPoint y: 252, endPoint x: 1004, endPoint y: 451, distance: 228.4
click at [1004, 451] on div "獎項內容： • 新航文學獎： 橋梁書：短篇故事 • 字數：10000字～12000字。（以word字數計算，含標點符號，不含空白。） • 適讀對象：國小中年級…" at bounding box center [927, 628] width 642 height 1274
click at [1004, 451] on p "（七）若頂用他人名義參賽，除取消資格外，得獎者需無條件返還已提撥之獎金，主辦及承辦方將公布其真實姓名及地址。" at bounding box center [927, 438] width 642 height 37
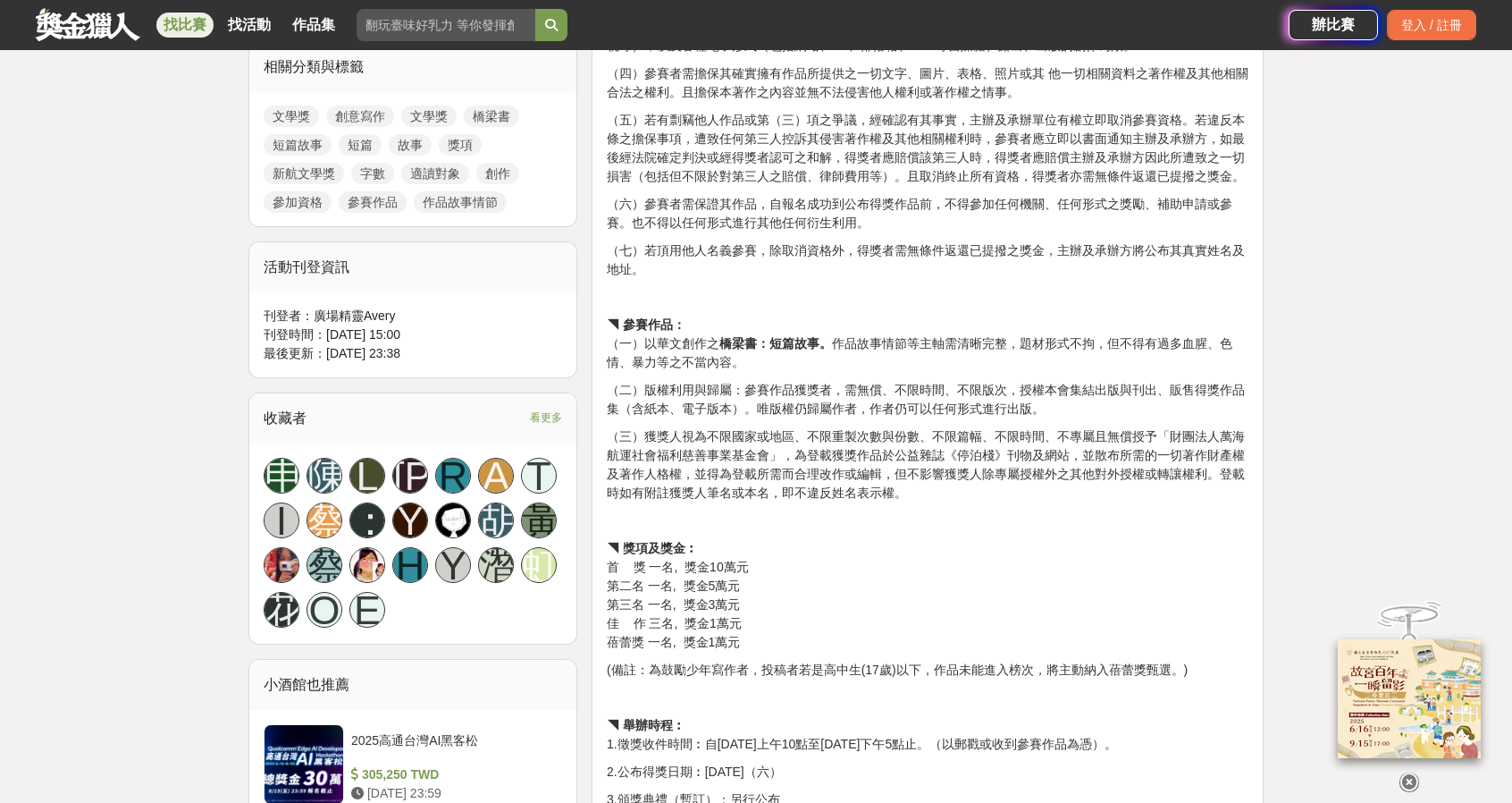
scroll to position [805, 0]
click at [803, 344] on strong "橋梁書：短篇故事。" at bounding box center [775, 342] width 113 height 15
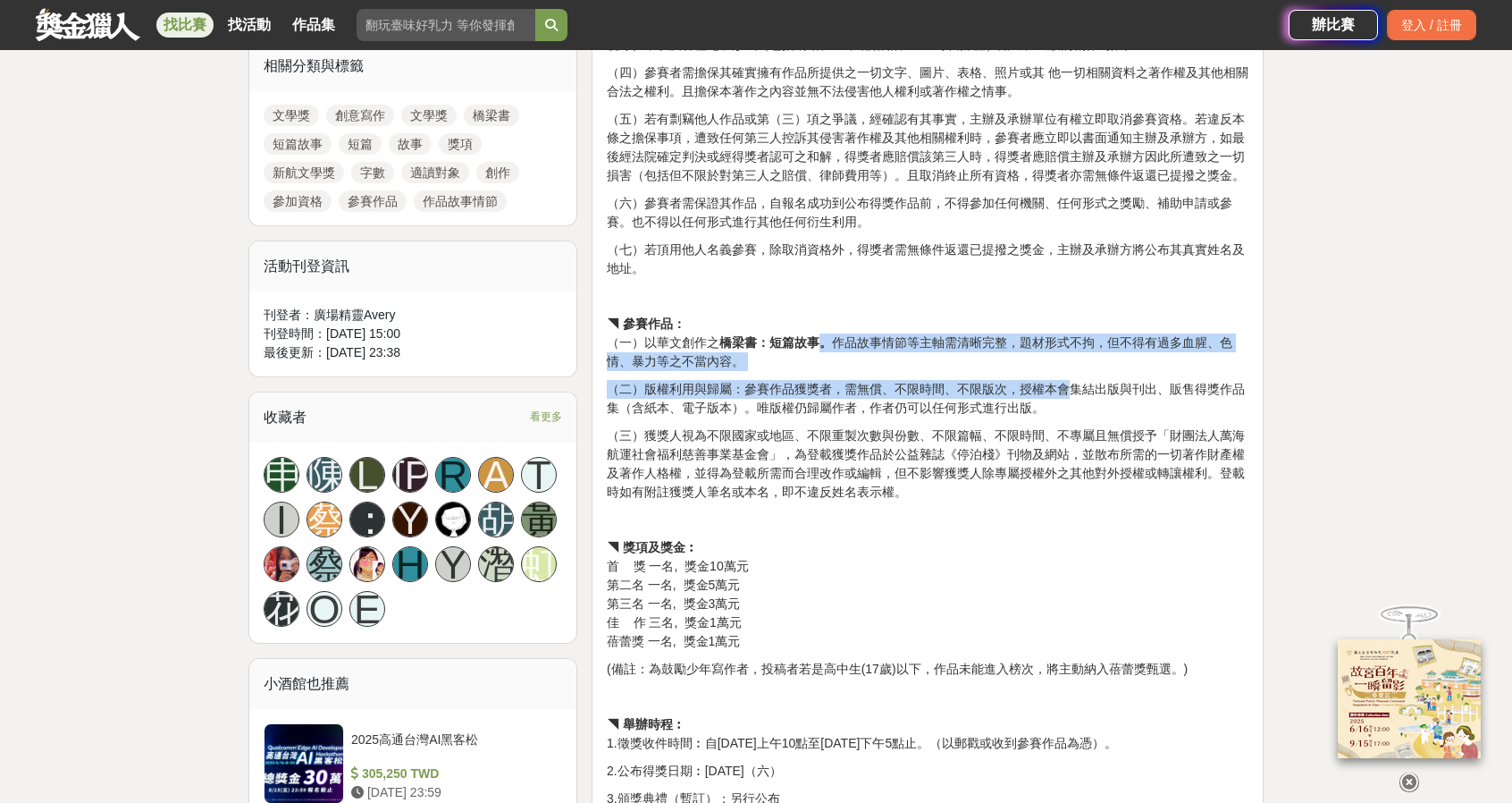
drag, startPoint x: 813, startPoint y: 340, endPoint x: 1072, endPoint y: 380, distance: 262.1
click at [1072, 380] on div "獎項內容： • 新航文學獎： 橋梁書：短篇故事 • 字數：10000字～12000字。（以word字數計算，含標點符號，不含空白。） • 適讀對象：國小中年級…" at bounding box center [927, 449] width 642 height 1274
click at [1072, 380] on p "（二）版權利用與歸屬：參賽作品獲獎者，需無償、不限時間、不限版次，授權本會集結出版與刊出、販售得獎作品集（含紙本、電子版本）。唯版權仍歸屬作者，作者仍可以任何…" at bounding box center [927, 399] width 642 height 37
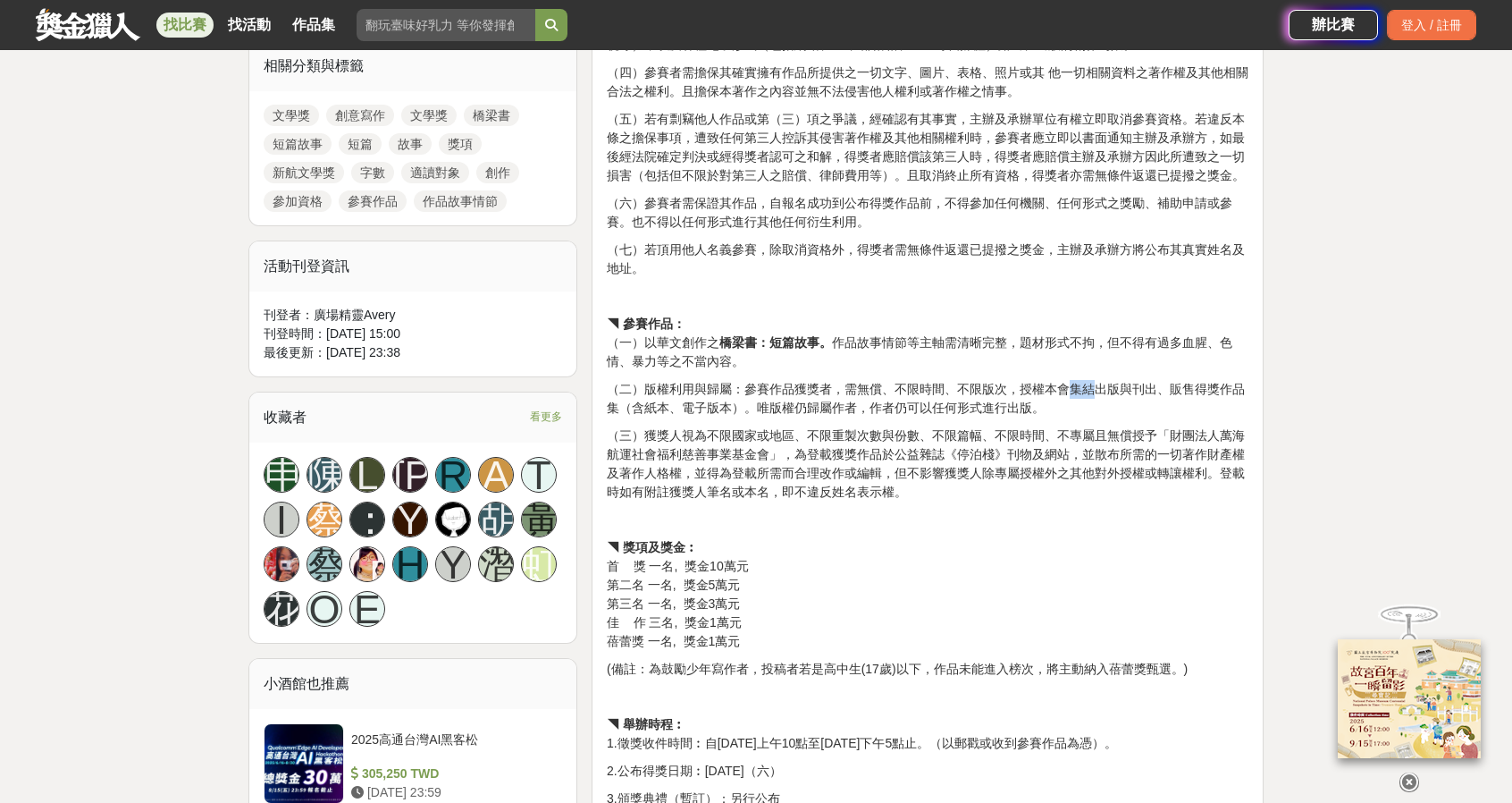
click at [1072, 380] on p "（二）版權利用與歸屬：參賽作品獲獎者，需無償、不限時間、不限版次，授權本會集結出版與刊出、販售得獎作品集（含紙本、電子版本）。唯版權仍歸屬作者，作者仍可以任何…" at bounding box center [927, 399] width 642 height 37
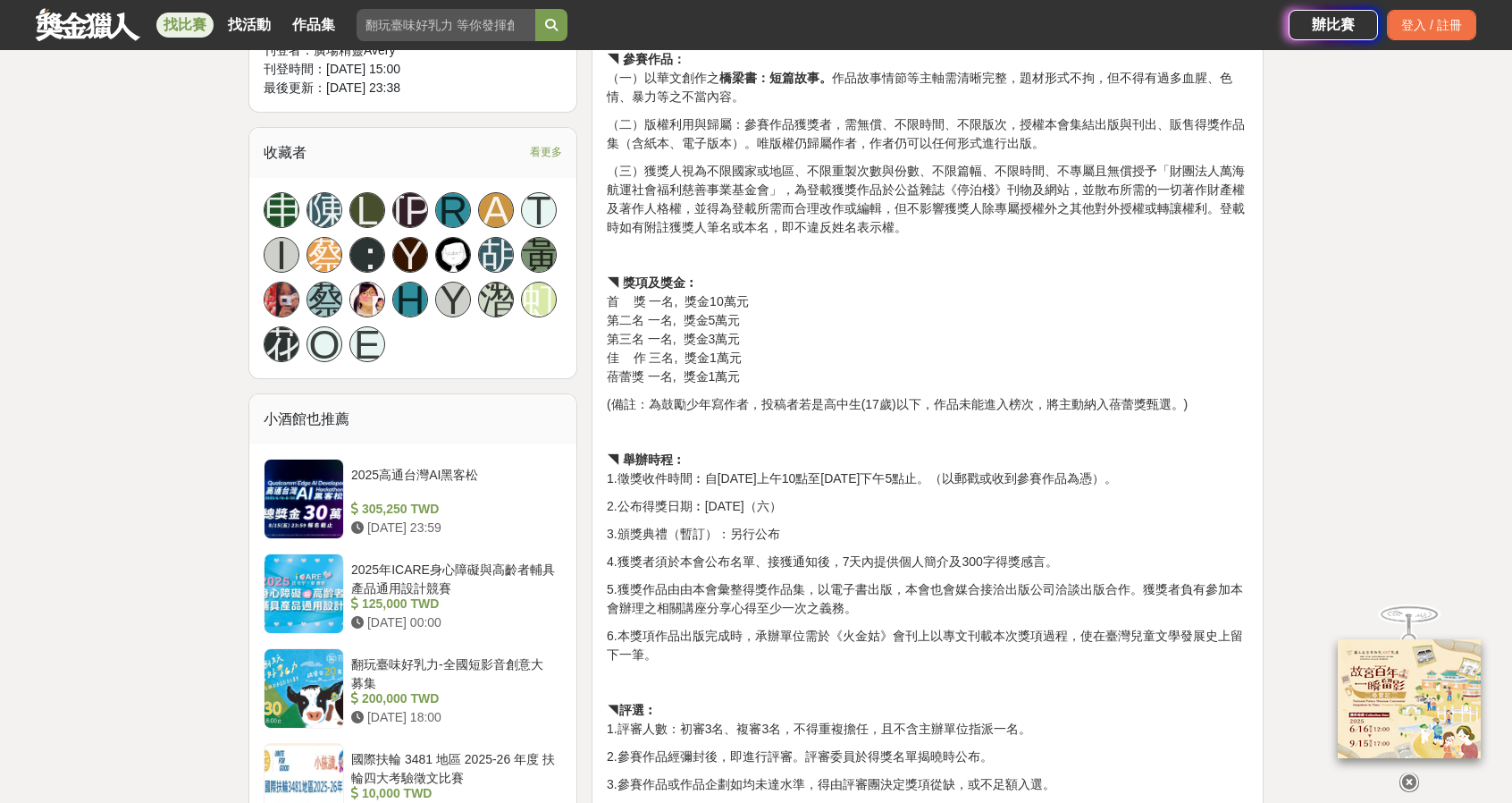
scroll to position [1072, 0]
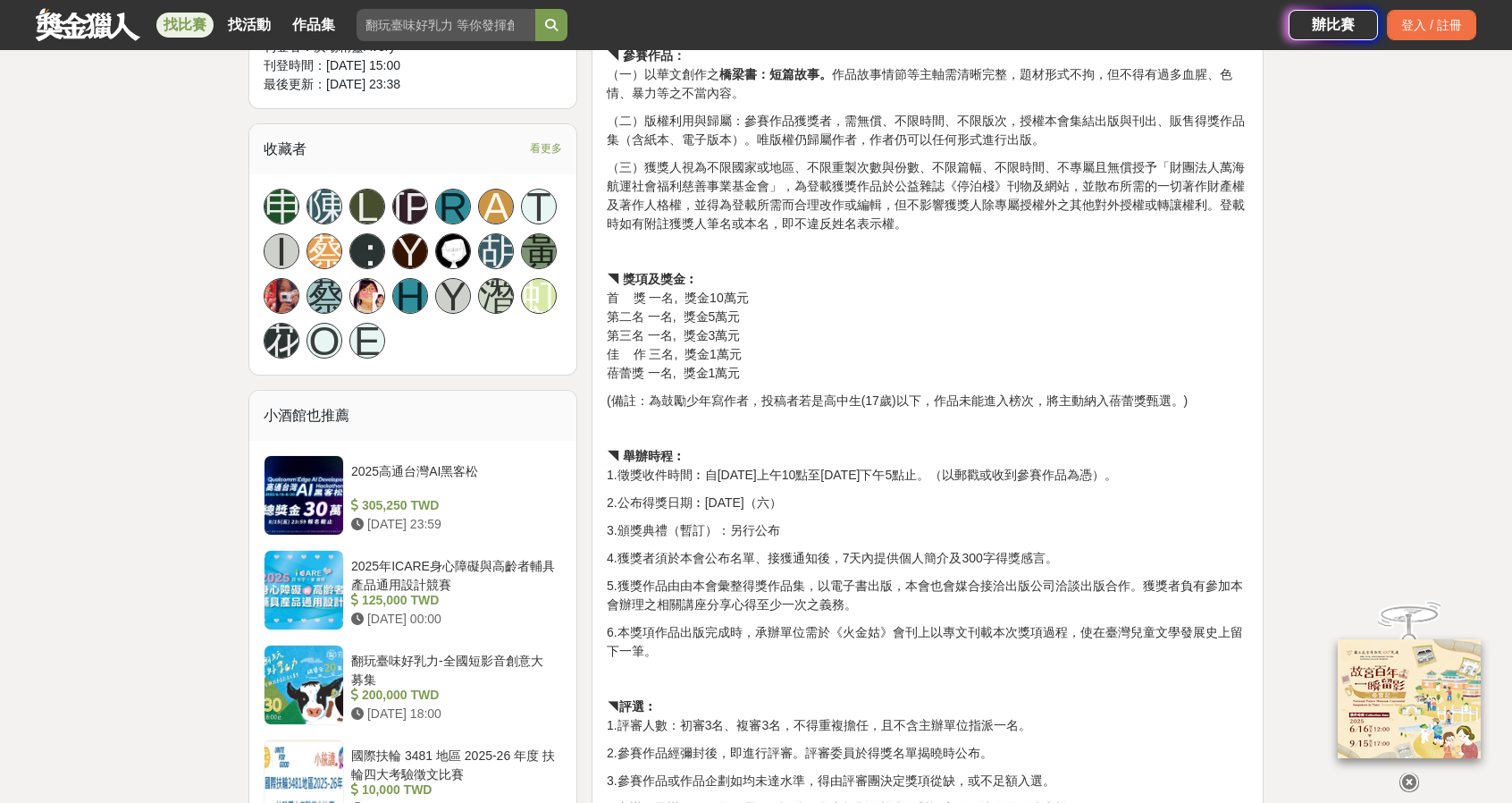
click at [1043, 466] on div "獎項內容： • 新航文學獎： 橋梁書：短篇故事 • 字數：10000字～12000字。（以word字數計算，含標點符號，不含空白。） • 適讀對象：國小中年級…" at bounding box center [927, 181] width 642 height 1274
drag, startPoint x: 868, startPoint y: 401, endPoint x: 1015, endPoint y: 415, distance: 147.7
click at [1015, 415] on div "獎項內容： • 新航文學獎： 橋梁書：短篇故事 • 字數：10000字～12000字。（以word字數計算，含標點符號，不含空白。） • 適讀對象：國小中年級…" at bounding box center [927, 181] width 642 height 1274
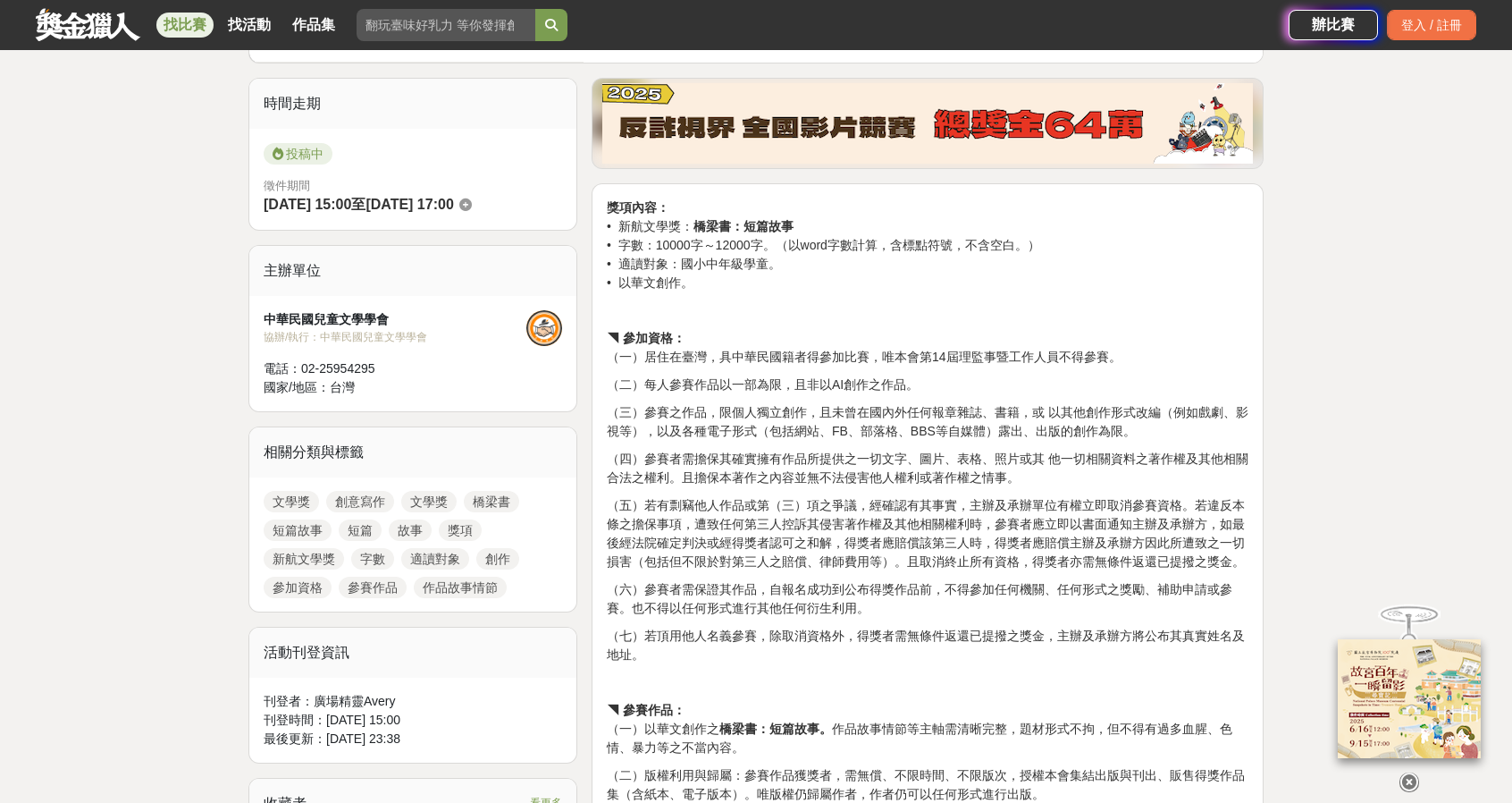
scroll to position [447, 0]
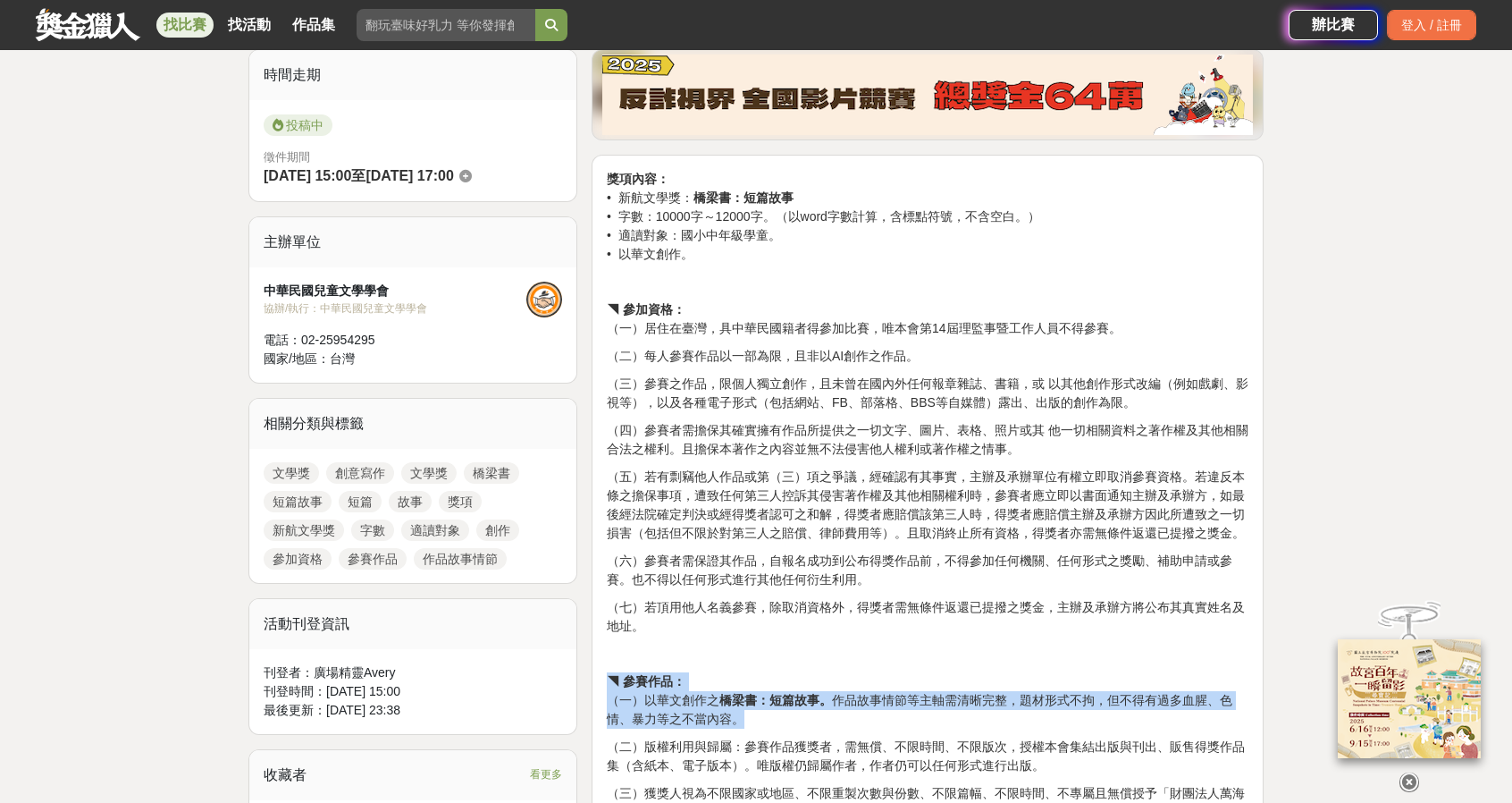
drag, startPoint x: 854, startPoint y: 672, endPoint x: 1036, endPoint y: 713, distance: 186.6
click at [1036, 713] on p "◥ 參賽作品： （一）以華文創作之 橋梁書：短篇故事。 作品故事情節等主軸需清晰完整，題材形式不拘，但不得有過多血腥、色情、暴力等之不當內容。" at bounding box center [927, 700] width 642 height 56
drag, startPoint x: 1036, startPoint y: 713, endPoint x: 608, endPoint y: 687, distance: 428.8
click at [608, 687] on p "◥ 參賽作品： （一）以華文創作之 橋梁書：短篇故事。 作品故事情節等主軸需清晰完整，題材形式不拘，但不得有過多血腥、色情、暴力等之不當內容。" at bounding box center [927, 700] width 642 height 56
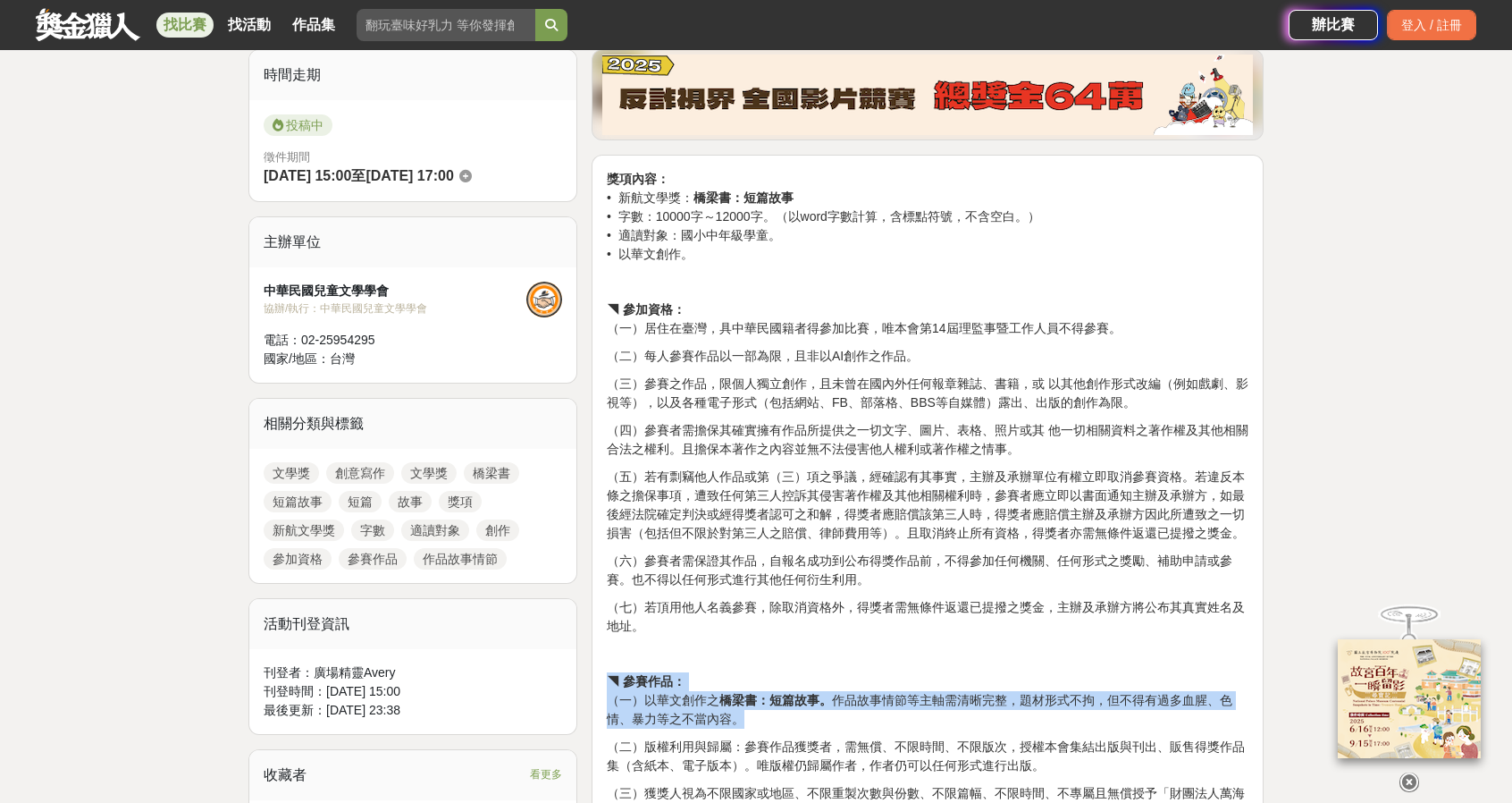
click at [608, 687] on strong "◥ 參賽作品：" at bounding box center [646, 681] width 79 height 15
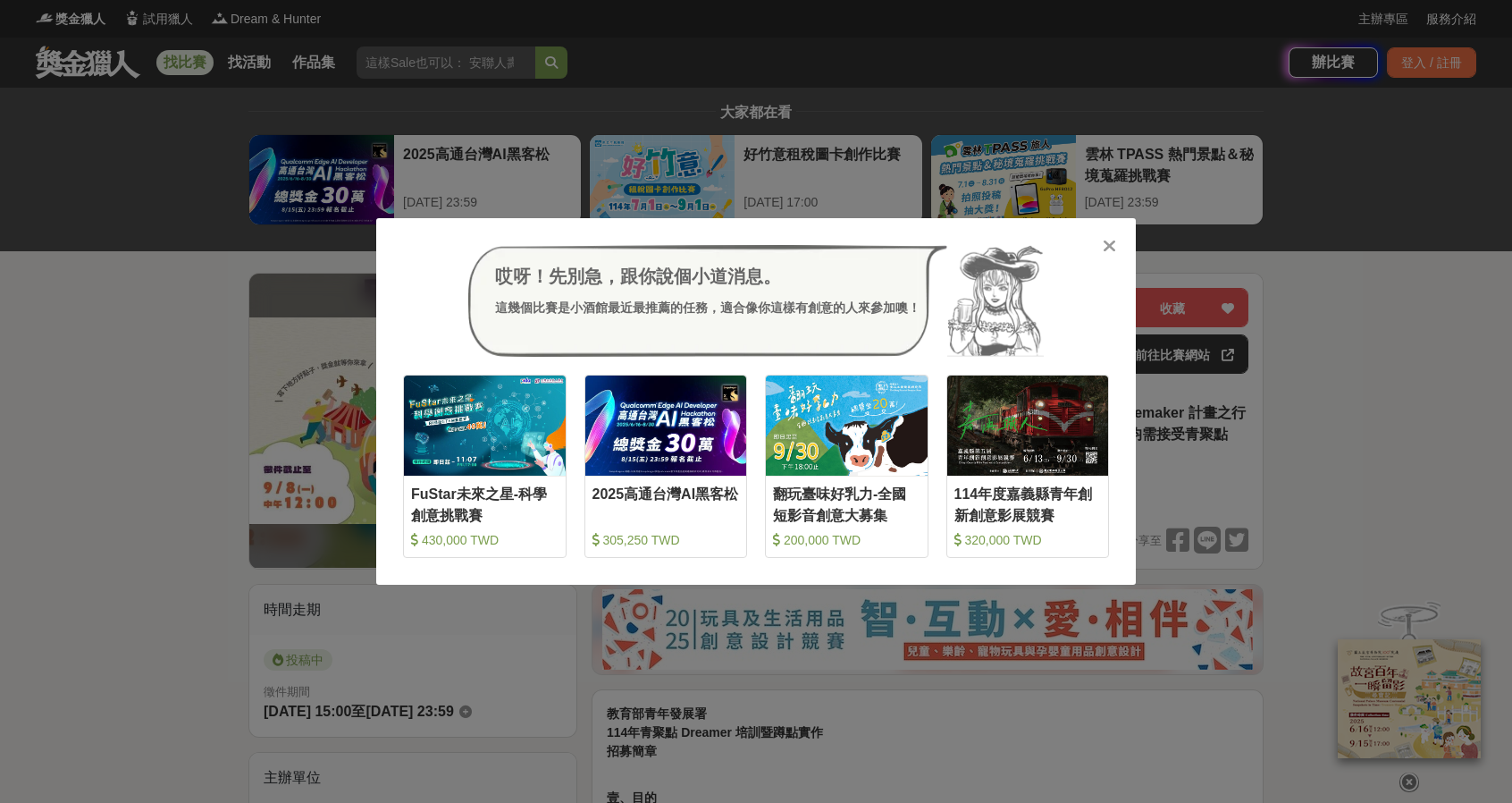
click at [113, 403] on div "哎呀！先別急，跟你說個小道消息。 這幾個比賽是小酒館最近最推薦的任務，適合像你這樣有創意的人來參加噢！ 收藏 FuStar未來之星-科學創意挑戰賽 430,0…" at bounding box center [756, 401] width 1512 height 803
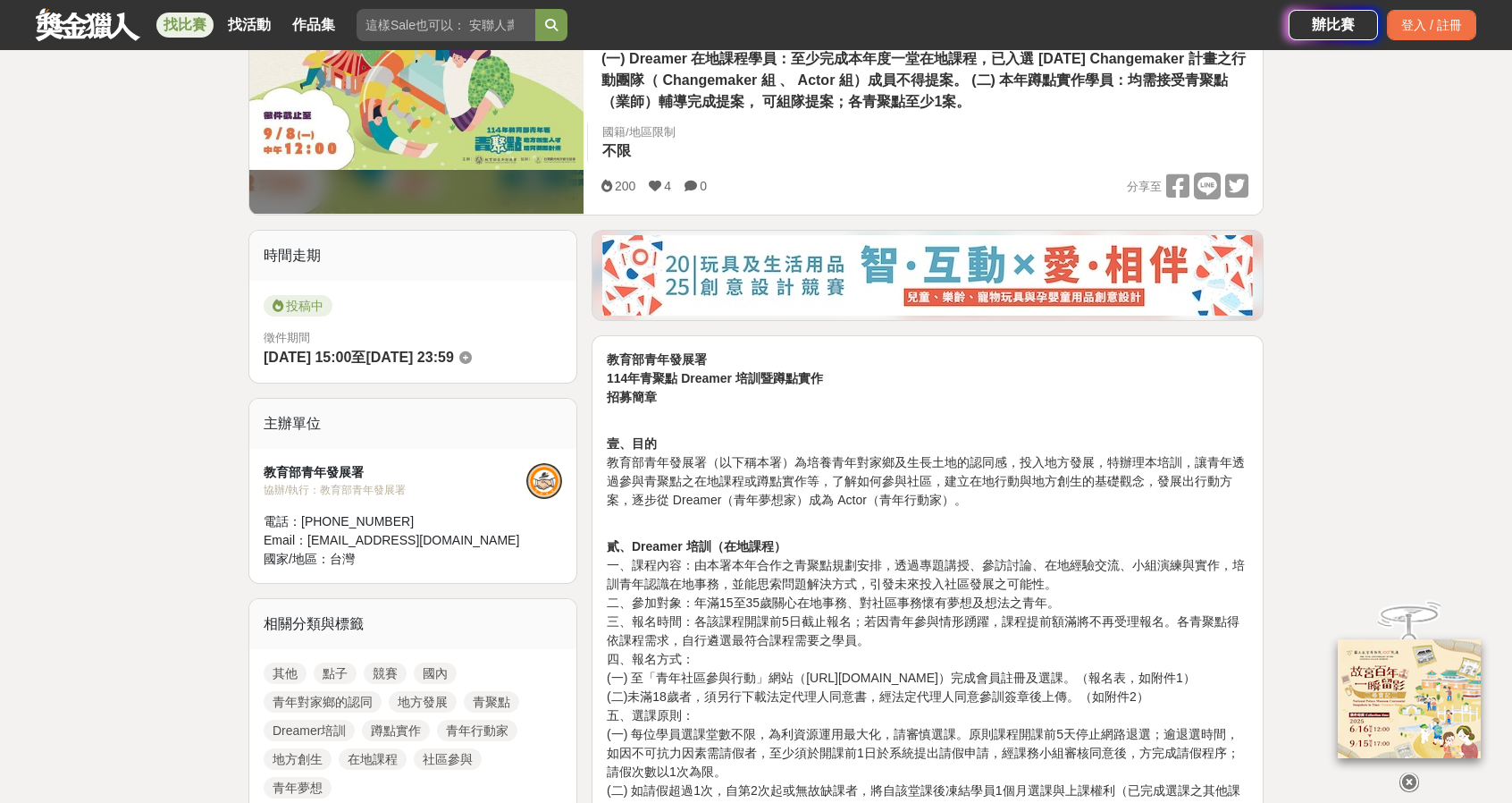
scroll to position [358, 0]
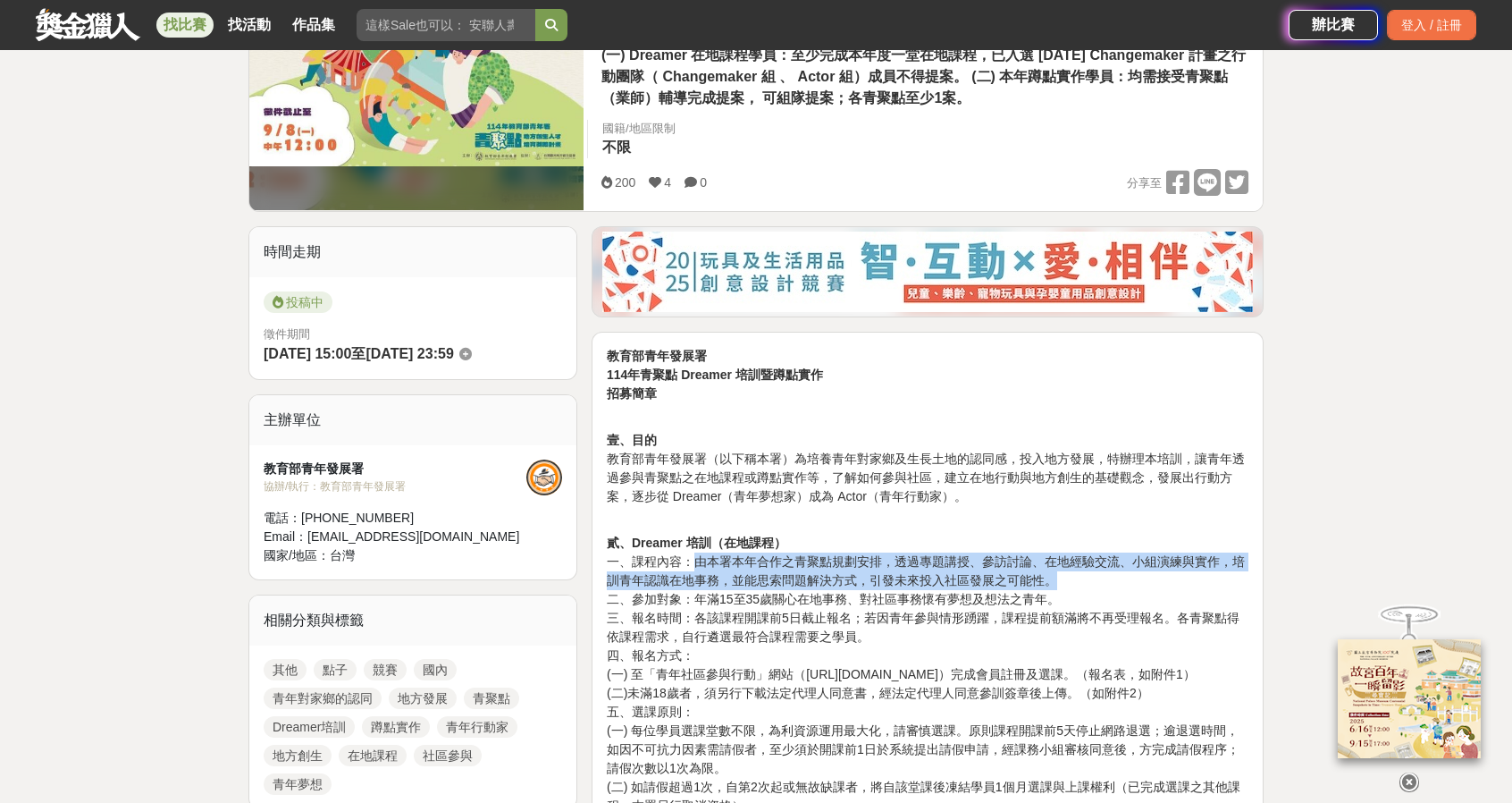
drag, startPoint x: 698, startPoint y: 561, endPoint x: 1124, endPoint y: 578, distance: 426.3
click at [1124, 578] on p "貳、Dreamer 培訓（在地課程） 一、課程內容：由本署本年合作之青聚點規劃安排，透過專題講授、參訪討論、在地經驗交流、小組演練與實作，培訓青年認識在地事務…" at bounding box center [927, 787] width 642 height 507
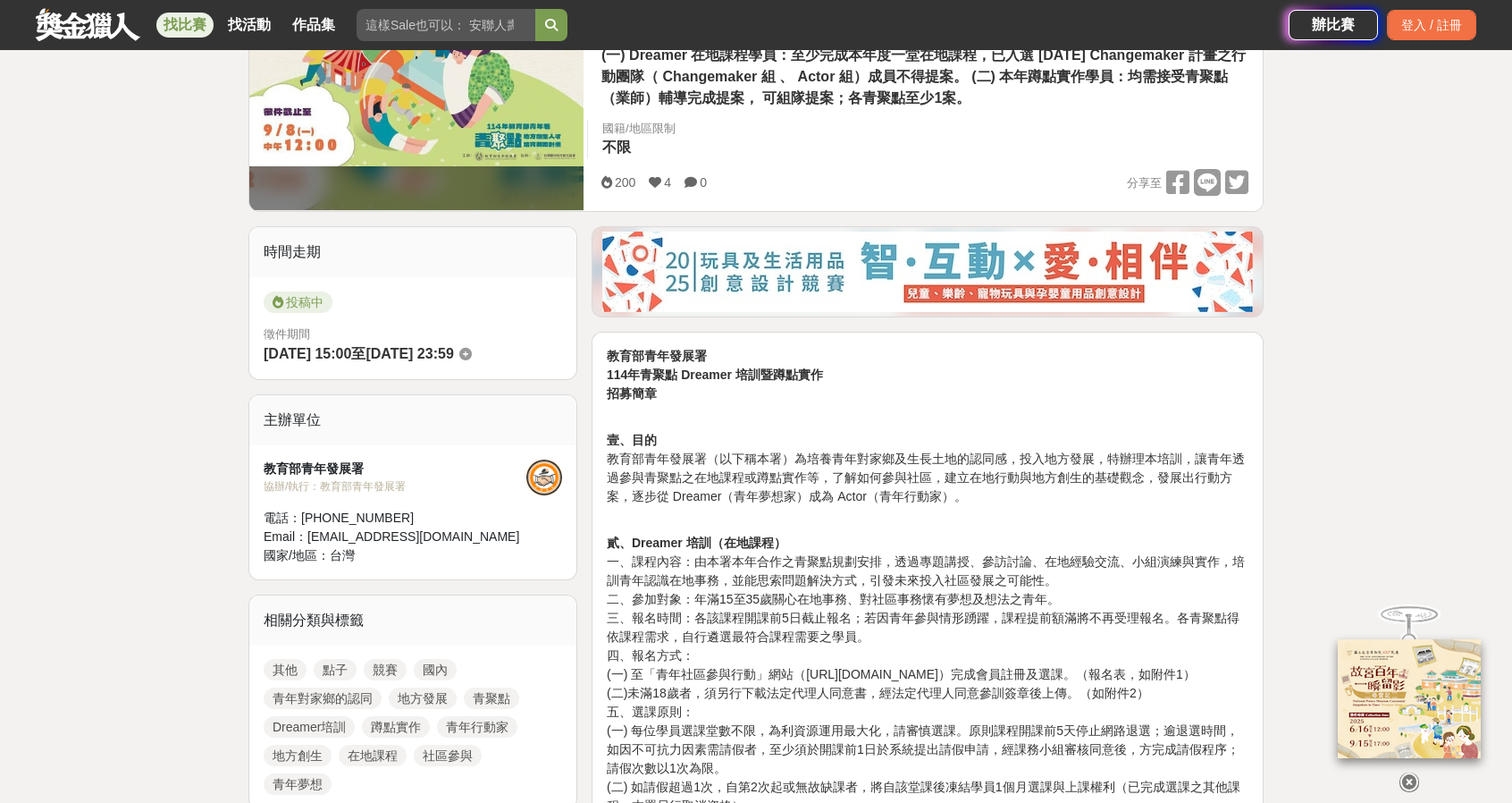
click at [1124, 578] on p "貳、Dreamer 培訓（在地課程） 一、課程內容：由本署本年合作之青聚點規劃安排，透過專題講授、參訪討論、在地經驗交流、小組演練與實作，培訓青年認識在地事務…" at bounding box center [927, 787] width 642 height 507
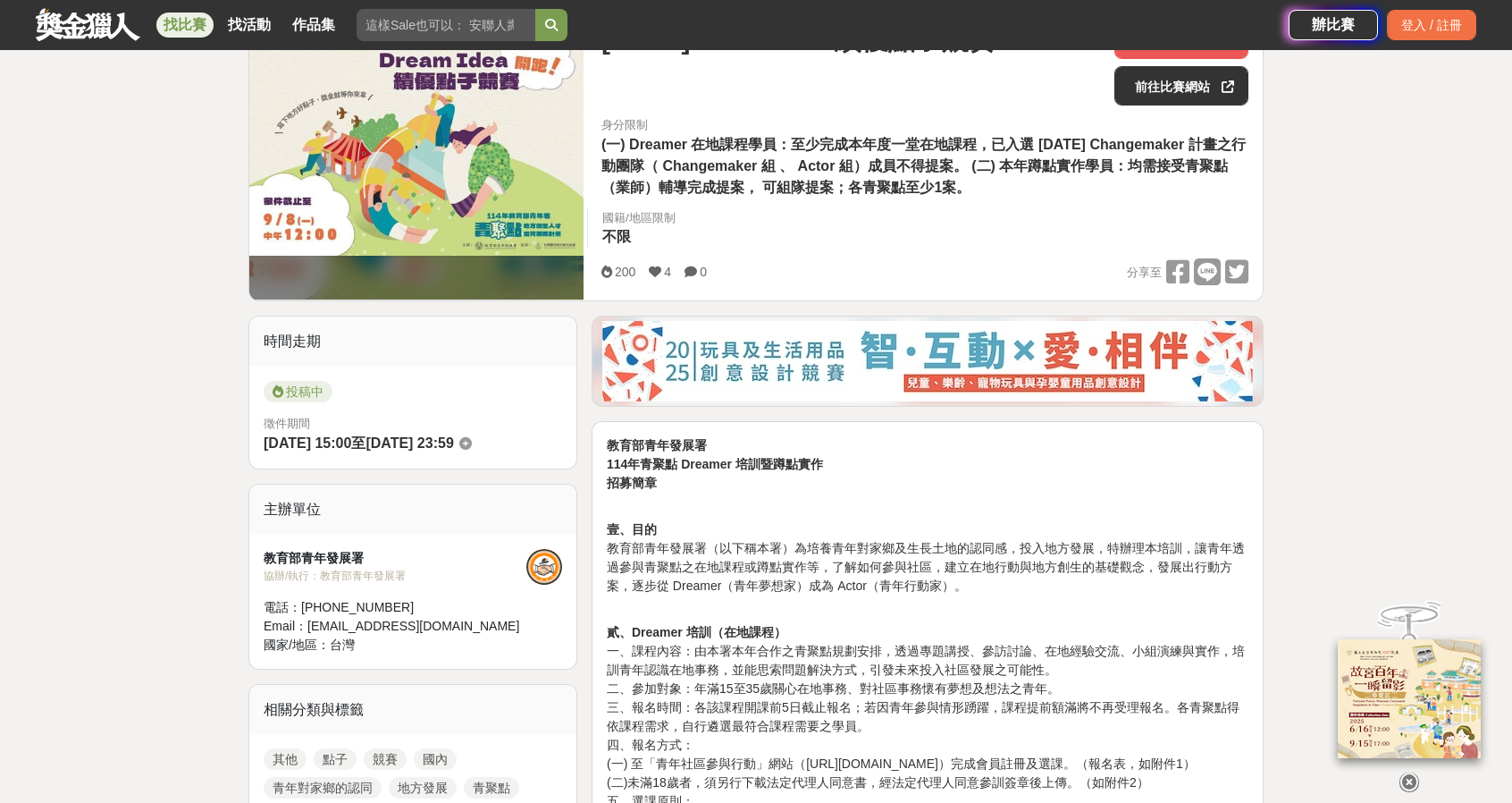
scroll to position [0, 0]
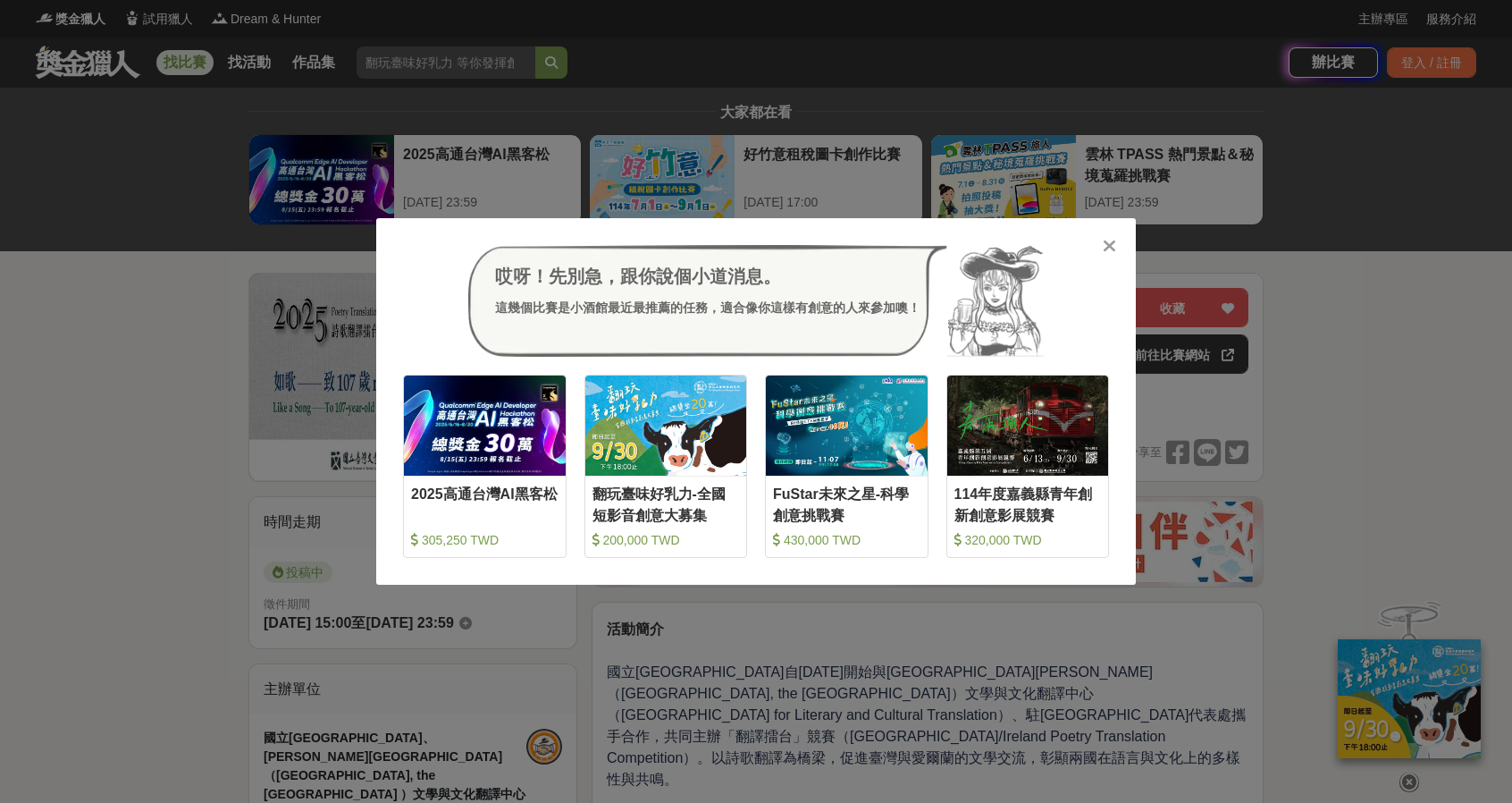
click at [213, 442] on div "哎呀！先別急，跟你說個小道消息。 這幾個比賽是小酒館最近最推薦的任務，適合像你這樣有創意的人來參加噢！ 收藏 2025高通台灣AI黑客松 305,250 TW…" at bounding box center [756, 401] width 1512 height 803
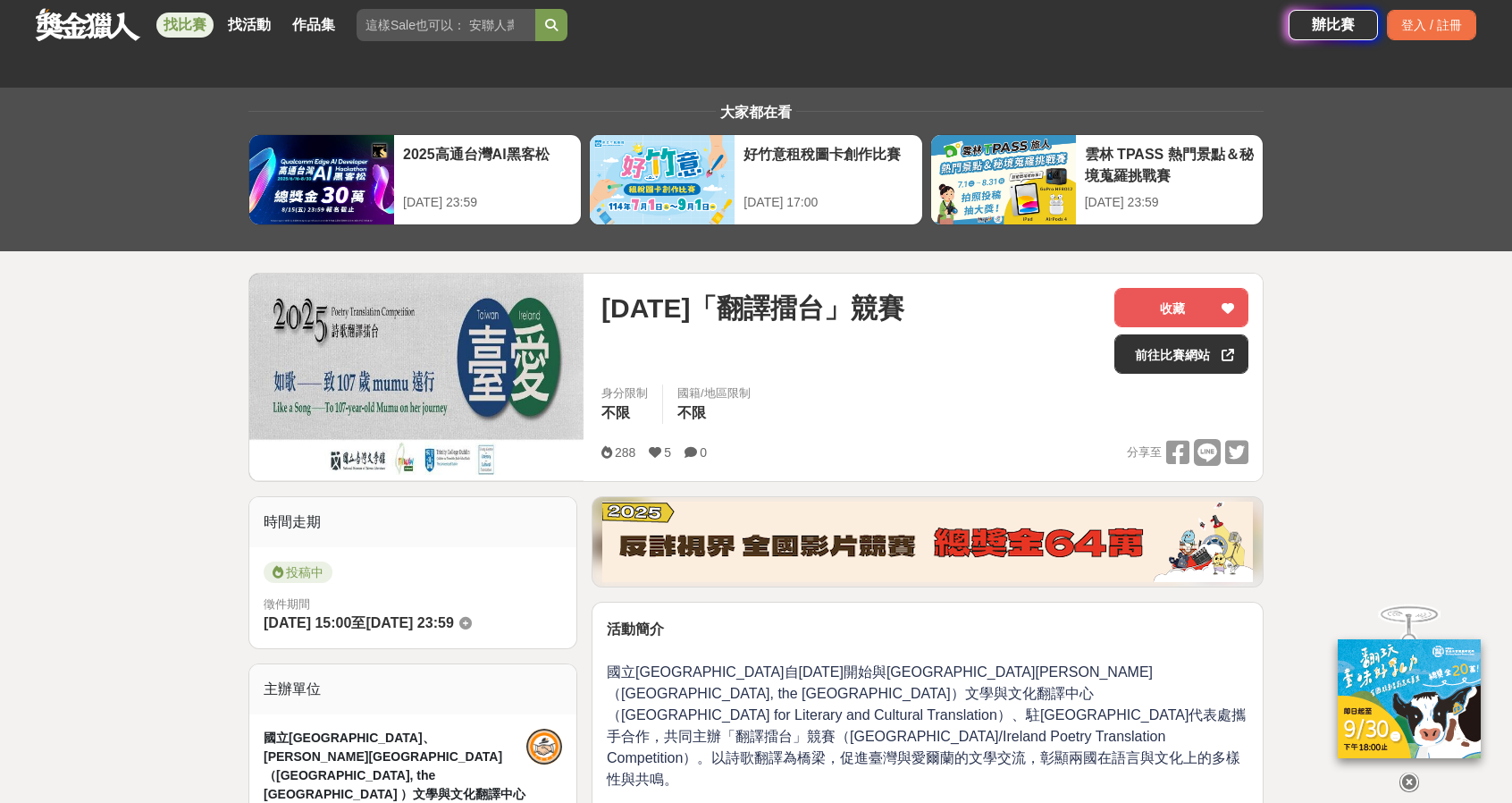
scroll to position [358, 0]
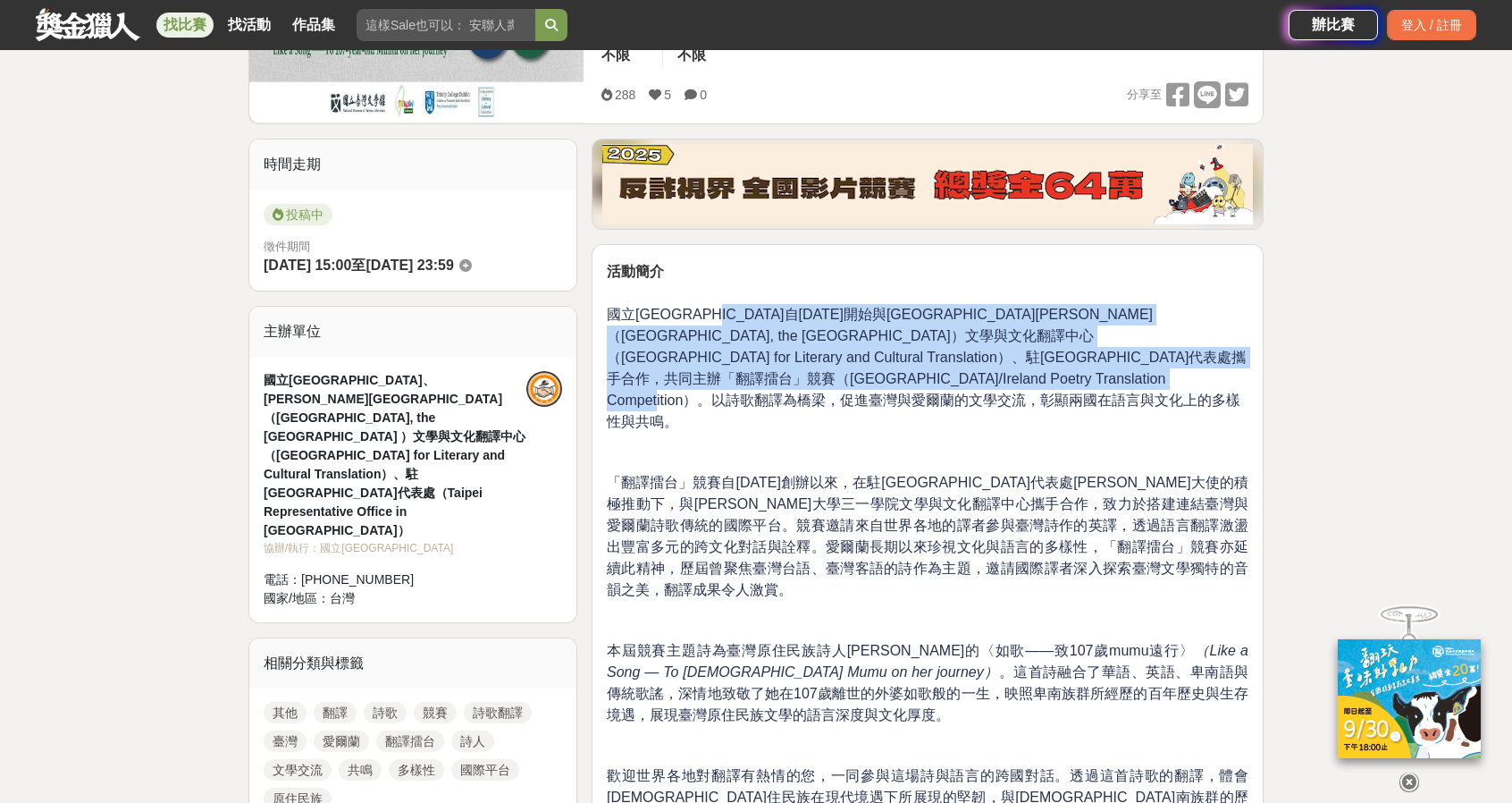
drag, startPoint x: 743, startPoint y: 306, endPoint x: 1178, endPoint y: 366, distance: 439.1
click at [1178, 366] on p "國立[GEOGRAPHIC_DATA]自[DATE]開始與[GEOGRAPHIC_DATA][PERSON_NAME]（[GEOGRAPHIC_DATA], …" at bounding box center [927, 359] width 642 height 147
click at [1178, 366] on p "國立臺灣文學館自2024年開始與愛爾蘭都柏林大學三一學院（Trinity College Dublin, the University of Dublin）文…" at bounding box center [927, 359] width 642 height 147
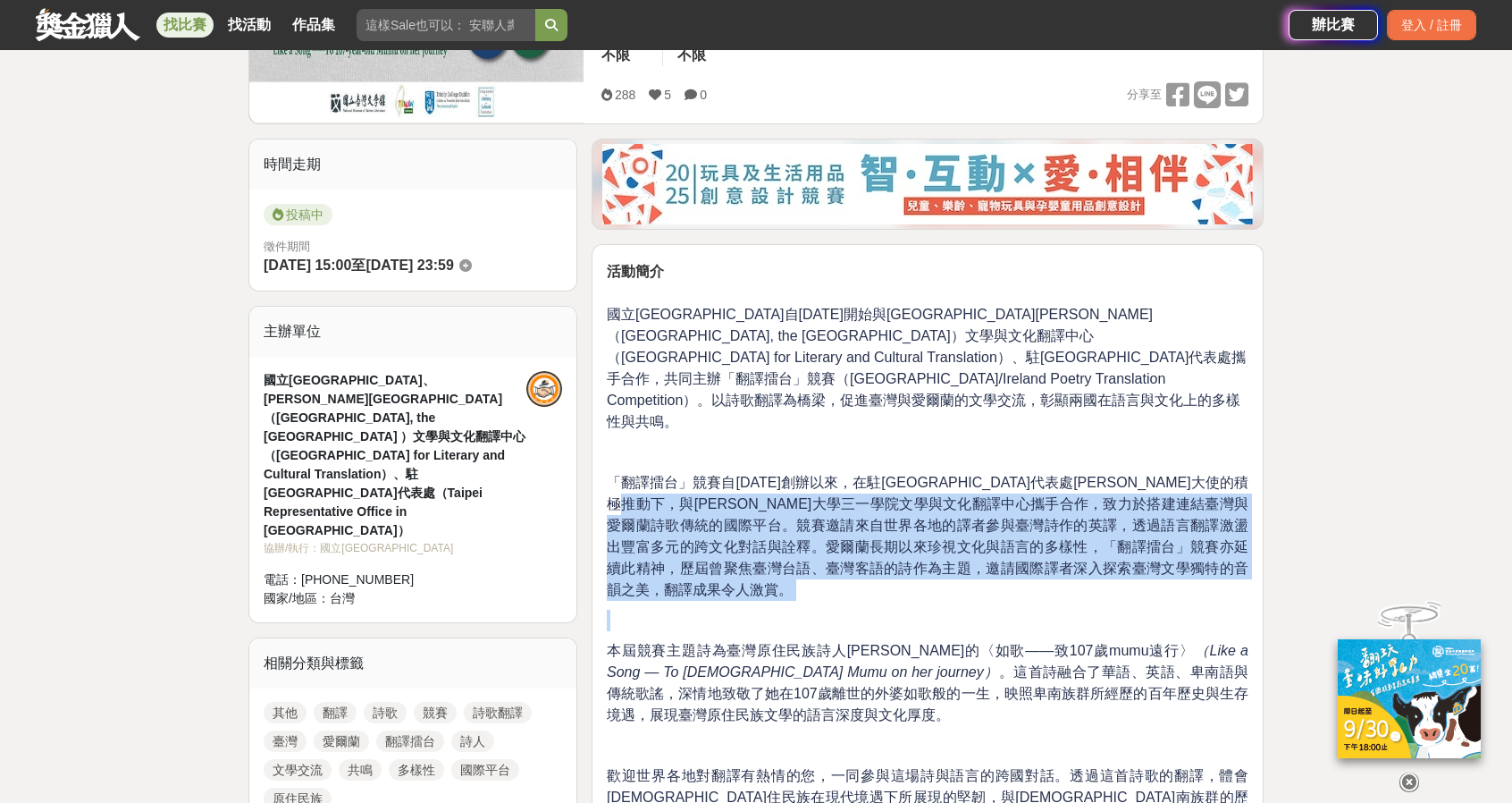
drag, startPoint x: 816, startPoint y: 466, endPoint x: 1240, endPoint y: 550, distance: 432.2
click at [1240, 550] on div "活動簡介 國立臺灣文學館自2024年開始與愛爾蘭都柏林大學三一學院（Trinity College Dublin, the University of Dub…" at bounding box center [927, 810] width 642 height 1101
click at [1240, 609] on p at bounding box center [927, 620] width 642 height 22
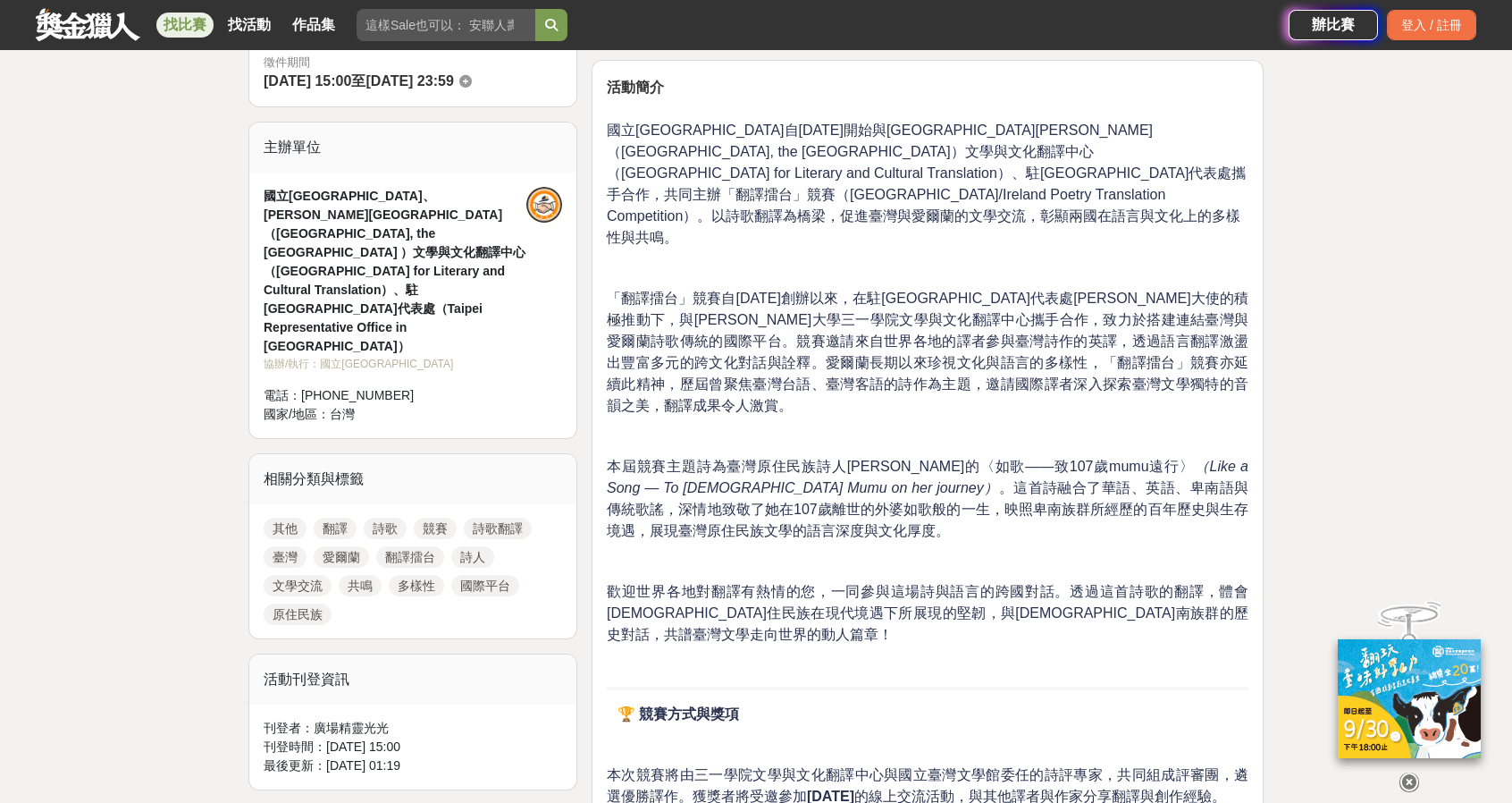
scroll to position [716, 0]
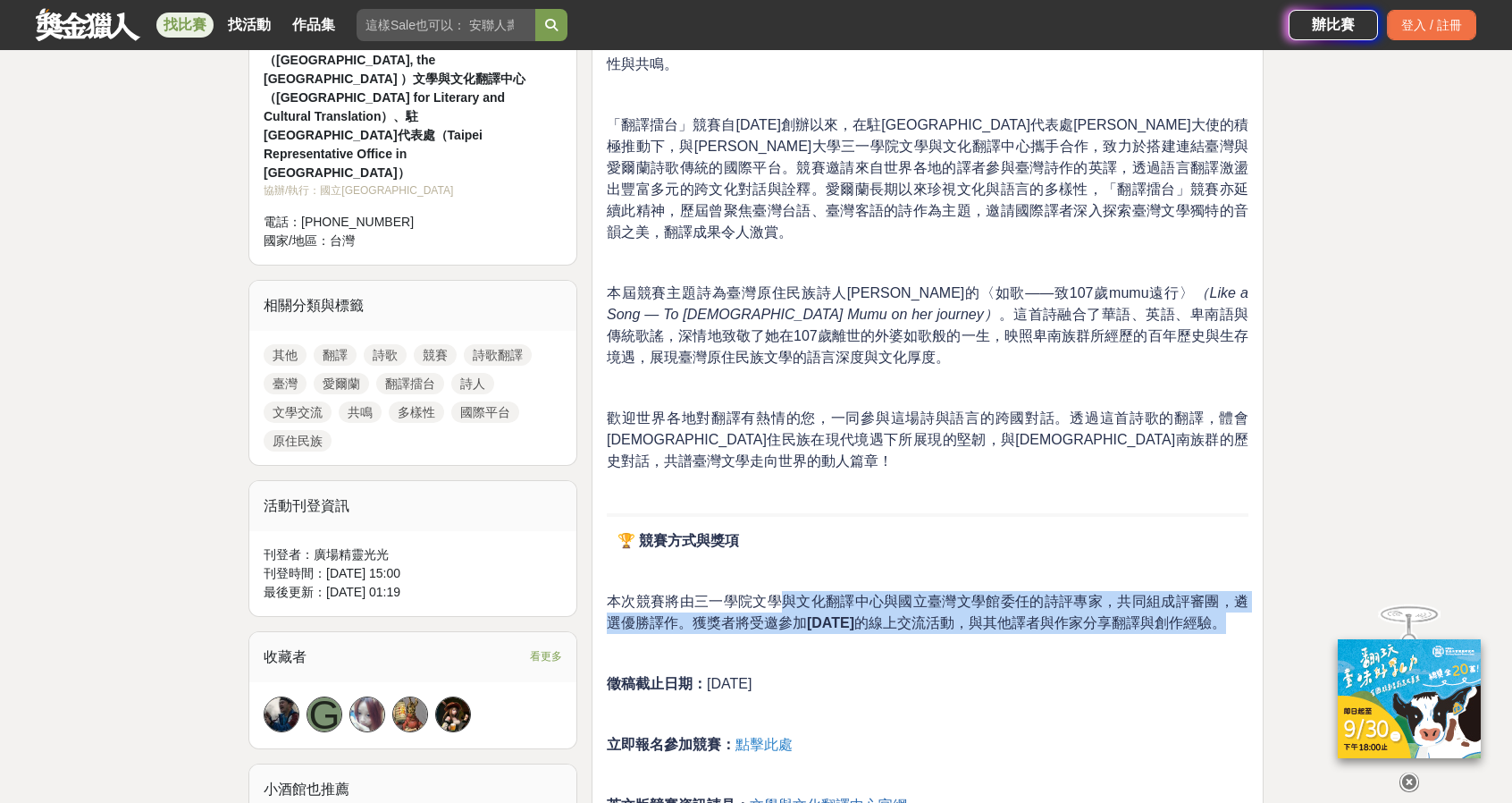
drag, startPoint x: 780, startPoint y: 532, endPoint x: 1218, endPoint y: 582, distance: 440.8
click at [1218, 591] on p "本次競賽將由三一學院文學與文化翻譯中心與國立臺灣文學館委任的詩評專家，共同組成評審團，遴選優勝譯作。獲獎者將受邀參加 2025年11月 的線上交流活動，與其他…" at bounding box center [927, 612] width 642 height 43
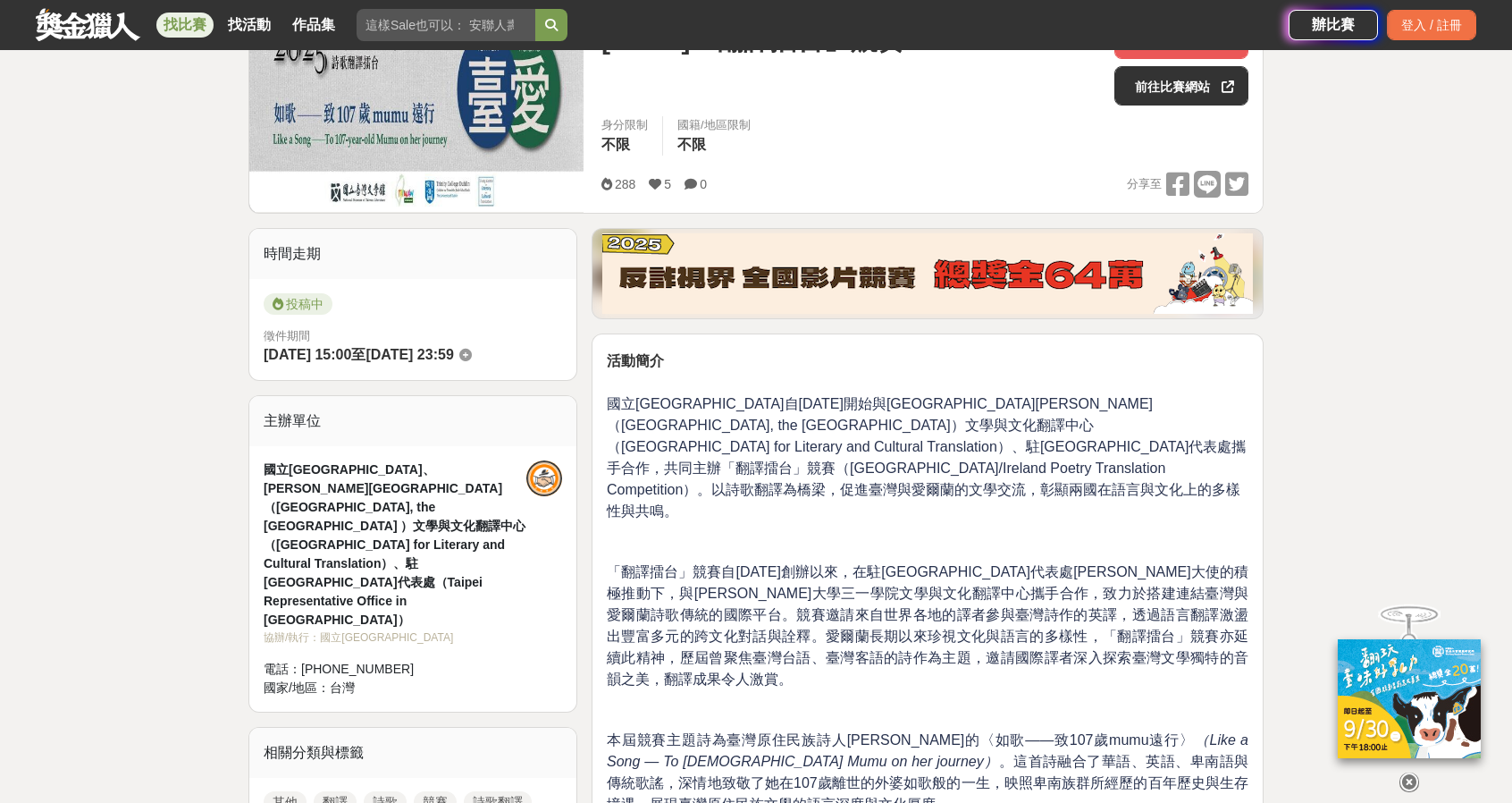
scroll to position [0, 0]
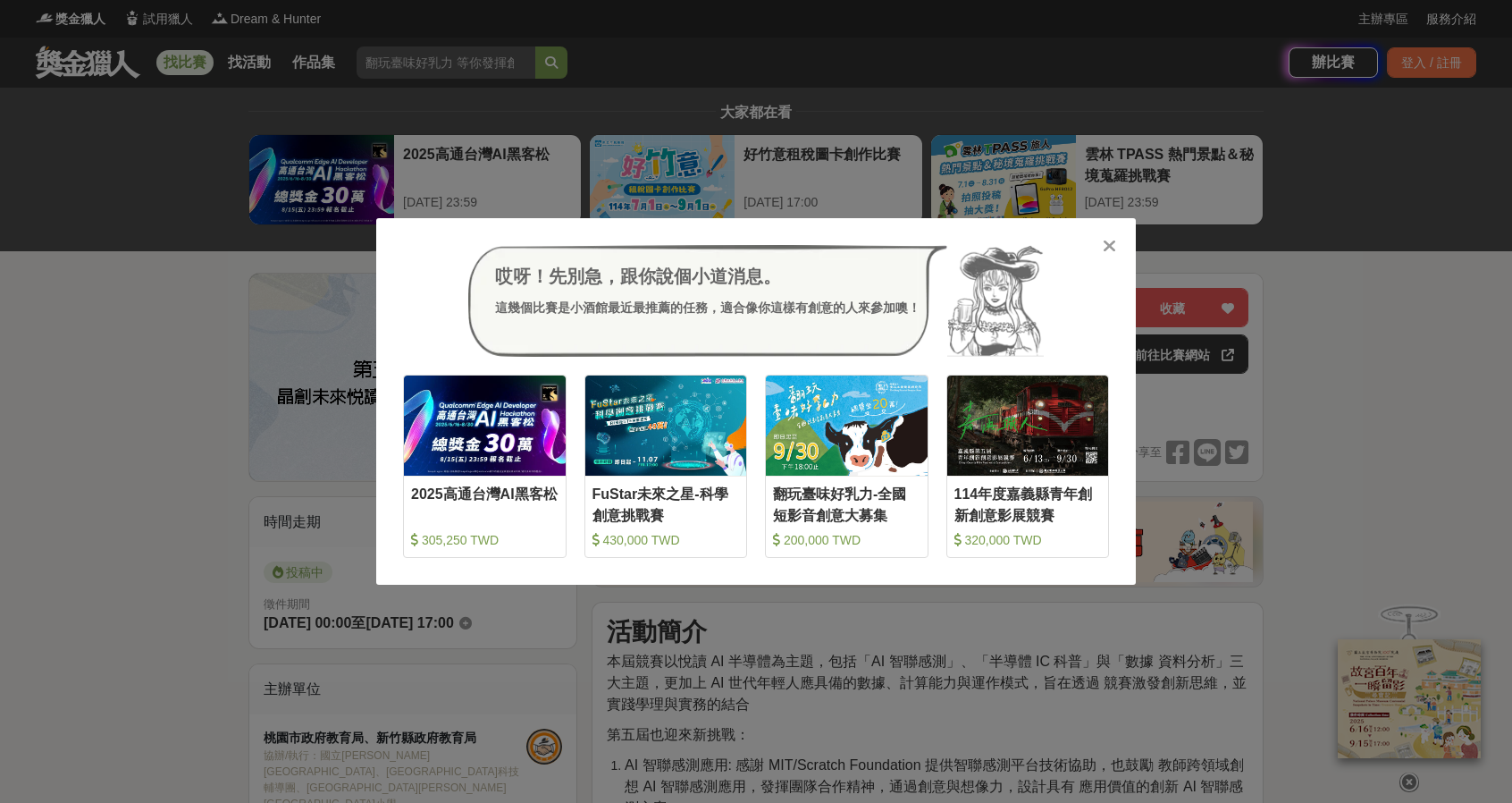
click at [205, 319] on div "哎呀！先別急，跟你說個小道消息。 這幾個比賽是小酒館最近最推薦的任務，適合像你這樣有創意的人來參加噢！ 收藏 2025高通台灣AI黑客松 305,250 TW…" at bounding box center [756, 401] width 1512 height 803
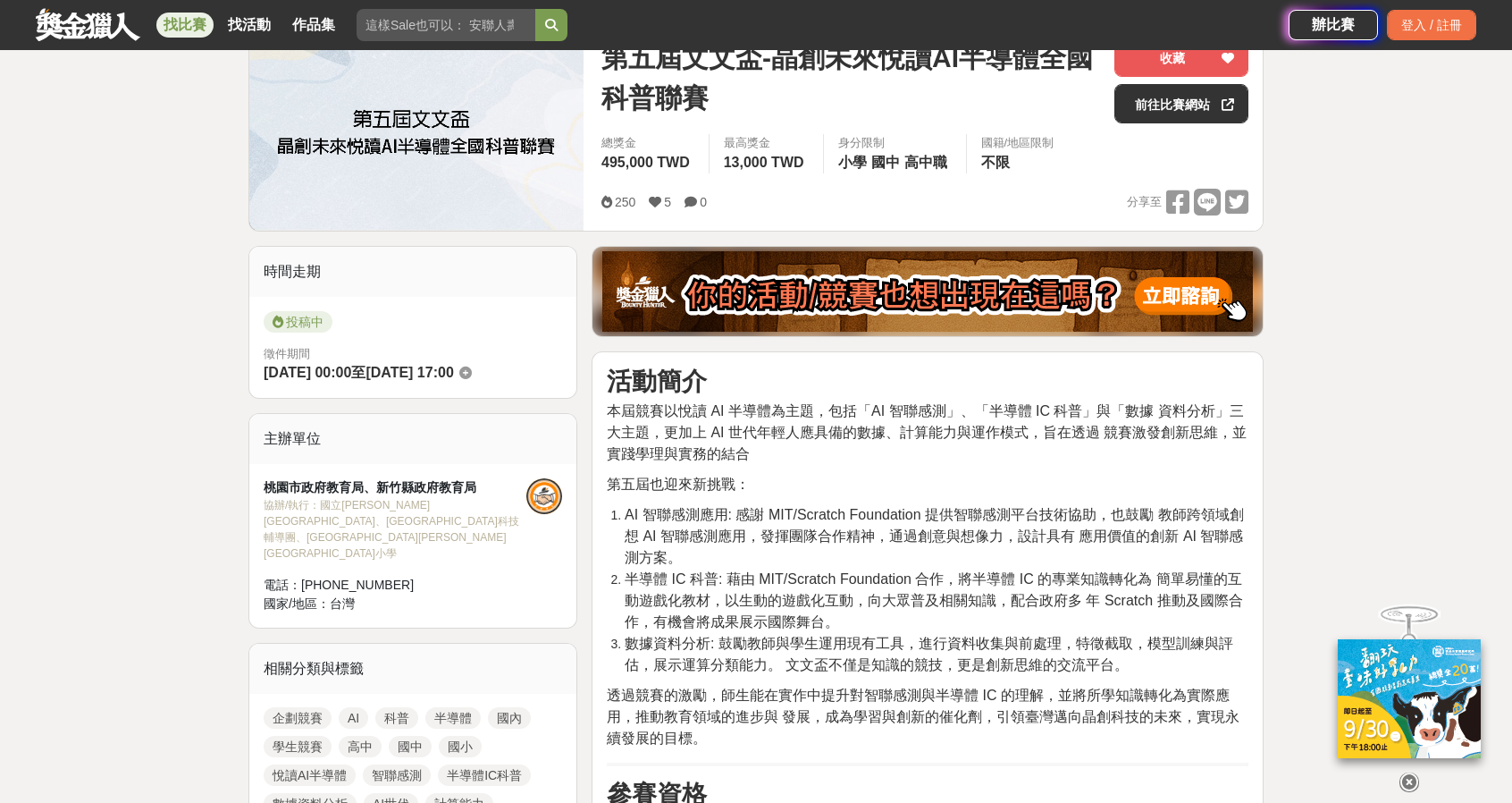
scroll to position [268, 0]
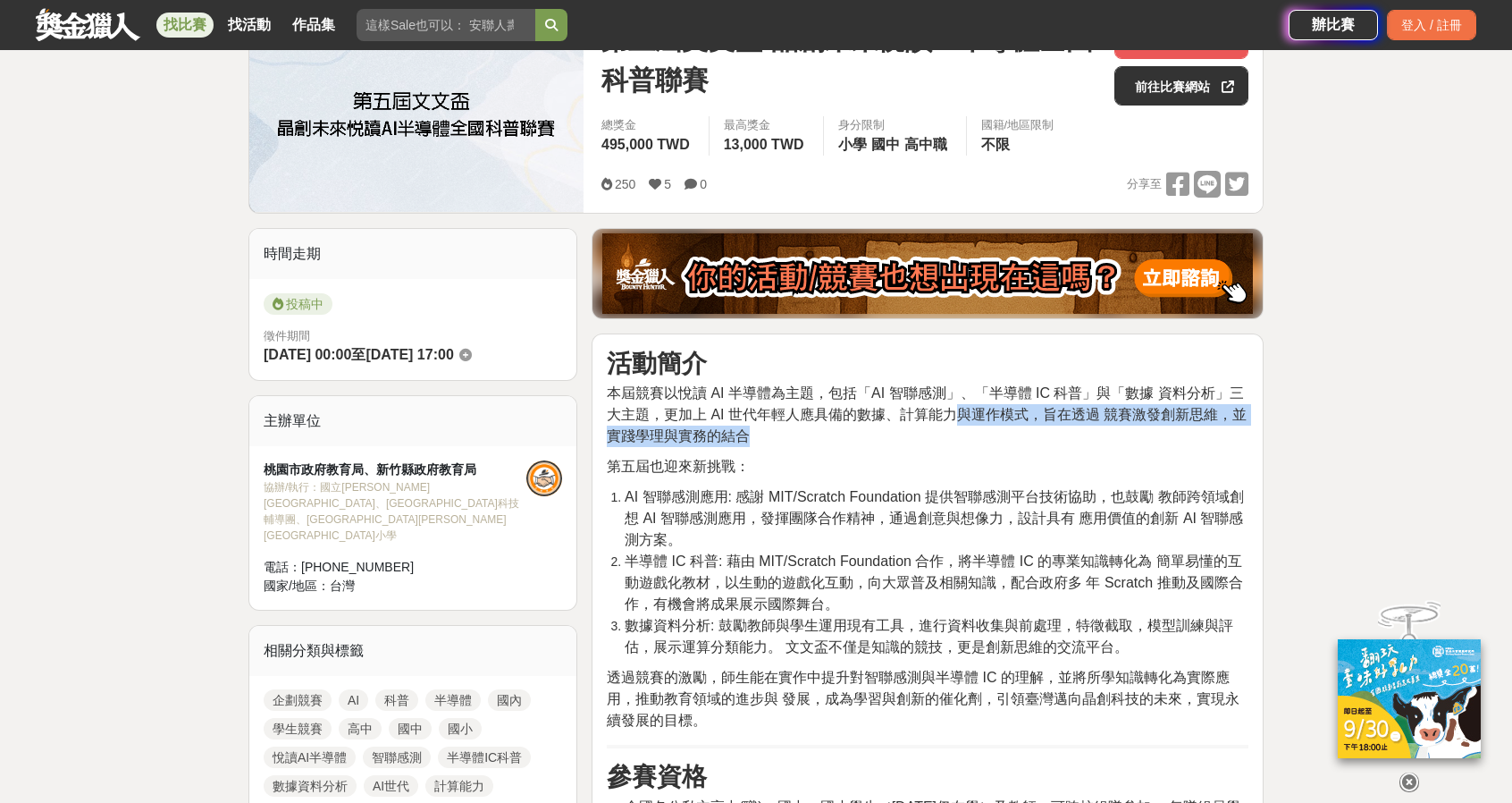
drag, startPoint x: 938, startPoint y: 405, endPoint x: 1092, endPoint y: 436, distance: 157.1
click at [1092, 436] on p "本屆競賽以悅讀 AI 半導體為主題，包括「AI 智聯感測」、「半導體 IC 科普」與「數據 資料分析」三大主題，更加上 AI 世代年輕人應具備的數據、計算能力…" at bounding box center [927, 414] width 642 height 64
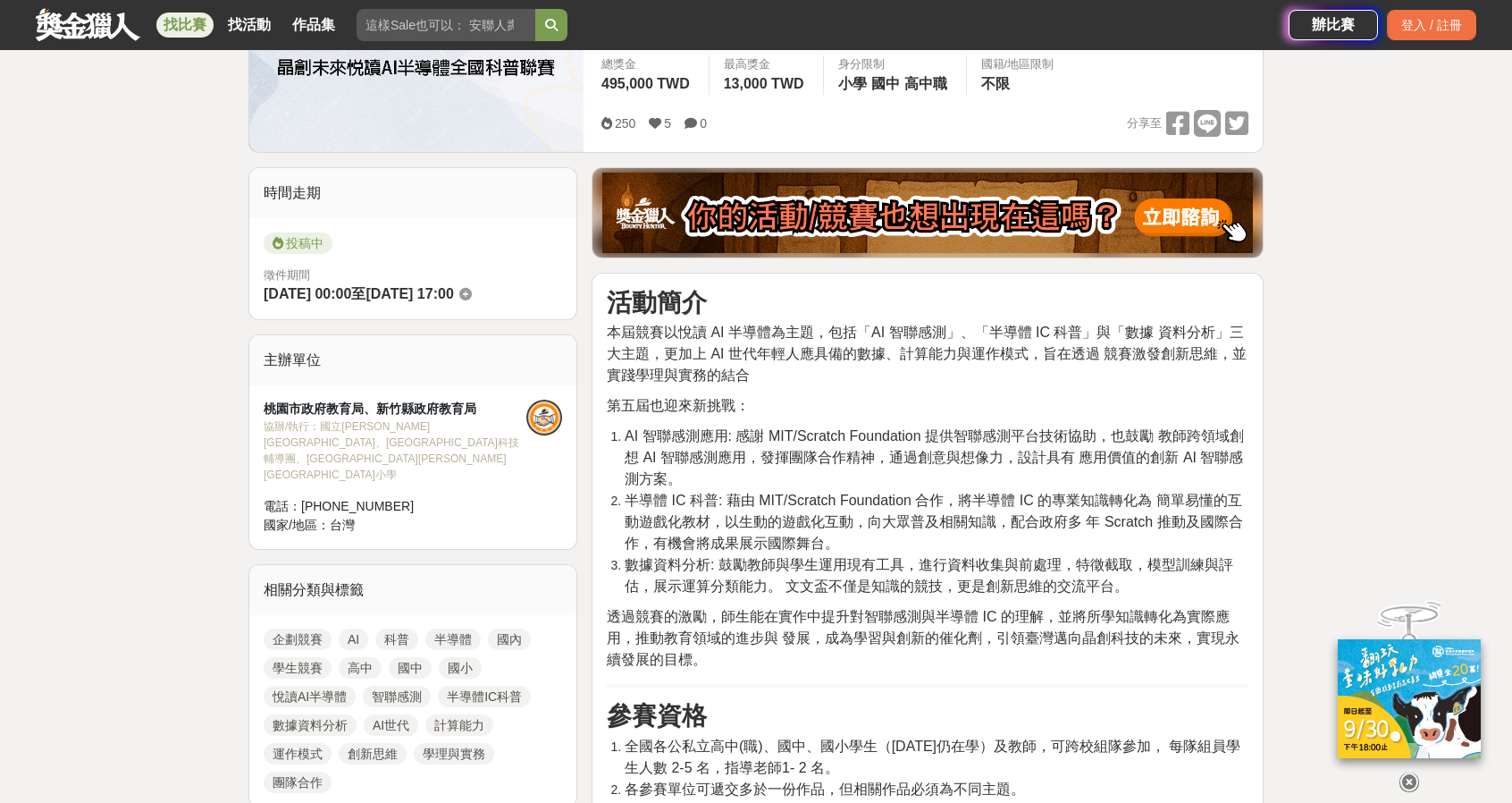
scroll to position [358, 0]
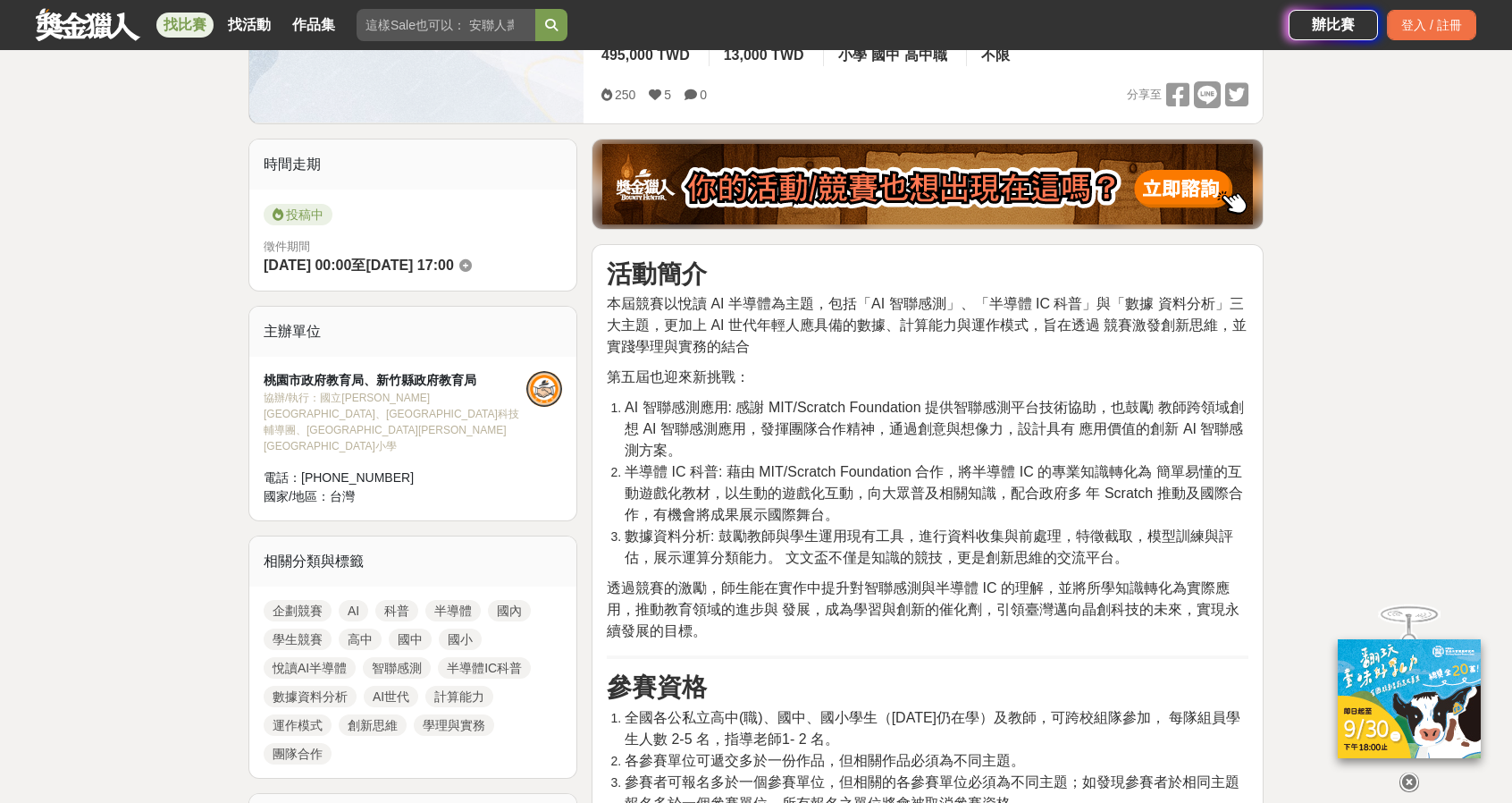
drag, startPoint x: 1058, startPoint y: 496, endPoint x: 1183, endPoint y: 560, distance: 140.4
click at [1183, 560] on ol "AI 智聯感測應用: 感謝 MIT/Scratch Foundation 提供智聯感測平台技術協助，也鼓勵 教師跨領域創想 AI 智聯感測應用，發揮團隊合作精…" at bounding box center [927, 483] width 642 height 172
click at [1146, 512] on li "半導體 IC 科普: 藉由 MIT/Scratch Foundation 合作，將半導體 IC 的專業知識轉化為 簡單易懂的互動遊戲化教材，以生動的遊戲化互動…" at bounding box center [936, 492] width 624 height 64
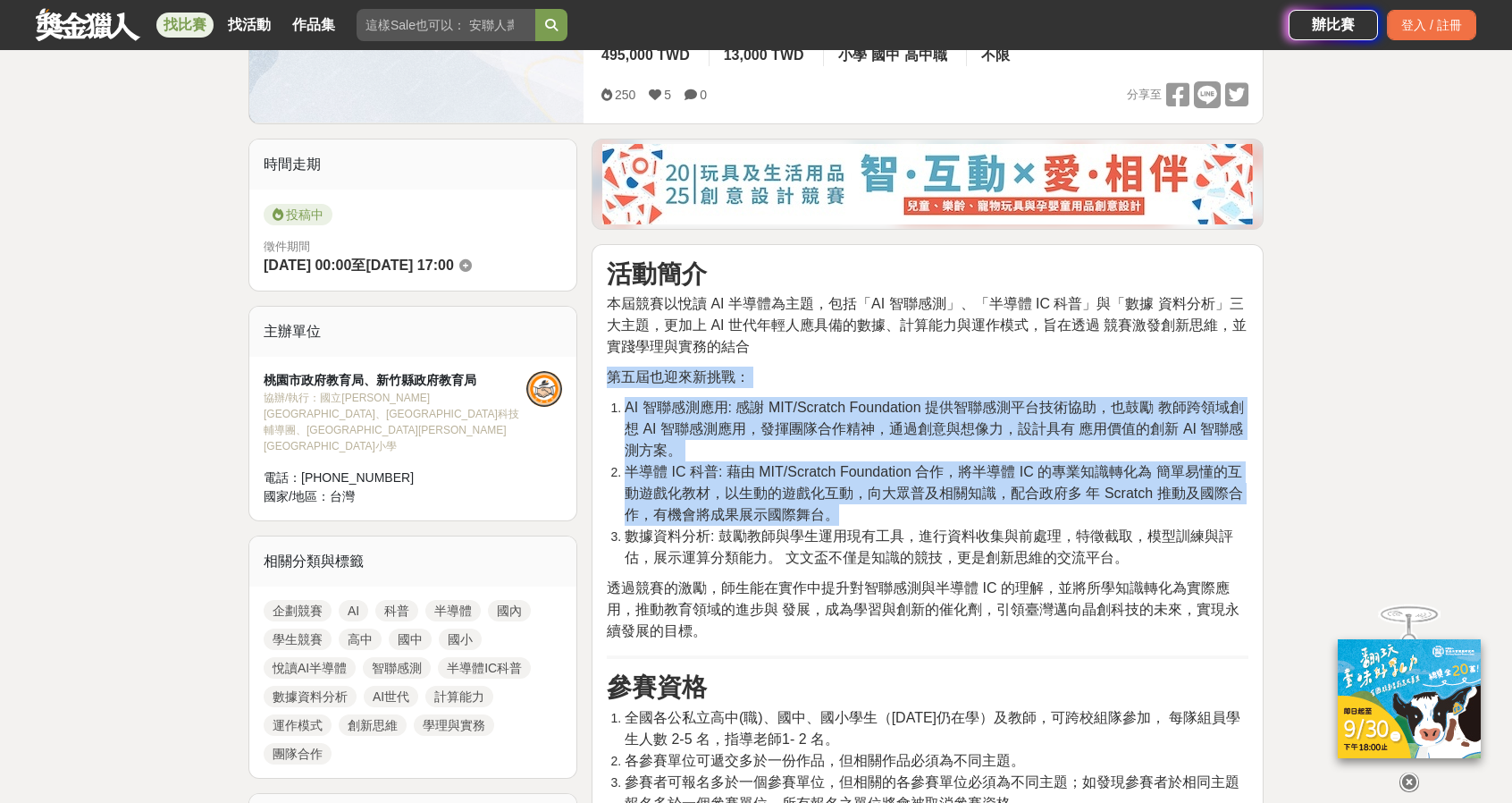
drag, startPoint x: 1113, startPoint y: 507, endPoint x: 609, endPoint y: 371, distance: 522.0
click at [609, 371] on span "第五屆也迎來新挑戰：" at bounding box center [679, 376] width 143 height 15
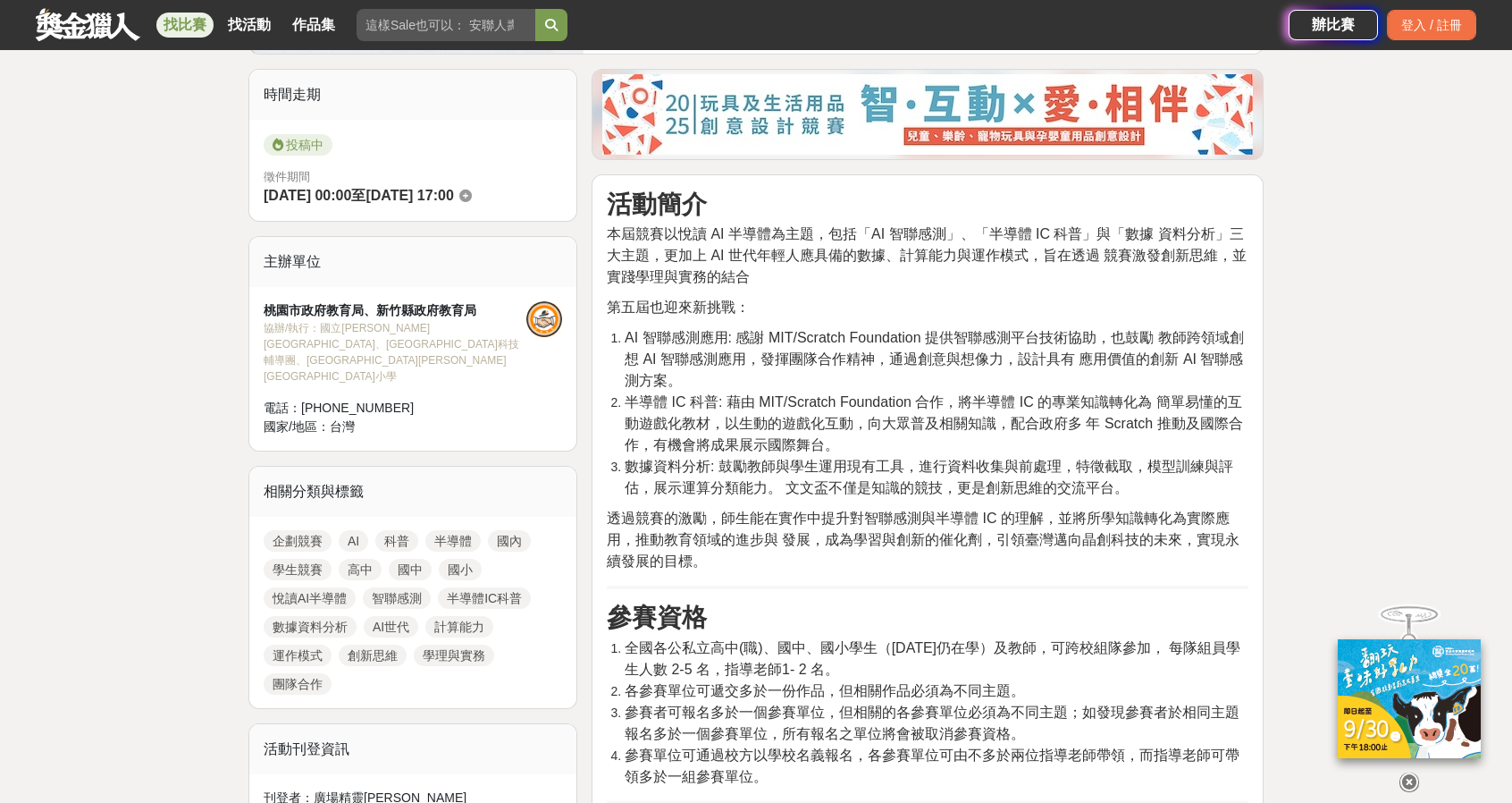
scroll to position [626, 0]
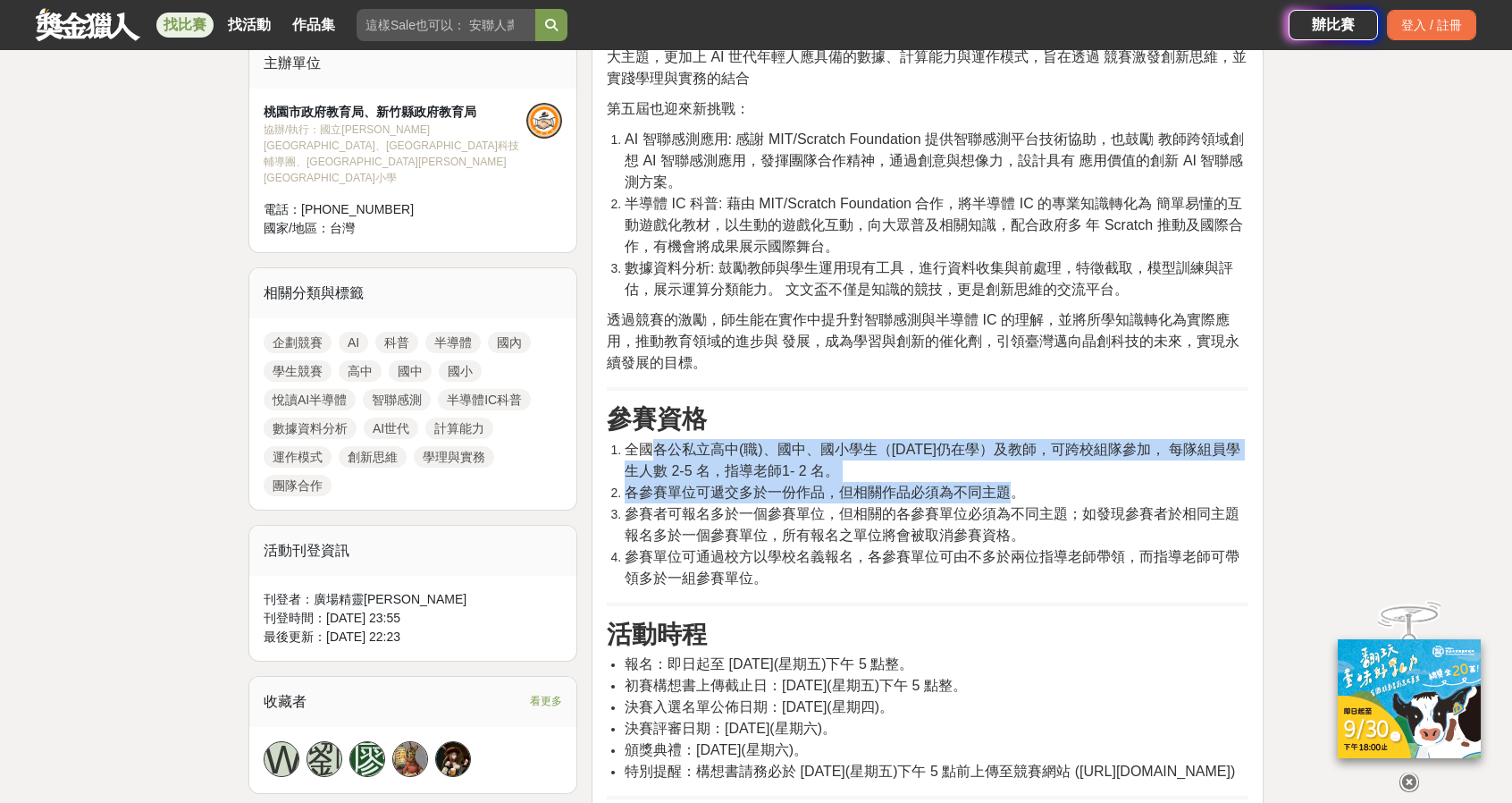
drag, startPoint x: 657, startPoint y: 454, endPoint x: 1003, endPoint y: 489, distance: 347.8
click at [1003, 489] on ol "全國各公私立高中(職)、國中、國小學生（[DATE]仍在學）及教師，可跨校組隊參加， 每隊組員學生人數 2-5 名，指導老師1- 2 名。 各參賽單位可遞交多…" at bounding box center [927, 514] width 642 height 150
click at [1003, 489] on span "各參賽單位可遞交多於一份作品，但相關作品必須為不同主題。" at bounding box center [824, 491] width 400 height 15
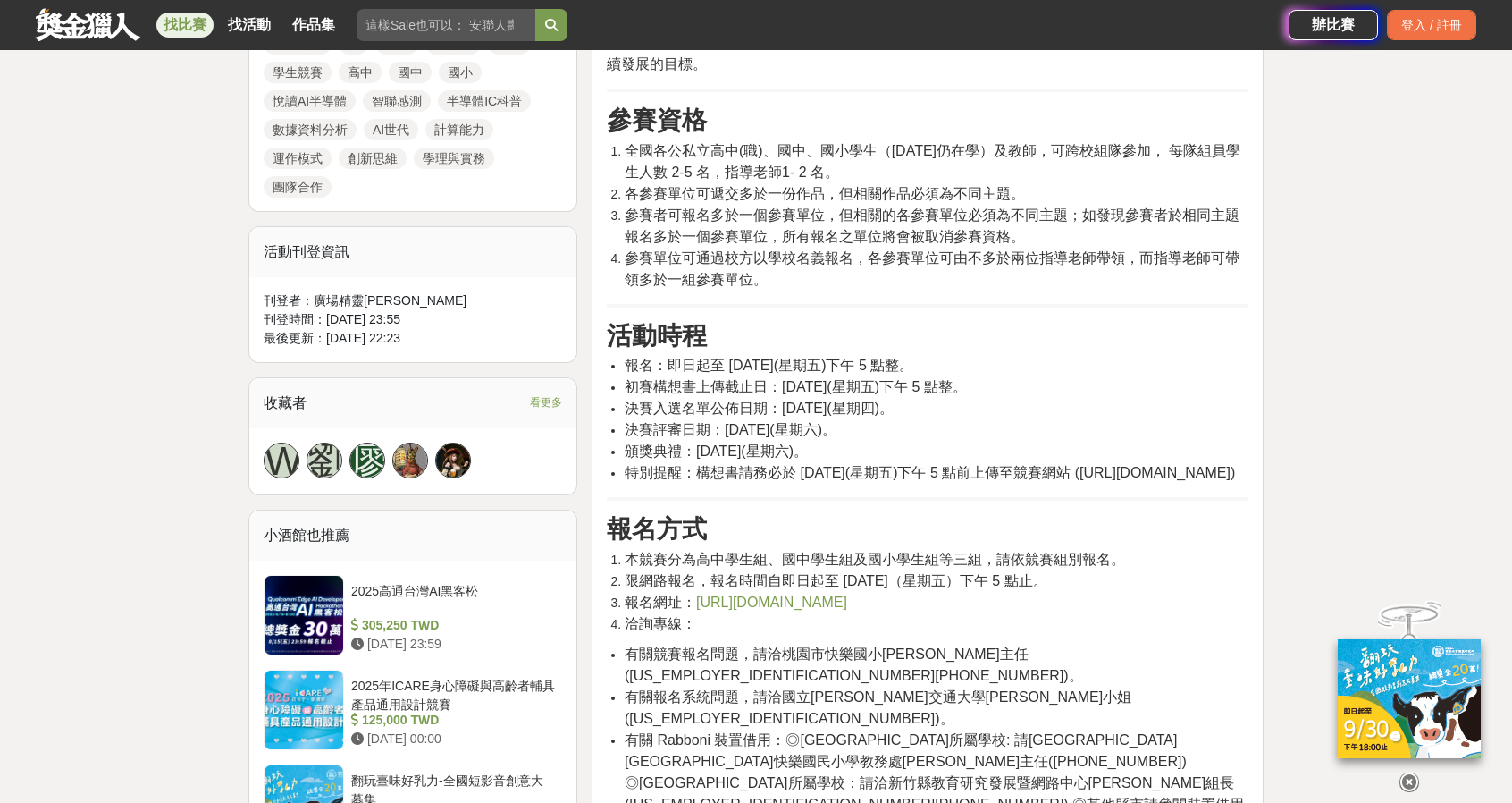
scroll to position [805, 0]
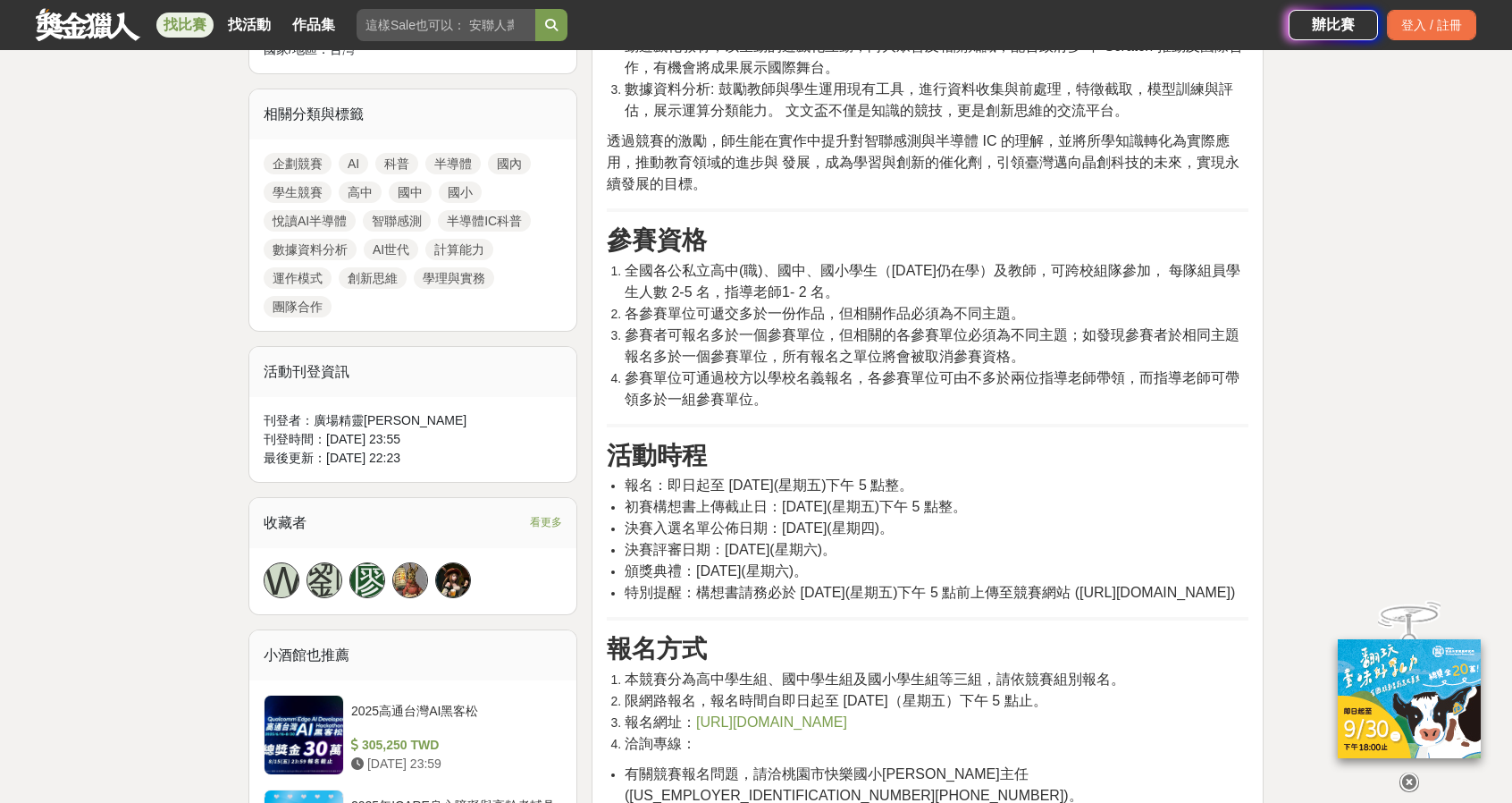
drag, startPoint x: 784, startPoint y: 266, endPoint x: 1065, endPoint y: 296, distance: 282.6
click at [1065, 296] on li "全國各公私立高中(職)、國中、國小學生（[DATE]仍在學）及教師，可跨校組隊參加， 每隊組員學生人數 2-5 名，指導老師1- 2 名。" at bounding box center [936, 282] width 624 height 43
drag, startPoint x: 825, startPoint y: 280, endPoint x: 1135, endPoint y: 414, distance: 337.7
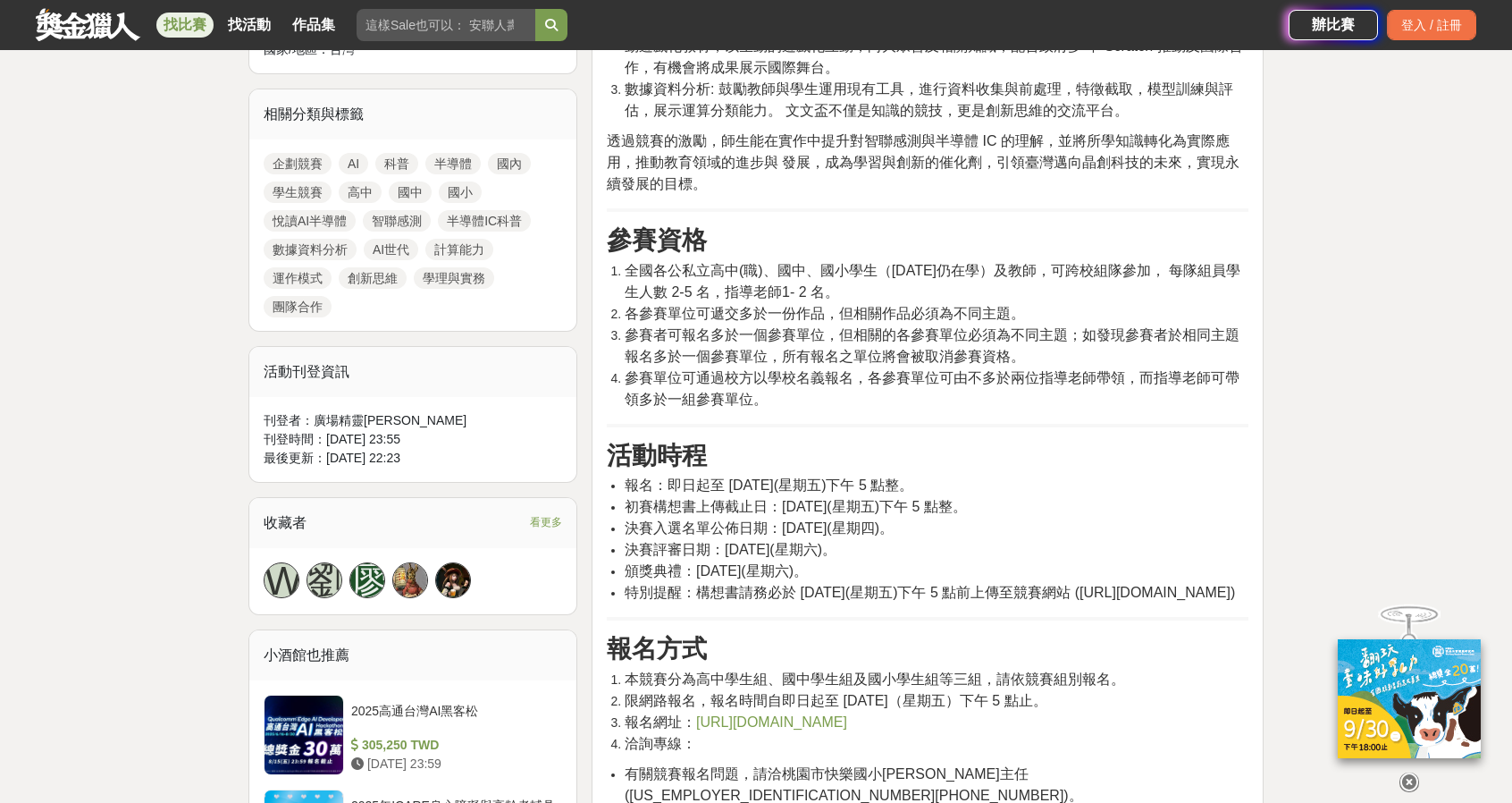
drag, startPoint x: 1135, startPoint y: 414, endPoint x: 628, endPoint y: 271, distance: 526.8
click at [628, 271] on span "全國各公私立高中(職)、國中、國小學生（[DATE]仍在學）及教師，可跨校組隊參加， 每隊組員學生人數 2-5 名，指導老師1- 2 名。" at bounding box center [932, 280] width 616 height 36
drag, startPoint x: 675, startPoint y: 263, endPoint x: 1058, endPoint y: 311, distance: 386.0
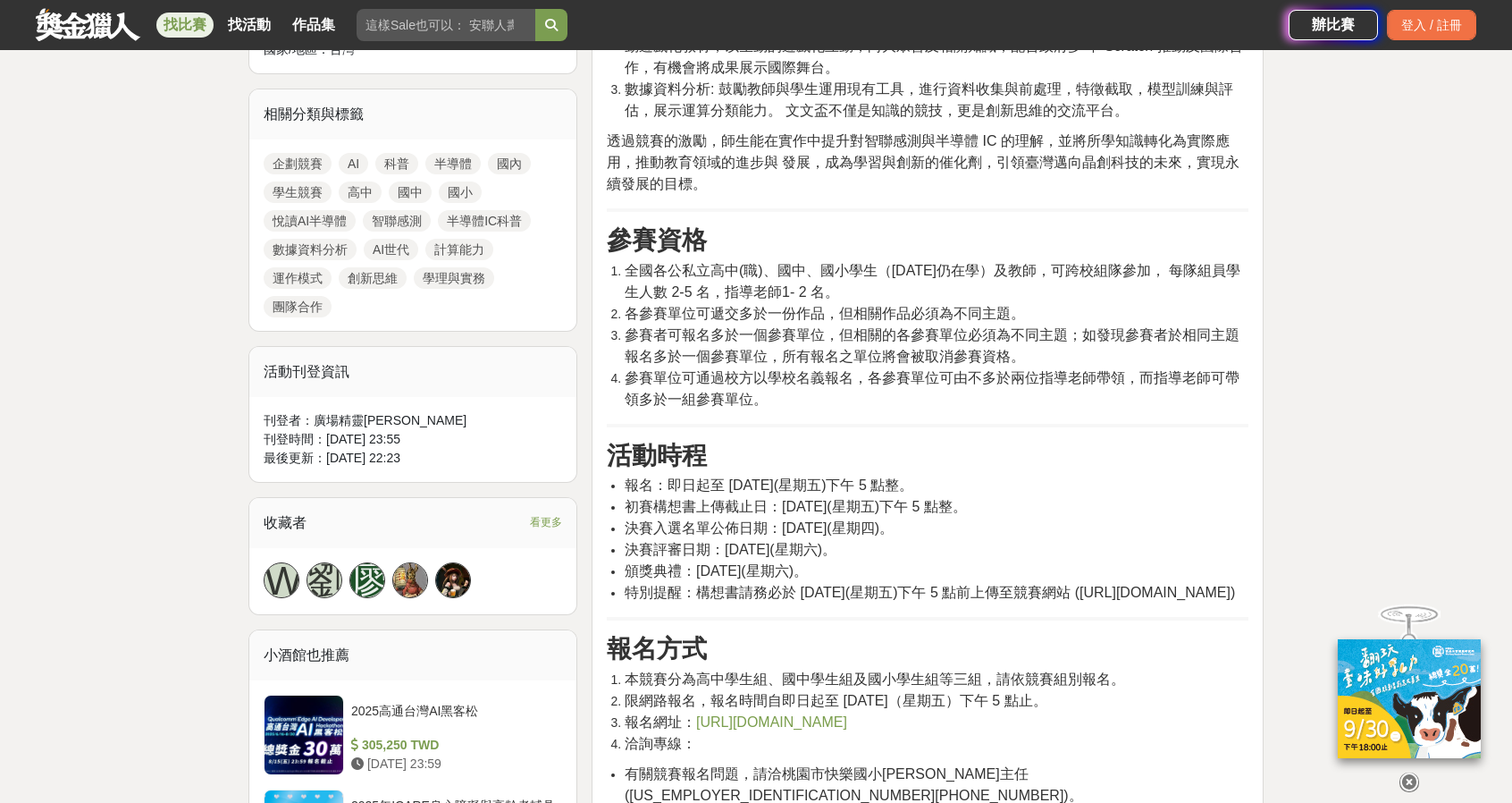
click at [1058, 311] on ol "全國各公私立高中(職)、國中、國小學生（[DATE]仍在學）及教師，可跨校組隊參加， 每隊組員學生人數 2-5 名，指導老師1- 2 名。 各參賽單位可遞交多…" at bounding box center [927, 335] width 642 height 150
click at [1058, 311] on li "各參賽單位可遞交多於一份作品，但相關作品必須為不同主題。" at bounding box center [936, 314] width 624 height 22
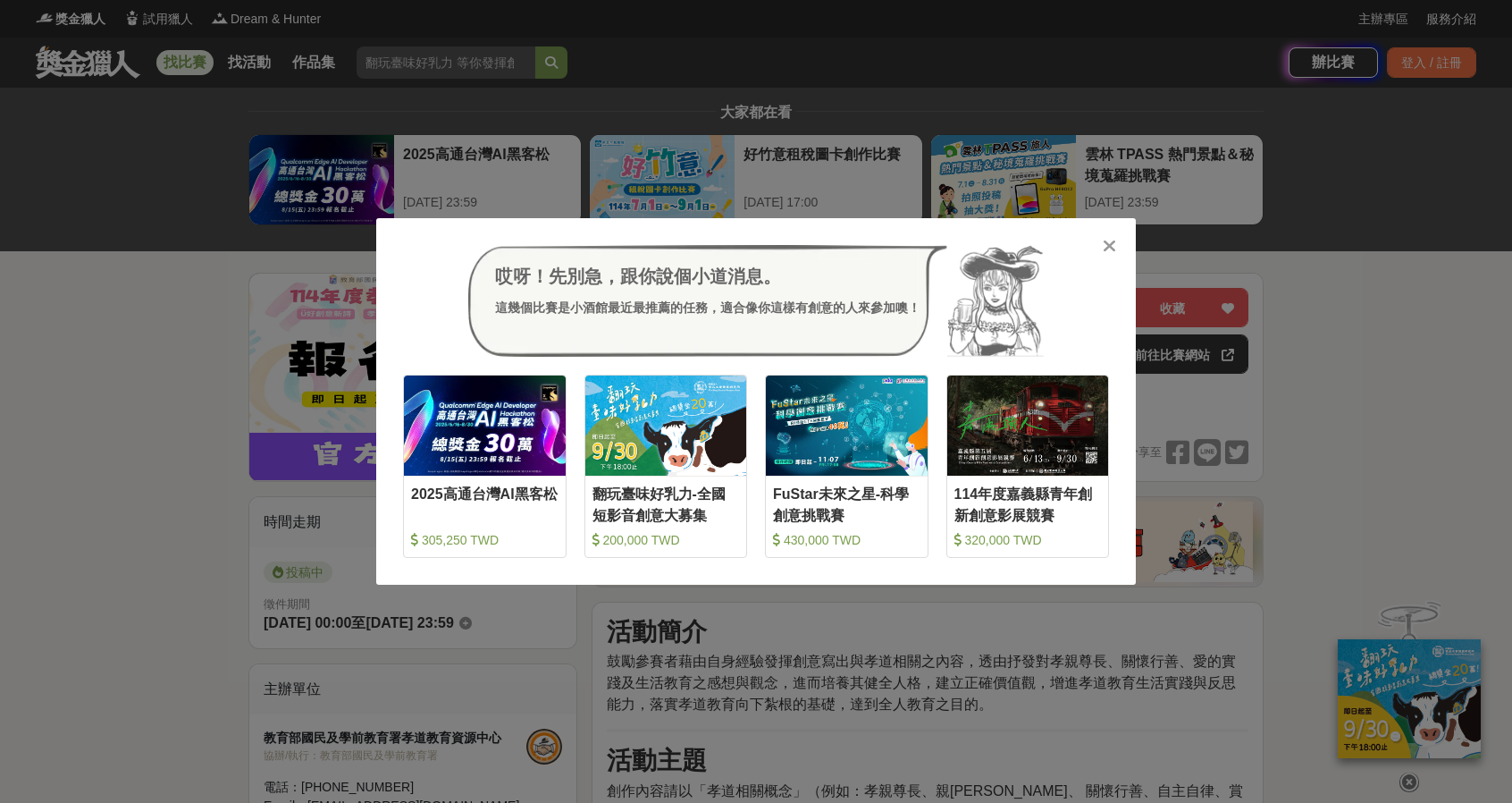
click at [185, 399] on div "哎呀！先別急，跟你說個小道消息。 這幾個比賽是小酒館最近最推薦的任務，適合像你這樣有創意的人來參加噢！ 收藏 2025高通台灣AI黑客松 305,250 TW…" at bounding box center [756, 401] width 1512 height 803
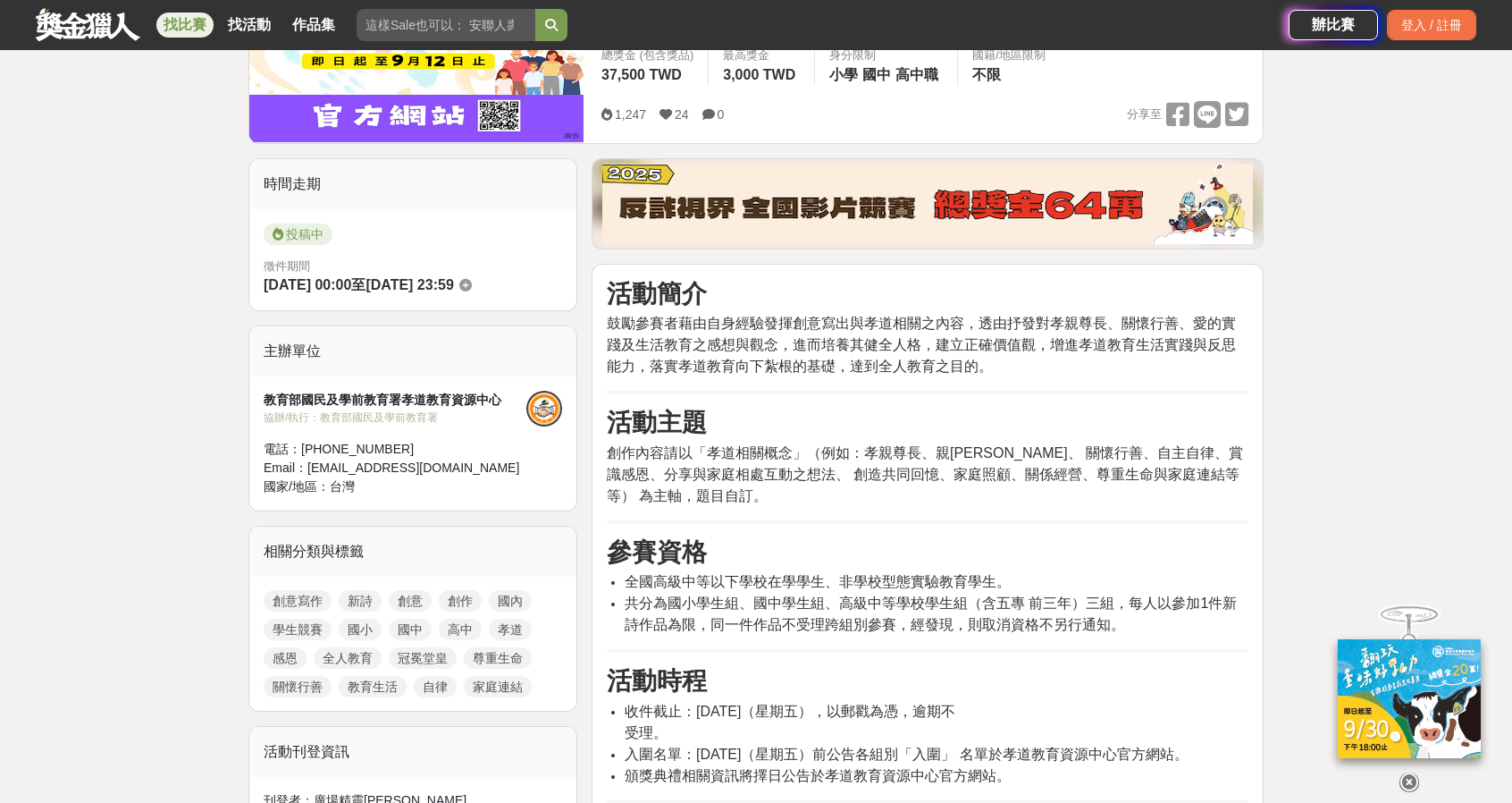
scroll to position [358, 0]
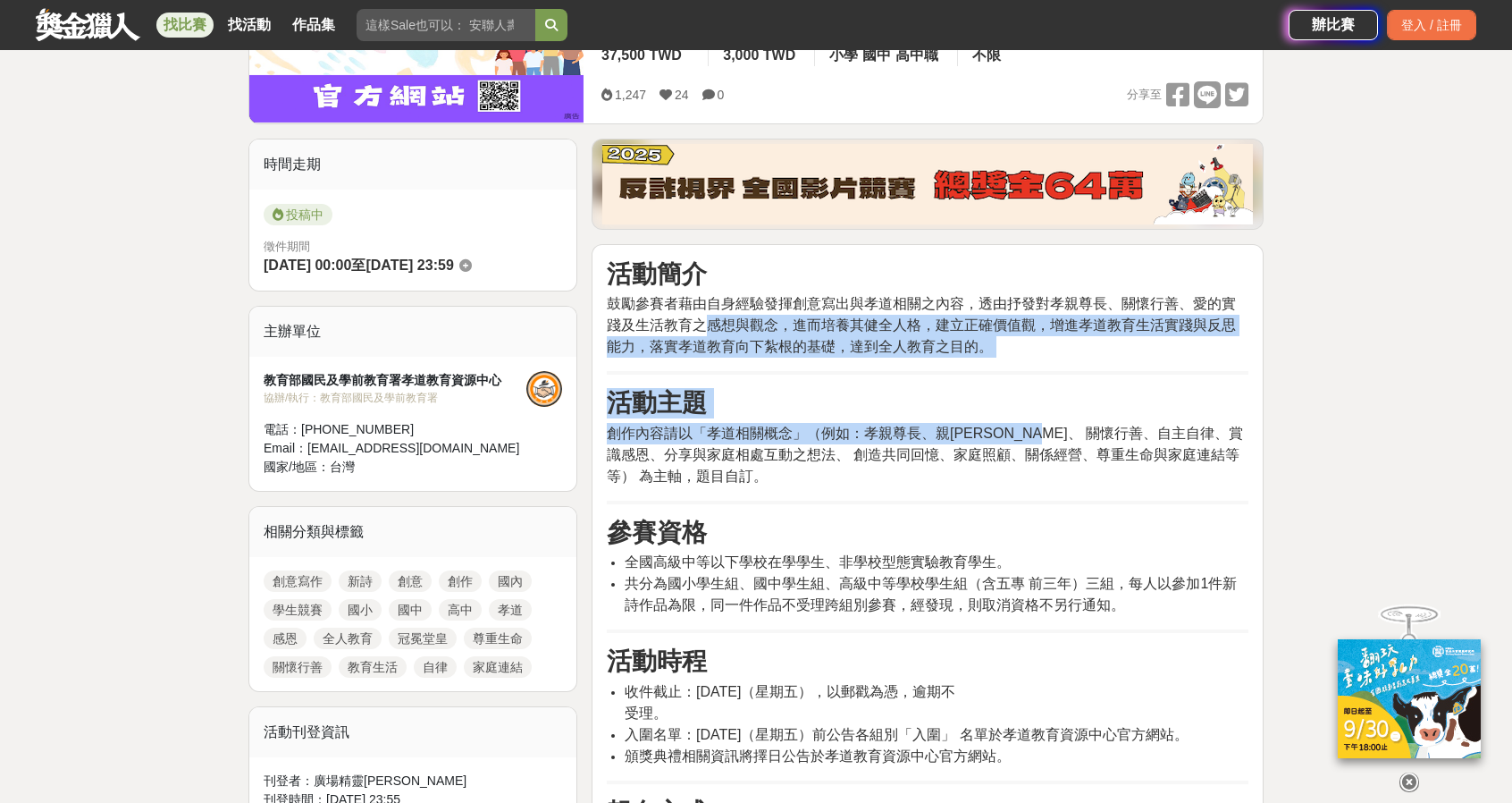
drag, startPoint x: 704, startPoint y: 330, endPoint x: 1076, endPoint y: 430, distance: 385.2
click at [1076, 430] on span "創作內容請以「孝道相關概念」（例如：孝親尊長、親慈子孝、 關懷行善、自主自律、賞識感恩、分享與家庭相處互動之想法、 創造共同回憶、家庭照顧、關係經營、尊重生命…" at bounding box center [925, 454] width 637 height 58
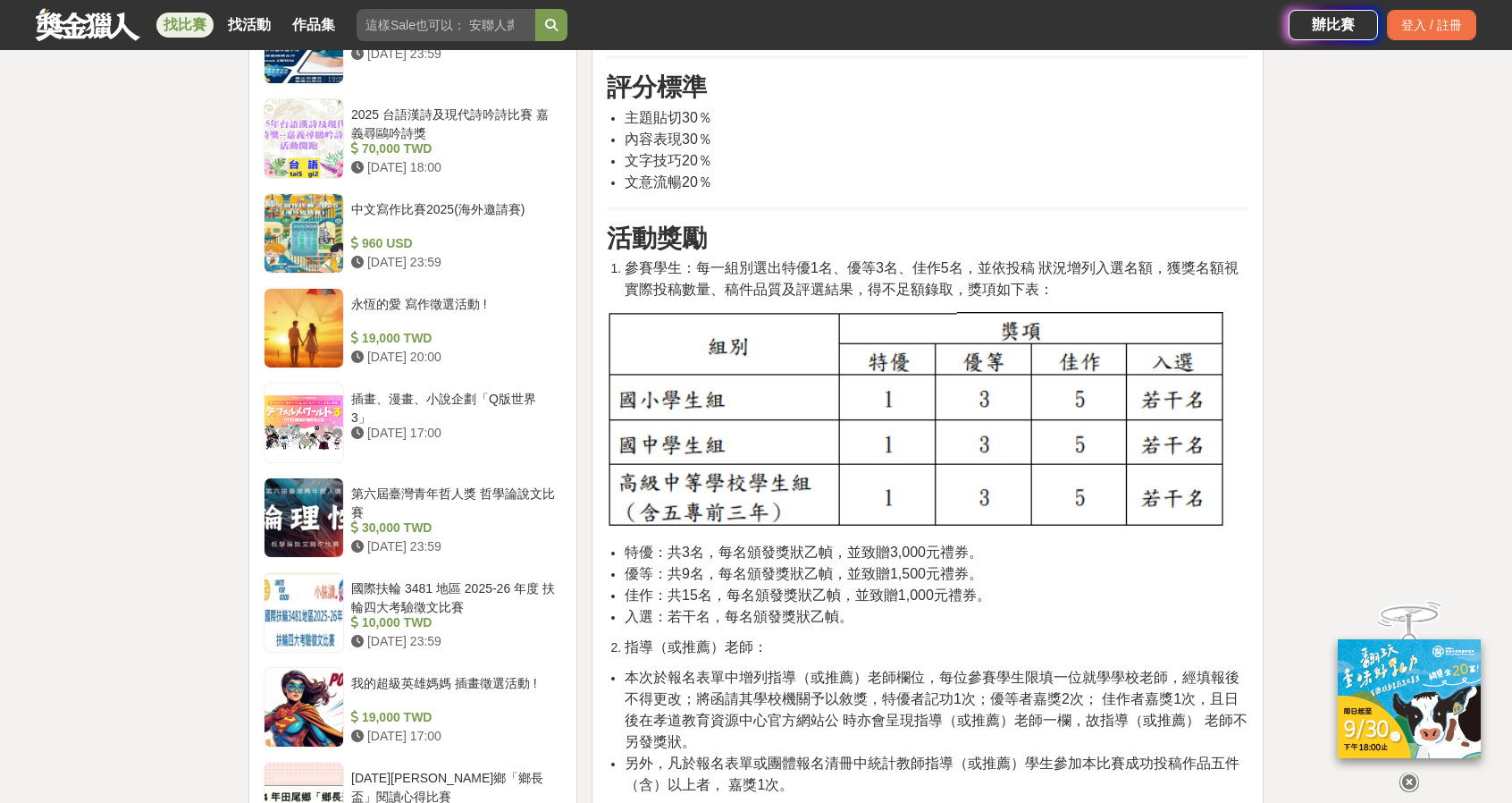
scroll to position [2056, 0]
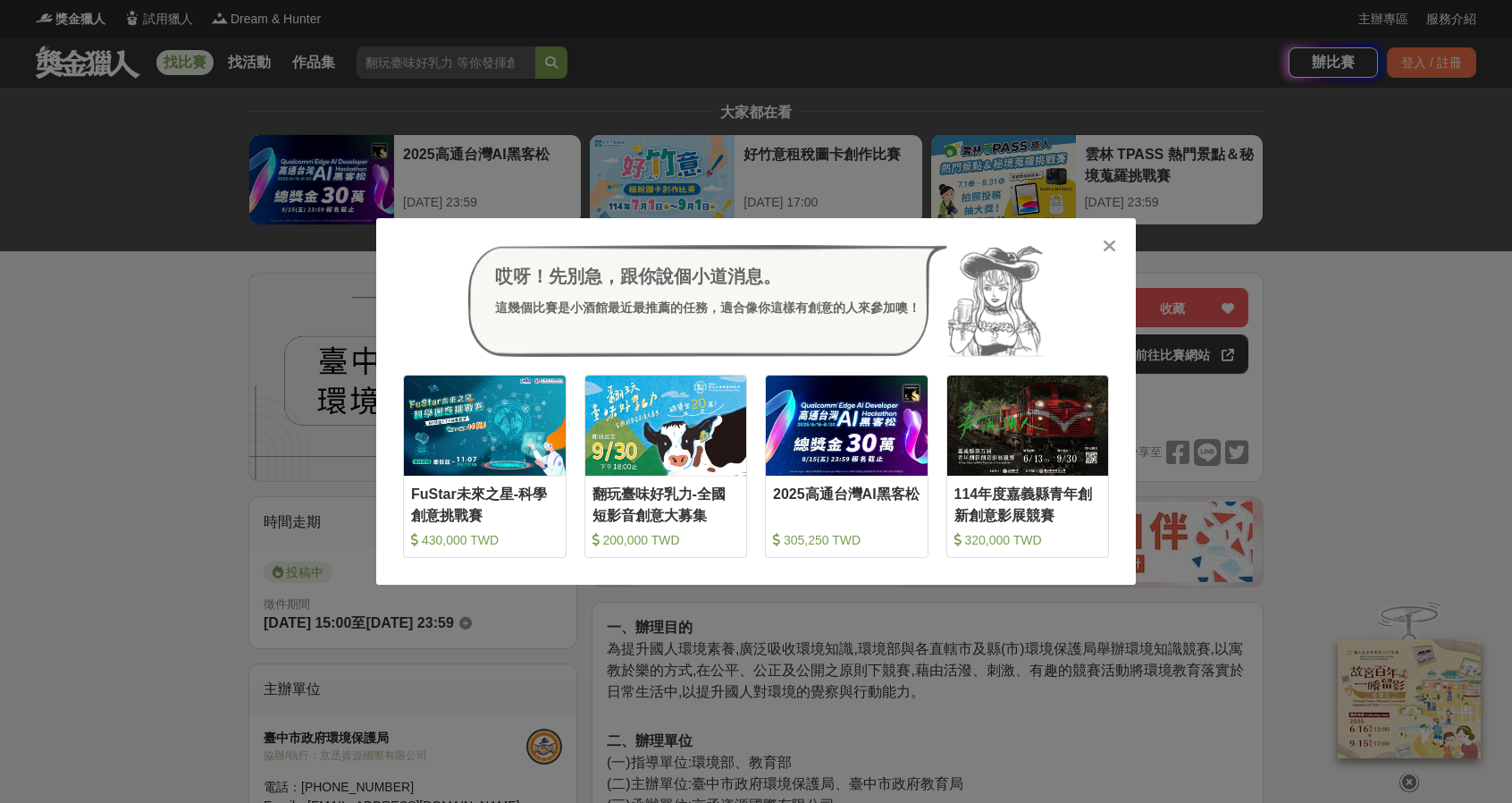
click at [200, 196] on div "哎呀！先別急，跟你說個小道消息。 這幾個比賽是小酒館最近最推薦的任務，適合像你這樣有創意的人來參加噢！ 收藏 FuStar未來之星-科學創意挑戰賽 430,0…" at bounding box center [756, 401] width 1512 height 803
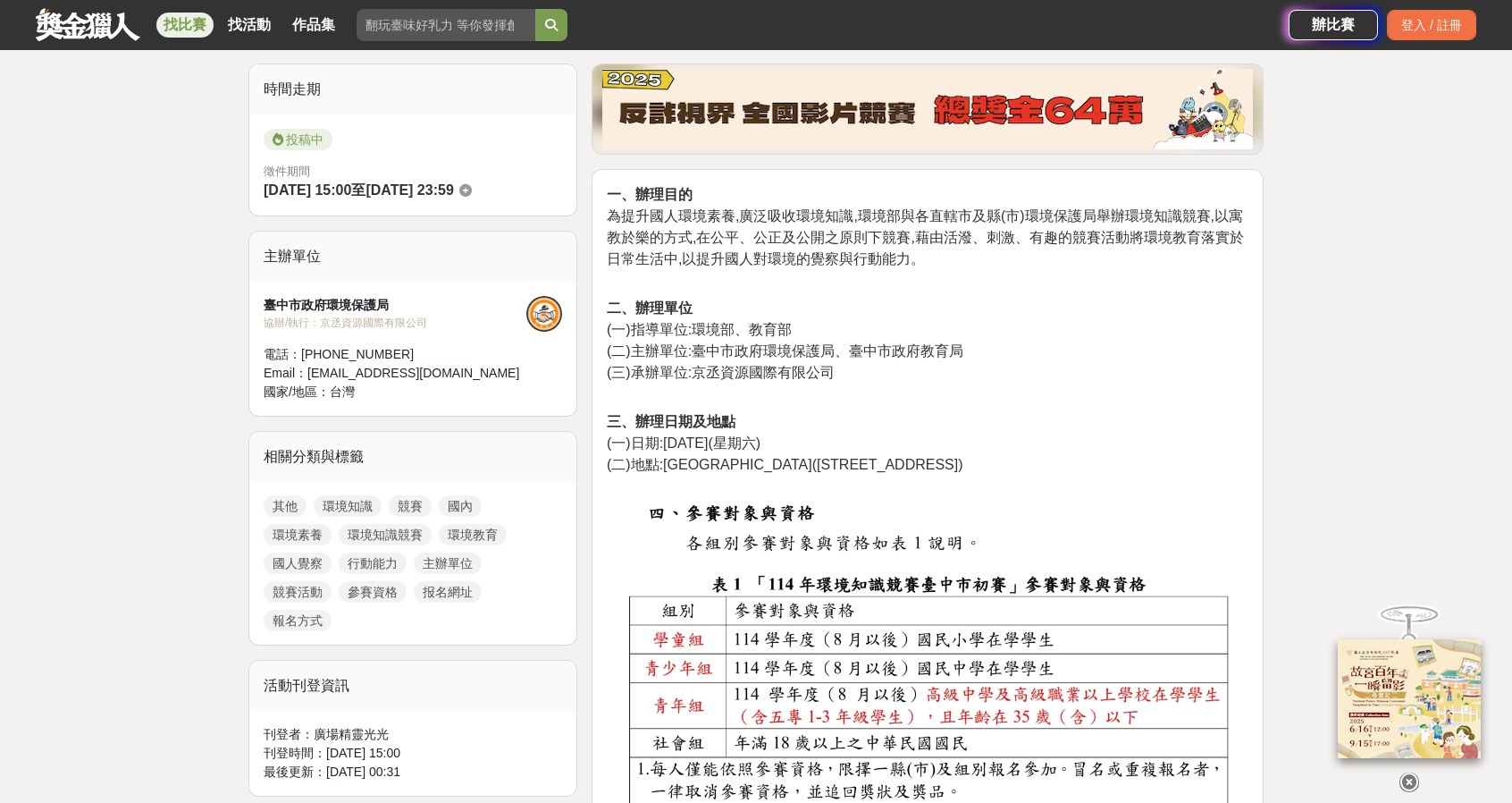
scroll to position [268, 0]
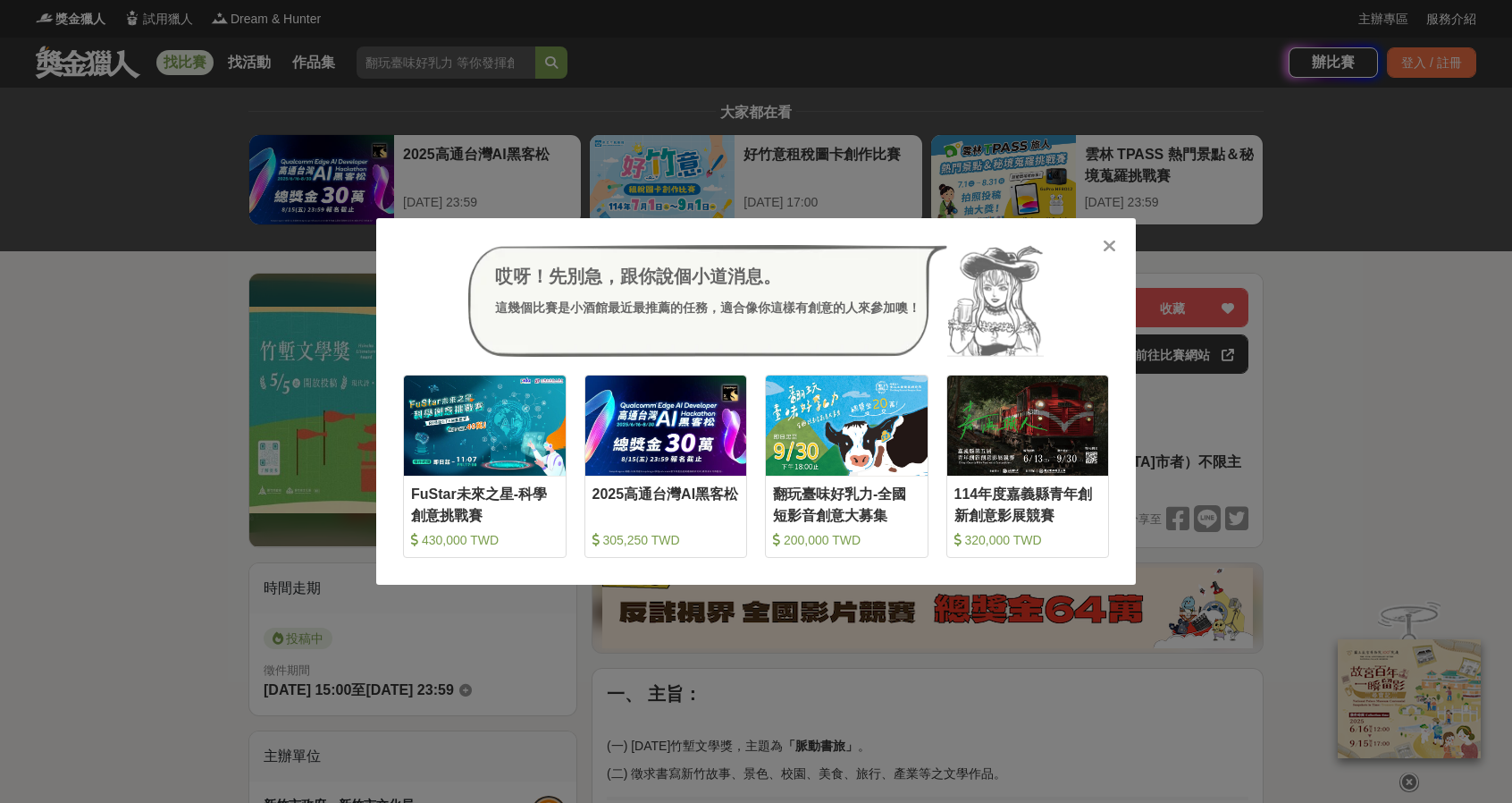
click at [117, 237] on div "哎呀！先別急，跟你說個小道消息。 這幾個比賽是小酒館最近最推薦的任務，適合像你這樣有創意的人來參加噢！ 收藏 FuStar未來之星-科學創意挑戰賽 430,0…" at bounding box center [756, 401] width 1512 height 803
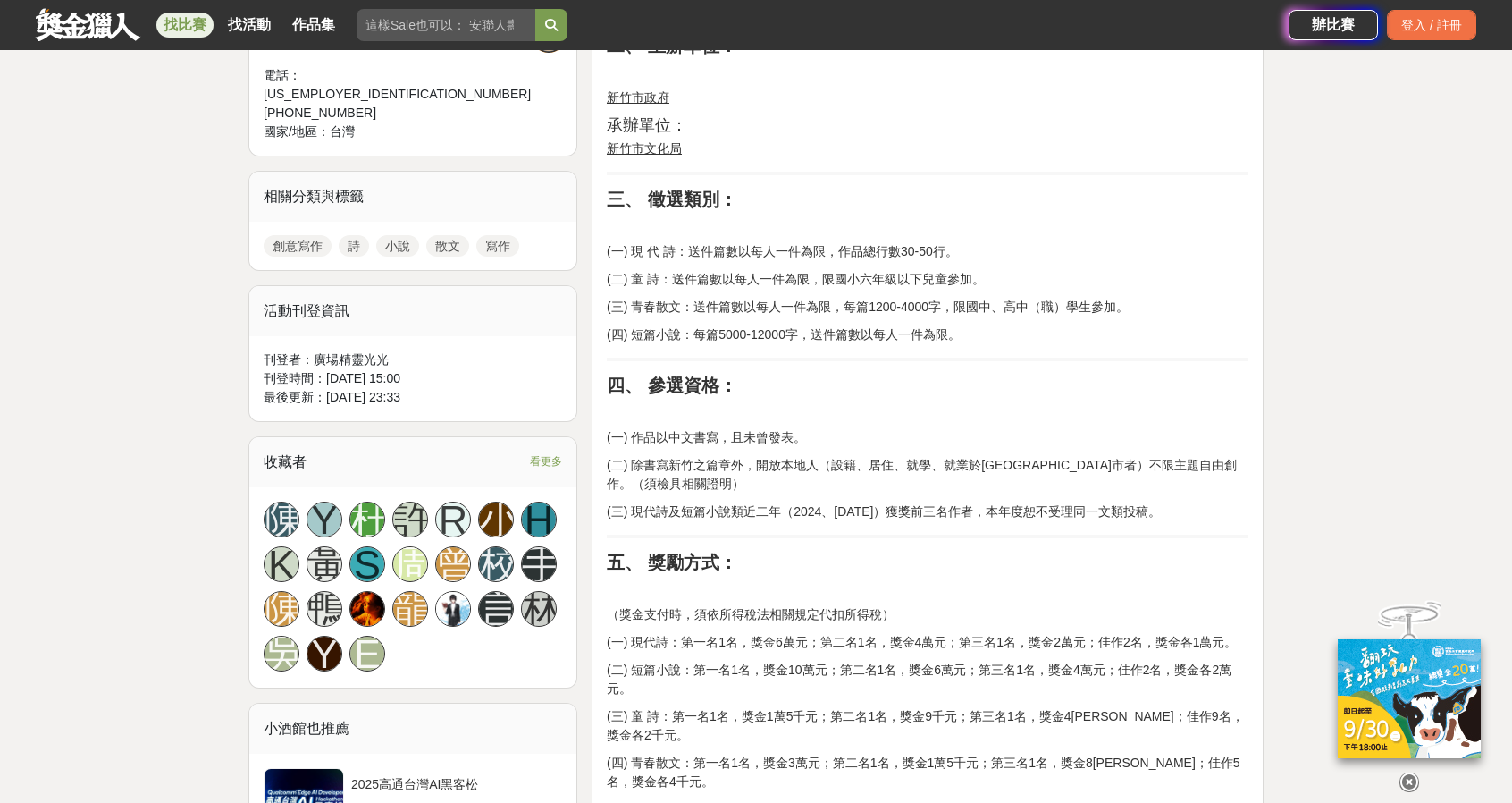
scroll to position [716, 0]
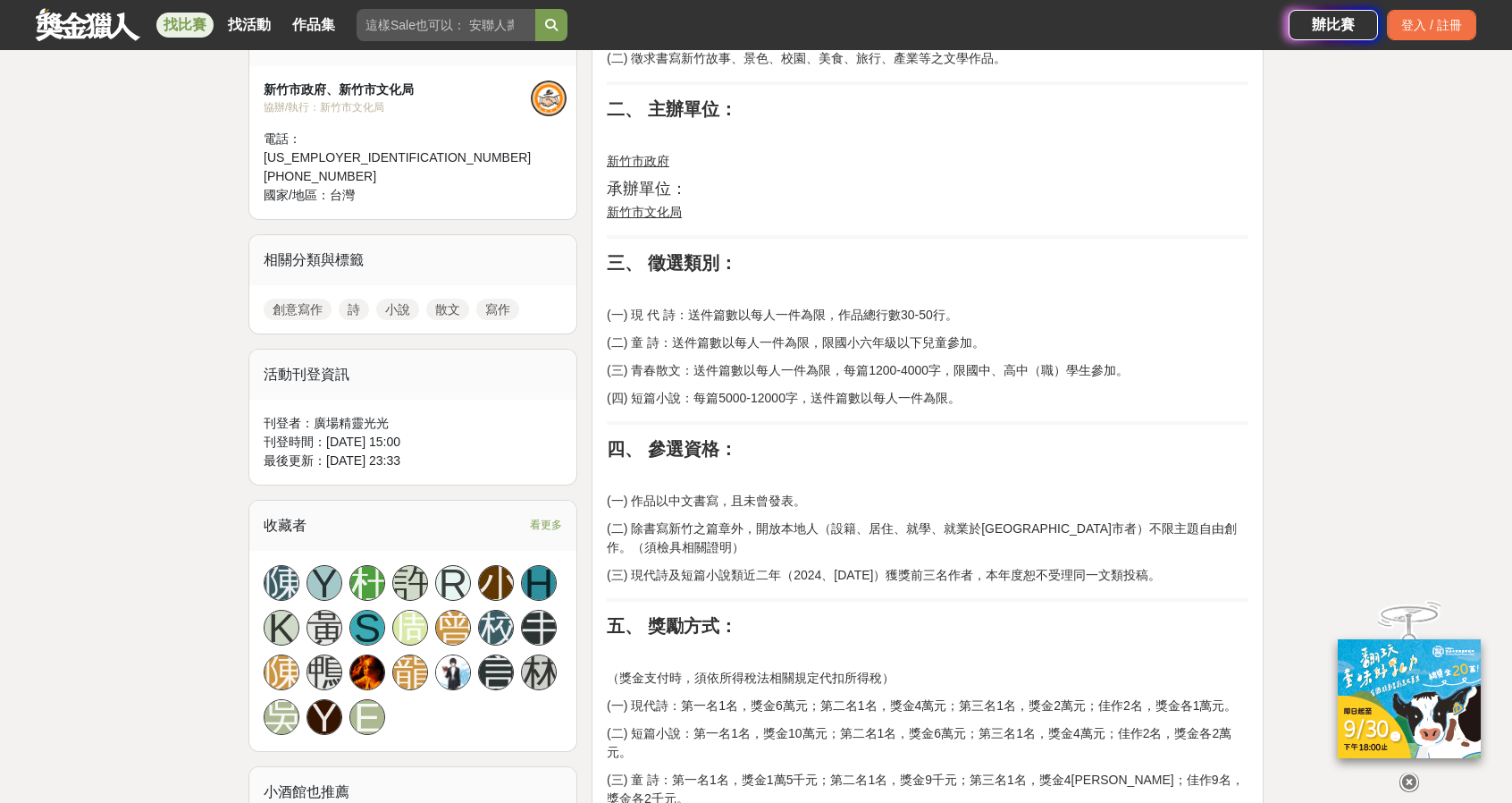
drag, startPoint x: 238, startPoint y: 346, endPoint x: 1001, endPoint y: 404, distance: 765.2
click at [1001, 404] on p "(四) 短篇小說：每篇5000-12000字，送件篇數以每人一件為限。" at bounding box center [927, 398] width 642 height 19
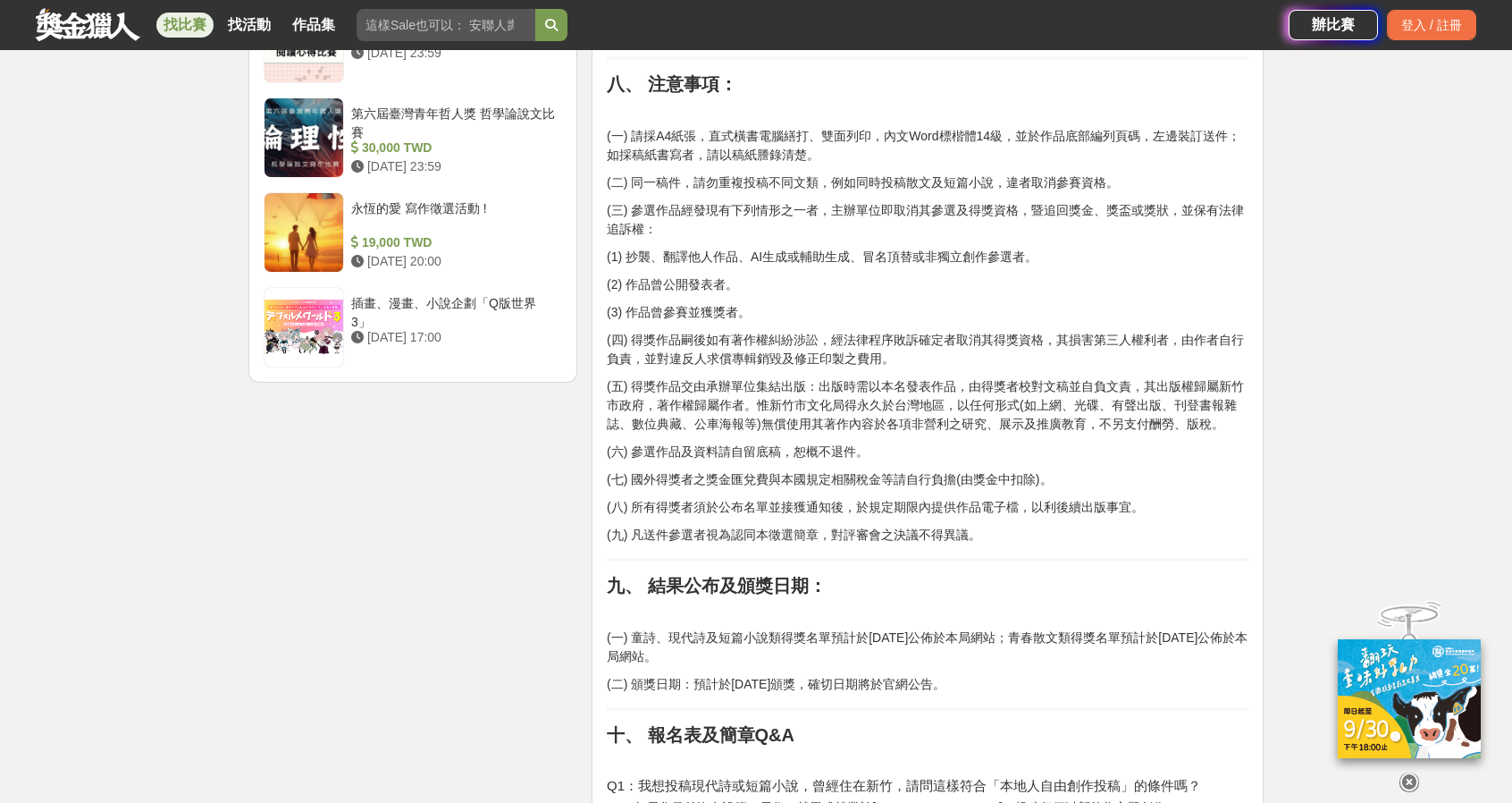
scroll to position [2414, 0]
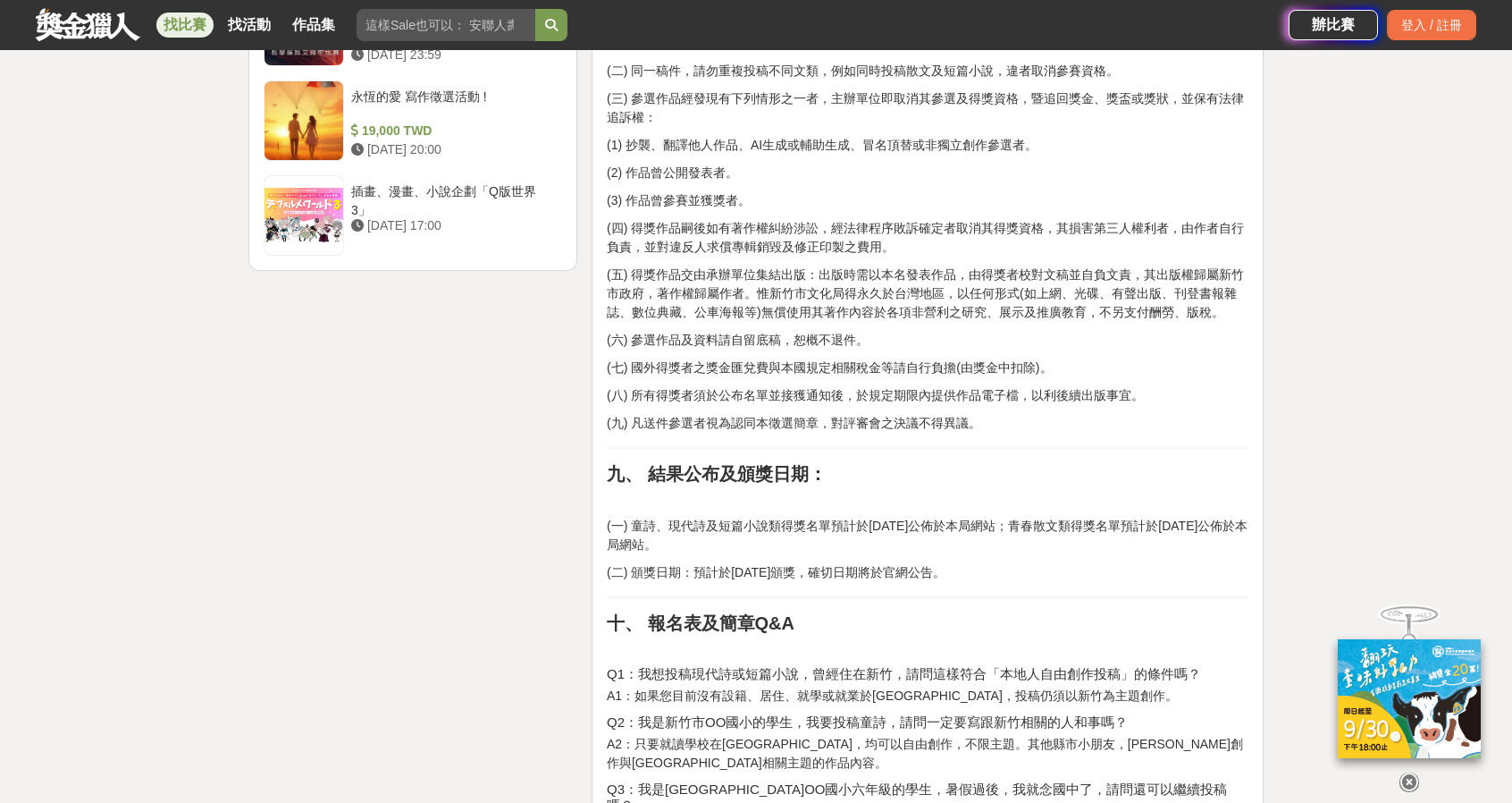
drag, startPoint x: 1001, startPoint y: 404, endPoint x: 902, endPoint y: 543, distance: 170.7
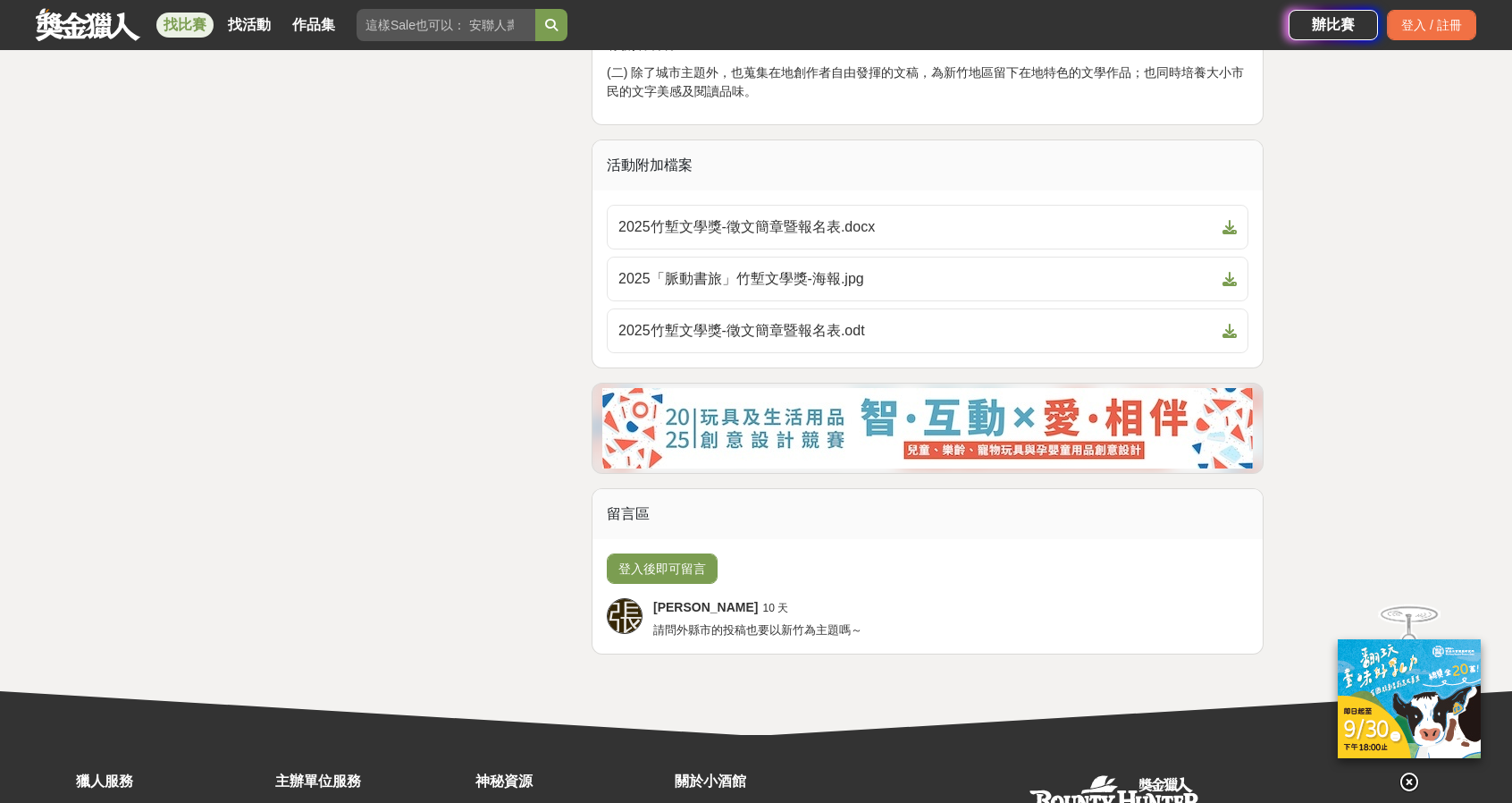
scroll to position [3707, 0]
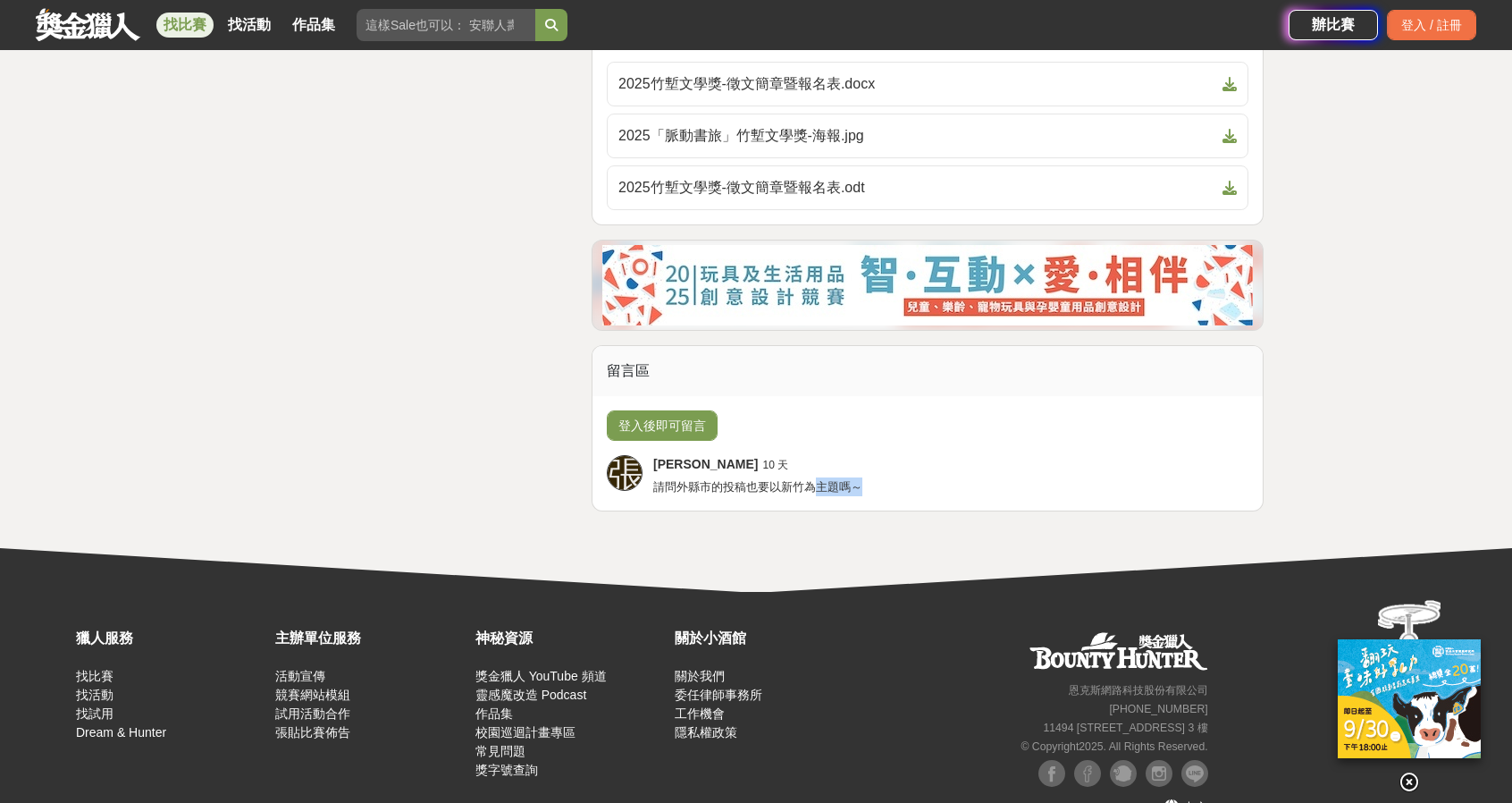
drag, startPoint x: 813, startPoint y: 455, endPoint x: 908, endPoint y: 439, distance: 96.3
click at [908, 439] on div "登入後即可留言 張 張毓芯 10 天 請問外縣市的投稿也要以新竹為主題嗎～" at bounding box center [927, 453] width 670 height 114
click at [909, 455] on div "張毓芯 10 天 請問外縣市的投稿也要以新竹為主題嗎～" at bounding box center [951, 476] width 595 height 41
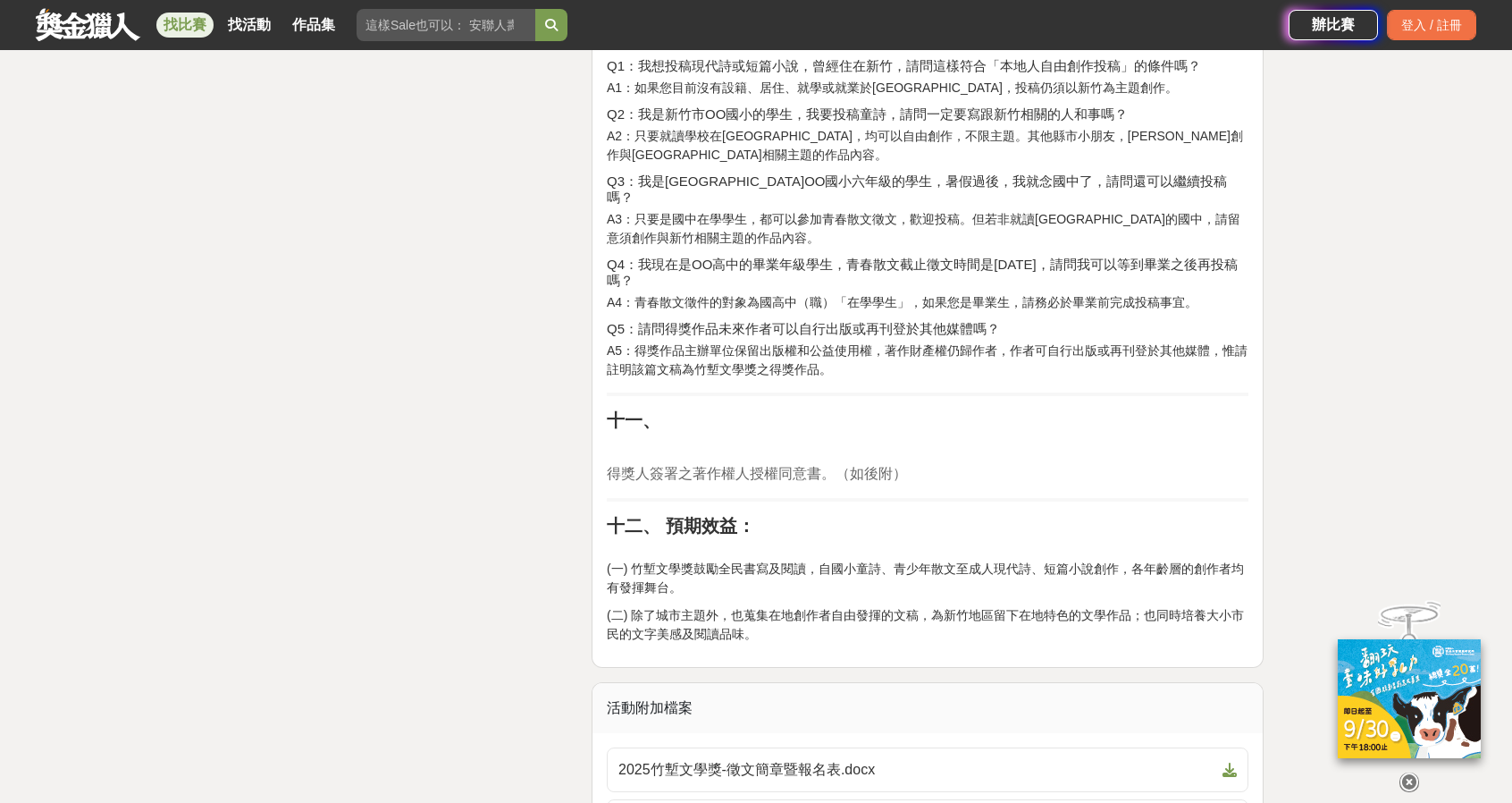
scroll to position [3260, 0]
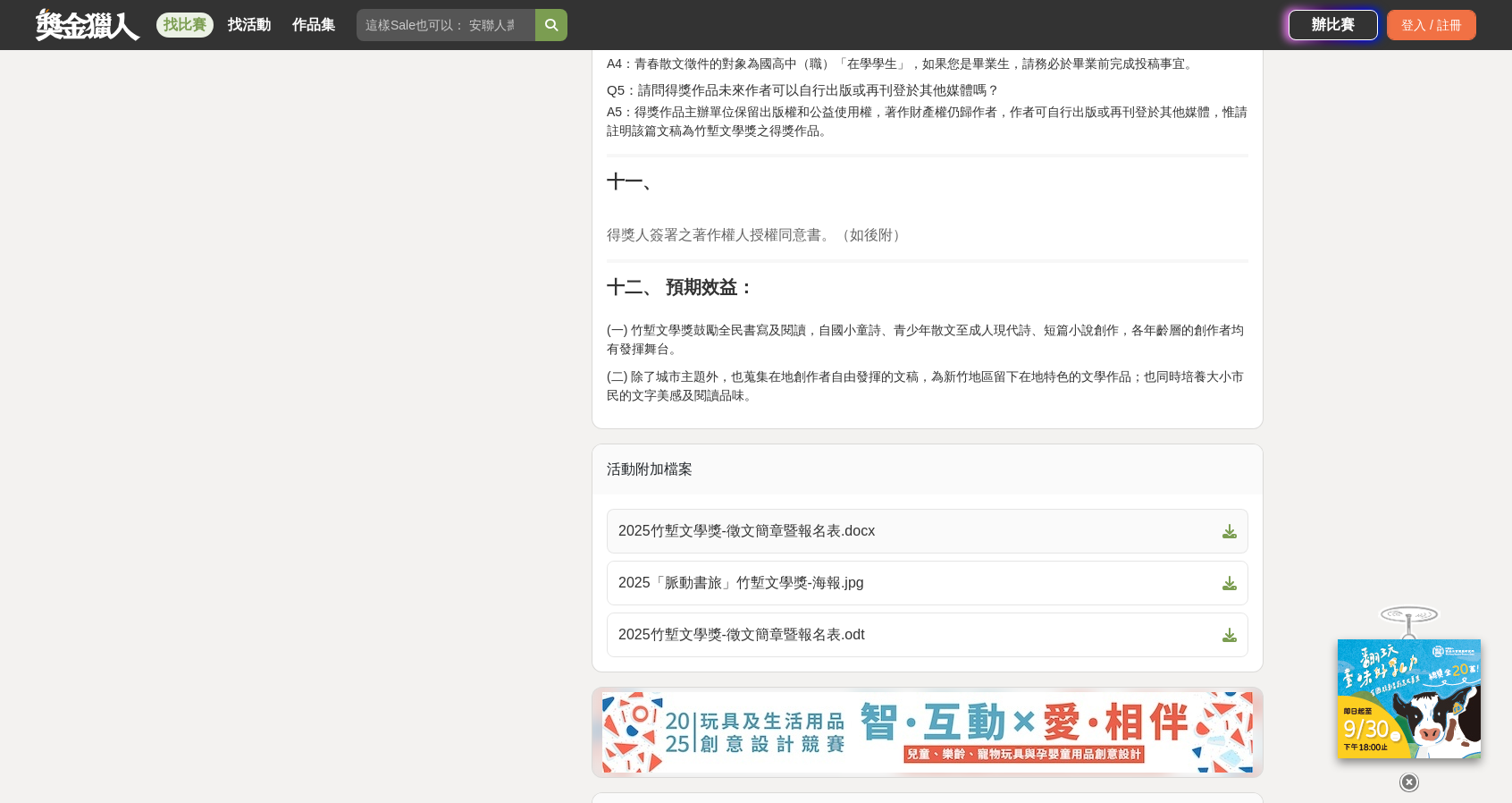
click at [825, 509] on link "2025竹塹文學獎-徵文簡章暨報名表.docx" at bounding box center [927, 531] width 642 height 44
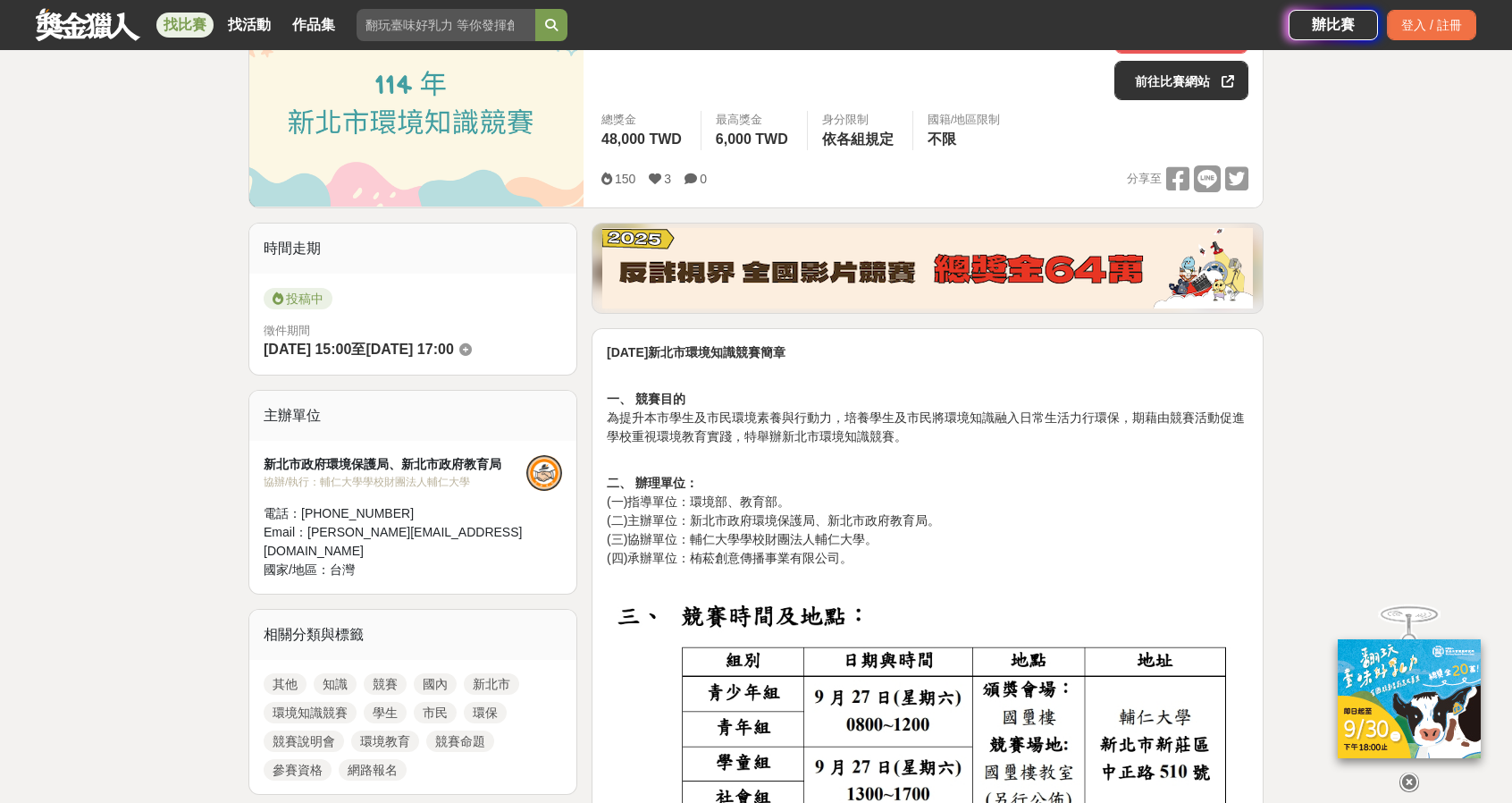
scroll to position [447, 0]
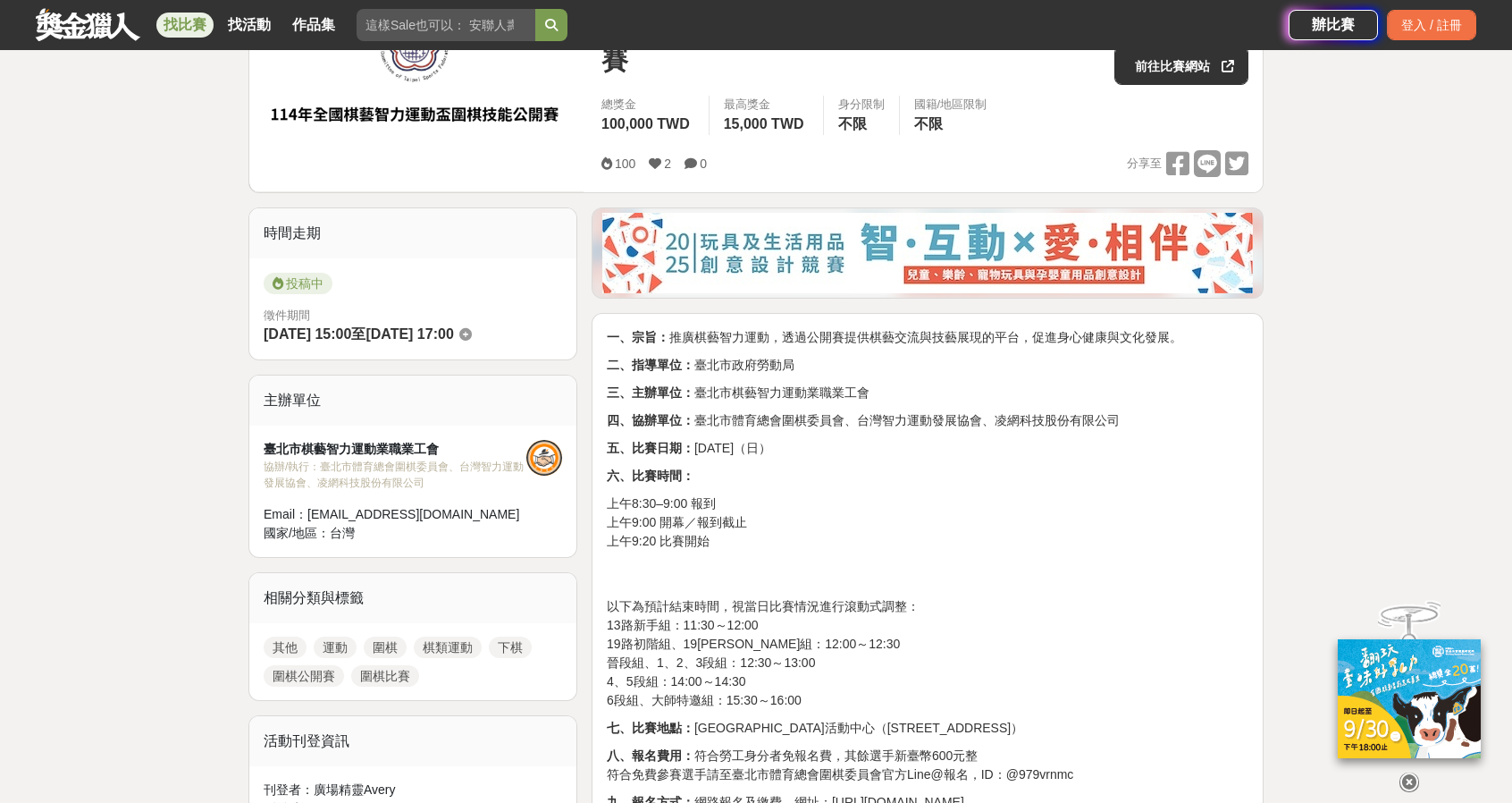
scroll to position [447, 0]
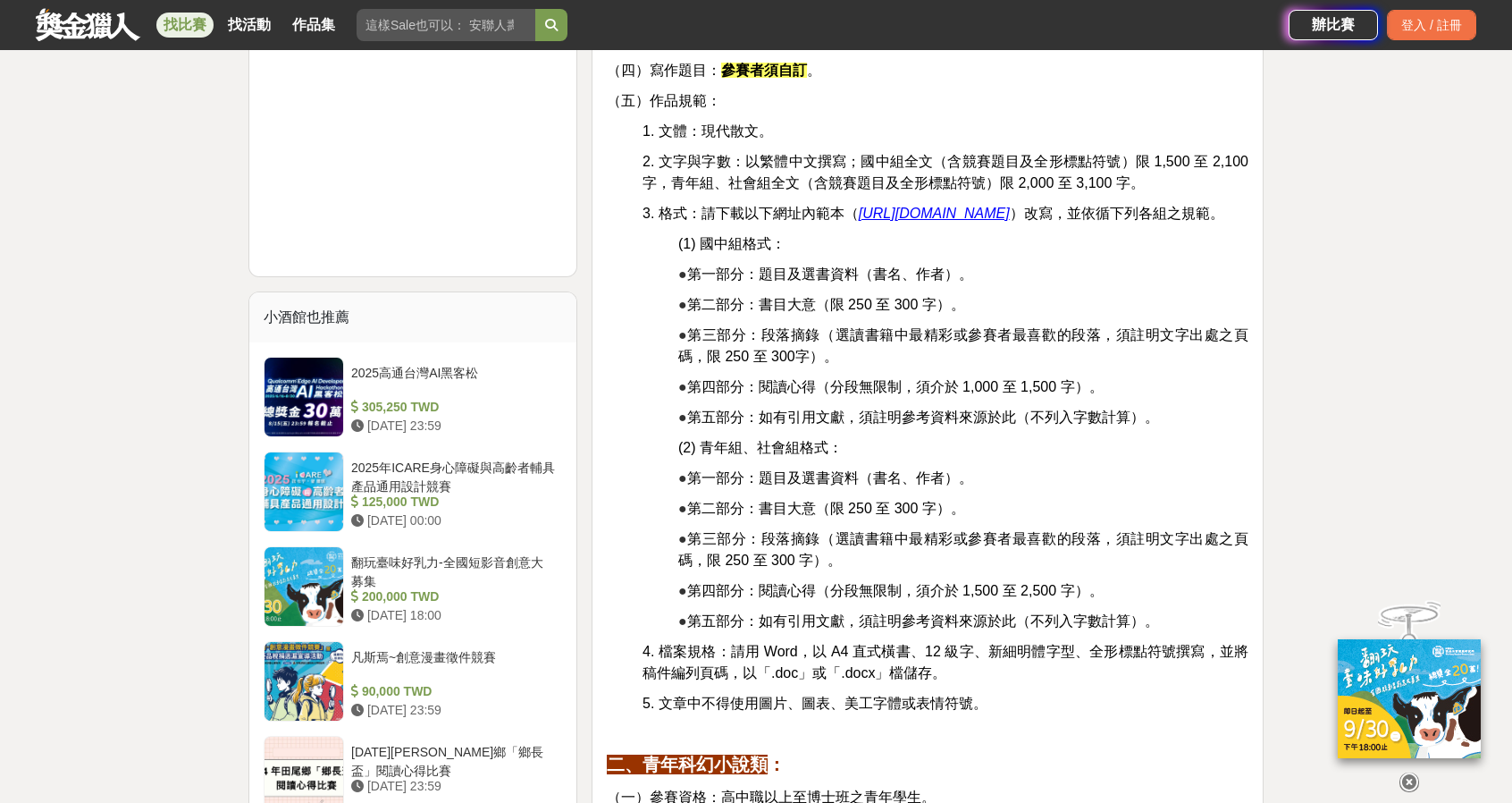
scroll to position [2414, 0]
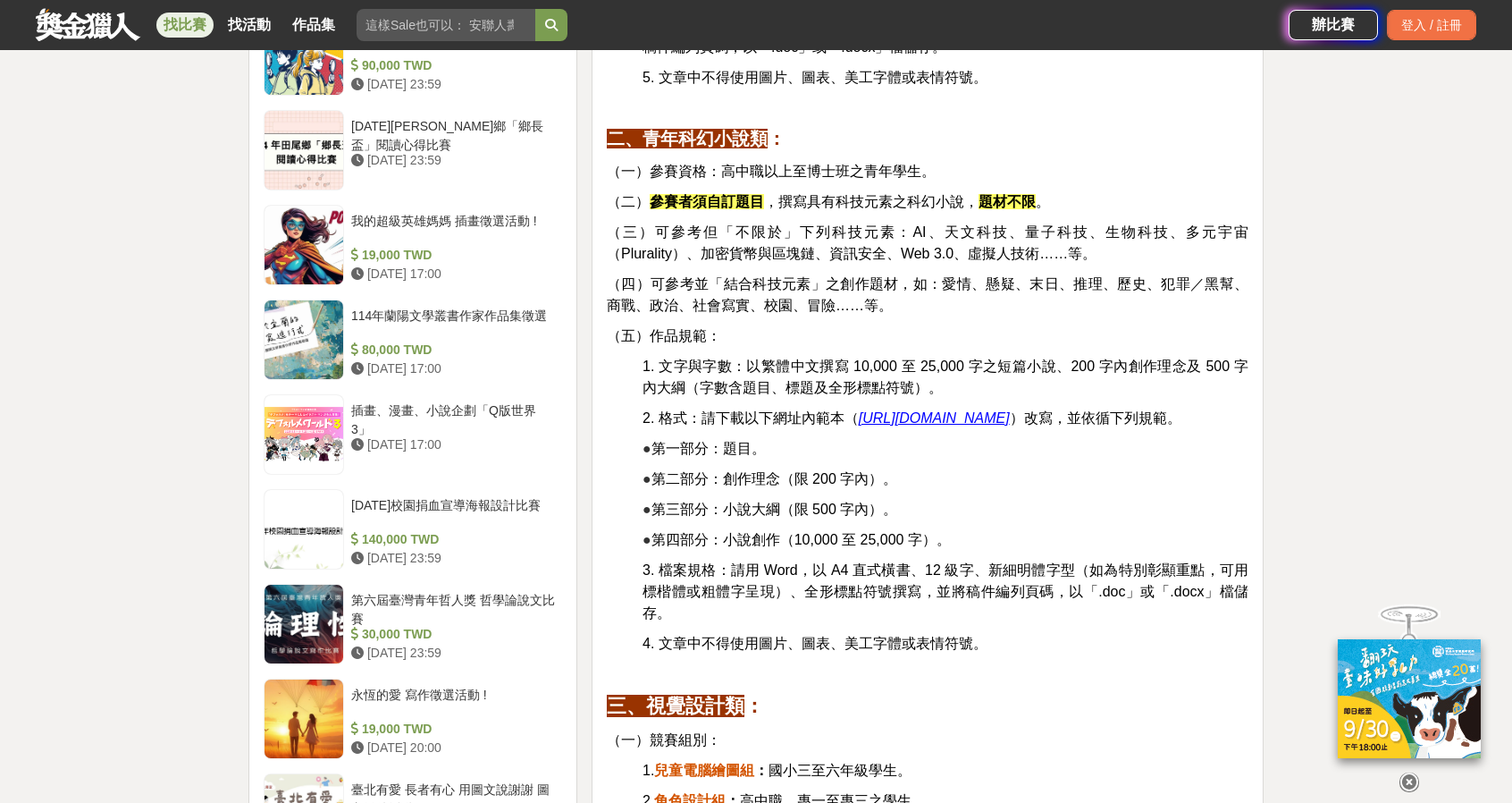
click at [823, 163] on span "（一）參賽資格：高中職以上至博士班之青年學生。" at bounding box center [771, 170] width 329 height 15
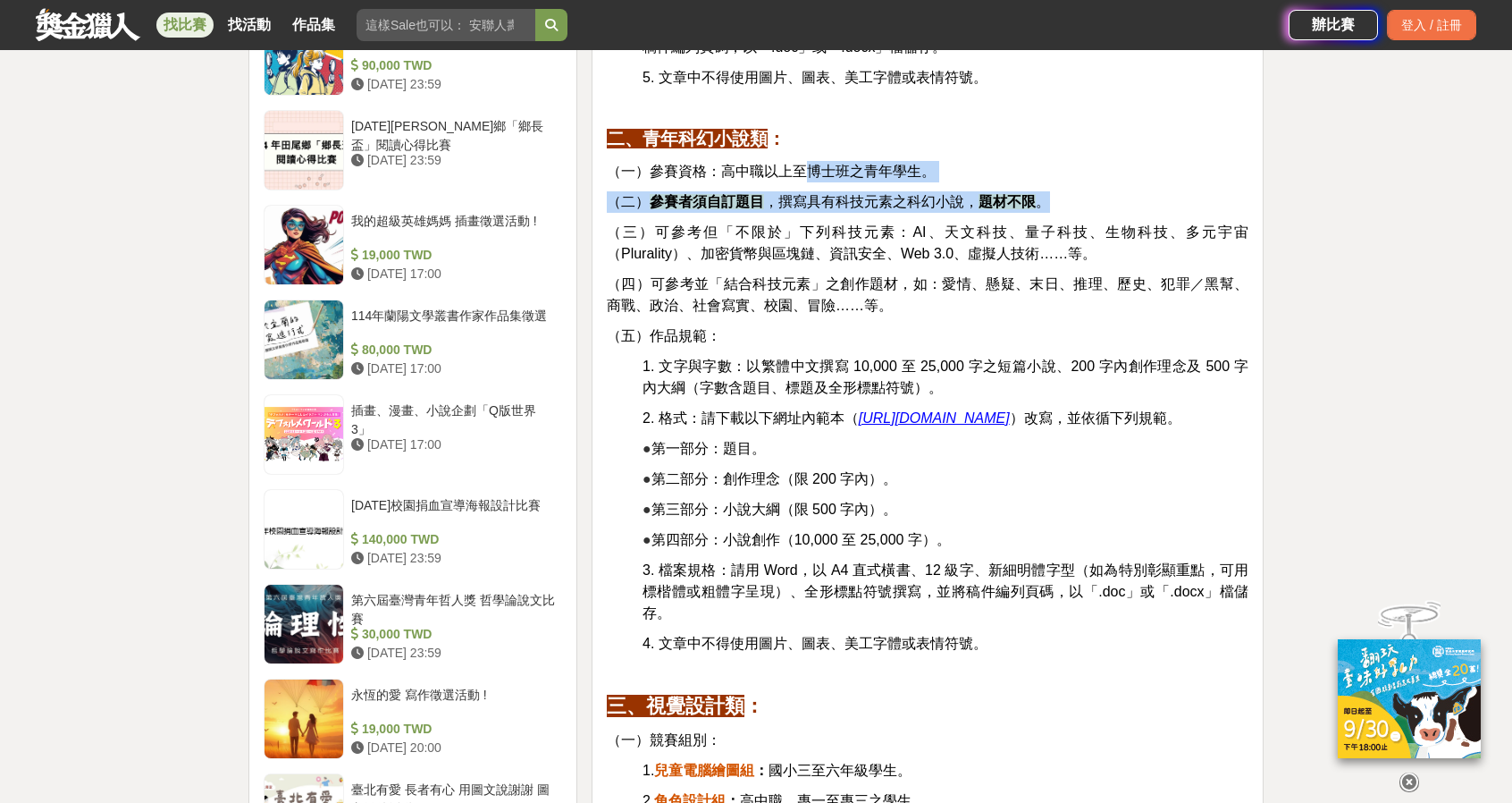
drag, startPoint x: 824, startPoint y: 149, endPoint x: 1092, endPoint y: 178, distance: 269.6
click at [1092, 192] on p "（二） 參賽者須自訂題目 ，撰寫具有科技元素之科幻小說， 題材不限 。" at bounding box center [927, 202] width 642 height 22
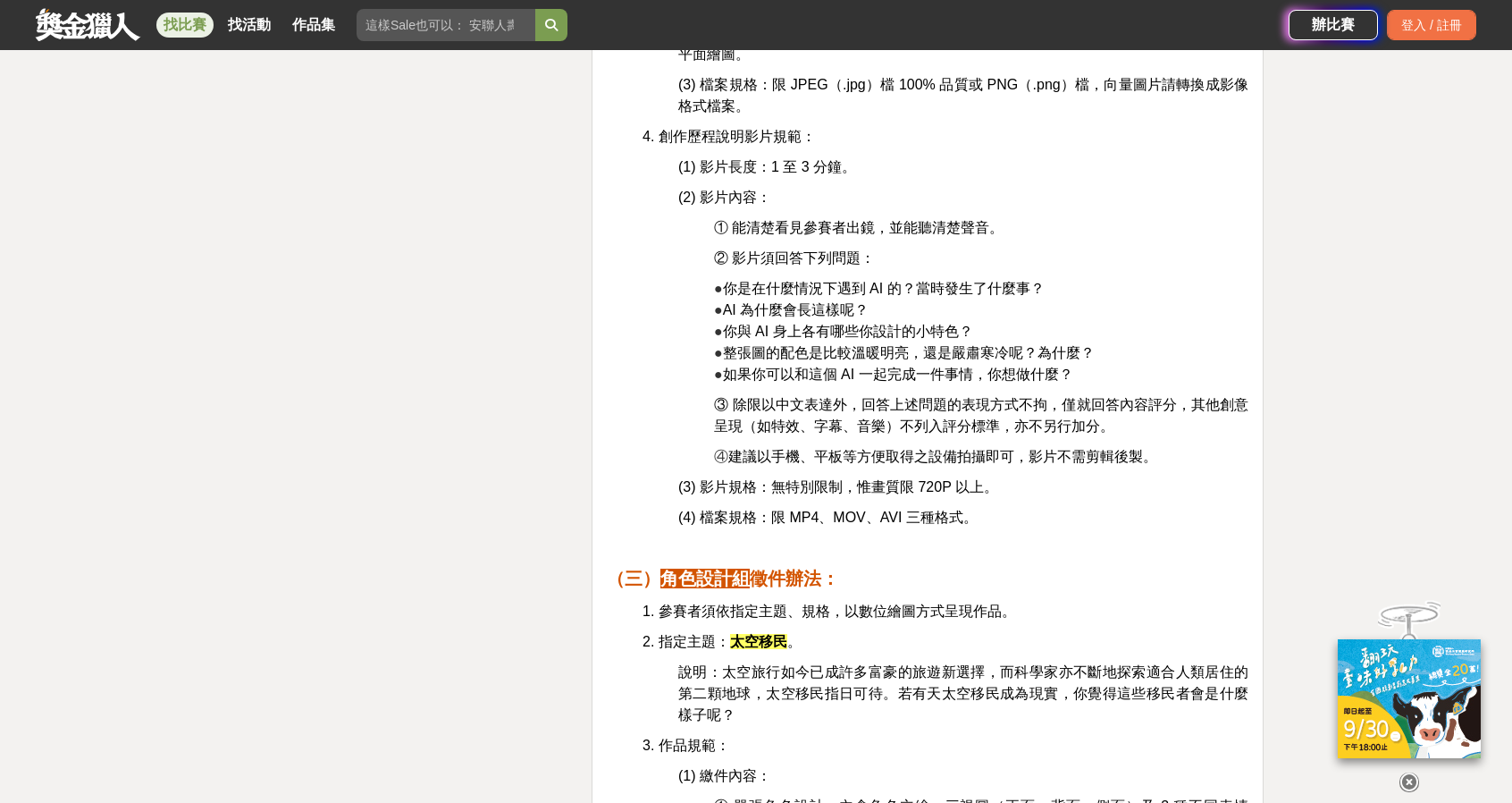
scroll to position [3933, 0]
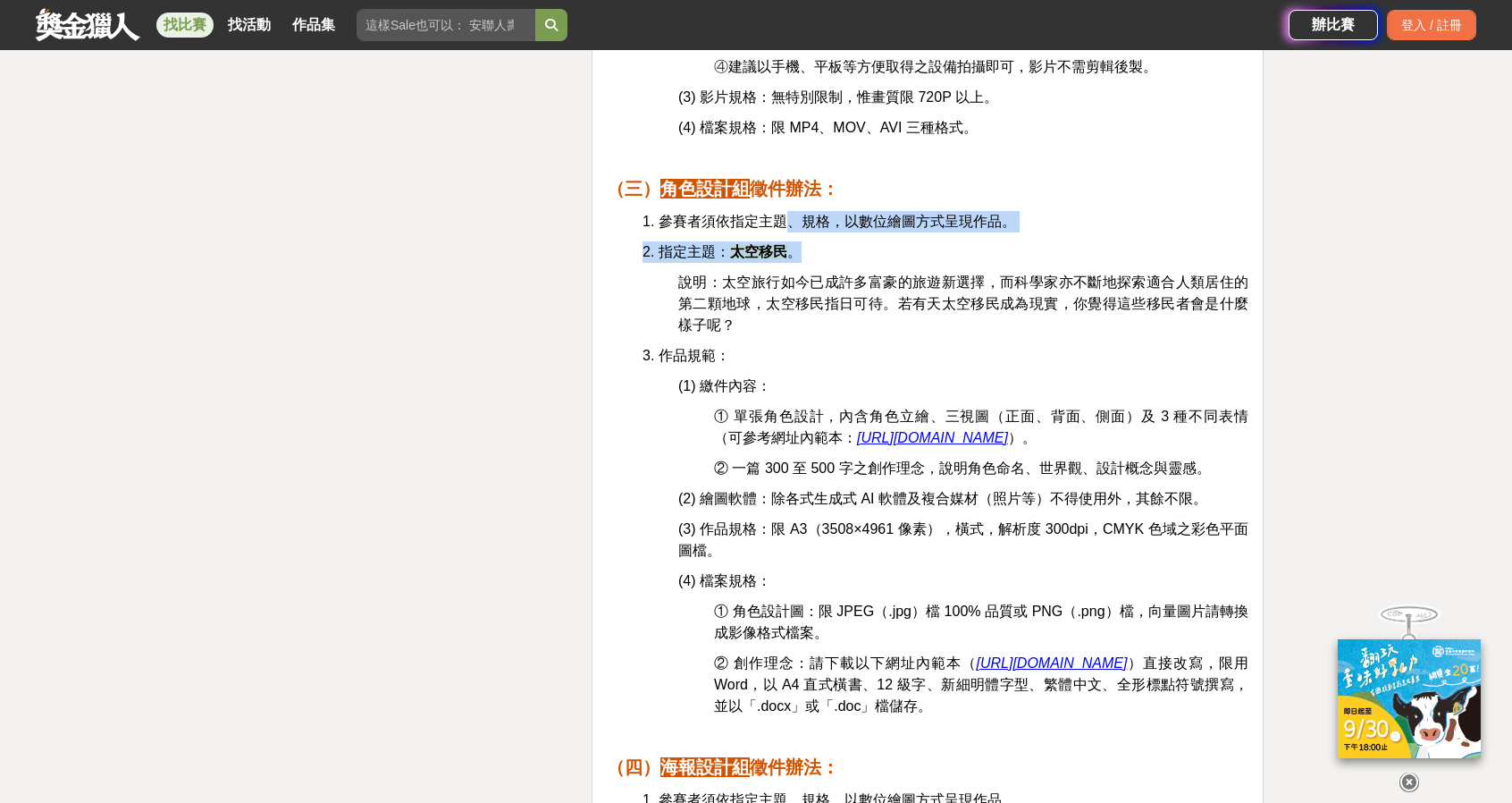
drag, startPoint x: 783, startPoint y: 187, endPoint x: 1013, endPoint y: 233, distance: 234.6
click at [1013, 242] on p "2. 指定主題： 太空移民 。" at bounding box center [945, 253] width 606 height 22
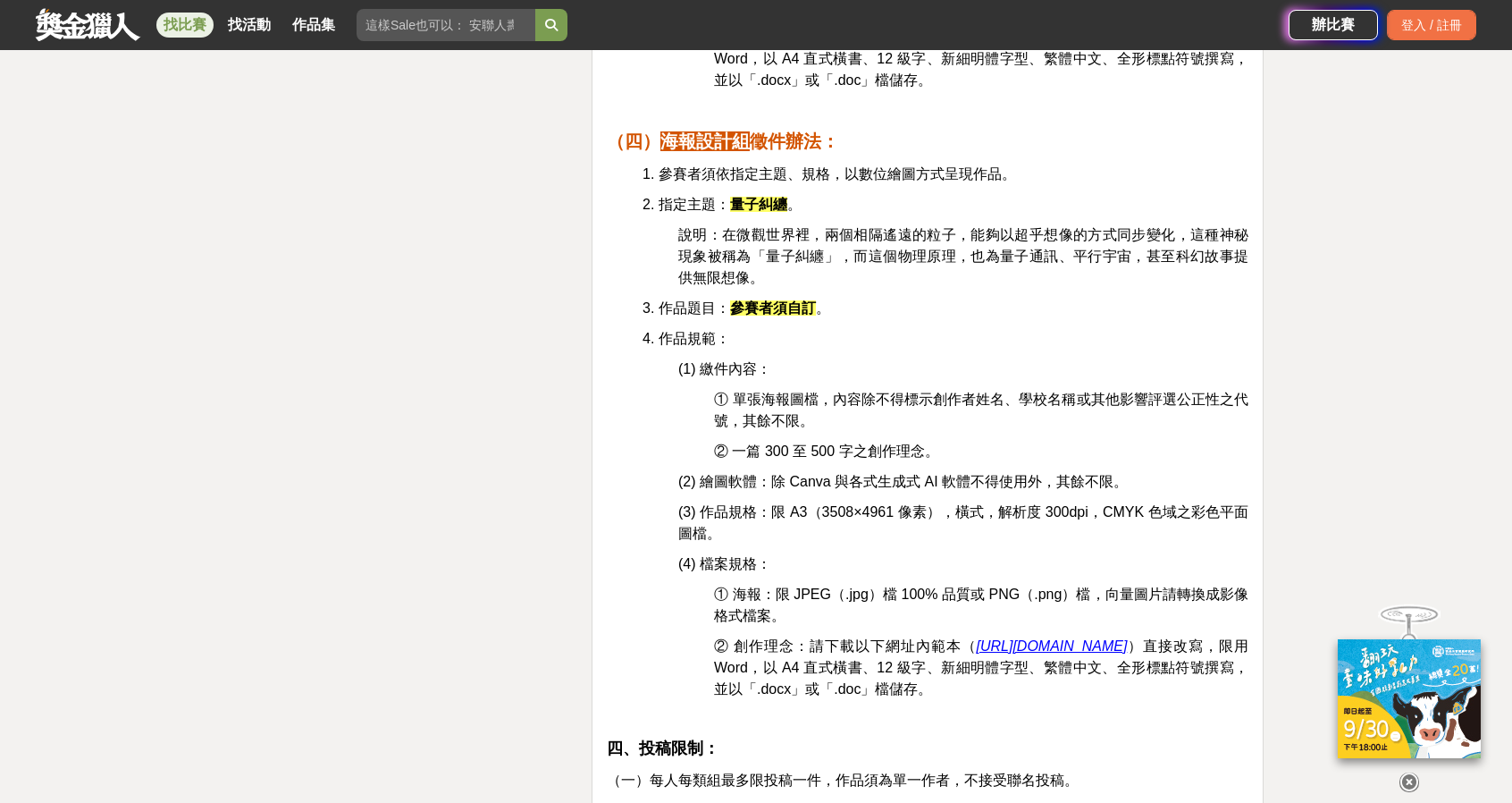
scroll to position [4560, 0]
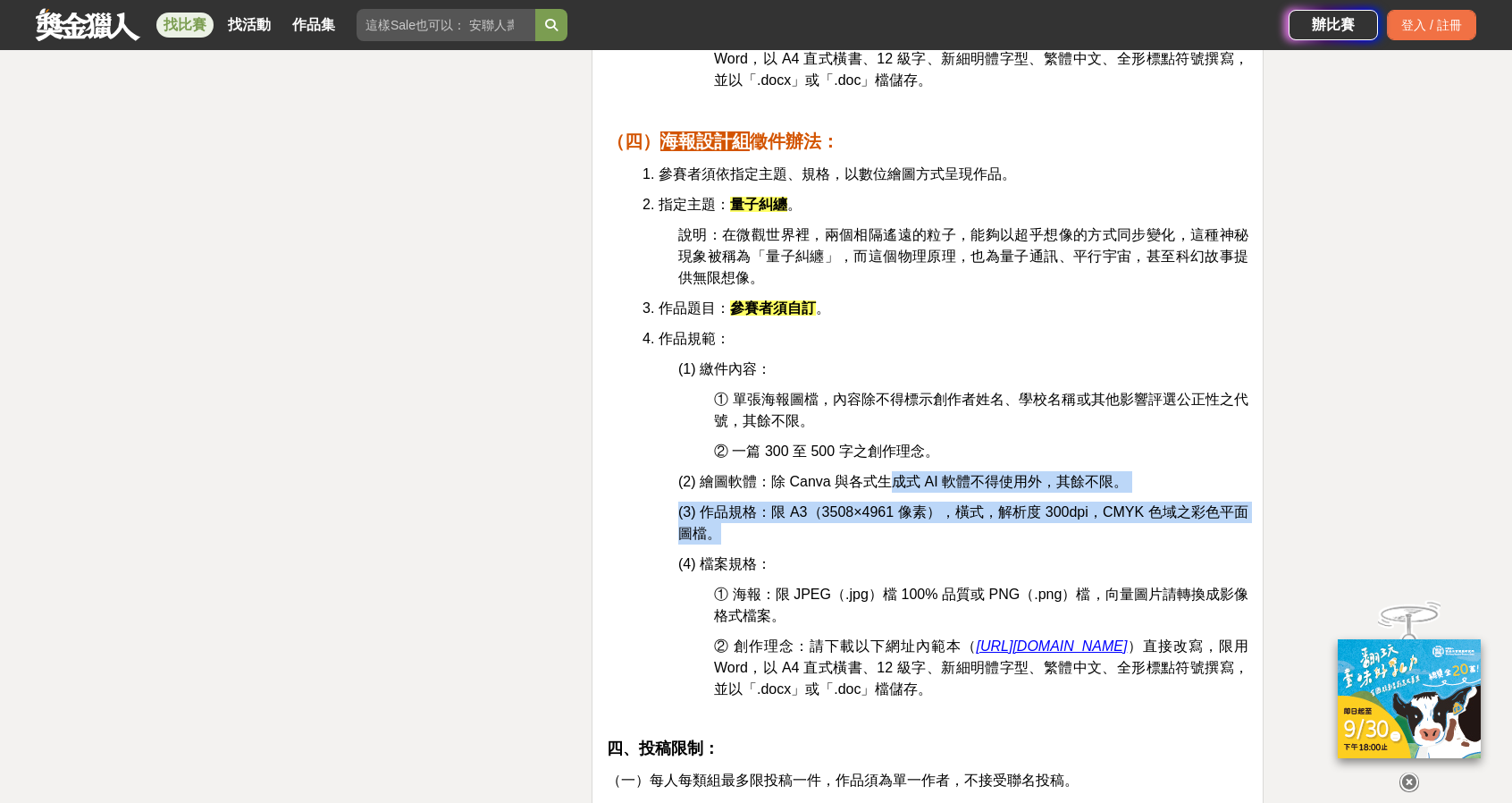
drag, startPoint x: 895, startPoint y: 465, endPoint x: 1155, endPoint y: 503, distance: 262.8
click at [1155, 503] on p "(3) 作品規格：限 A3（3508×4961 像素），橫式，解析度 300dpi，CMYK 色域之彩色平面圖檔。" at bounding box center [963, 523] width 570 height 43
drag, startPoint x: 1111, startPoint y: 514, endPoint x: 620, endPoint y: 454, distance: 494.7
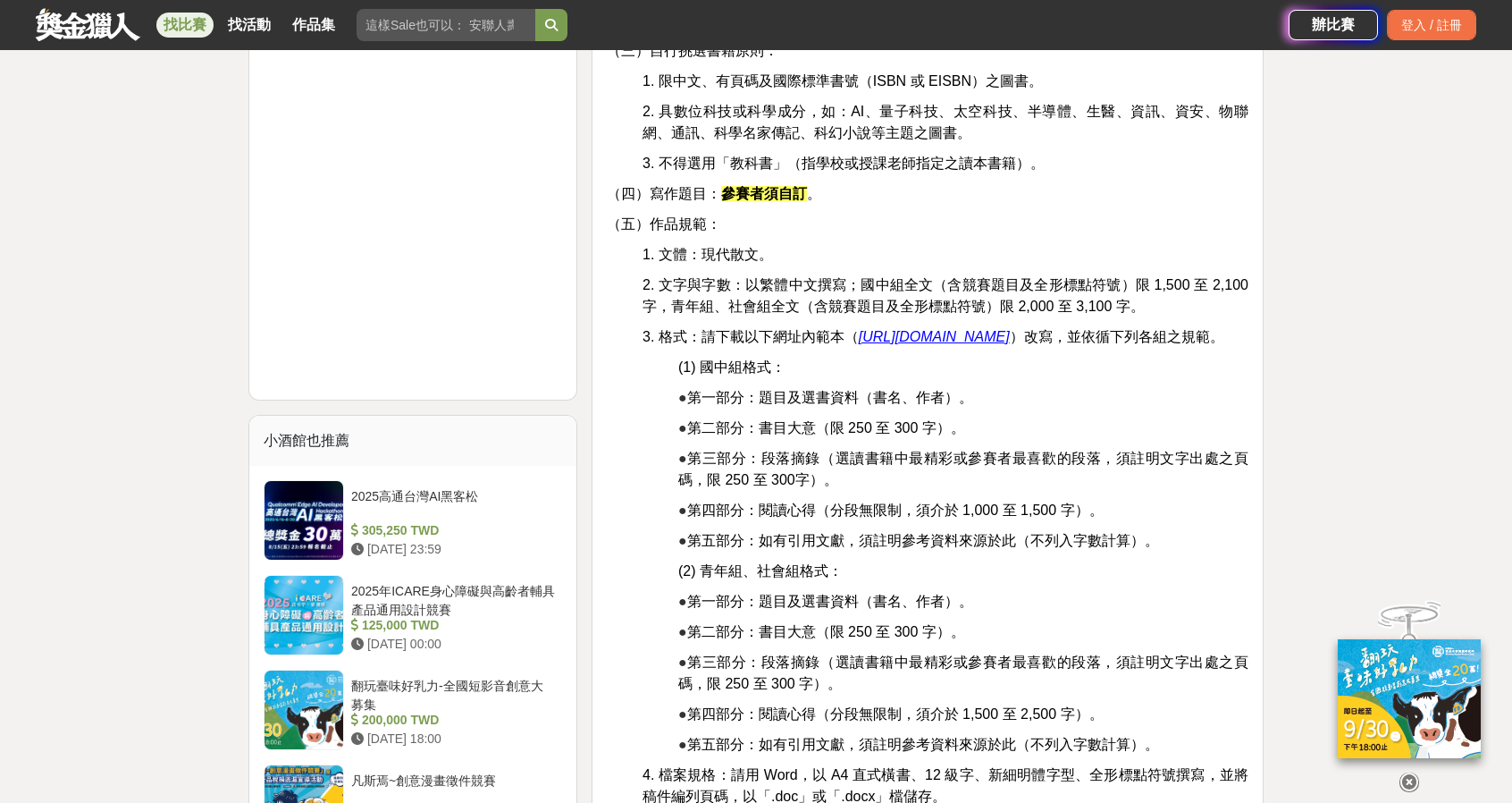
scroll to position [1698, 0]
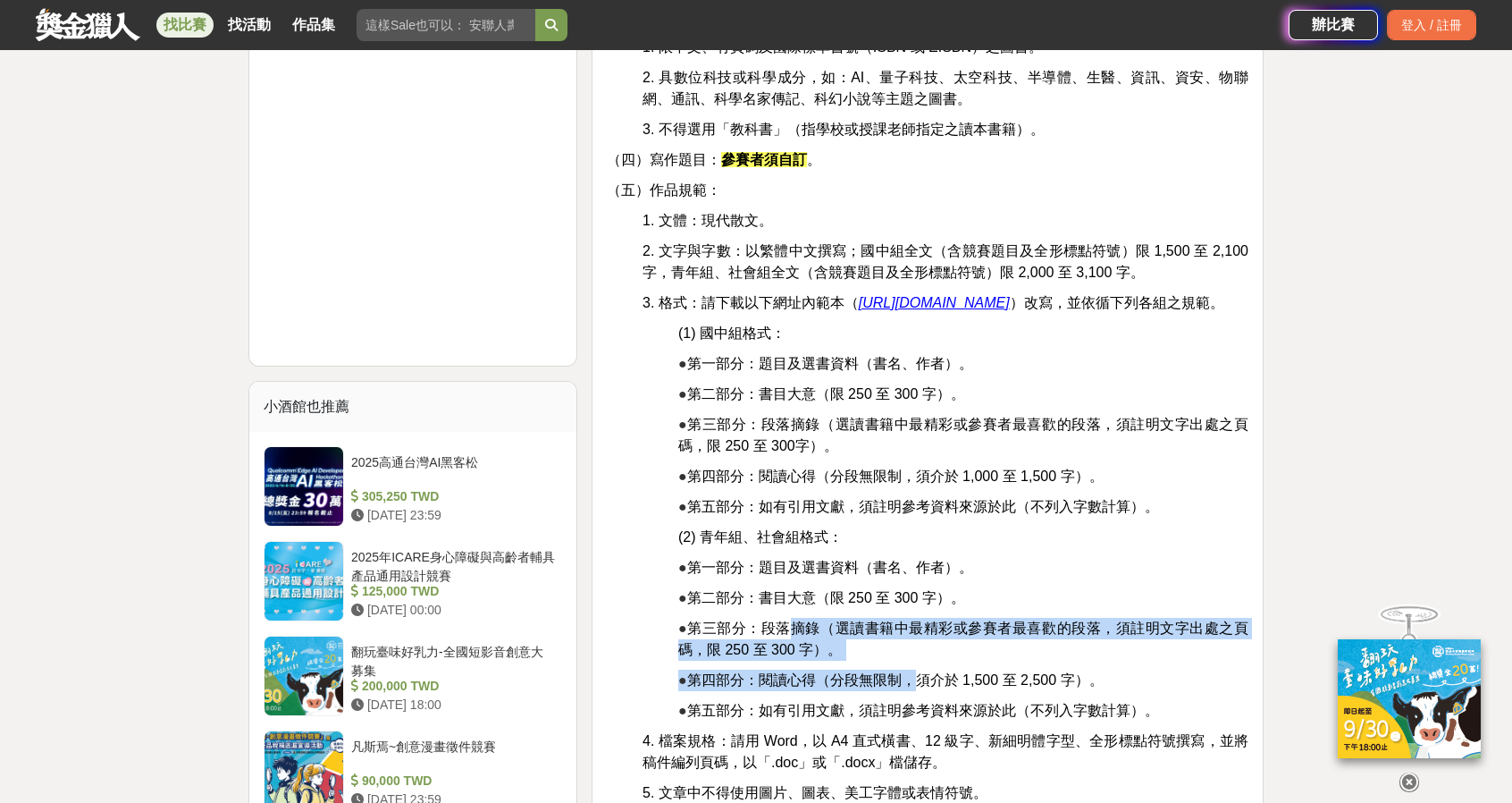
drag, startPoint x: 778, startPoint y: 600, endPoint x: 905, endPoint y: 652, distance: 137.2
click at [905, 672] on span "第四部分：閱讀心得（分段無限制，須介於 1,500 至 2,500 字）。" at bounding box center [895, 679] width 417 height 15
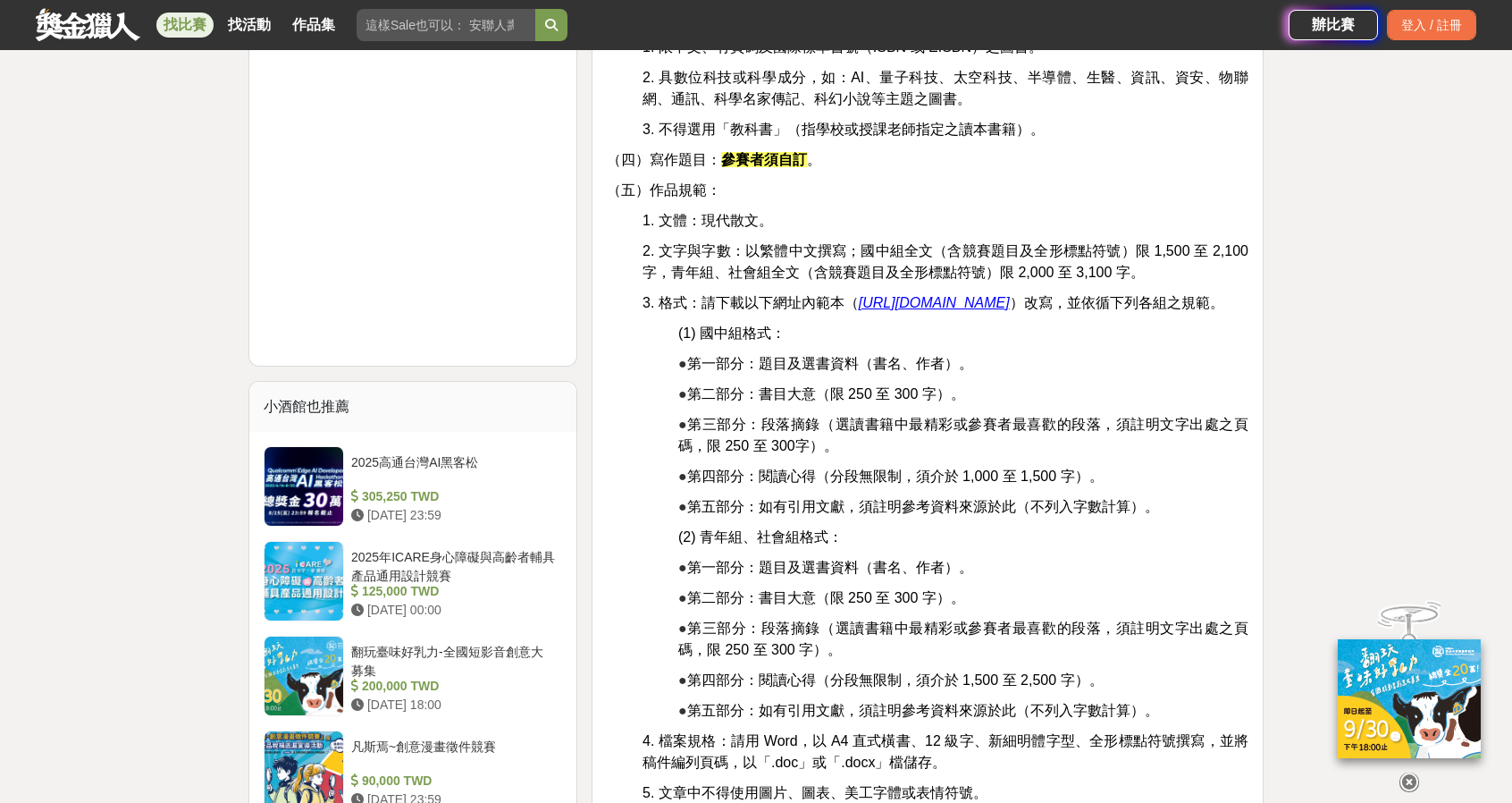
drag, startPoint x: 997, startPoint y: 664, endPoint x: 1101, endPoint y: 657, distance: 104.2
click at [1101, 669] on p "● 第四部分：閱讀心得（分段無限制，須介於 1,500 至 2,500 字）。" at bounding box center [963, 680] width 570 height 22
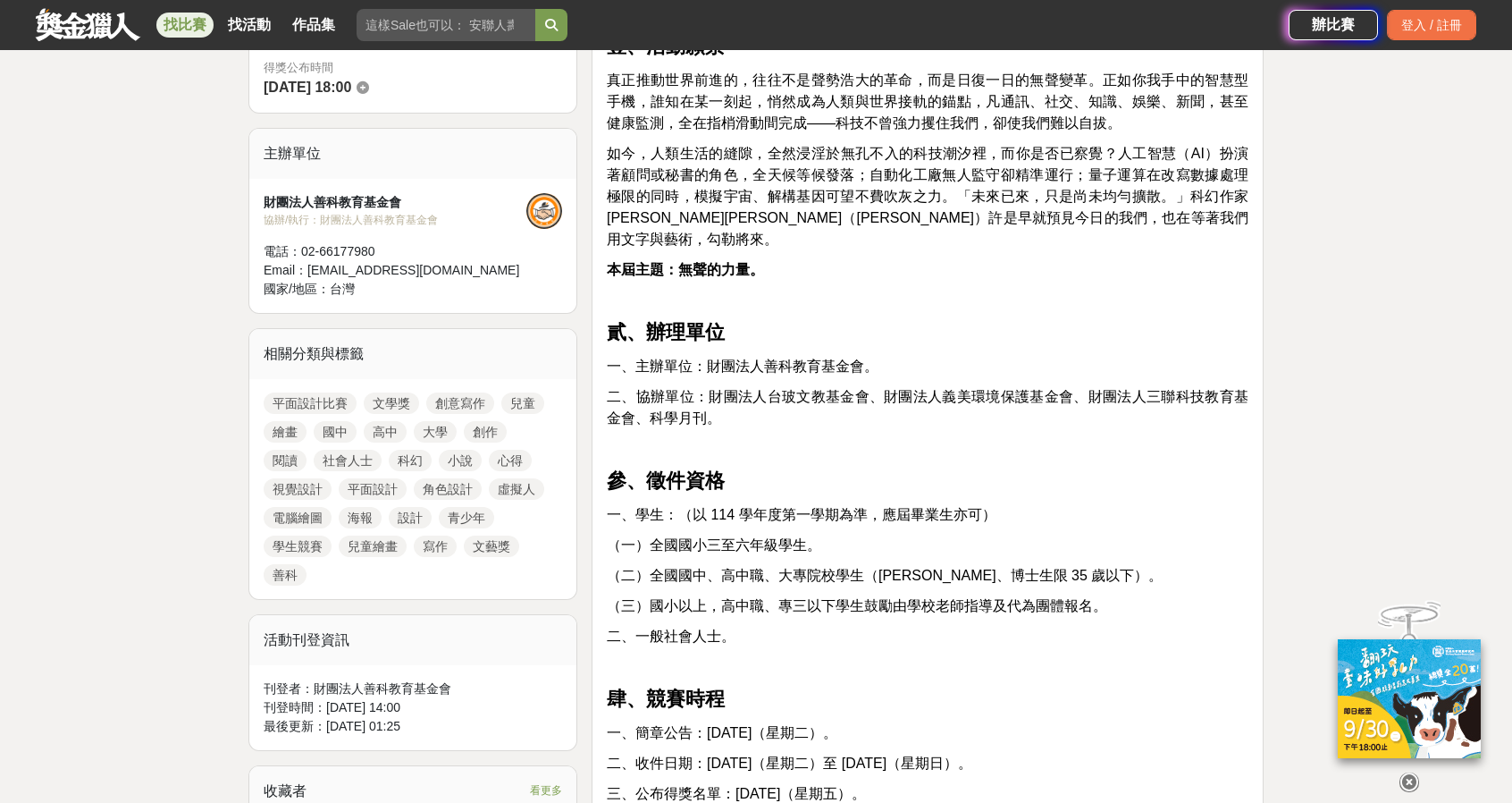
scroll to position [716, 0]
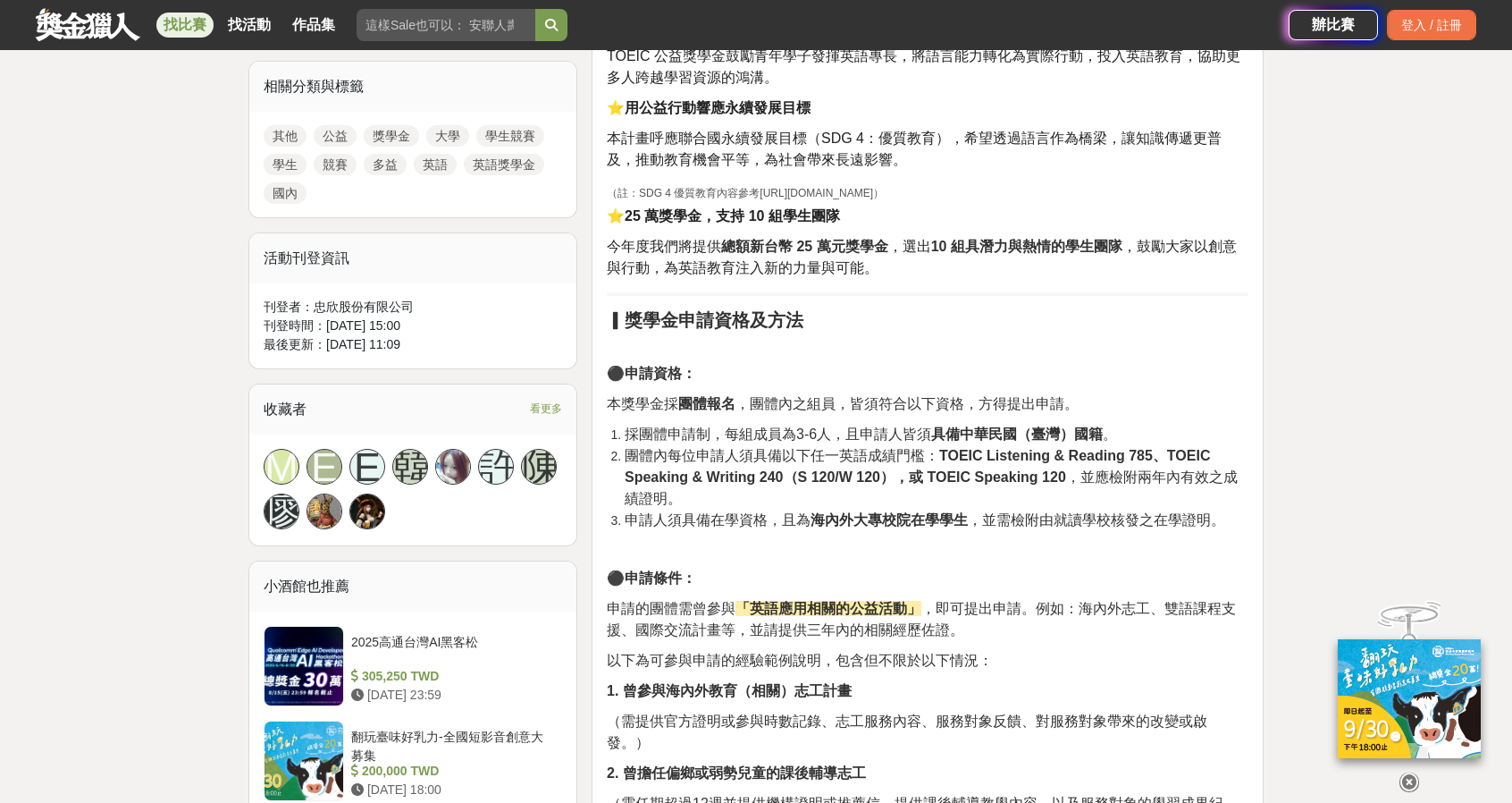
scroll to position [805, 0]
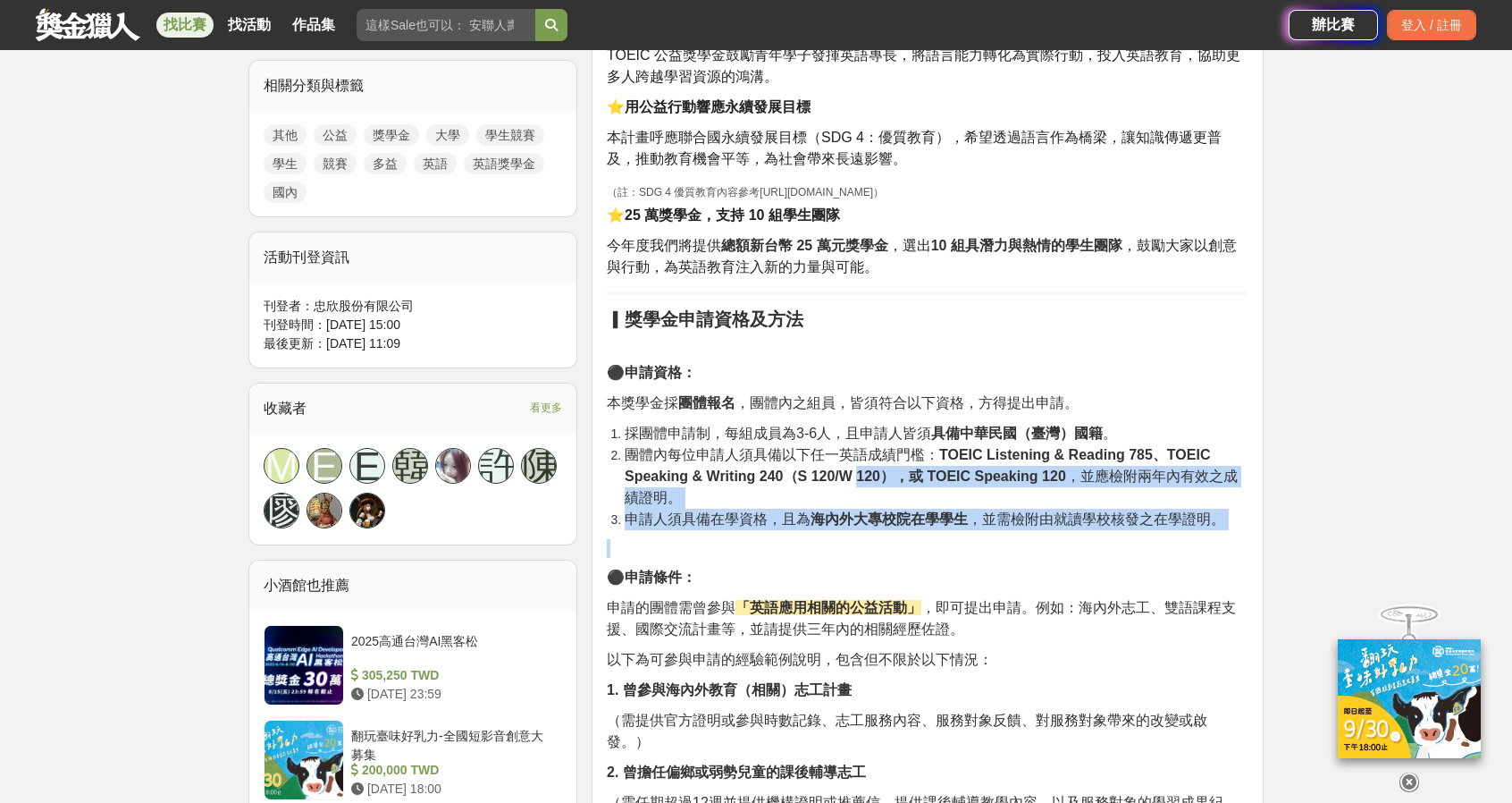
drag, startPoint x: 862, startPoint y: 468, endPoint x: 1035, endPoint y: 539, distance: 187.0
click at [1035, 539] on p at bounding box center [927, 547] width 642 height 19
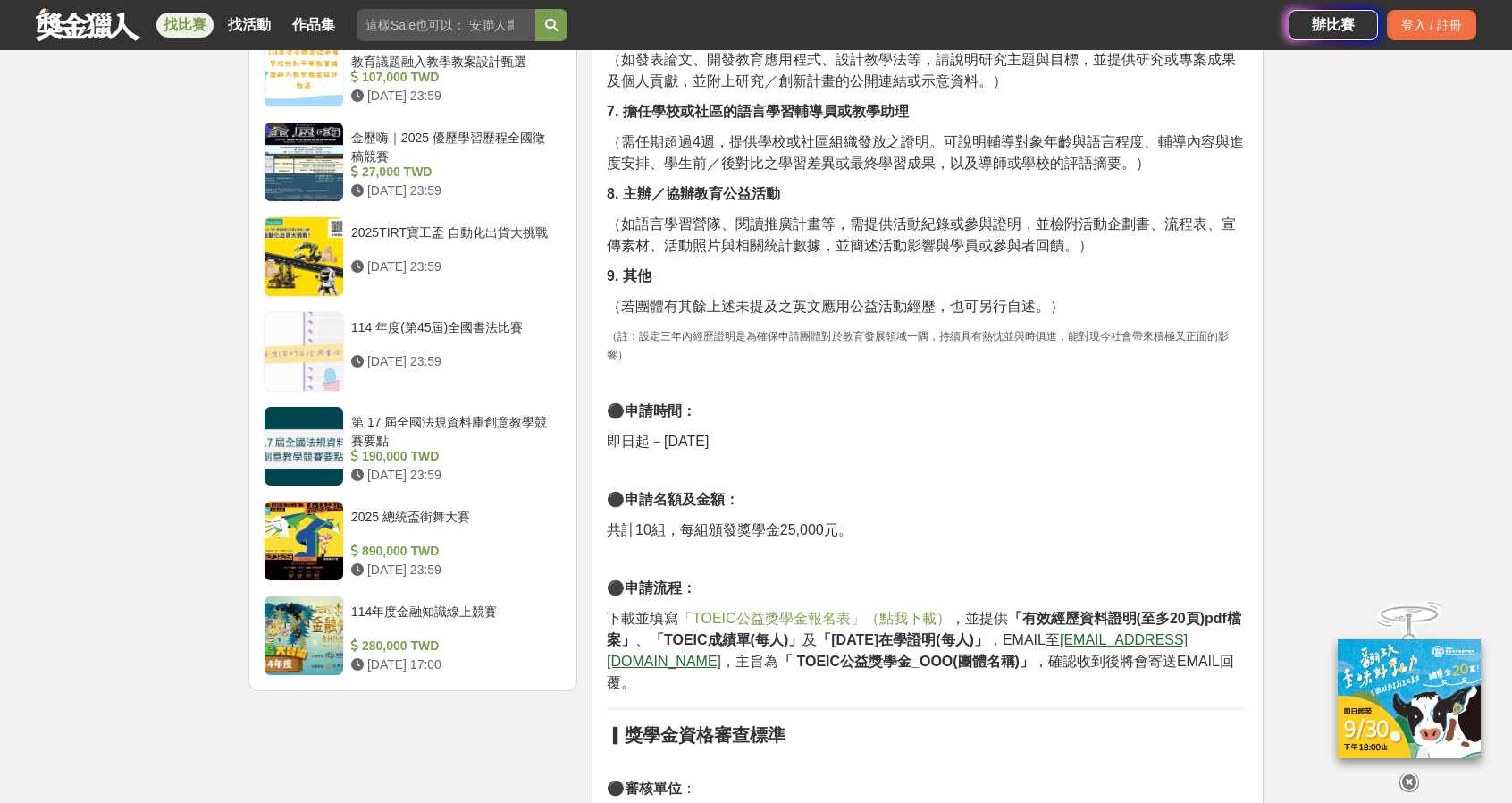
scroll to position [1877, 0]
